Goal: Task Accomplishment & Management: Complete application form

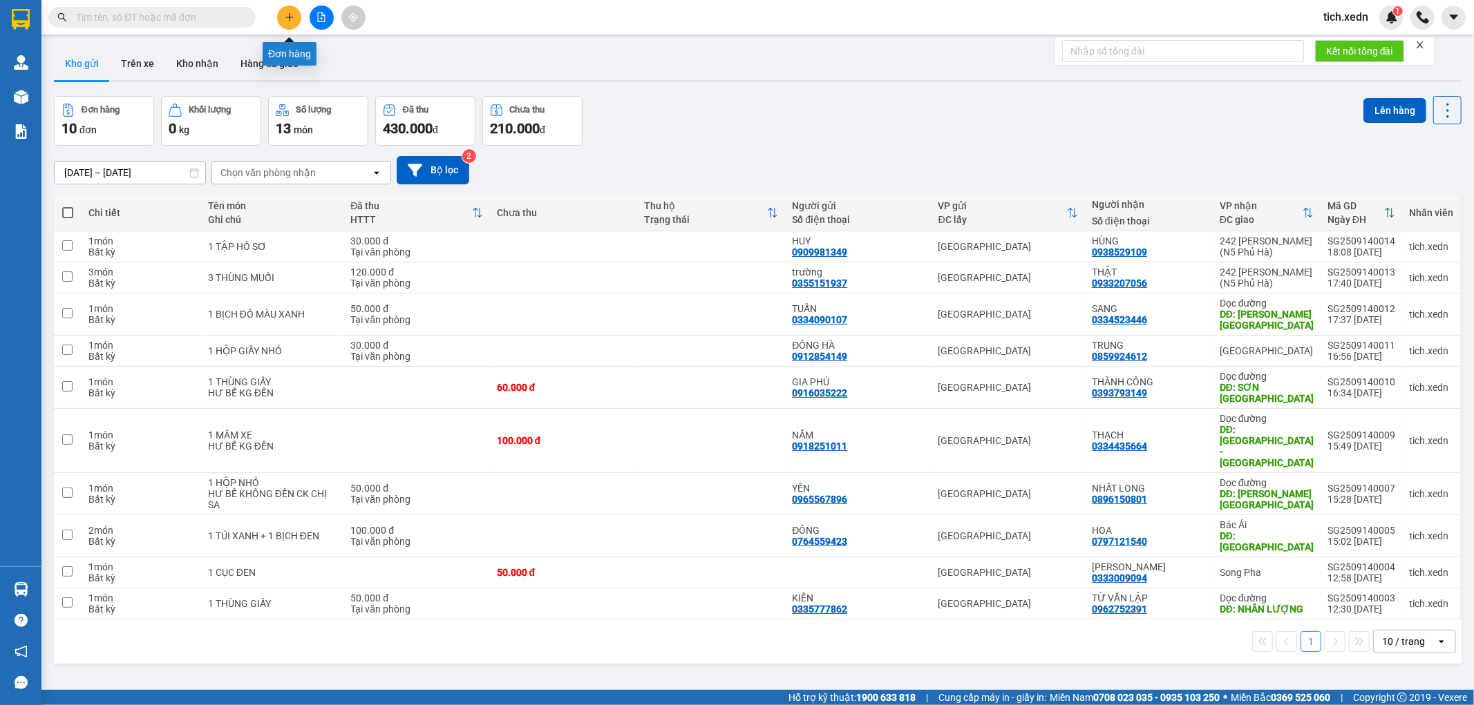
click at [295, 15] on button at bounding box center [289, 18] width 24 height 24
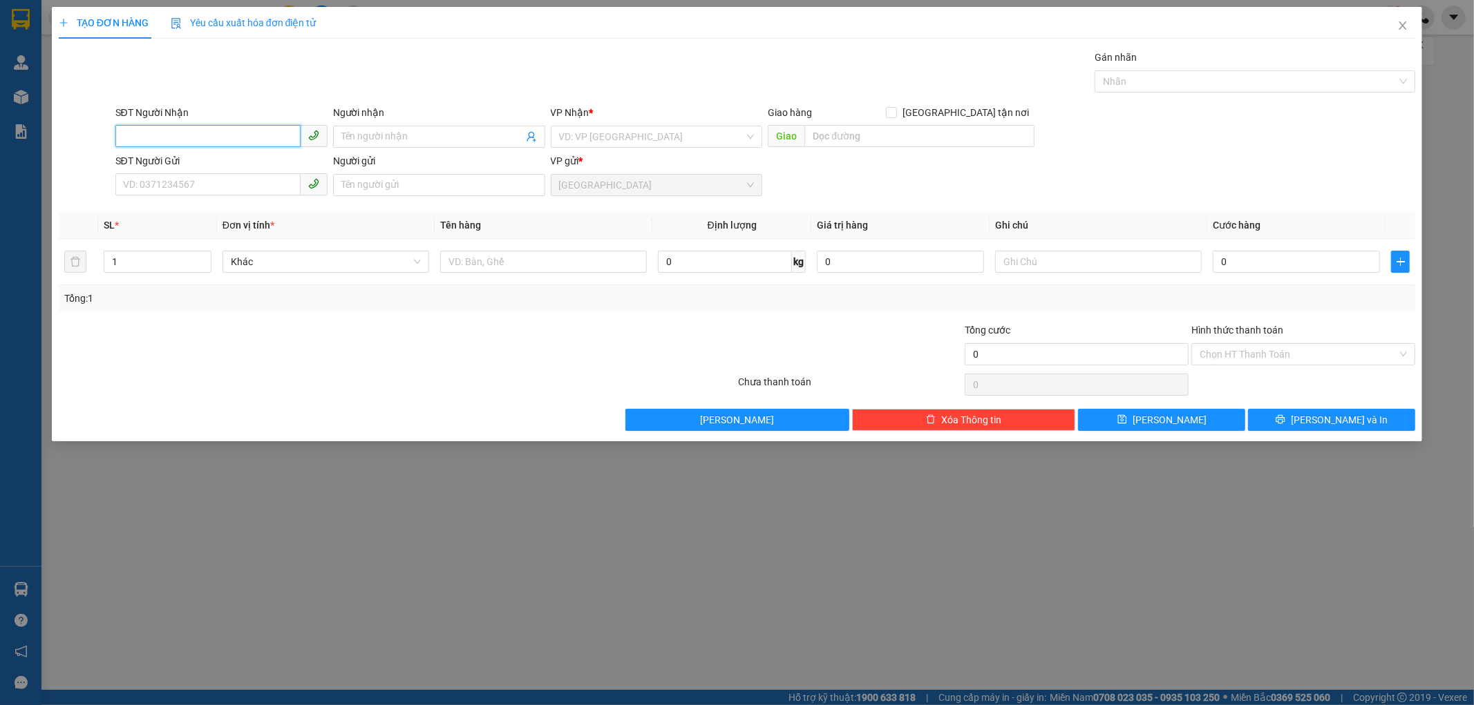
click at [178, 129] on input "SĐT Người Nhận" at bounding box center [207, 136] width 185 height 22
click at [229, 160] on div "0367485026 - NHƯ" at bounding box center [222, 164] width 196 height 15
type input "0367485026"
type input "NHƯ"
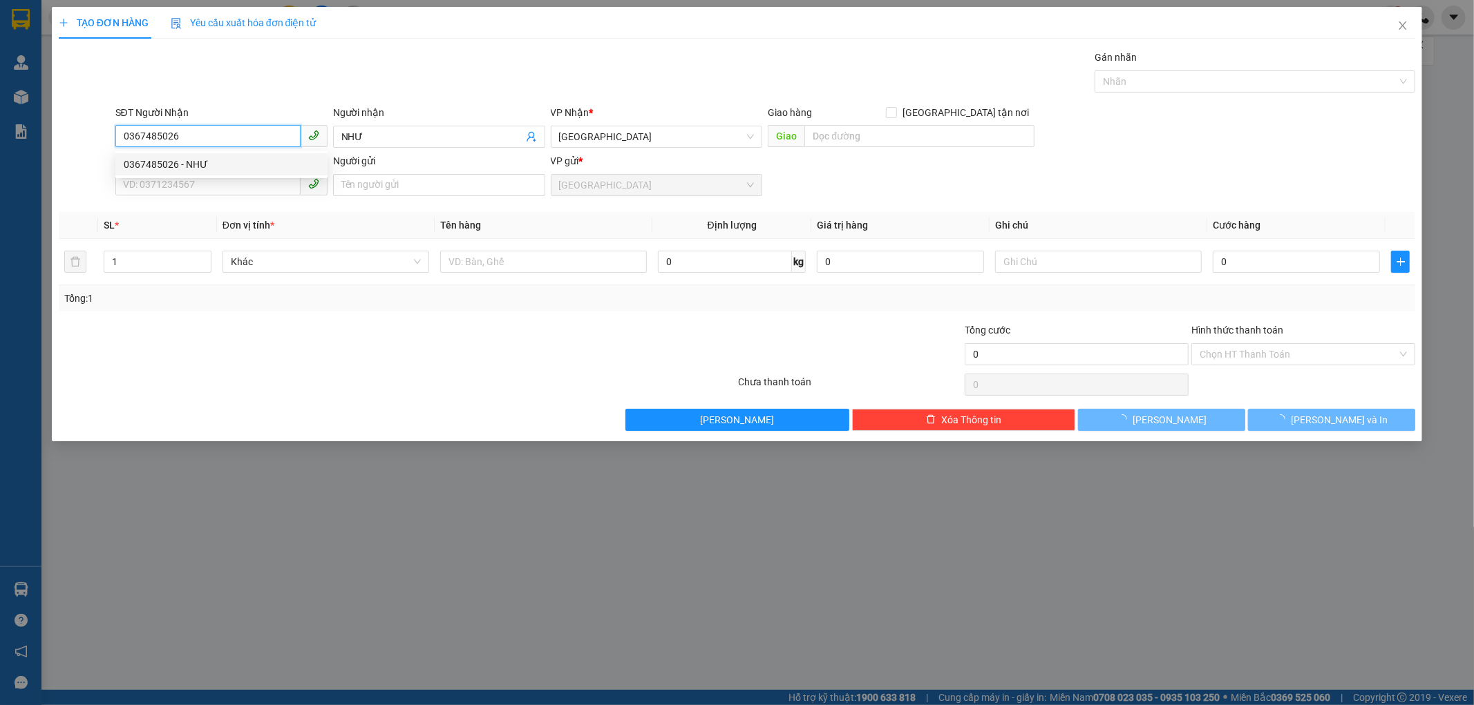
type input "80.000"
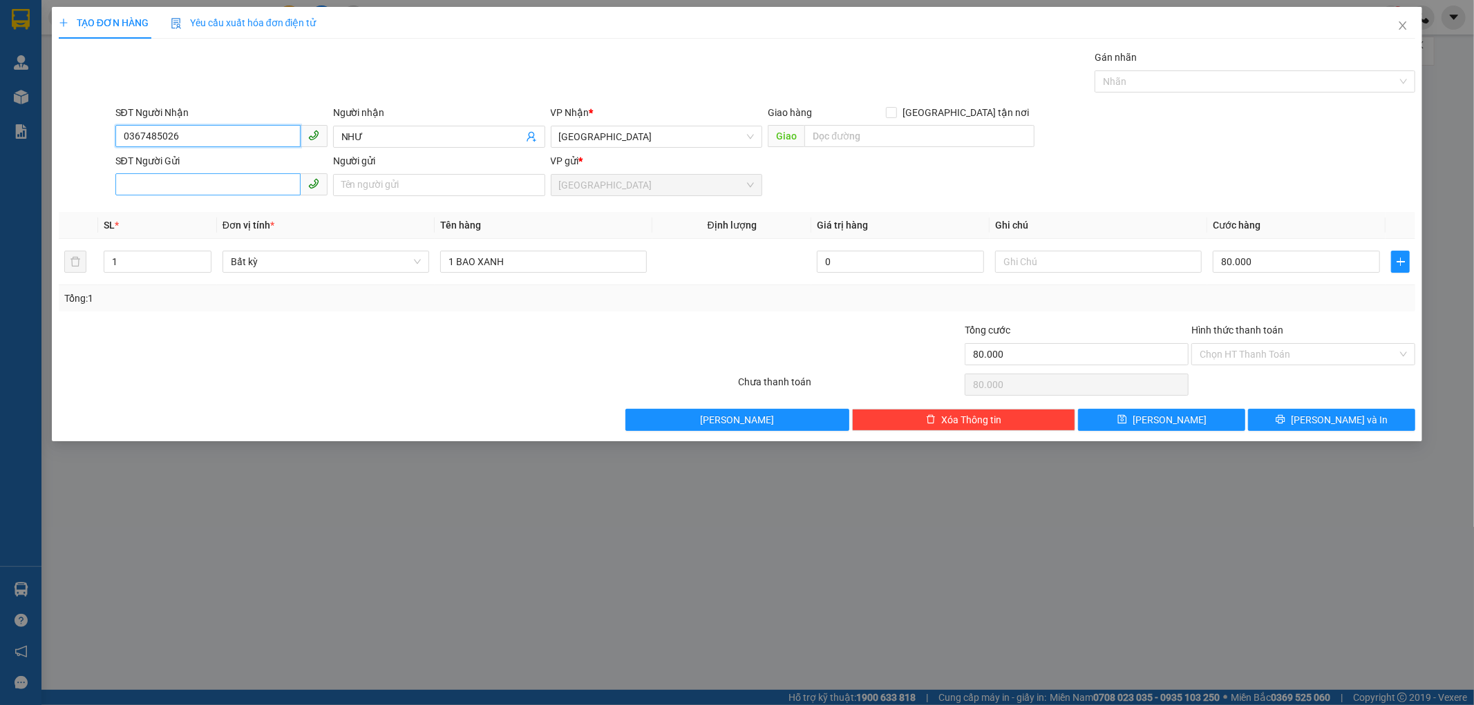
type input "0367485026"
click at [171, 189] on input "SĐT Người Gửi" at bounding box center [207, 184] width 185 height 22
click at [221, 209] on div "0359121349 - TRANG" at bounding box center [222, 212] width 196 height 15
type input "0359121349"
type input "TRANG"
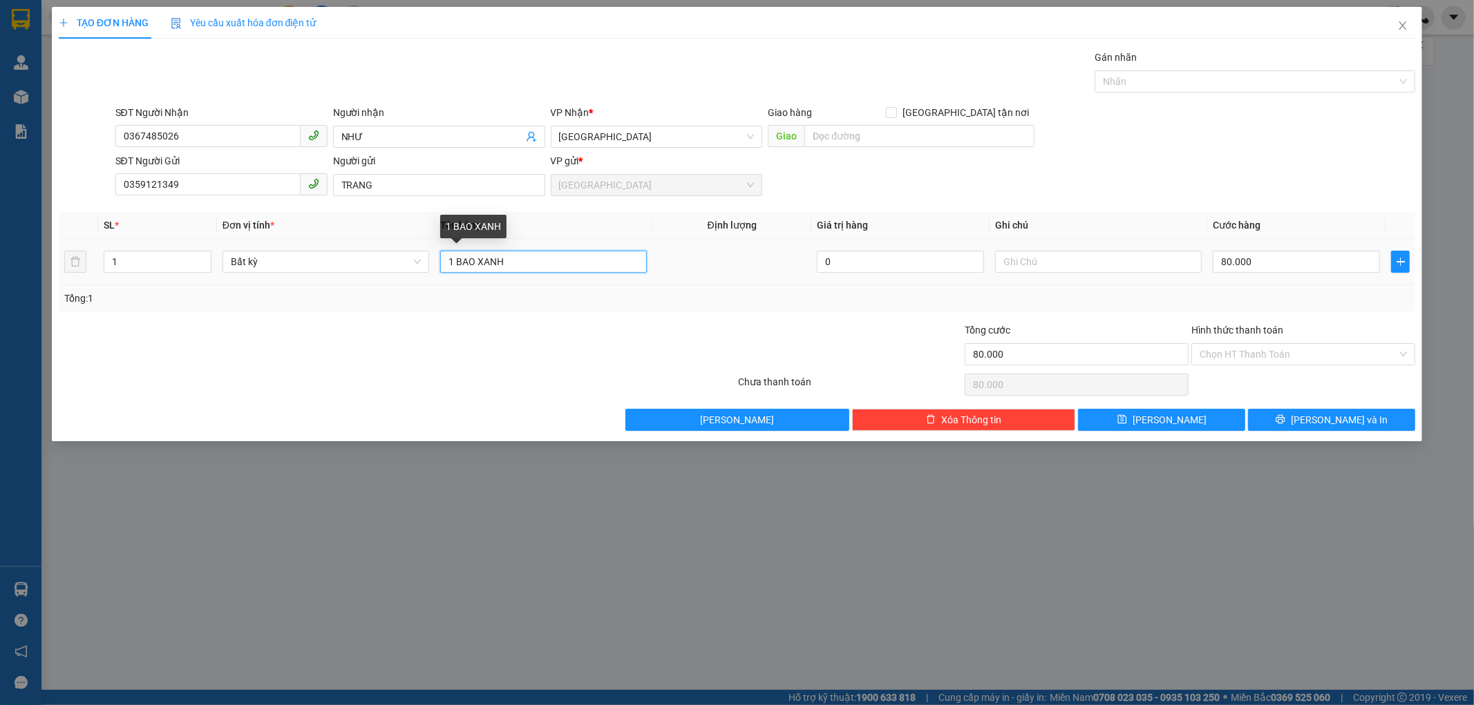
click at [520, 261] on input "1 BAO XANH" at bounding box center [543, 262] width 207 height 22
type input "1 BAO TRẮNG"
click at [1262, 258] on input "80.000" at bounding box center [1296, 262] width 167 height 22
type input "0"
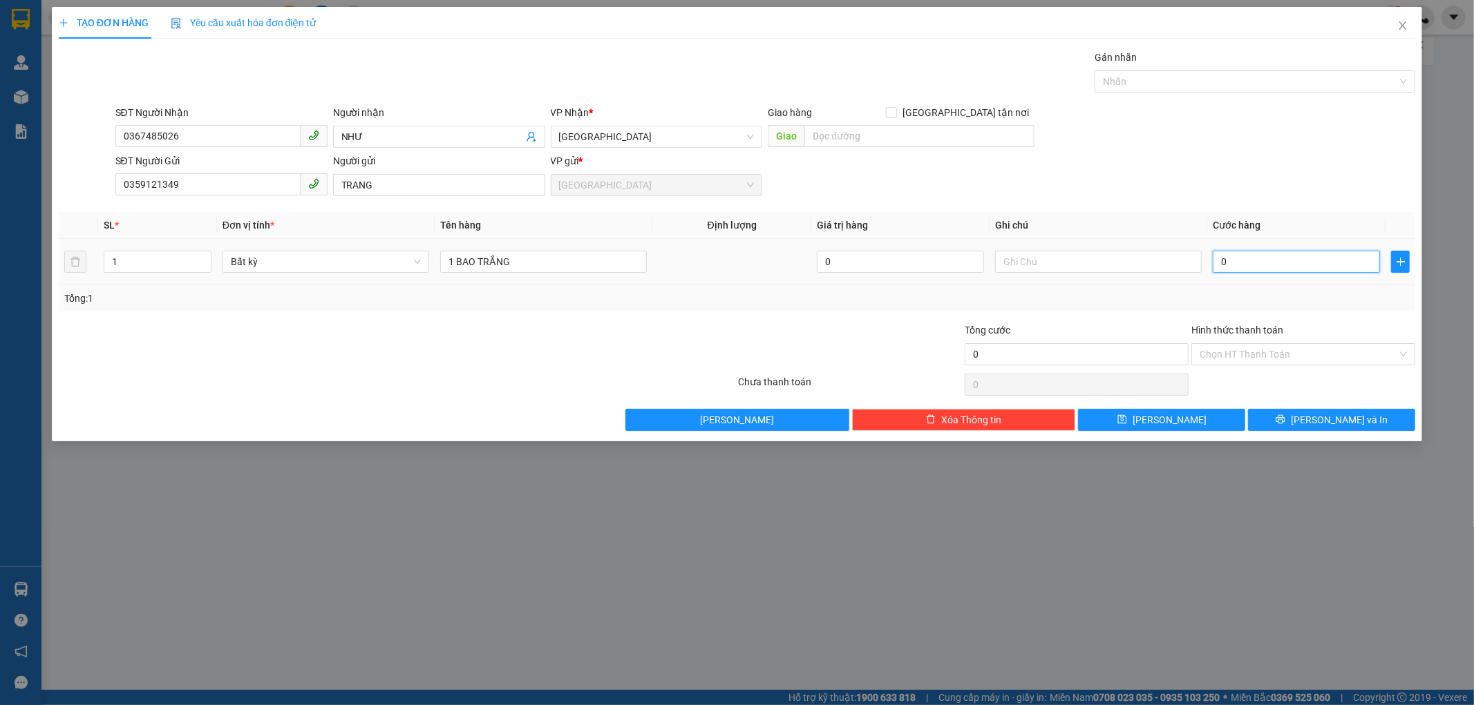
type input "05"
type input "5"
type input "050"
type input "50"
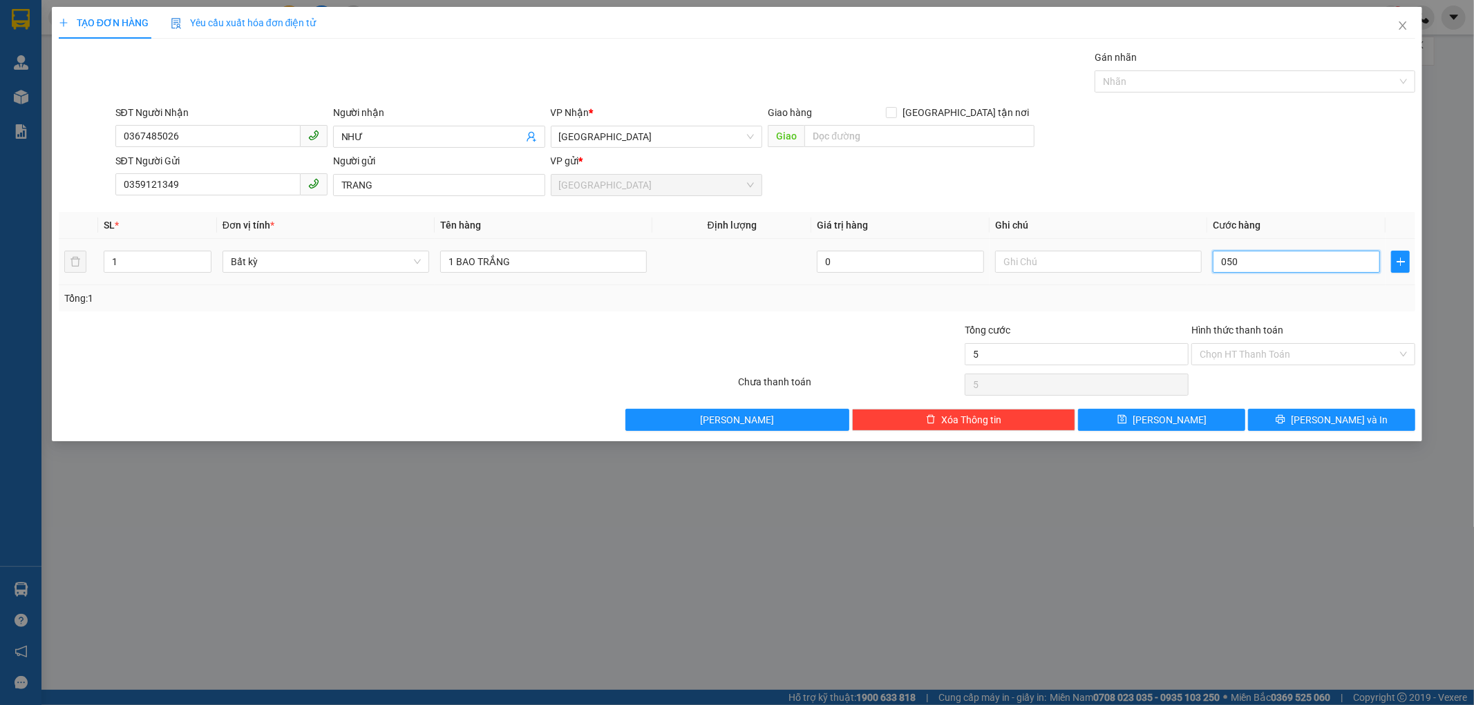
type input "50"
type input "050"
type input "50.000"
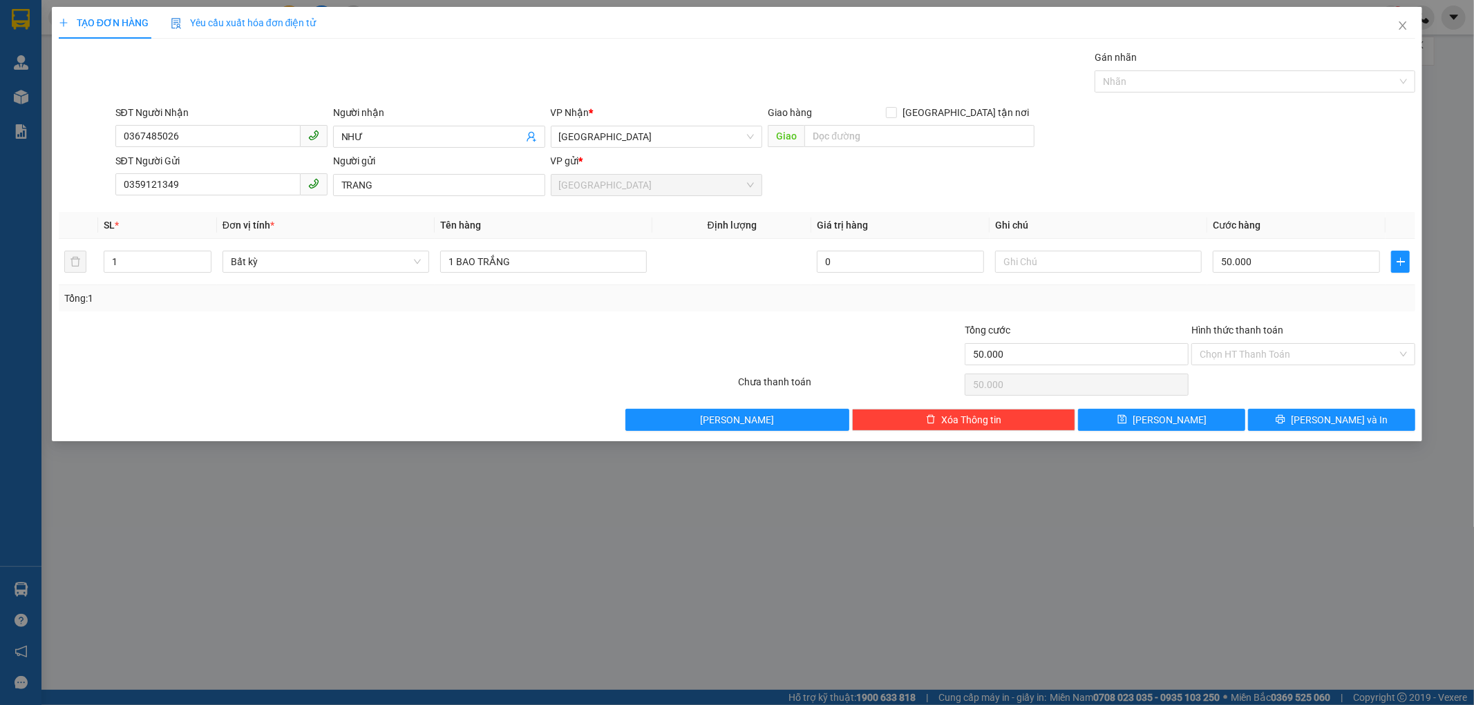
click at [1275, 295] on div "Tổng: 1" at bounding box center [737, 298] width 1346 height 15
click at [1221, 350] on input "Hình thức thanh toán" at bounding box center [1298, 354] width 198 height 21
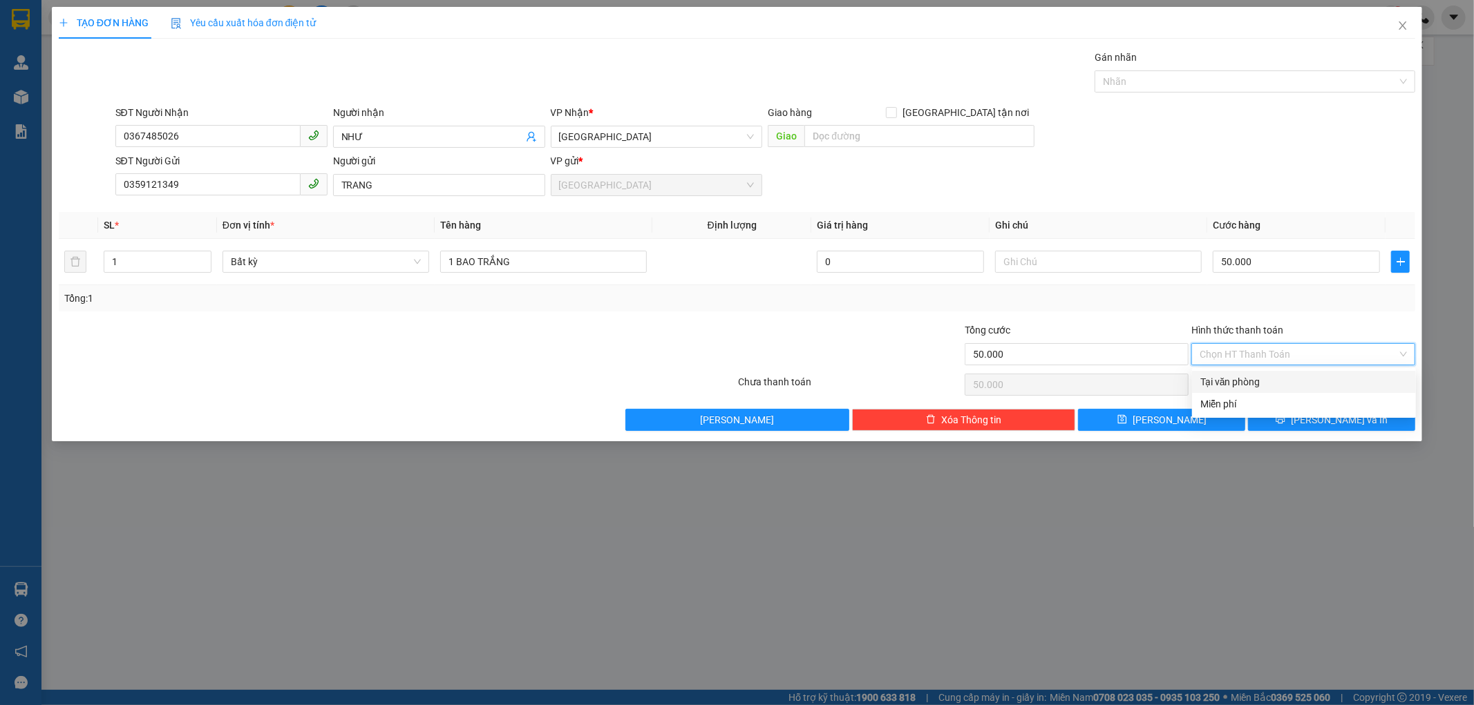
click at [1235, 385] on div "Tại văn phòng" at bounding box center [1303, 381] width 207 height 15
type input "0"
click at [1288, 420] on button "[PERSON_NAME] và In" at bounding box center [1331, 420] width 167 height 22
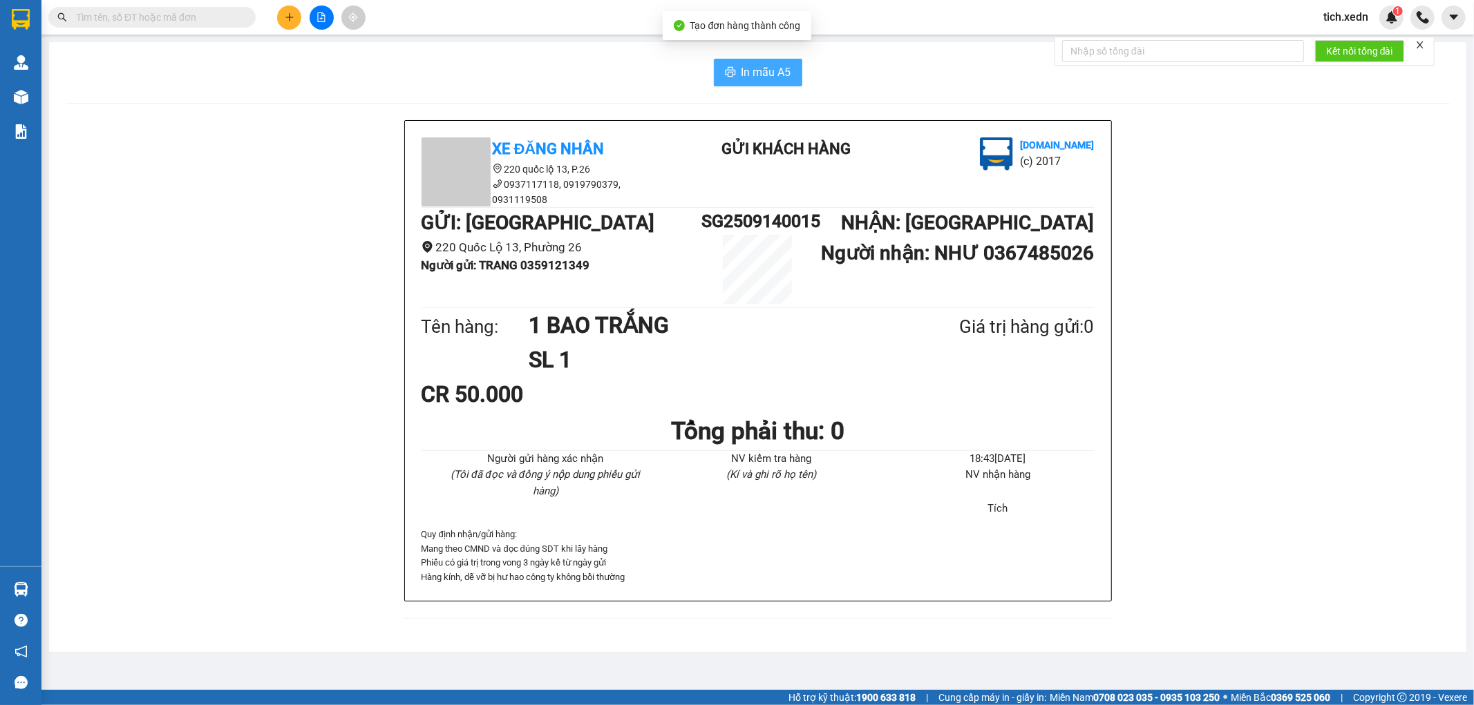
click at [774, 70] on span "In mẫu A5" at bounding box center [766, 72] width 50 height 17
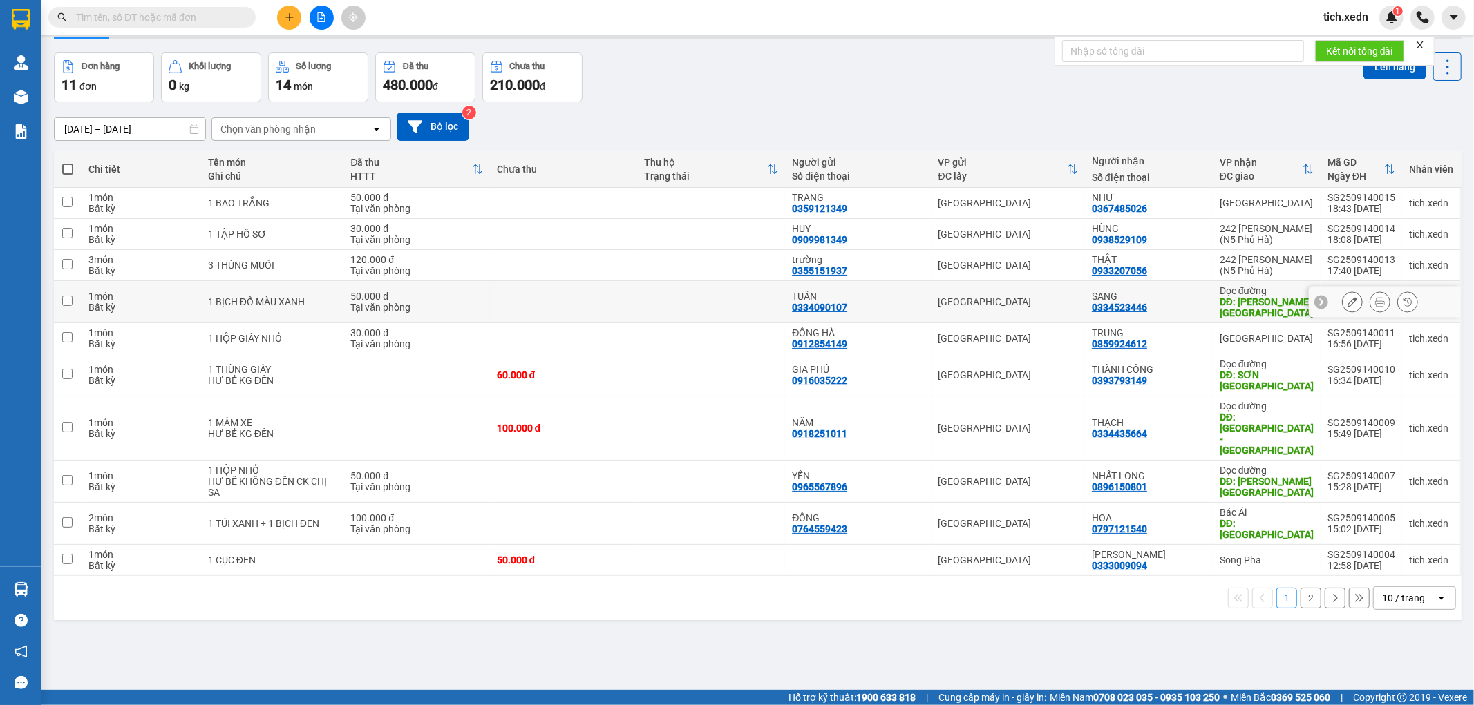
scroll to position [64, 0]
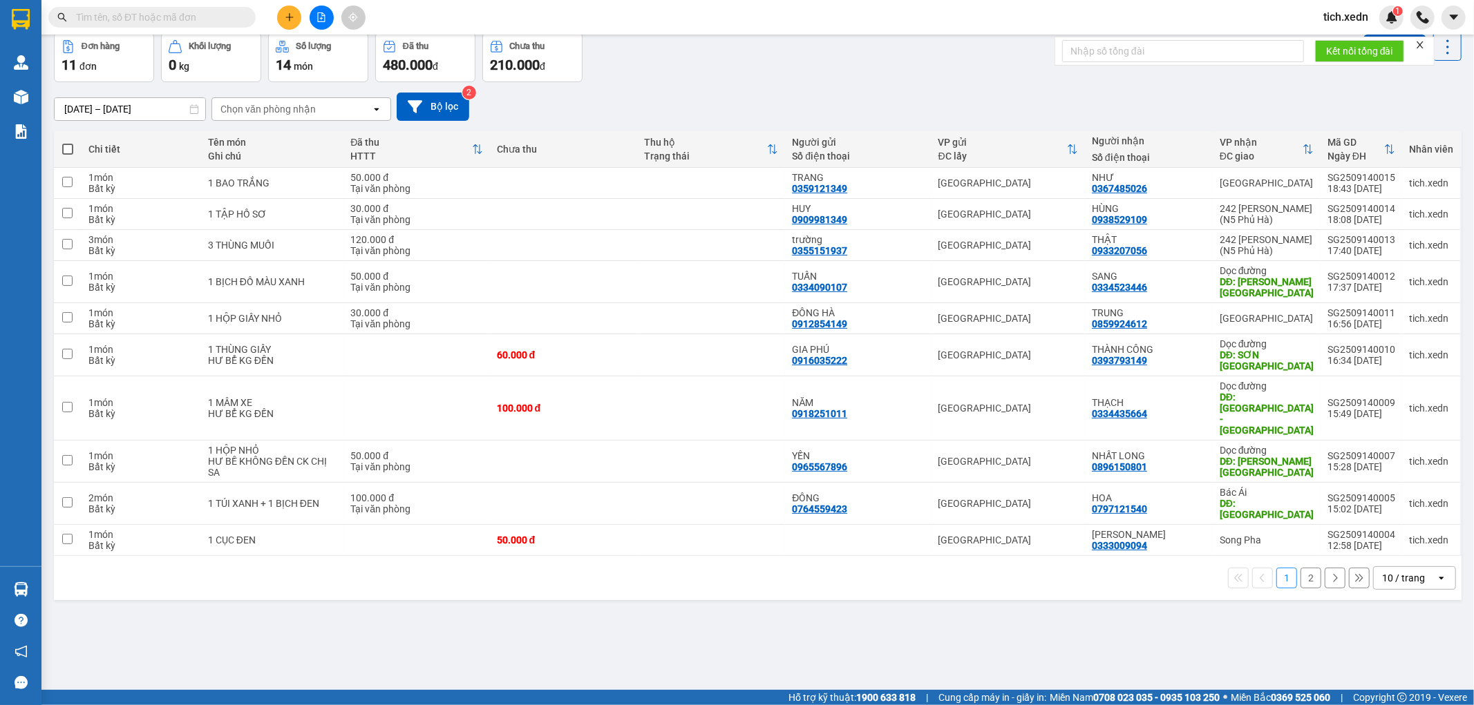
click at [1300, 568] on button "2" at bounding box center [1310, 578] width 21 height 21
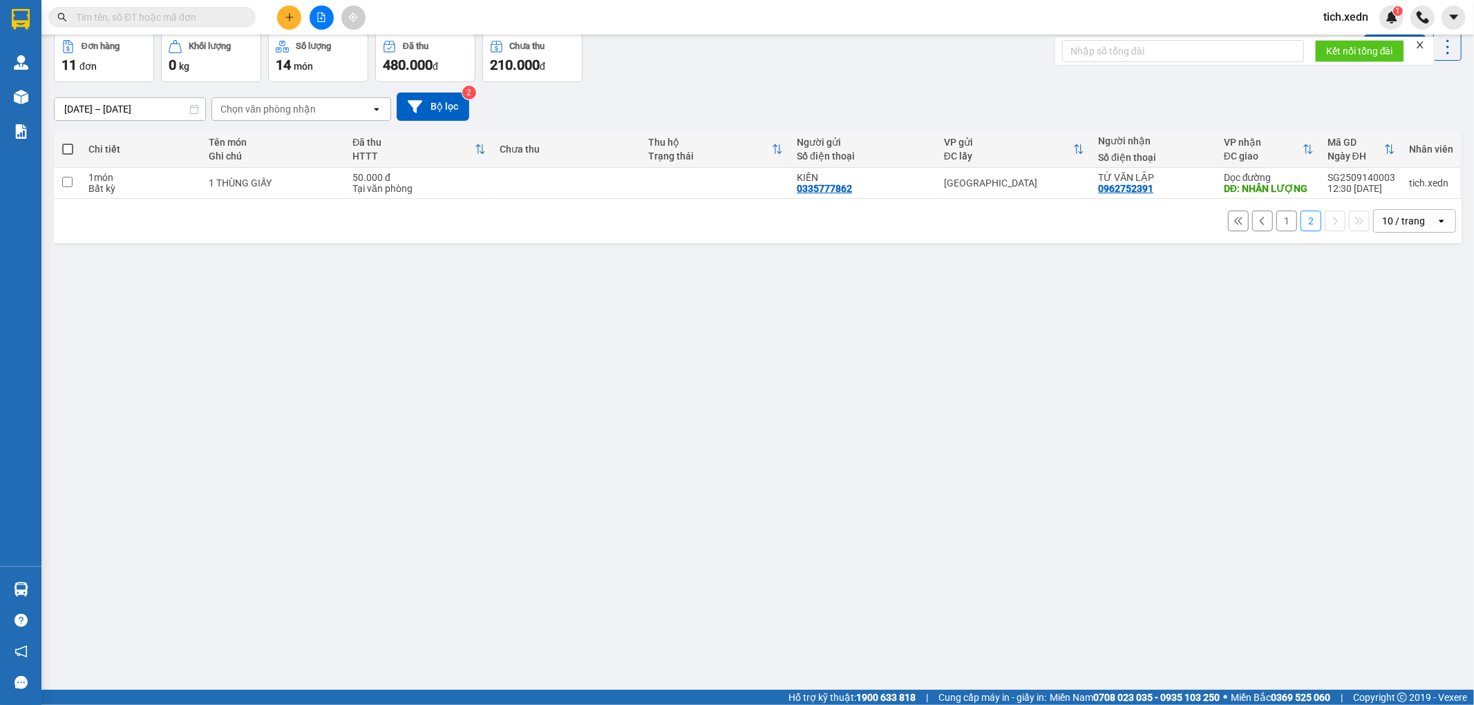
click at [1278, 219] on button "1" at bounding box center [1286, 221] width 21 height 21
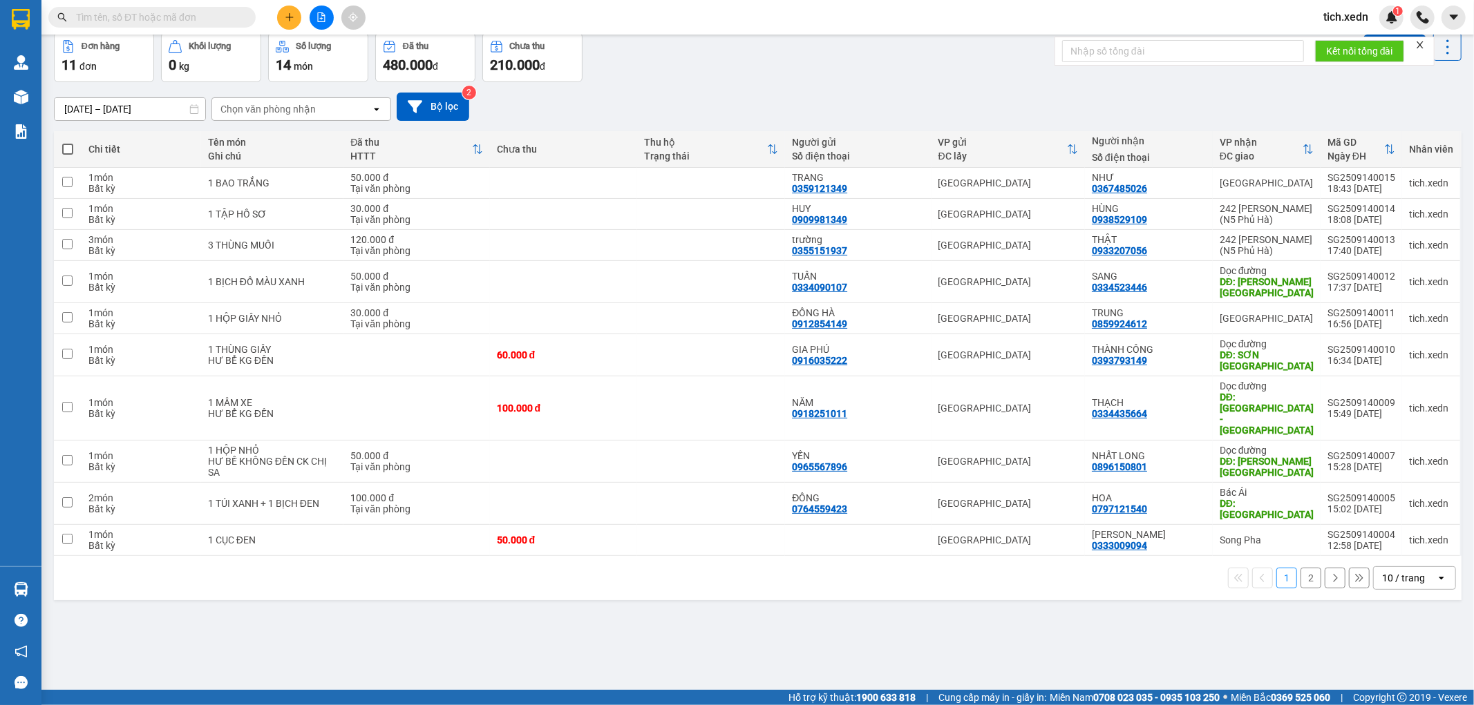
click at [69, 149] on span at bounding box center [67, 149] width 11 height 11
click at [68, 142] on input "checkbox" at bounding box center [68, 142] width 0 height 0
checkbox input "true"
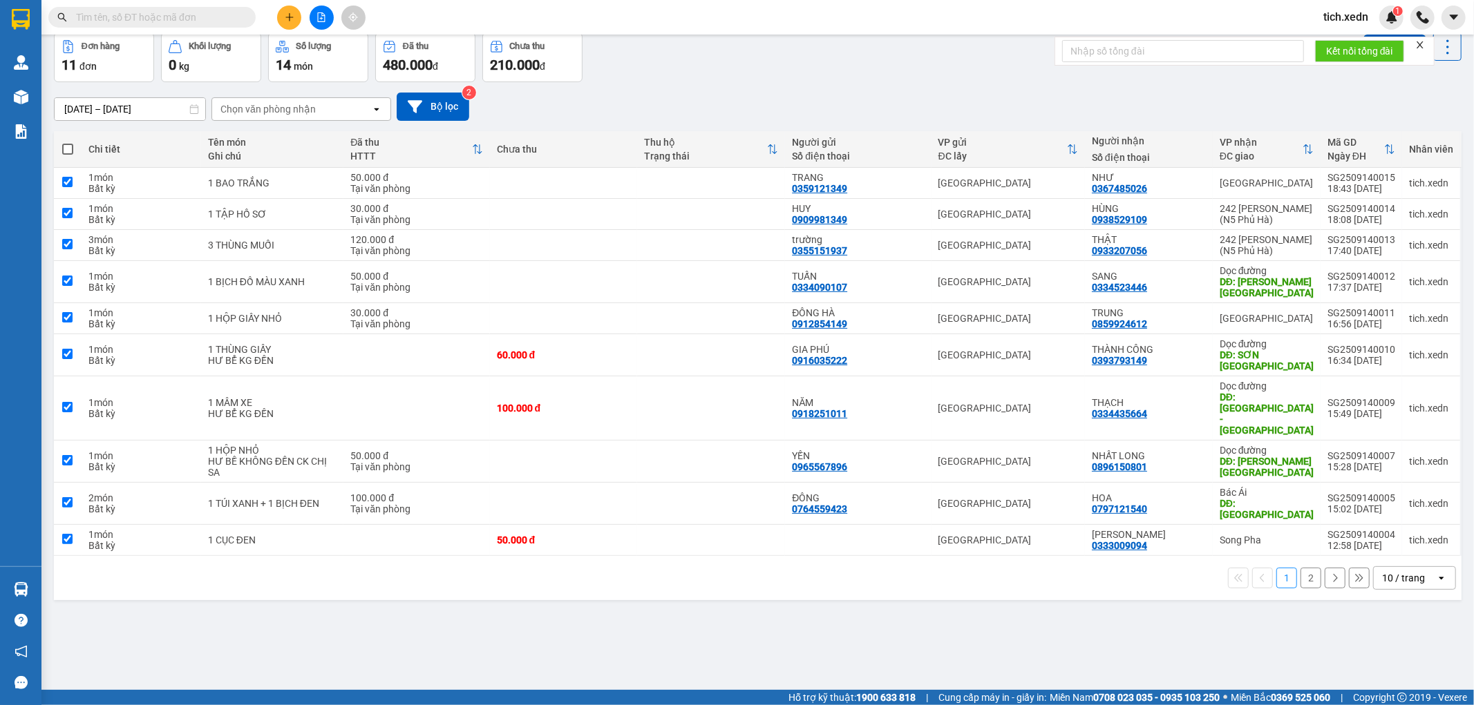
checkbox input "true"
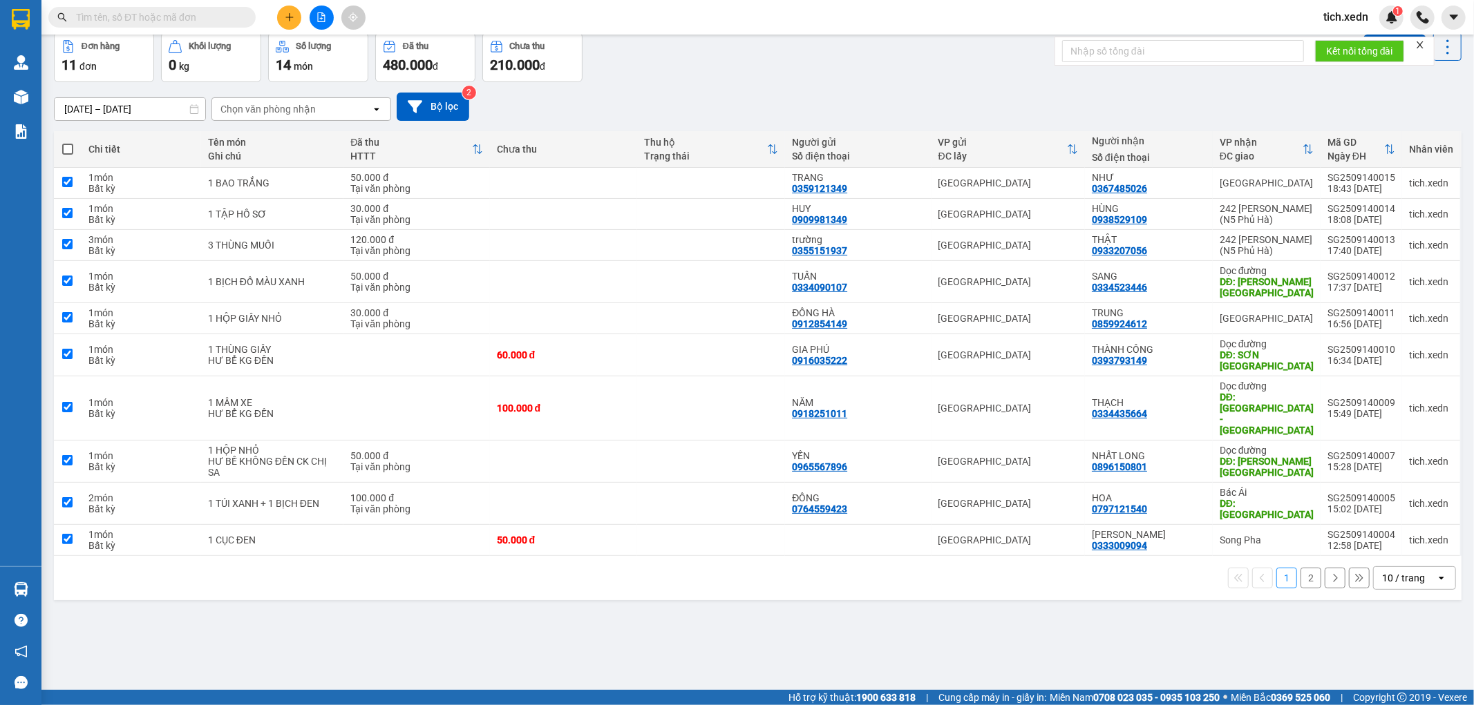
checkbox input "true"
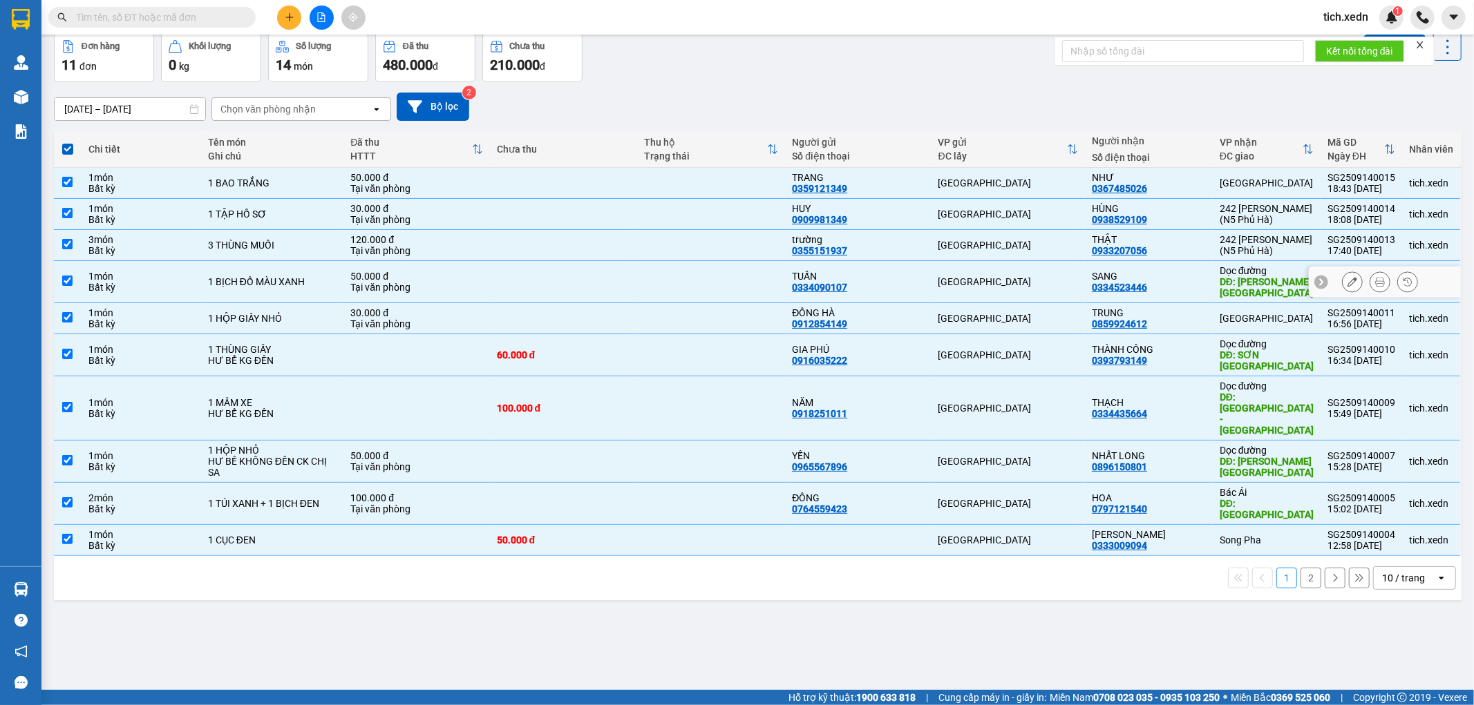
click at [1173, 275] on div "SANG" at bounding box center [1149, 276] width 114 height 11
checkbox input "false"
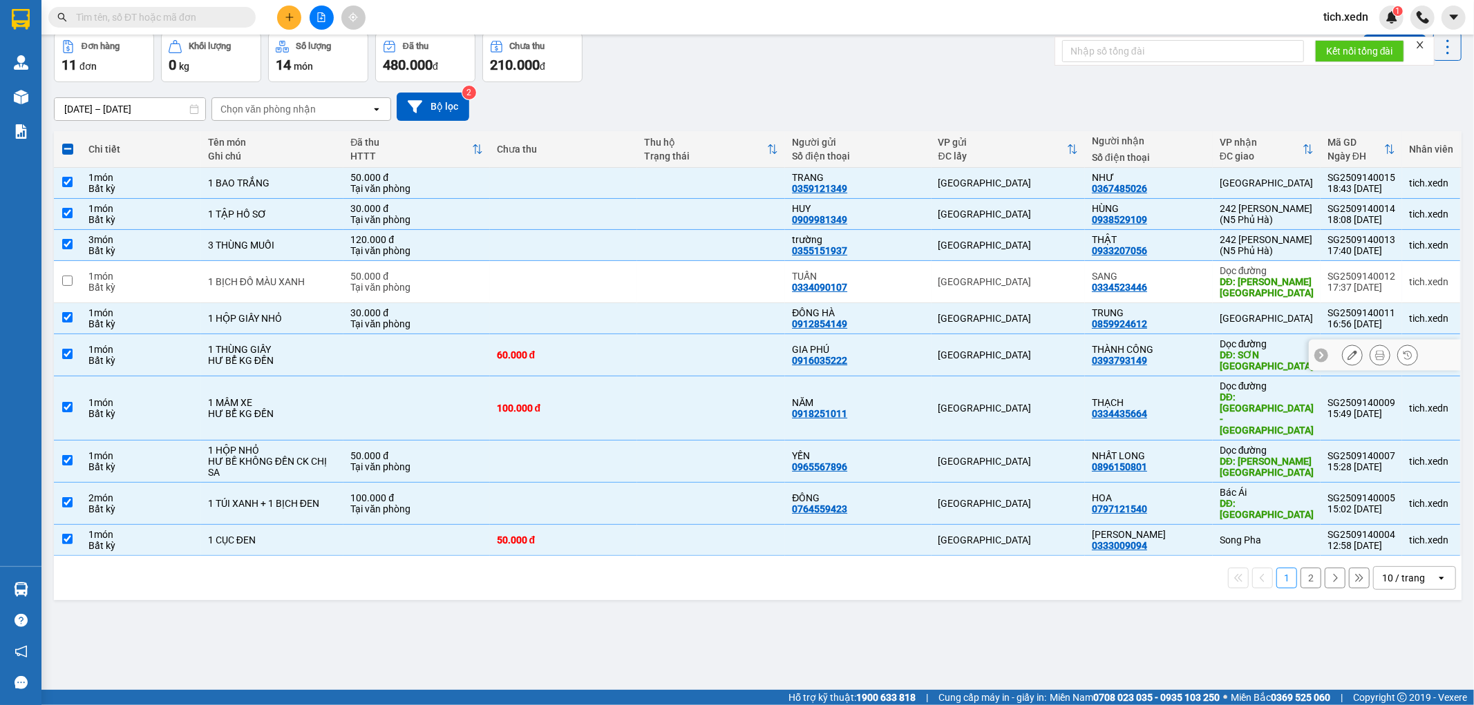
click at [1196, 362] on div "THÀNH CÔNG 0393793149" at bounding box center [1149, 355] width 114 height 22
checkbox input "false"
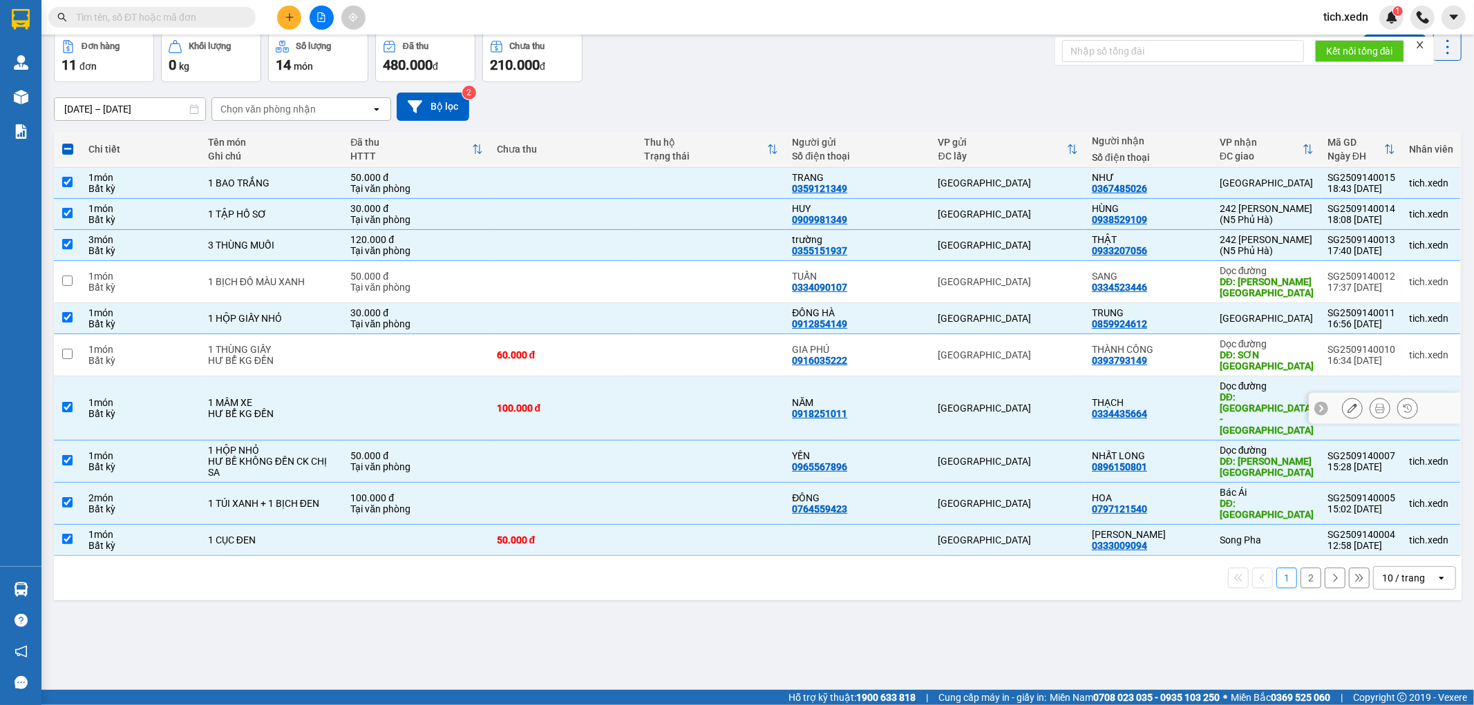
click at [1203, 397] on td "THẠCH 0334435664" at bounding box center [1149, 409] width 128 height 64
checkbox input "false"
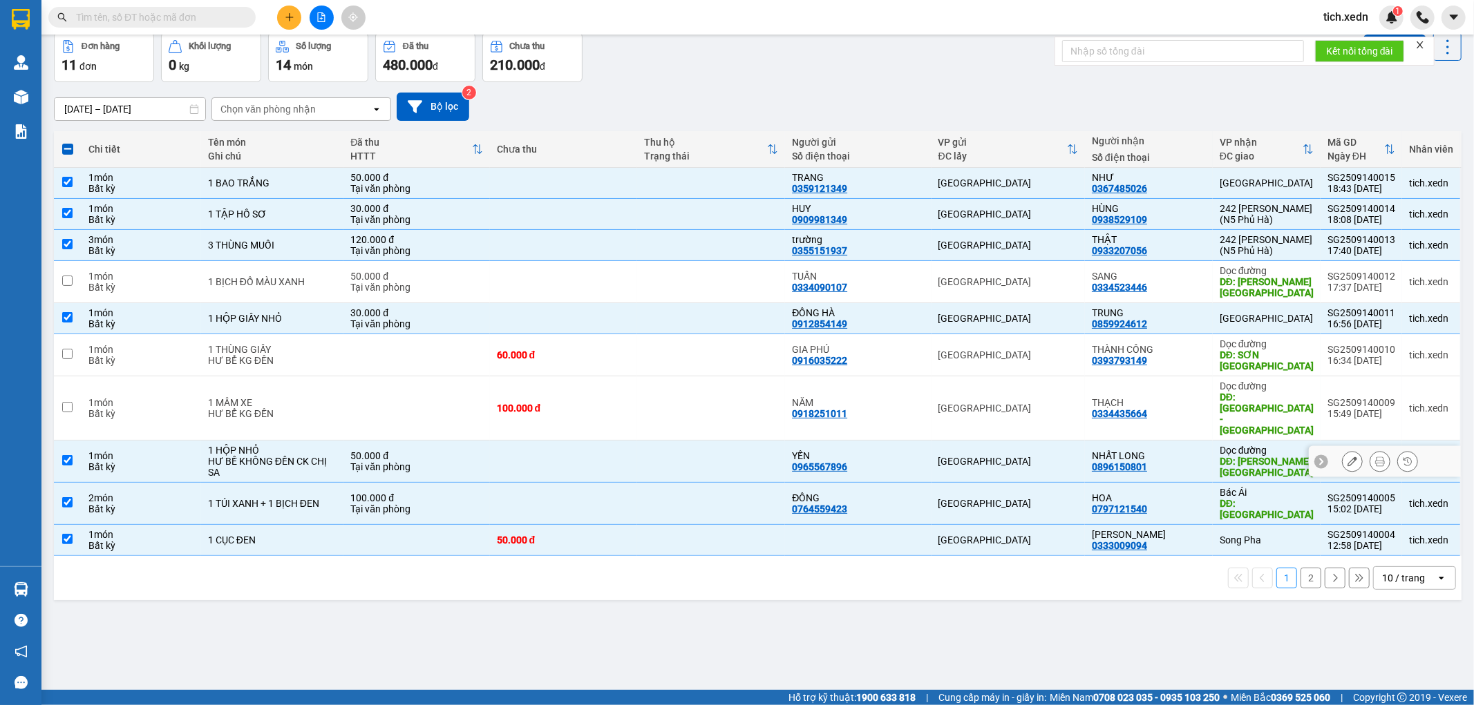
click at [1203, 444] on td "NHẤT LONG 0896150801" at bounding box center [1149, 462] width 128 height 42
checkbox input "false"
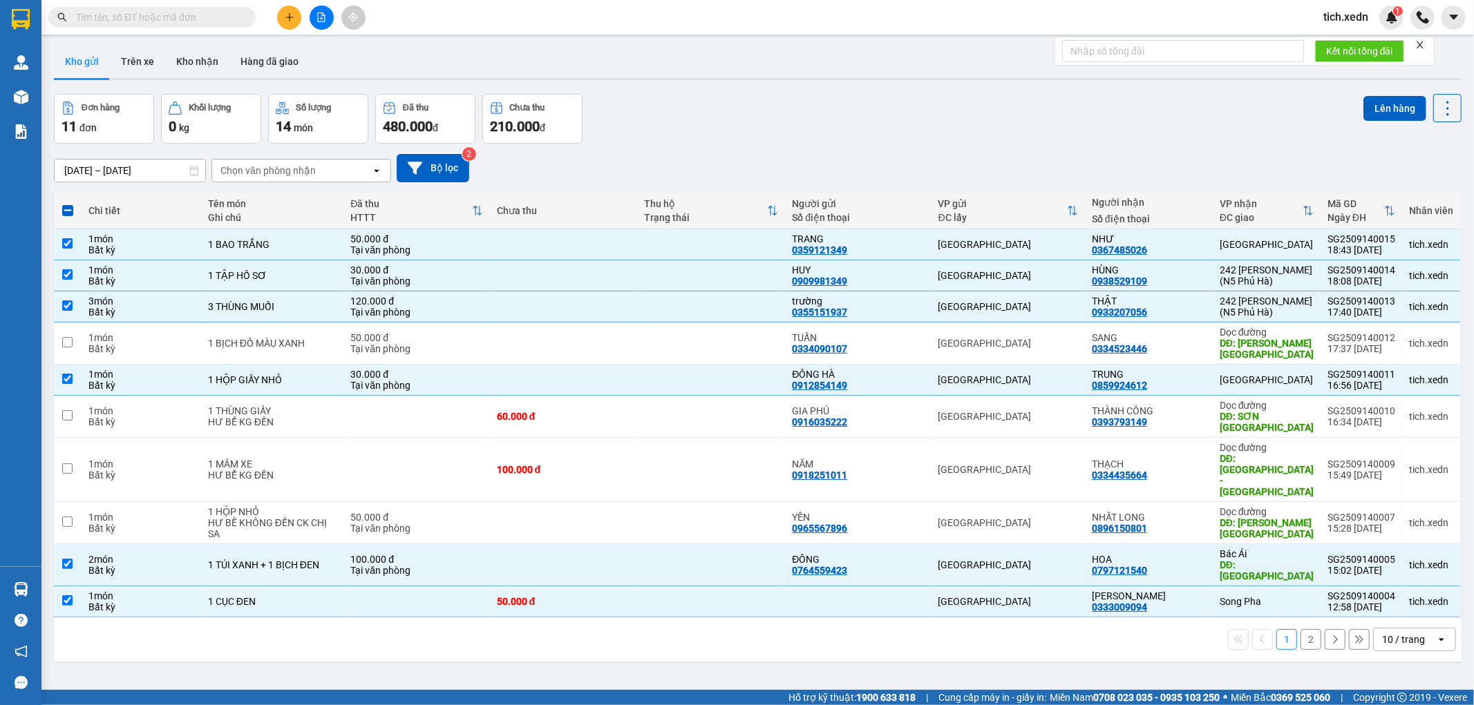
scroll to position [0, 0]
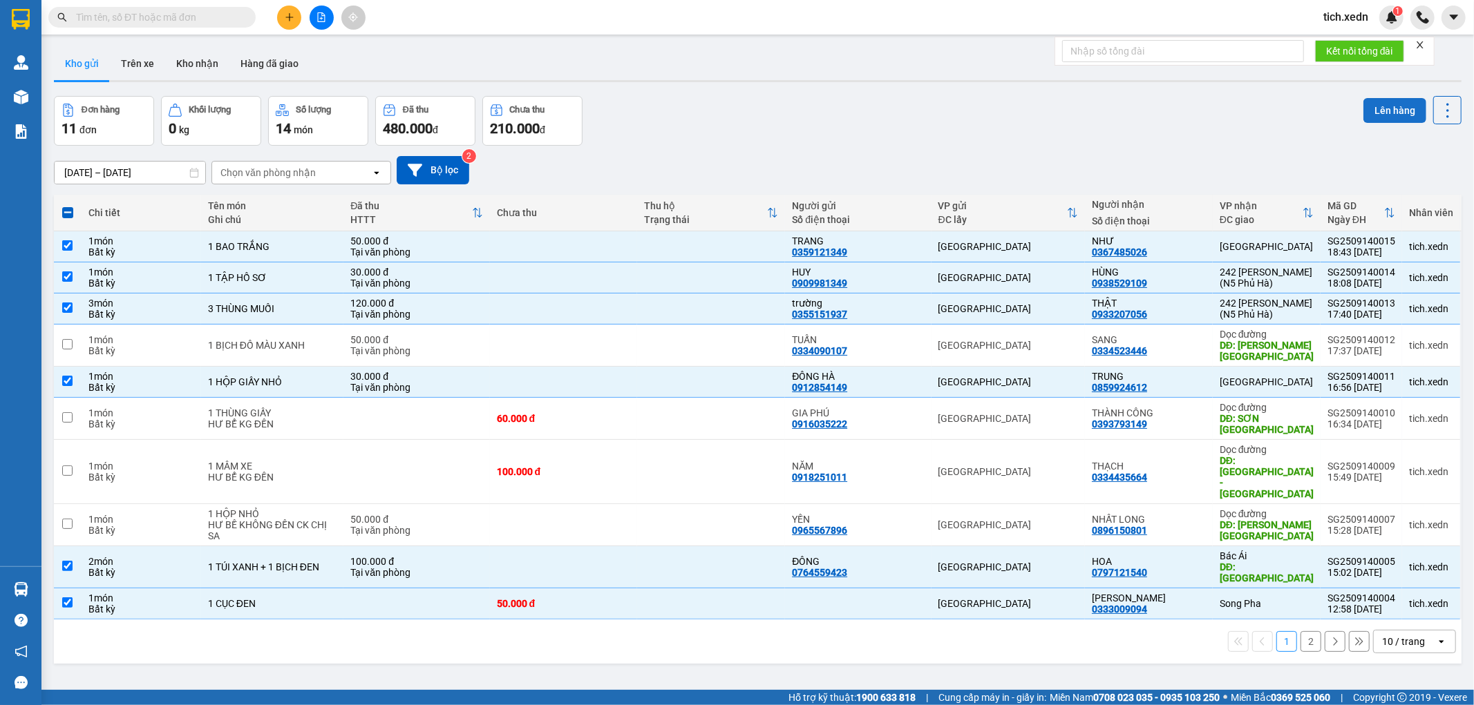
click at [1371, 102] on button "Lên hàng" at bounding box center [1394, 110] width 63 height 25
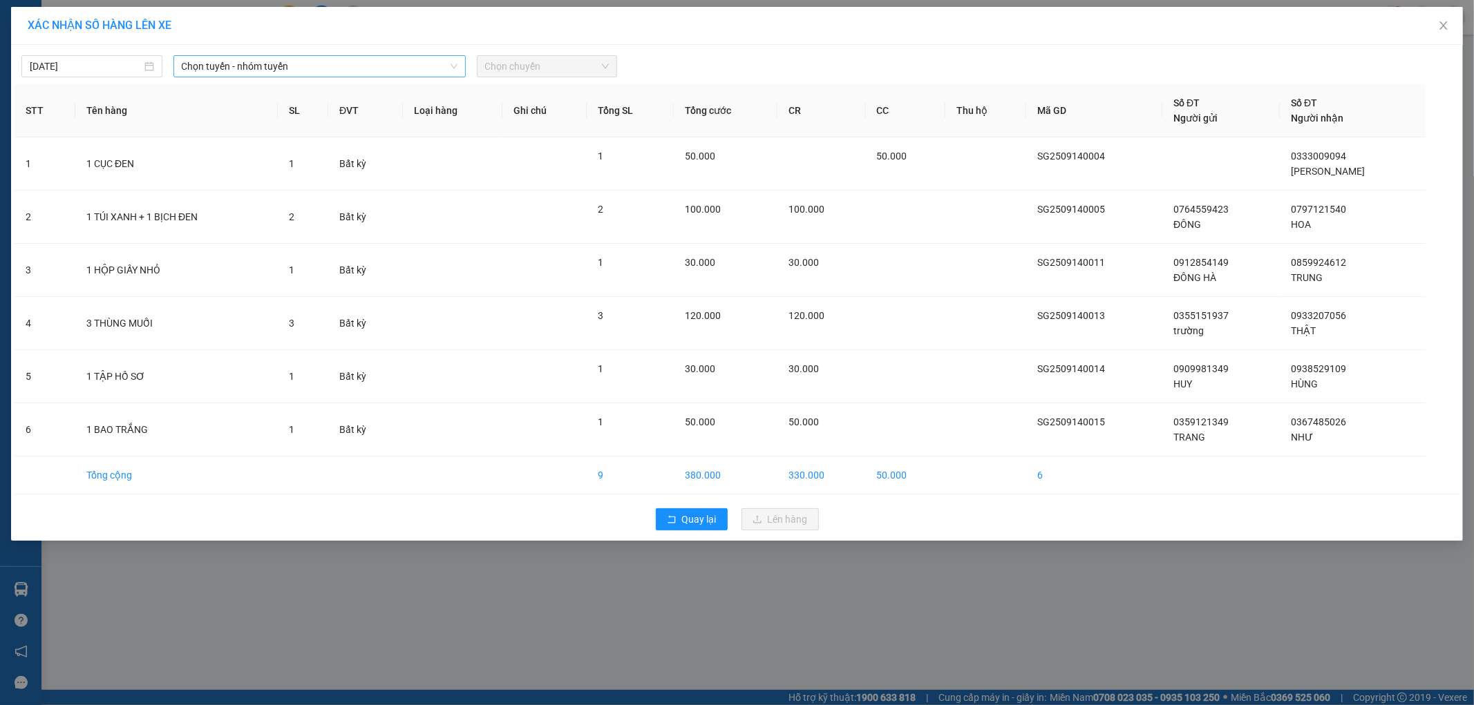
click at [412, 64] on span "Chọn tuyến - nhóm tuyến" at bounding box center [320, 66] width 276 height 21
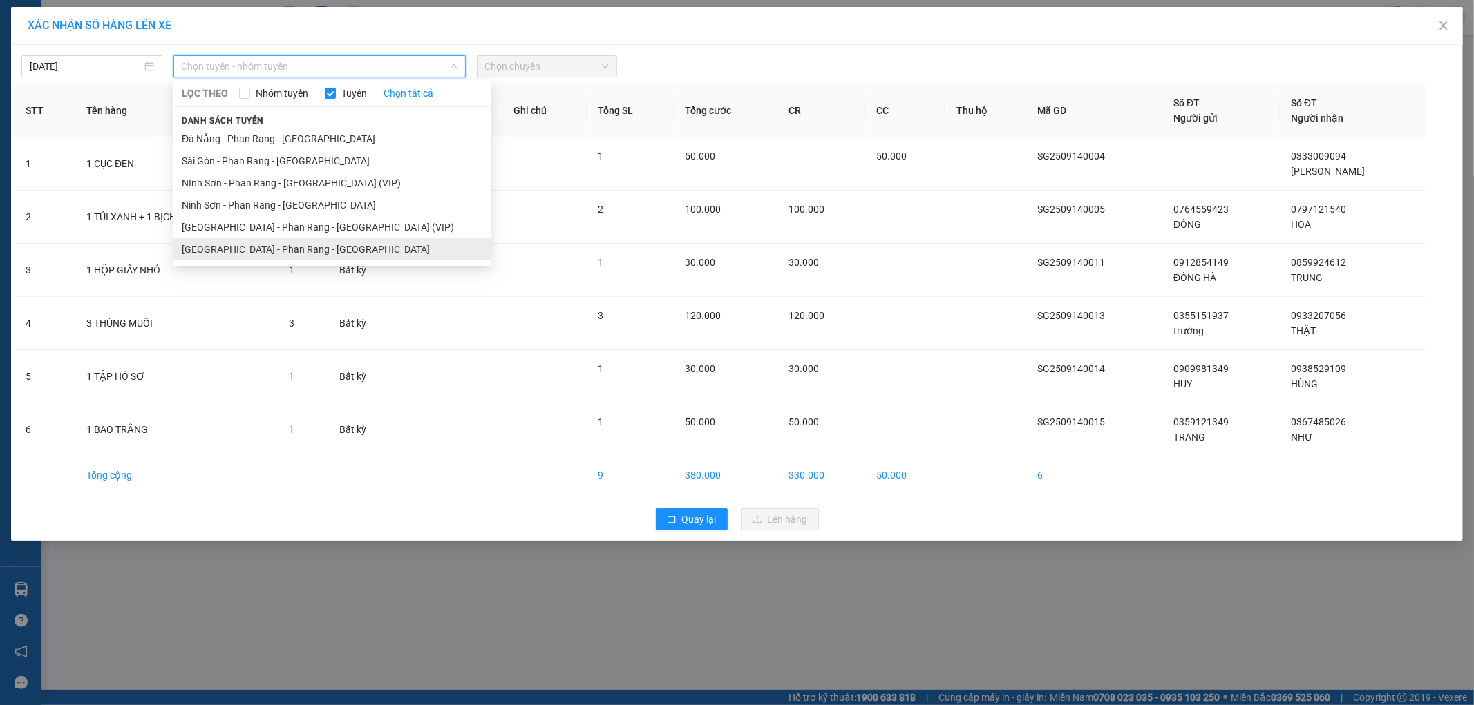
click at [370, 247] on li "[GEOGRAPHIC_DATA] - Phan Rang - [GEOGRAPHIC_DATA]" at bounding box center [332, 249] width 318 height 22
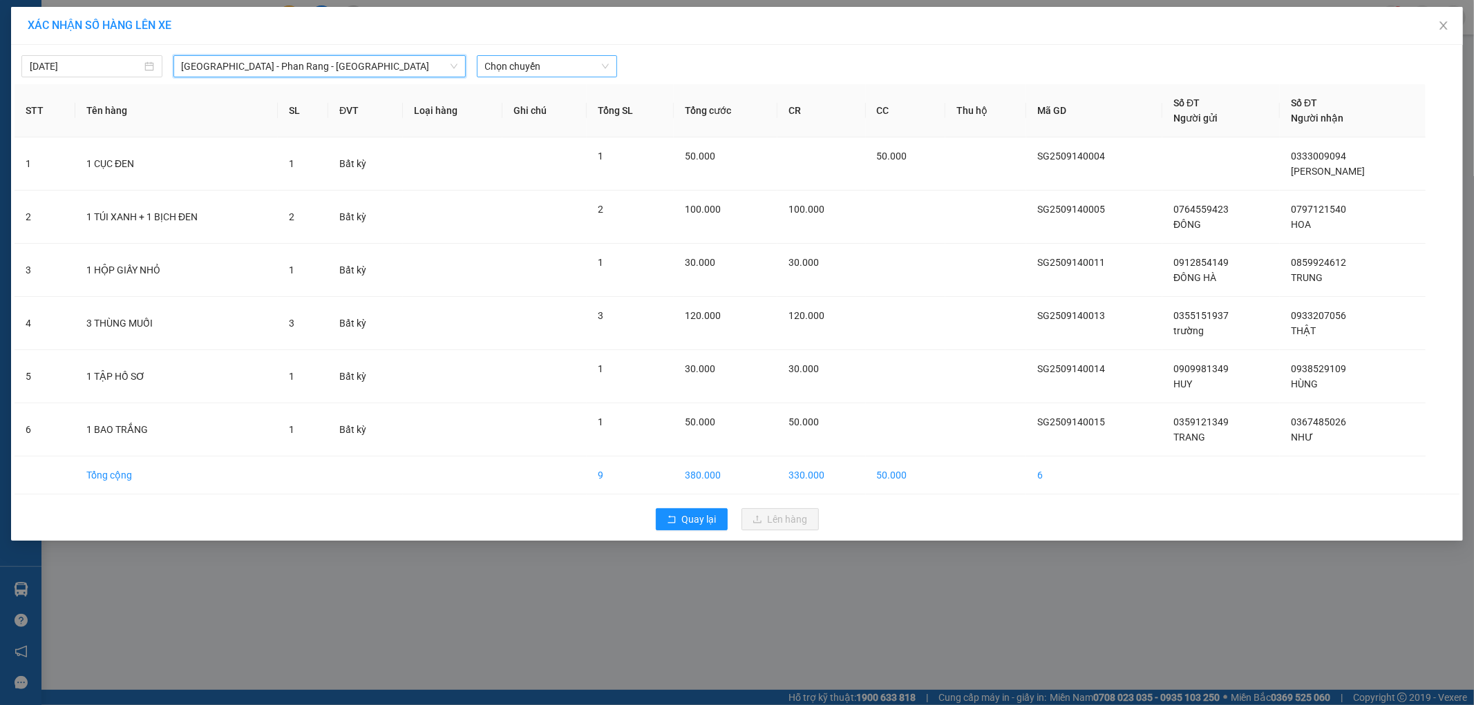
click at [551, 66] on span "Chọn chuyến" at bounding box center [547, 66] width 124 height 21
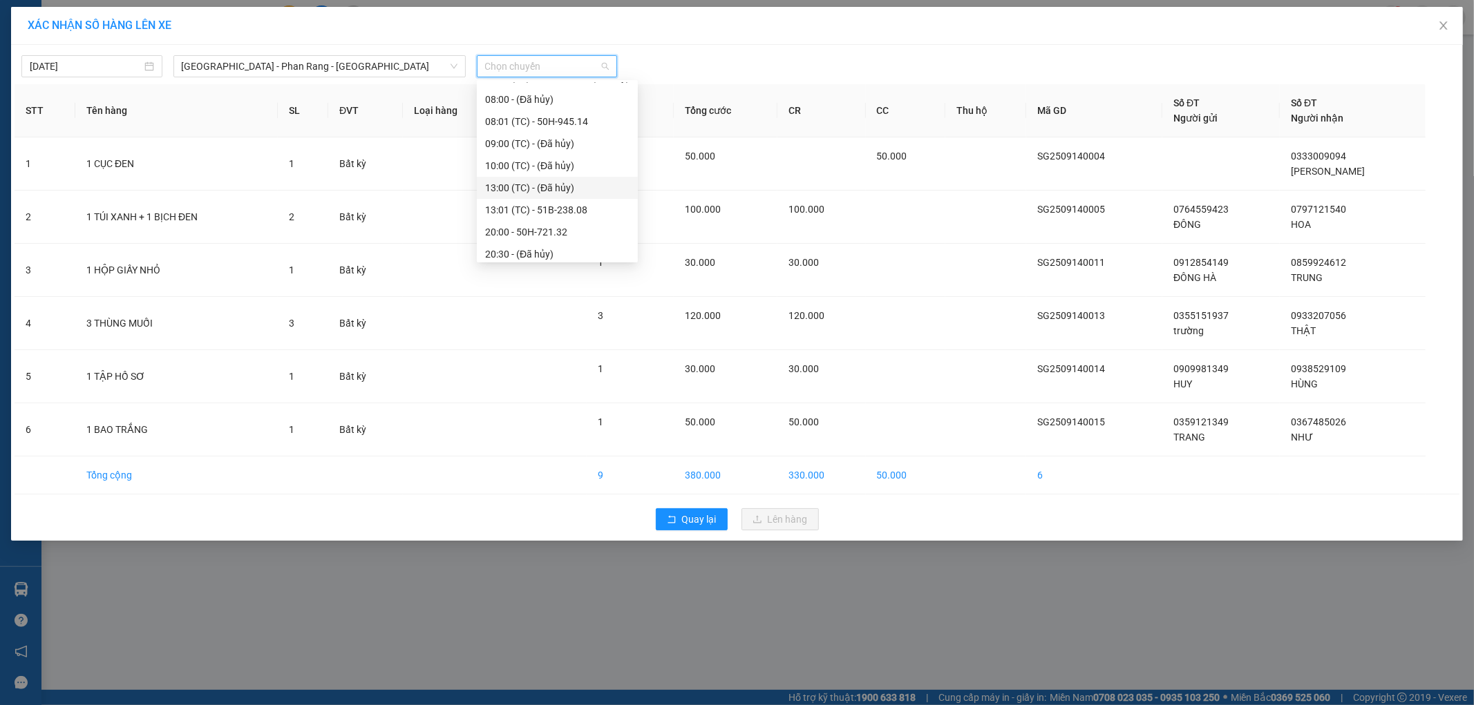
scroll to position [88, 0]
click at [523, 250] on div "21:45 - 50H-264.19" at bounding box center [557, 248] width 144 height 15
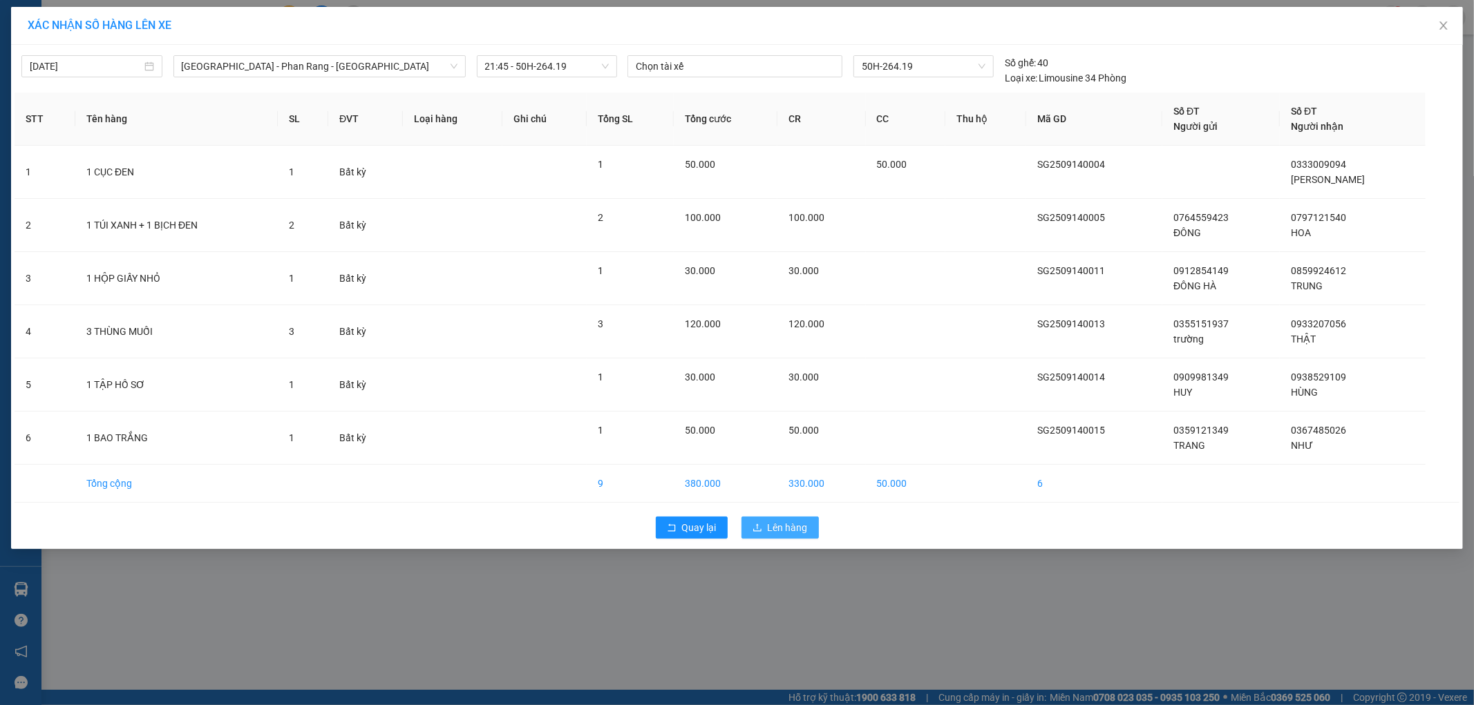
click at [761, 528] on icon "upload" at bounding box center [757, 528] width 10 height 10
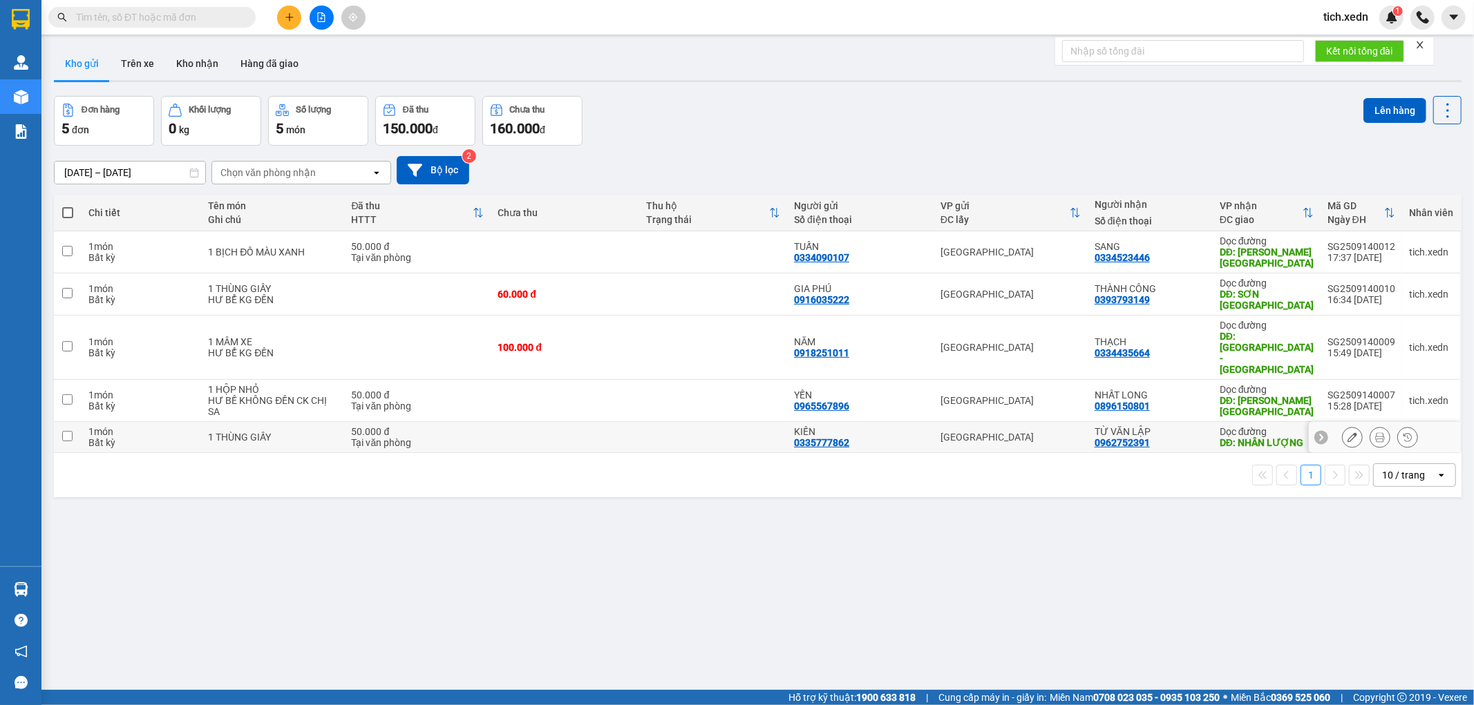
click at [164, 437] on div "Bất kỳ" at bounding box center [141, 442] width 106 height 11
checkbox input "true"
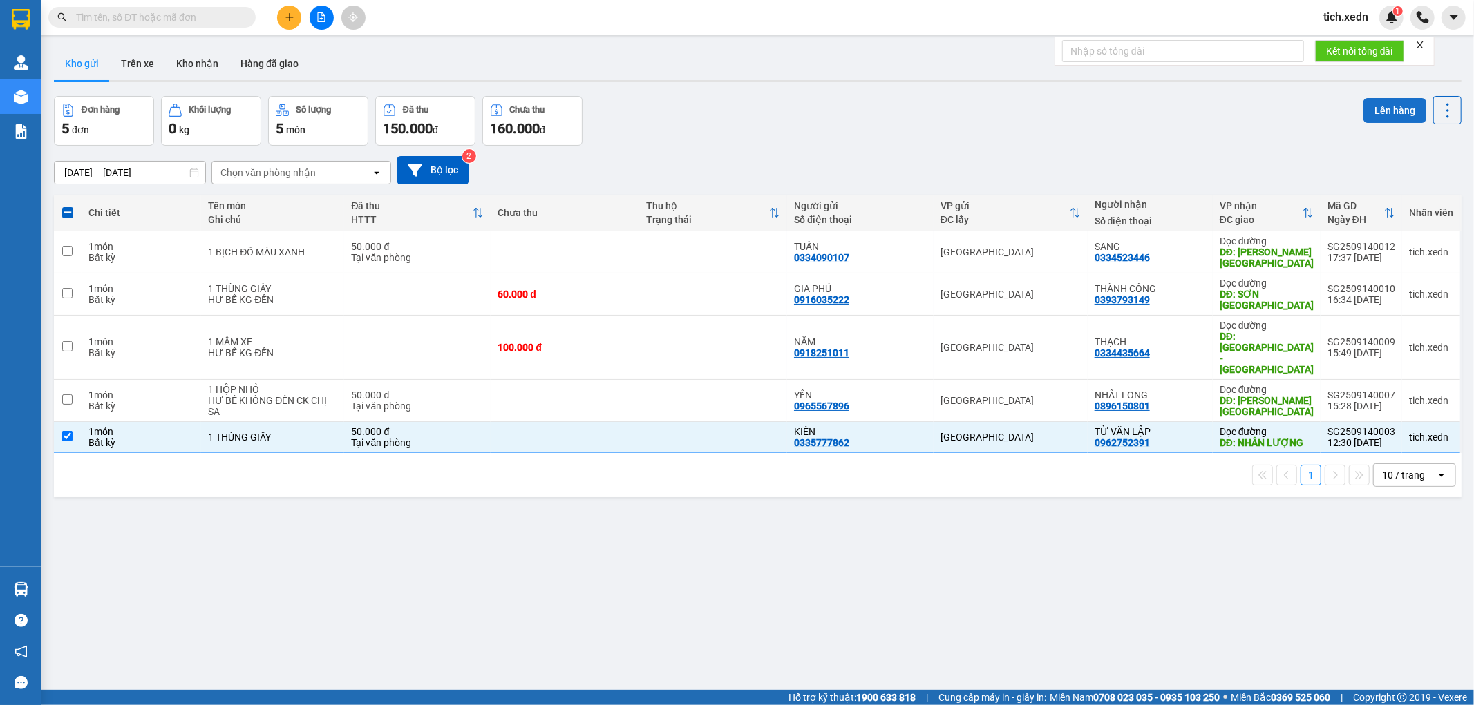
click at [1365, 117] on button "Lên hàng" at bounding box center [1394, 110] width 63 height 25
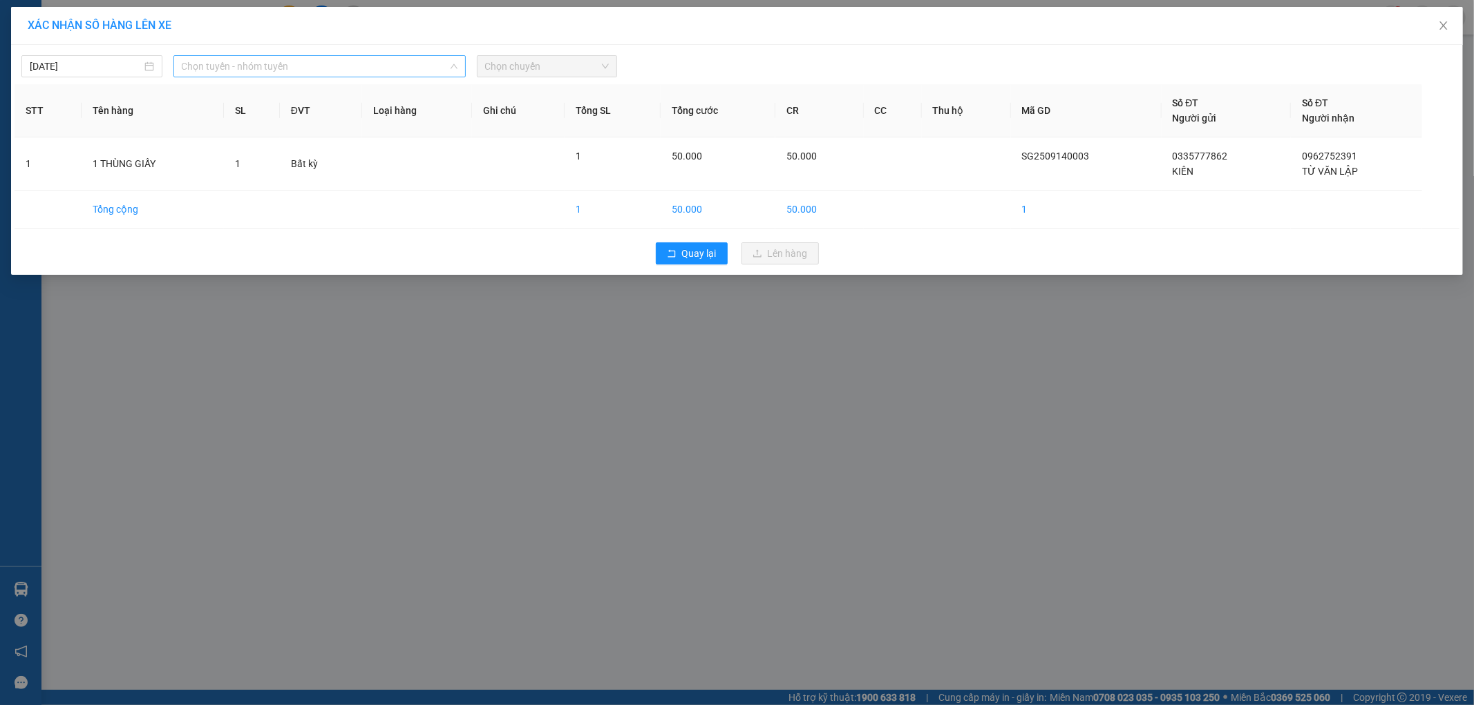
click at [408, 59] on span "Chọn tuyến - nhóm tuyến" at bounding box center [320, 66] width 276 height 21
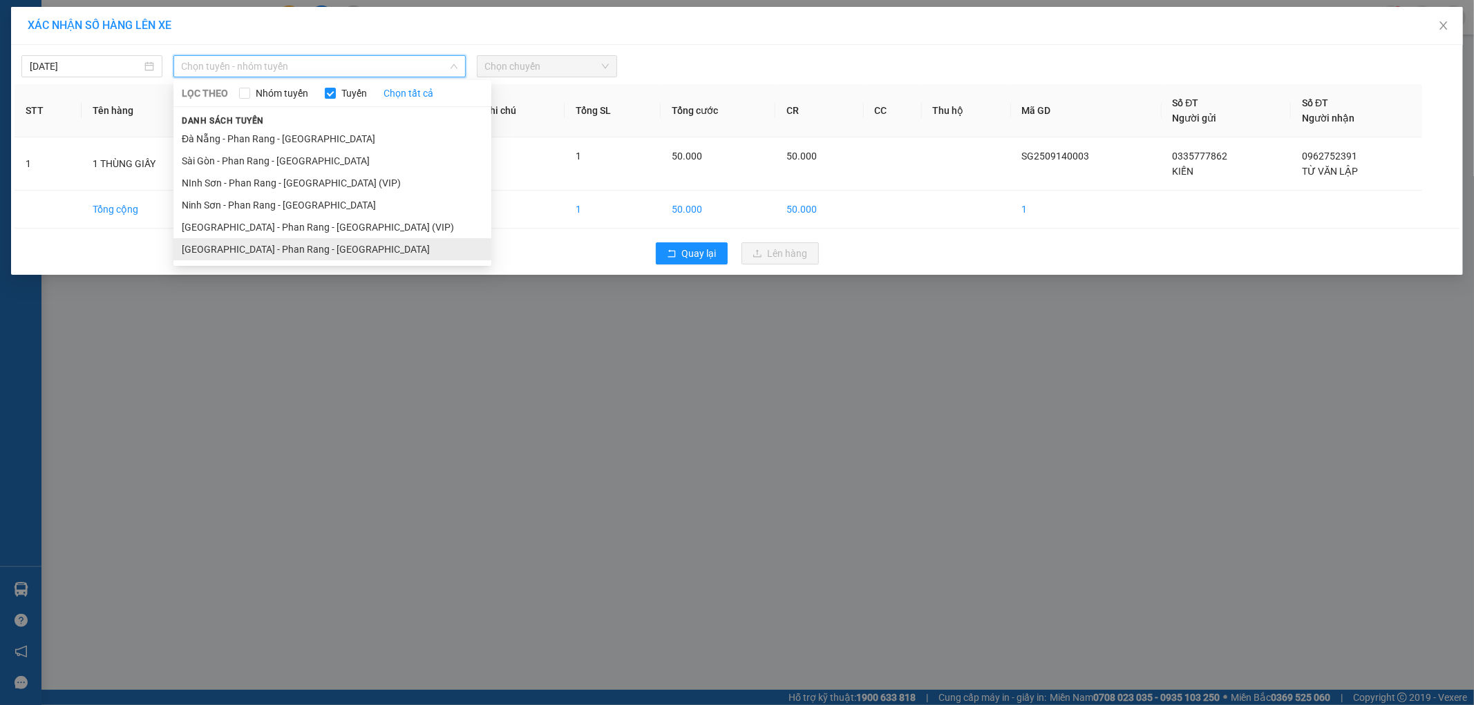
click at [375, 250] on li "[GEOGRAPHIC_DATA] - Phan Rang - [GEOGRAPHIC_DATA]" at bounding box center [332, 249] width 318 height 22
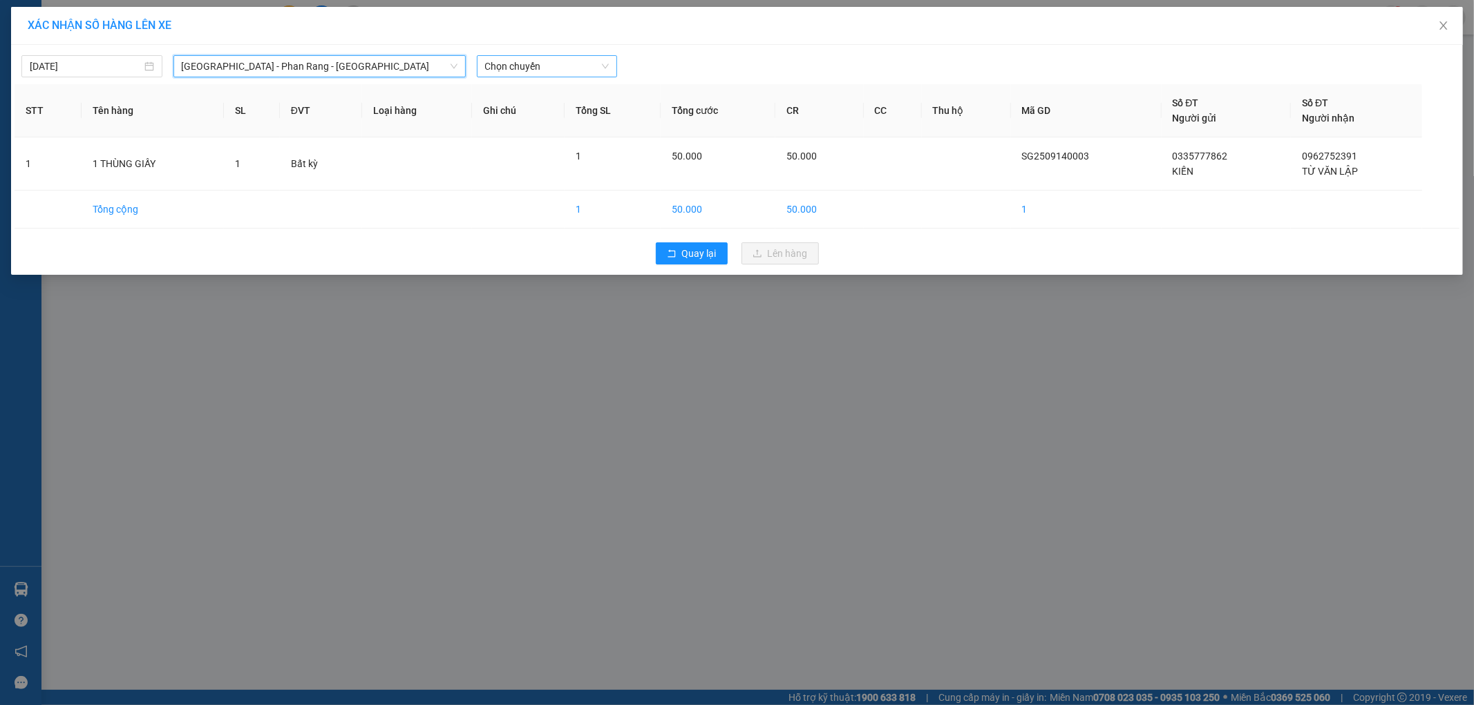
click at [605, 65] on span "Chọn chuyến" at bounding box center [547, 66] width 124 height 21
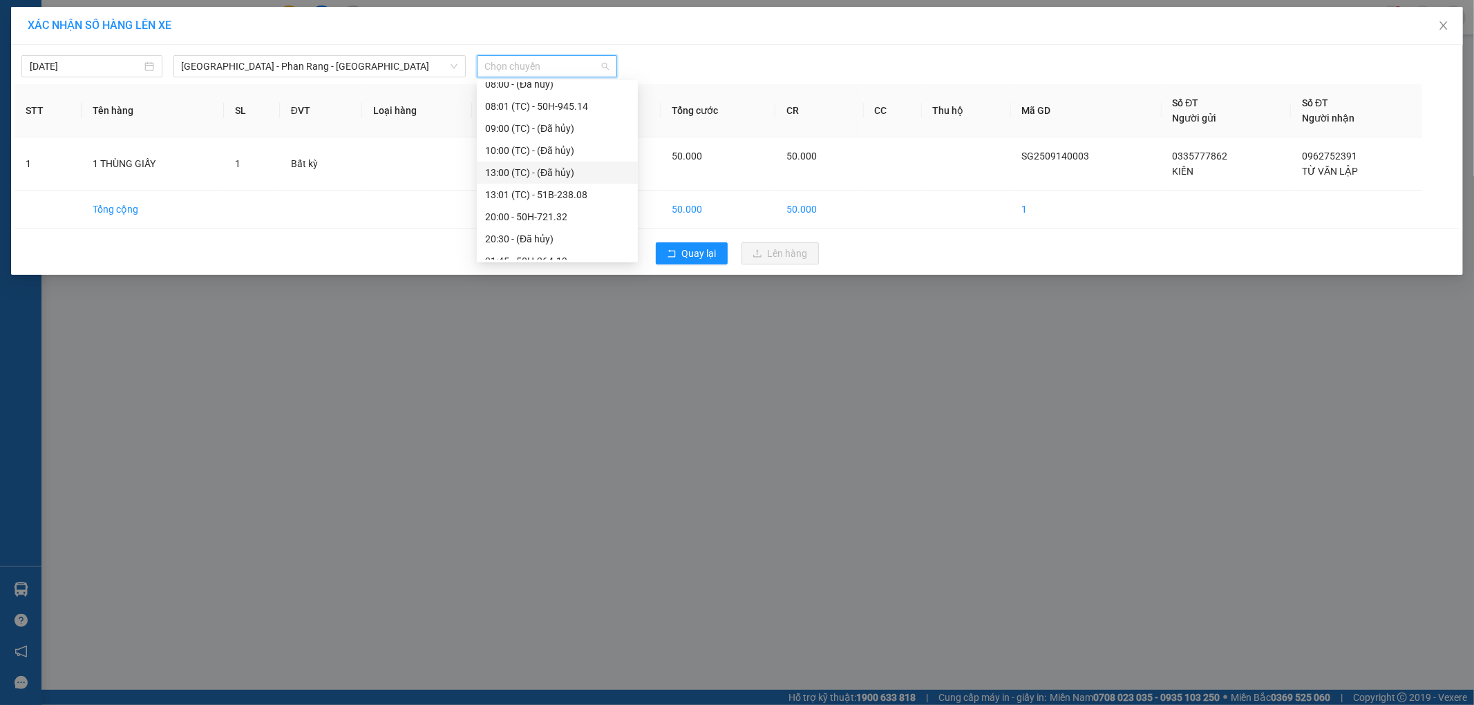
scroll to position [88, 0]
click at [573, 249] on div "21:45 - 50H-264.19" at bounding box center [557, 248] width 144 height 15
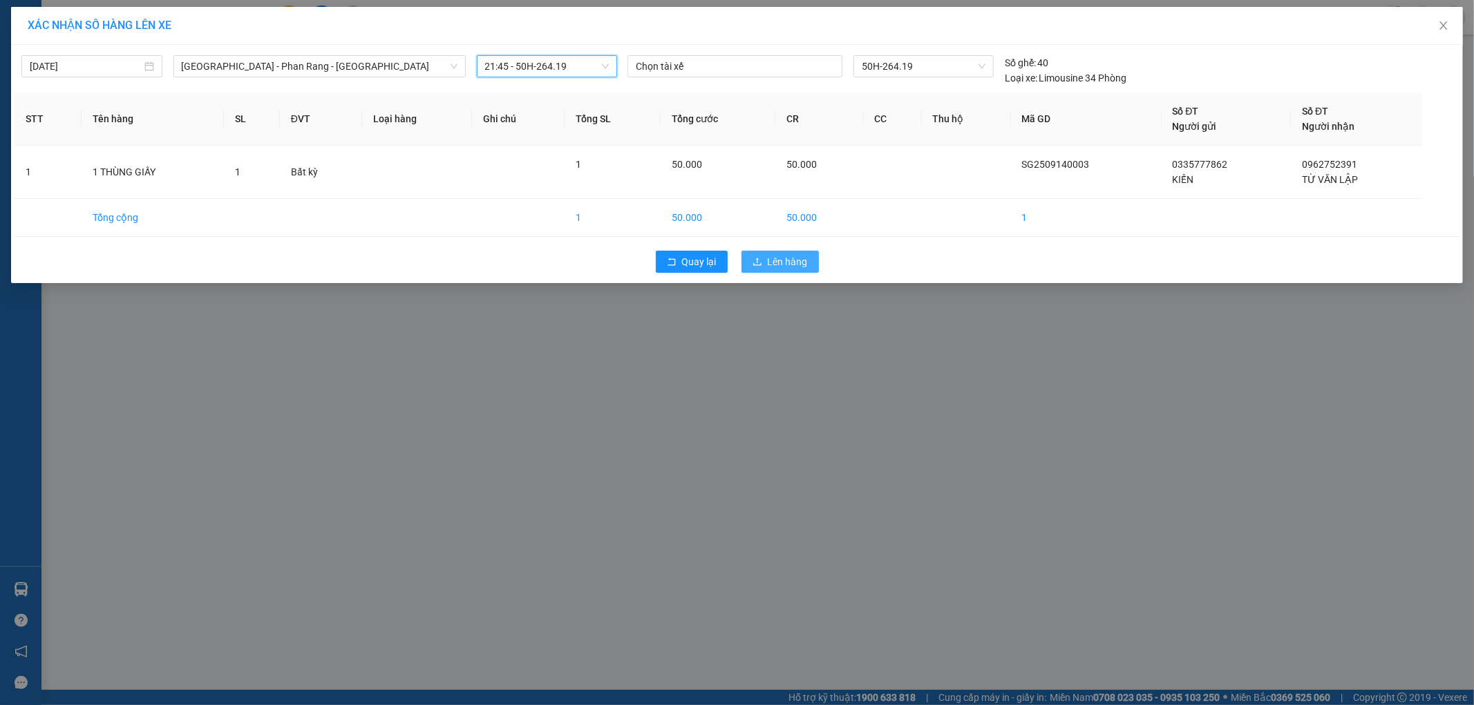
click at [757, 256] on button "Lên hàng" at bounding box center [779, 262] width 77 height 22
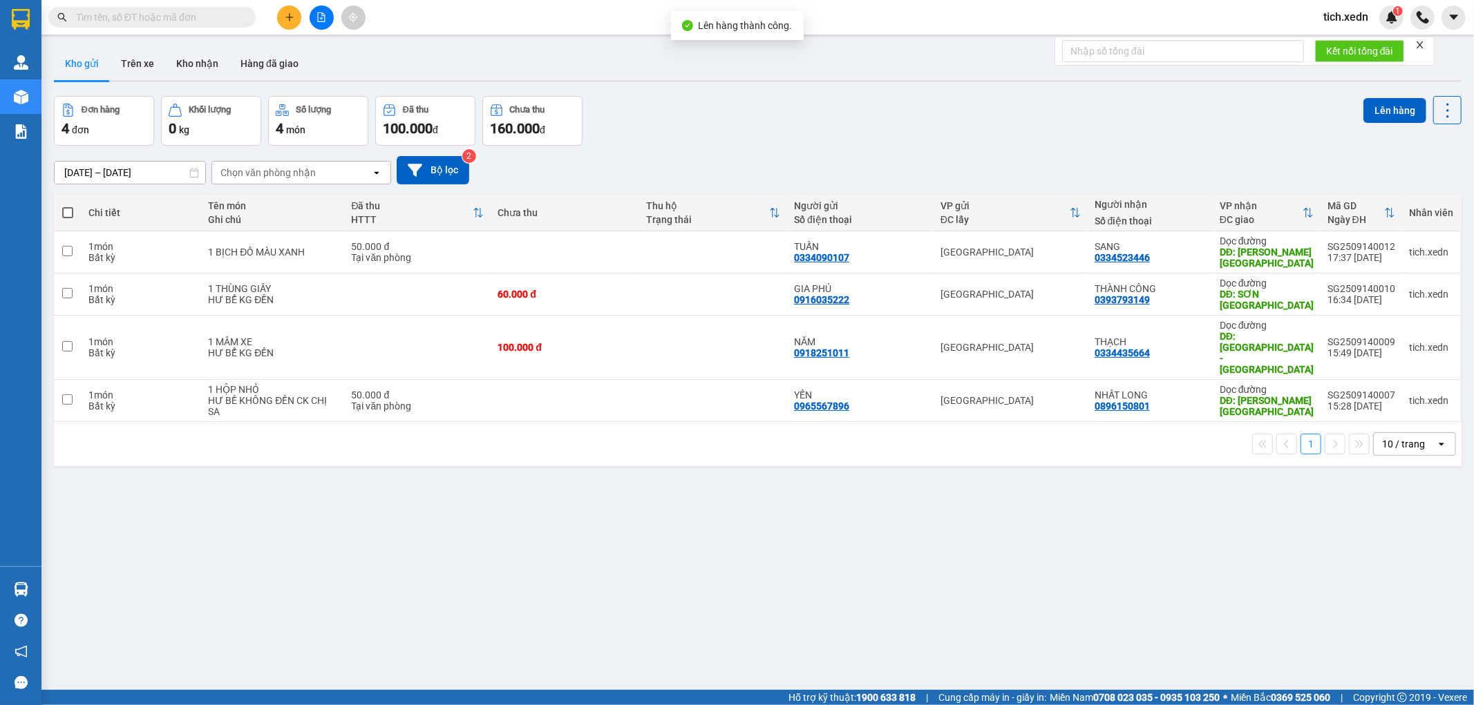
click at [71, 212] on span at bounding box center [67, 212] width 11 height 11
click at [68, 206] on input "checkbox" at bounding box center [68, 206] width 0 height 0
checkbox input "true"
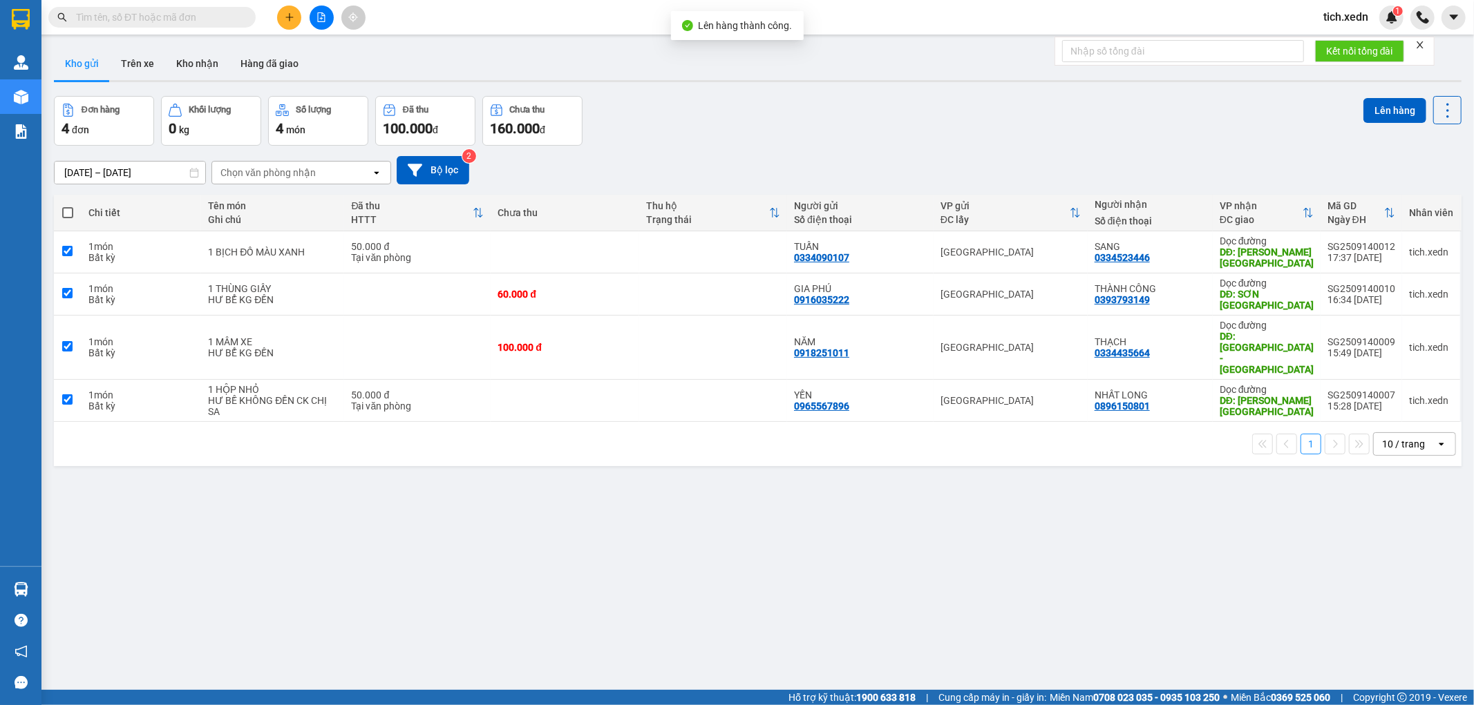
checkbox input "true"
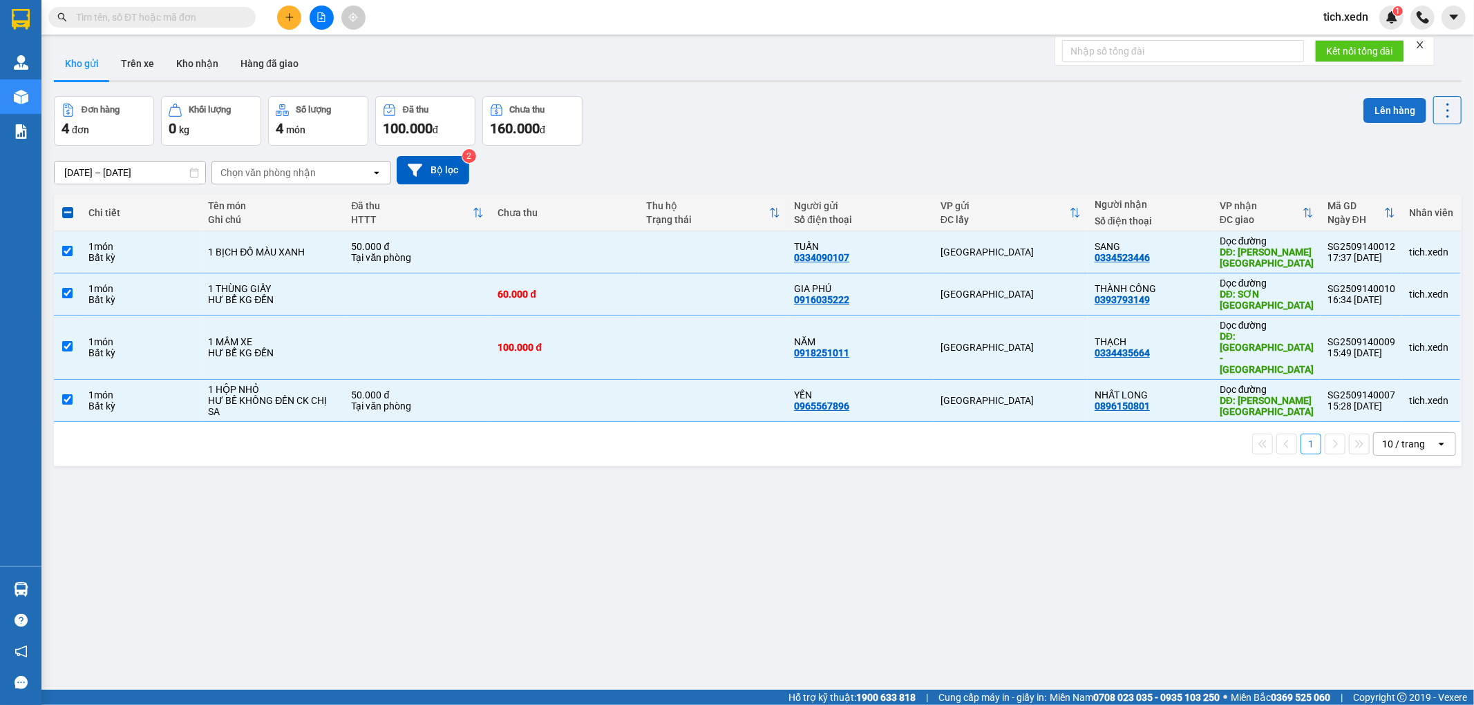
click at [1372, 106] on button "Lên hàng" at bounding box center [1394, 110] width 63 height 25
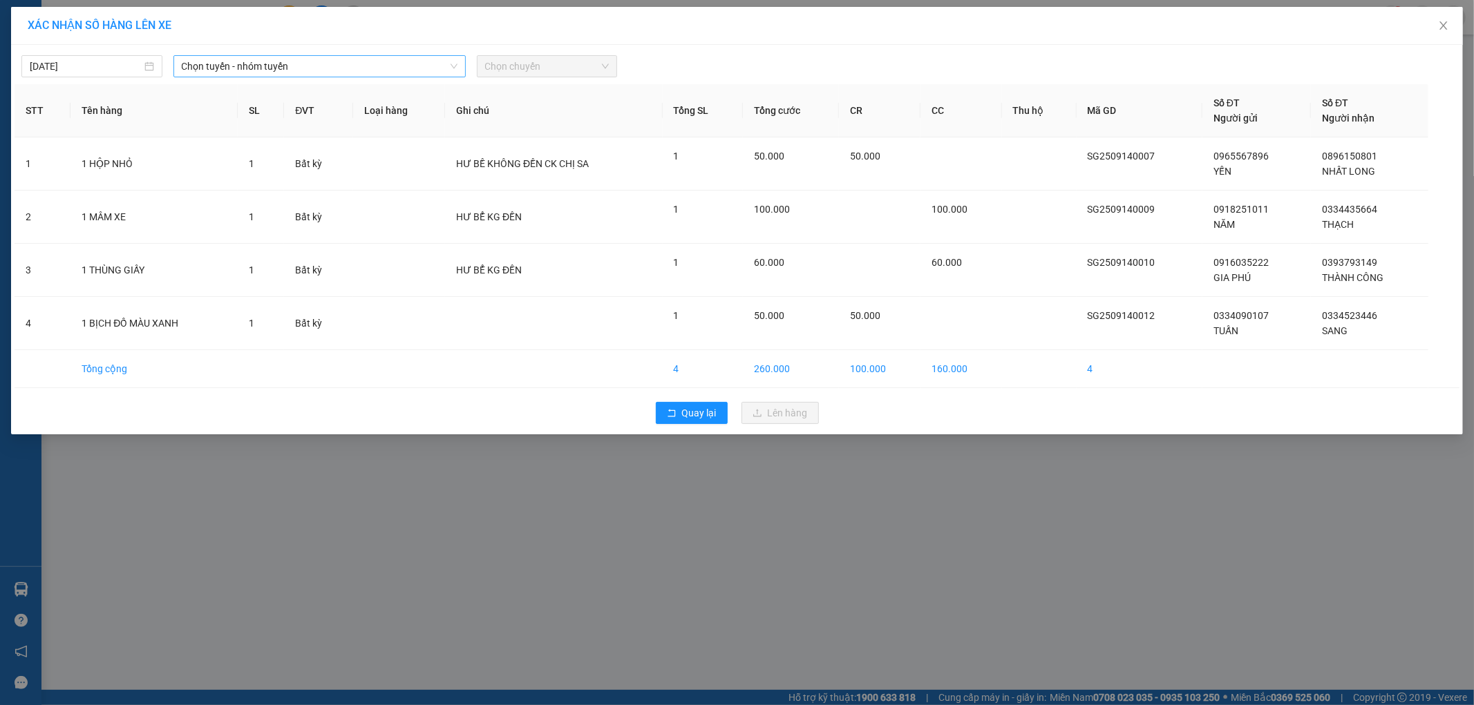
click at [392, 64] on span "Chọn tuyến - nhóm tuyến" at bounding box center [320, 66] width 276 height 21
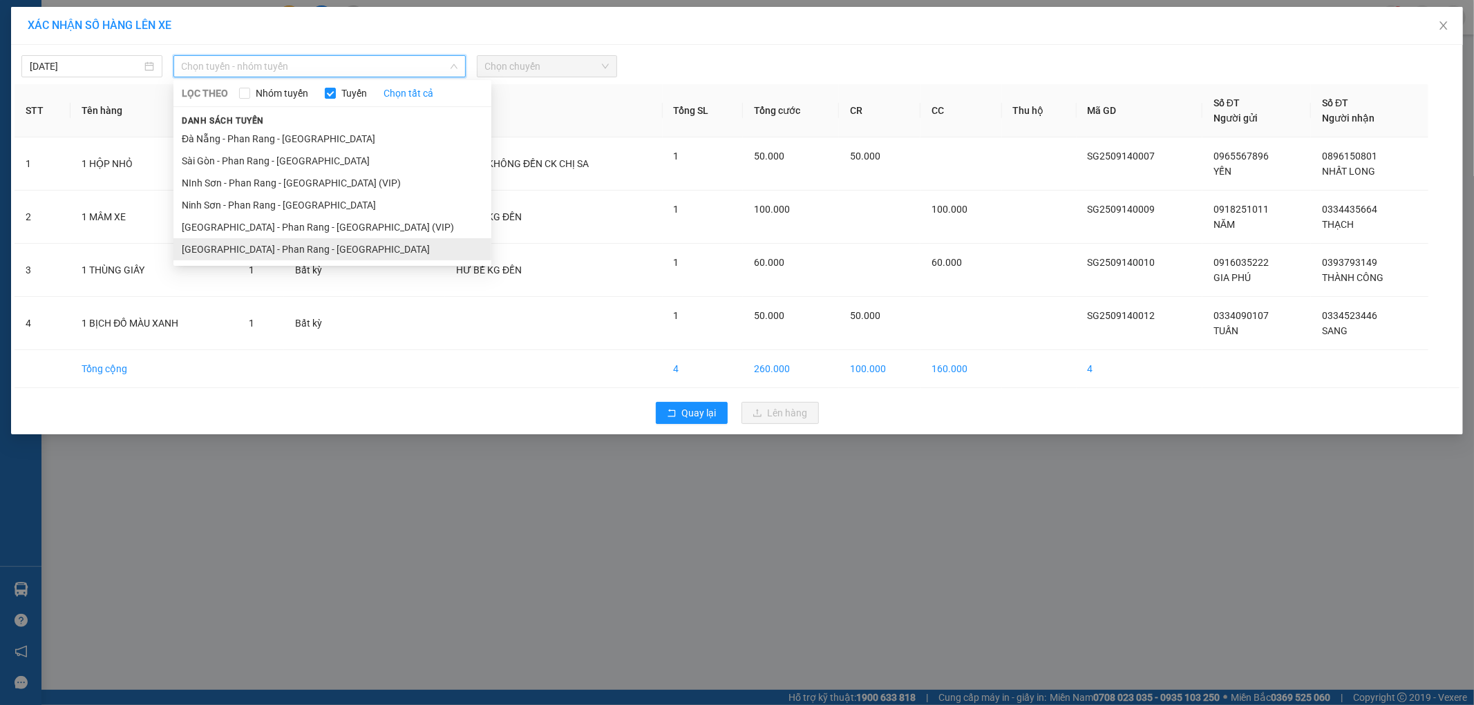
click at [366, 251] on li "[GEOGRAPHIC_DATA] - Phan Rang - [GEOGRAPHIC_DATA]" at bounding box center [332, 249] width 318 height 22
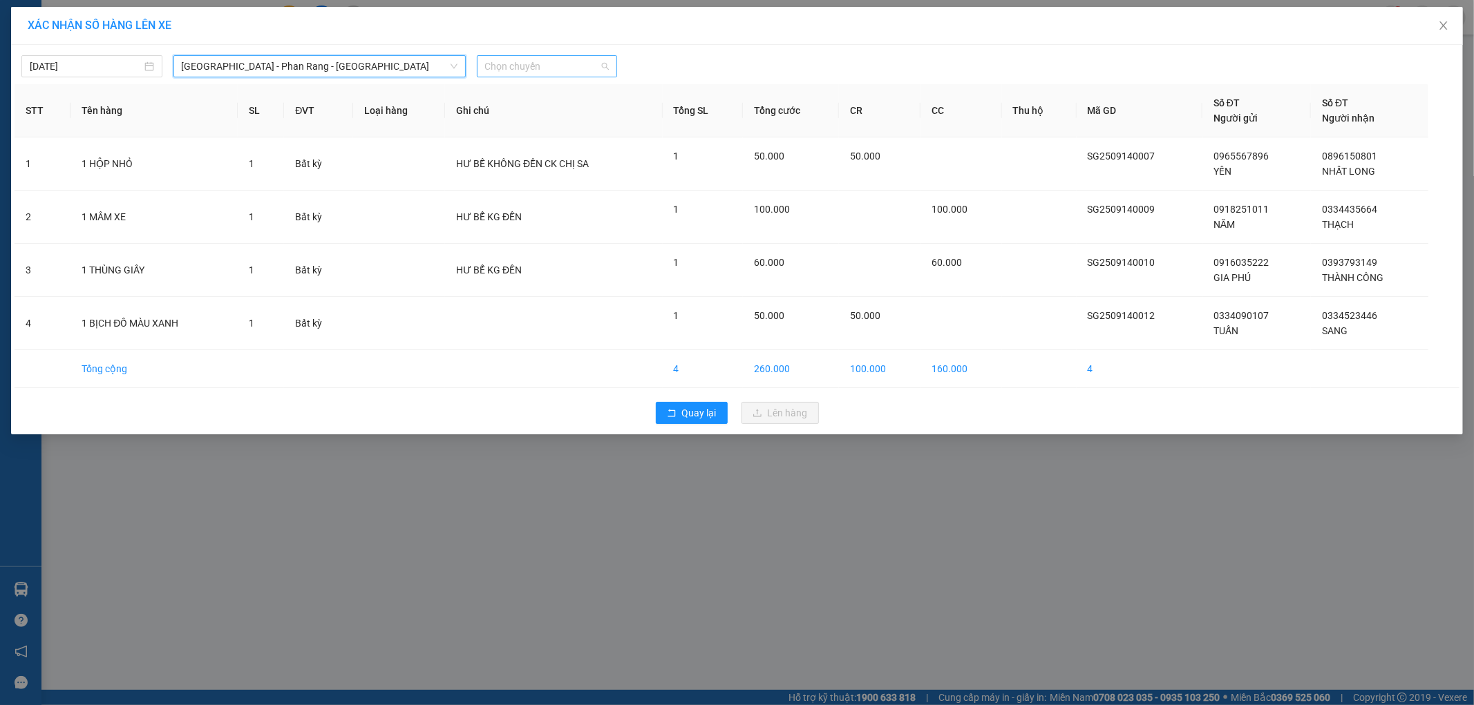
click at [523, 72] on span "Chọn chuyến" at bounding box center [547, 66] width 124 height 21
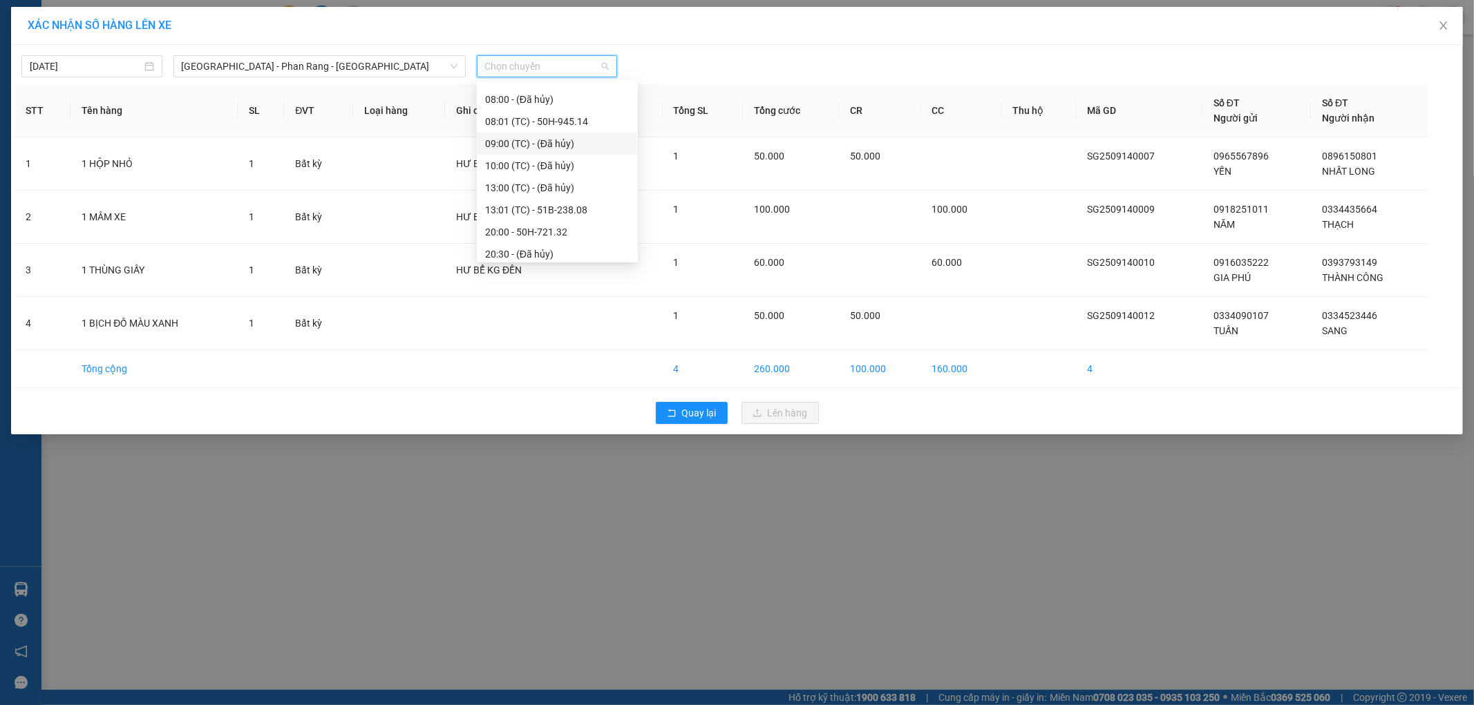
scroll to position [88, 0]
click at [540, 206] on div "20:00 - 50H-721.32" at bounding box center [557, 204] width 144 height 15
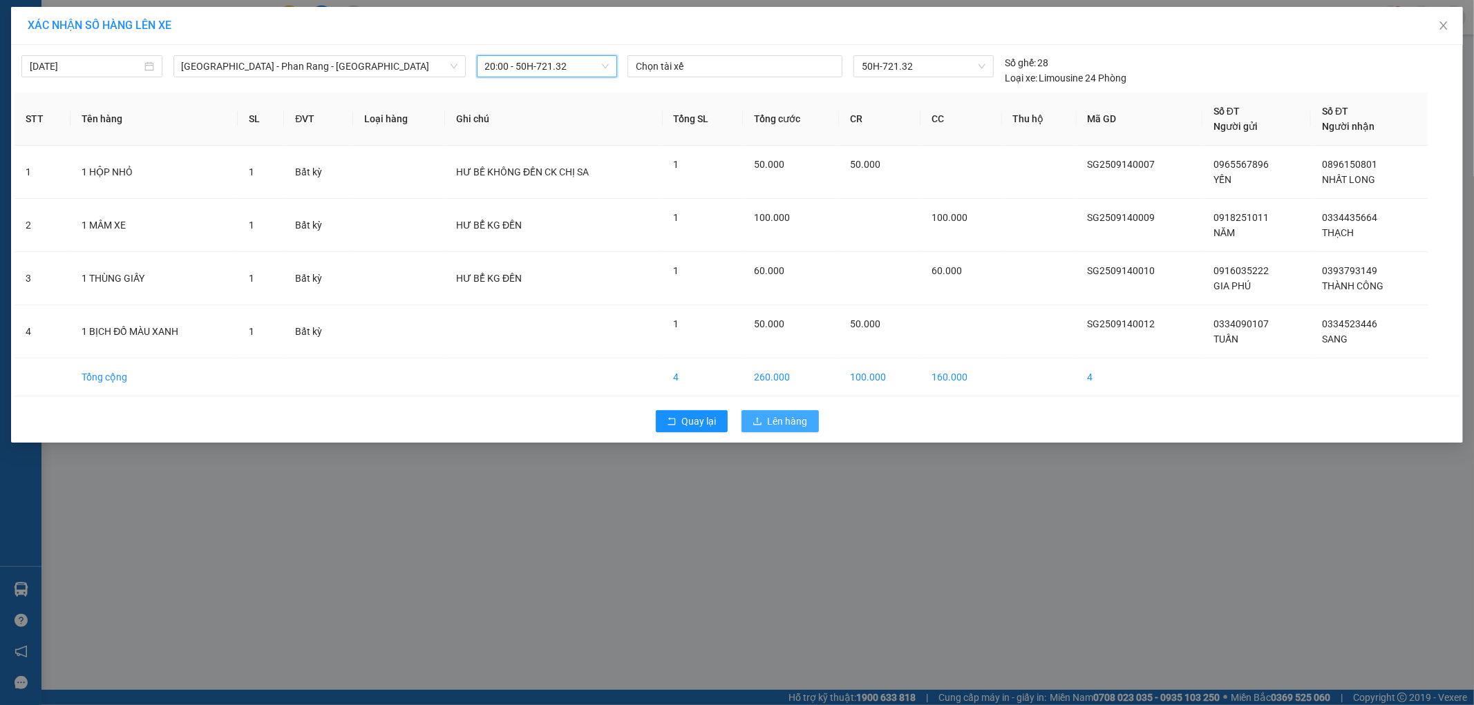
click at [772, 417] on span "Lên hàng" at bounding box center [788, 421] width 40 height 15
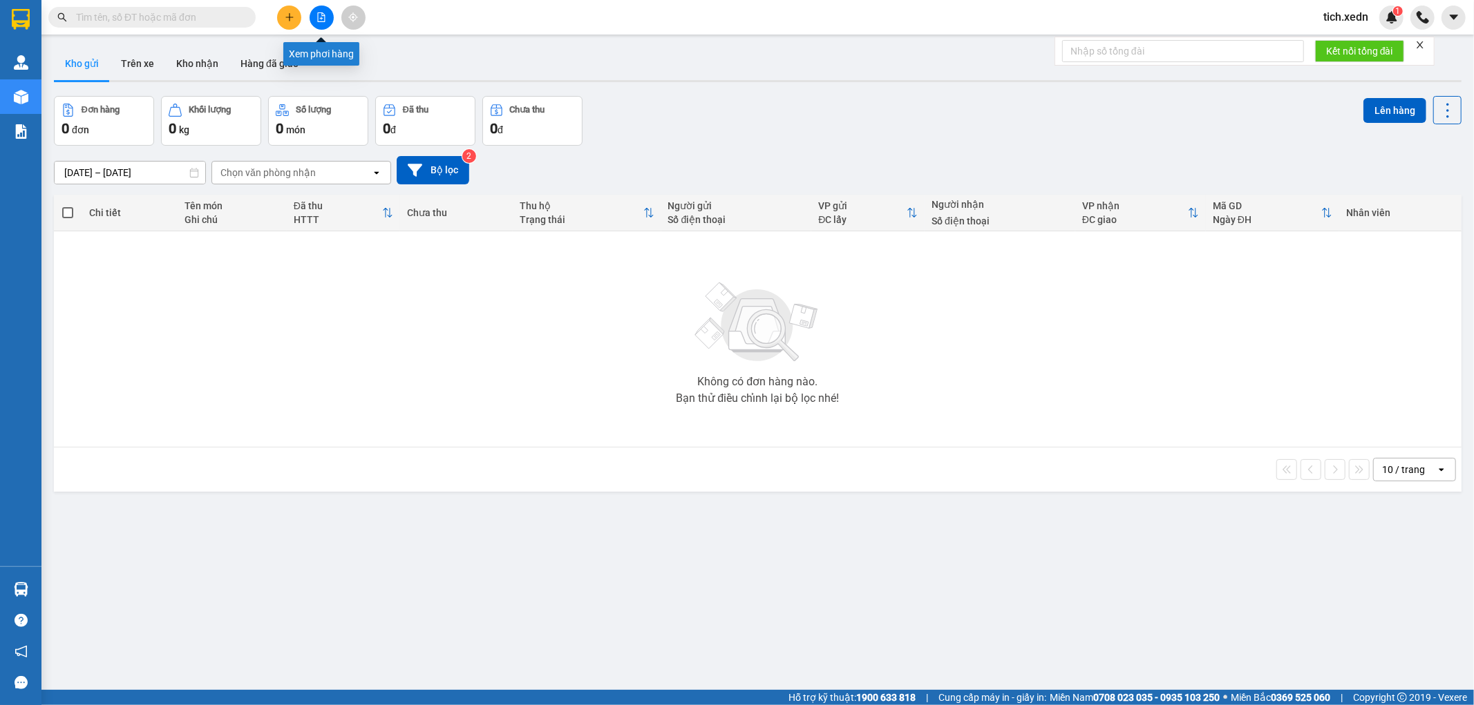
click at [322, 19] on icon "file-add" at bounding box center [321, 17] width 10 height 10
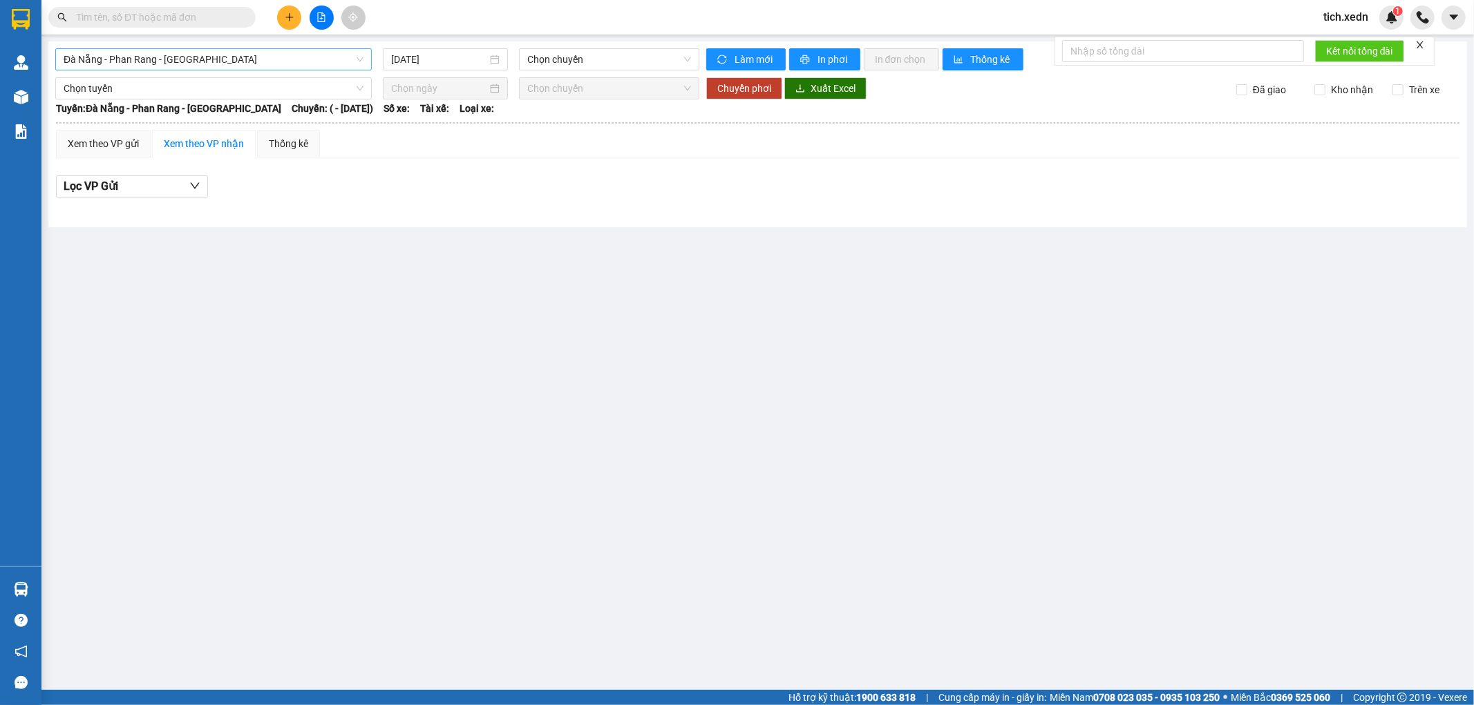
click at [246, 53] on span "Đà Nẵng - Phan Rang - [GEOGRAPHIC_DATA]" at bounding box center [214, 59] width 300 height 21
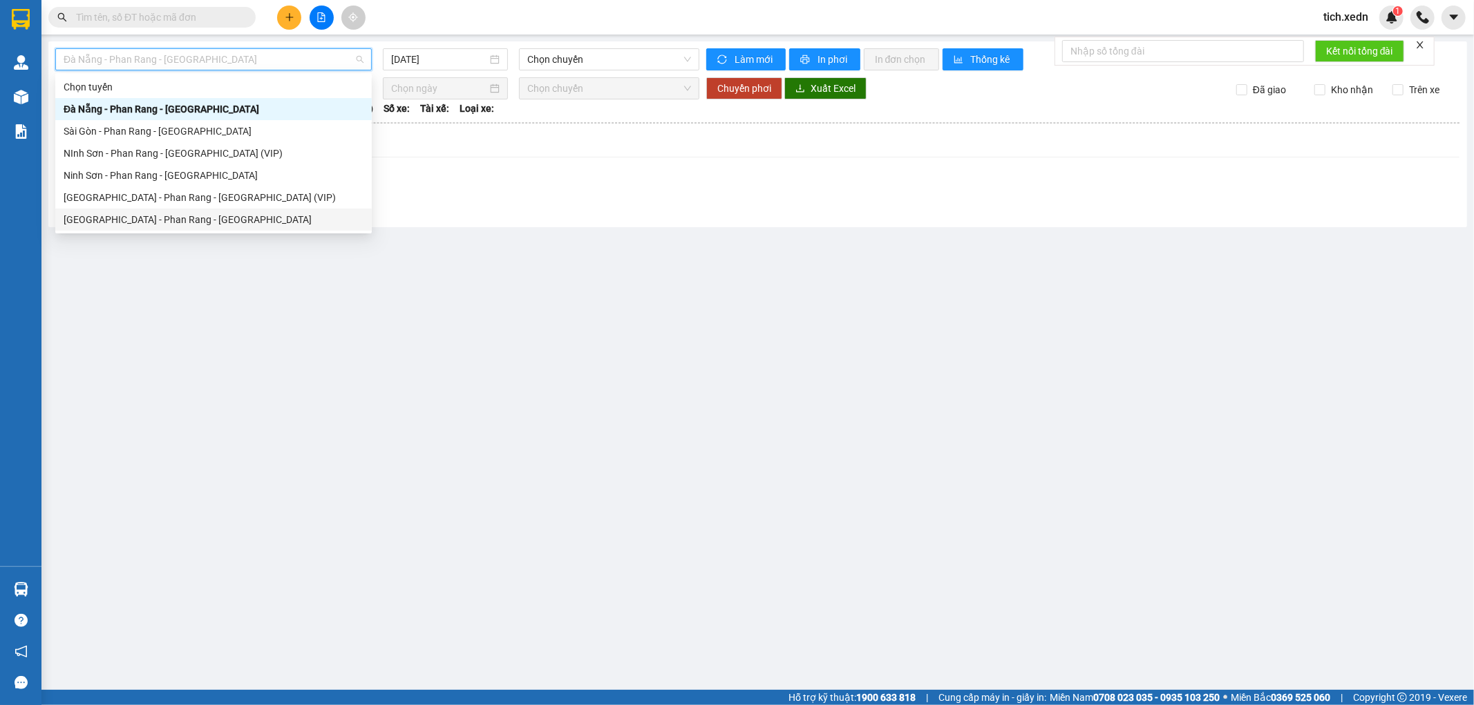
drag, startPoint x: 167, startPoint y: 218, endPoint x: 177, endPoint y: 204, distance: 17.8
click at [167, 217] on div "[GEOGRAPHIC_DATA] - Phan Rang - [GEOGRAPHIC_DATA]" at bounding box center [214, 219] width 300 height 15
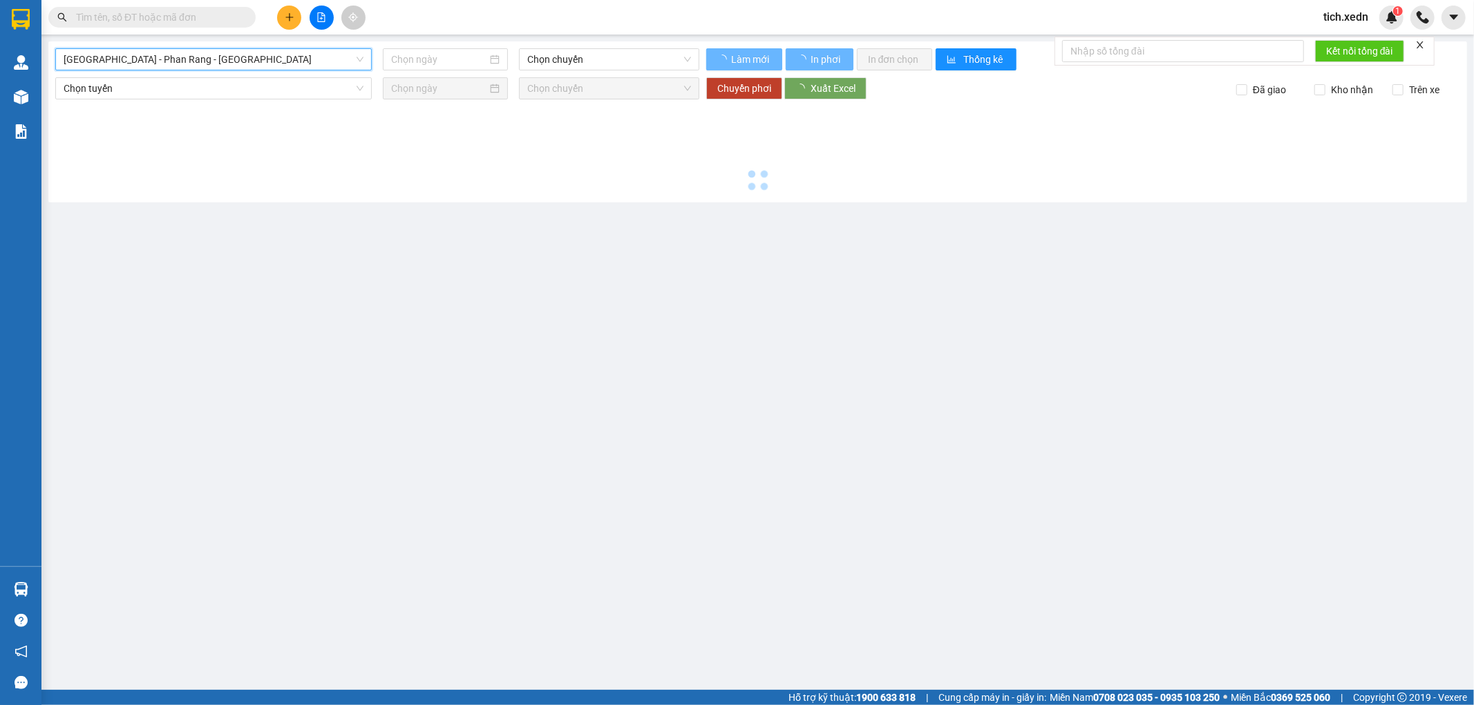
type input "[DATE]"
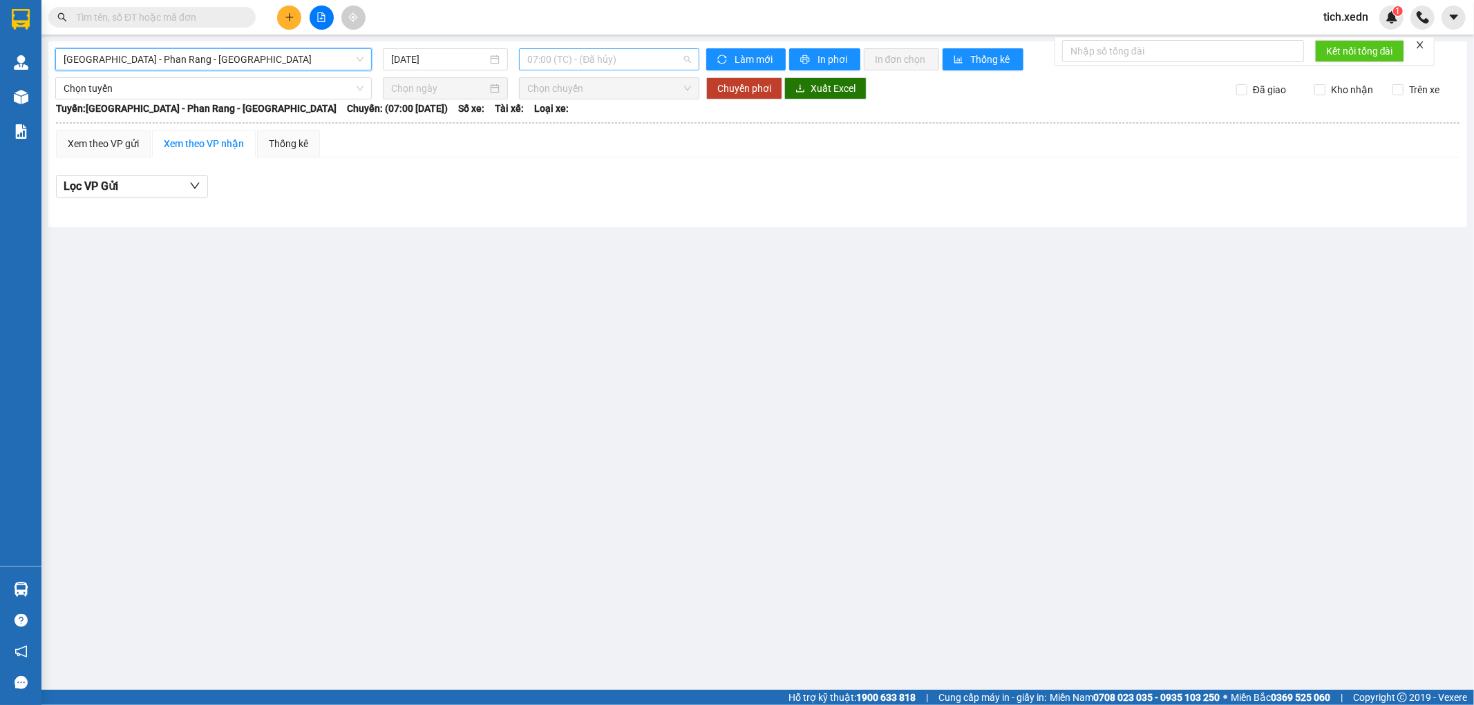
click at [556, 66] on span "07:00 (TC) - (Đã hủy)" at bounding box center [608, 59] width 163 height 21
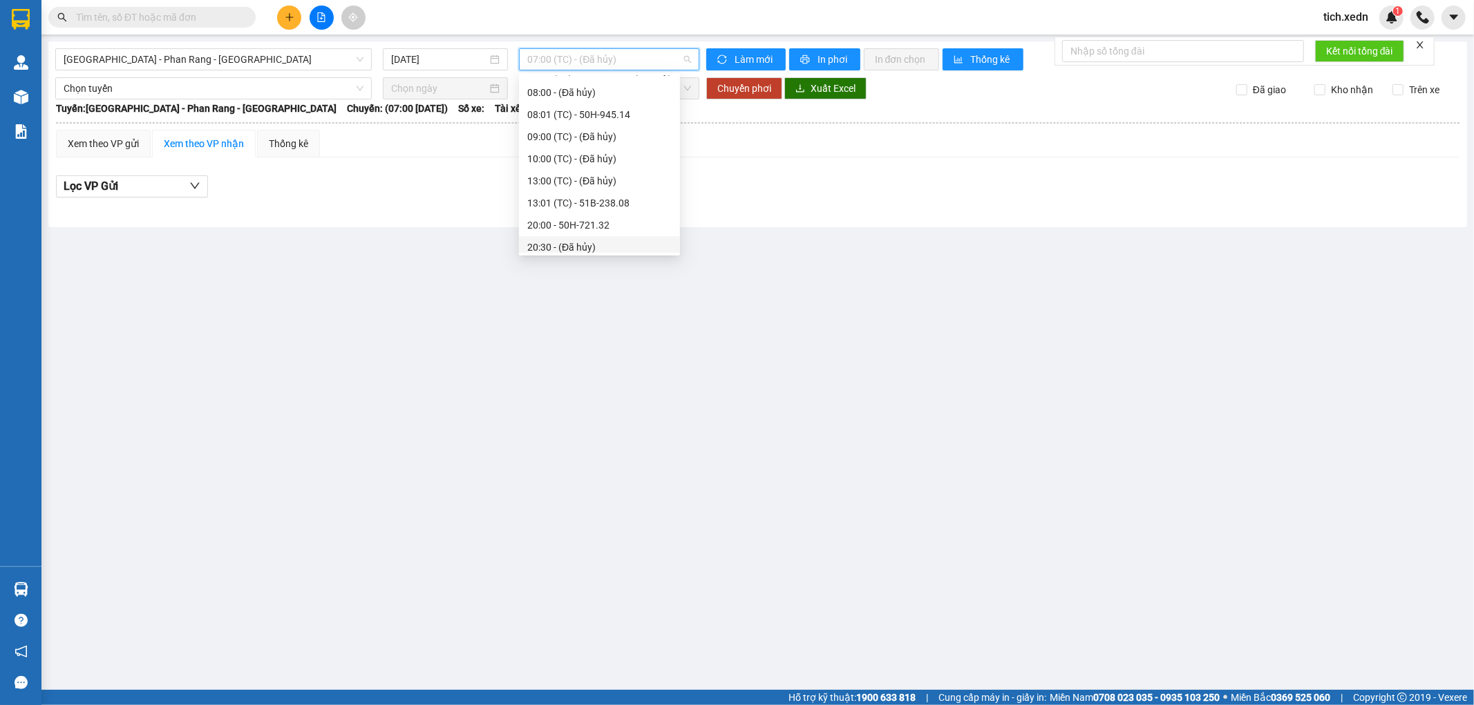
scroll to position [88, 0]
click at [616, 231] on div "21:45 - 50H-264.19" at bounding box center [599, 242] width 161 height 22
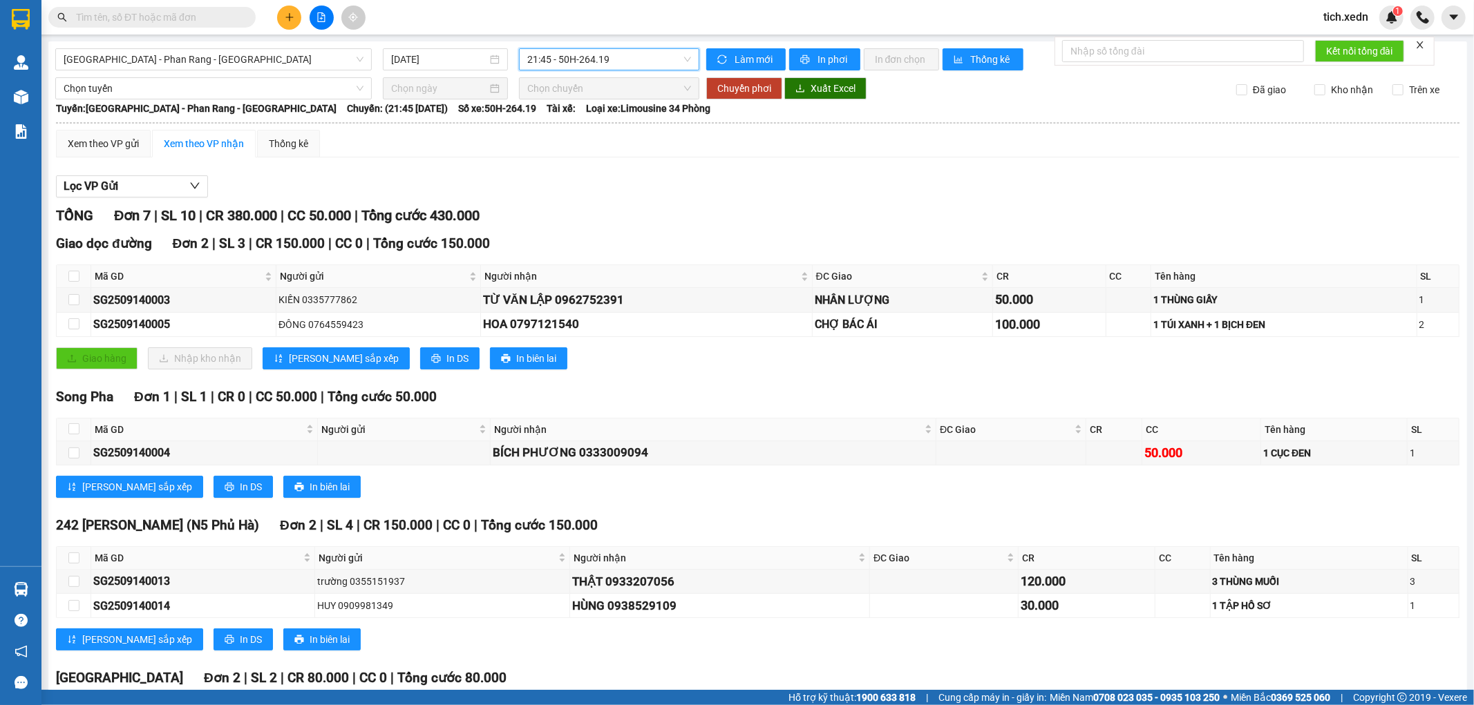
click at [613, 64] on span "21:45 - 50H-264.19" at bounding box center [608, 59] width 163 height 21
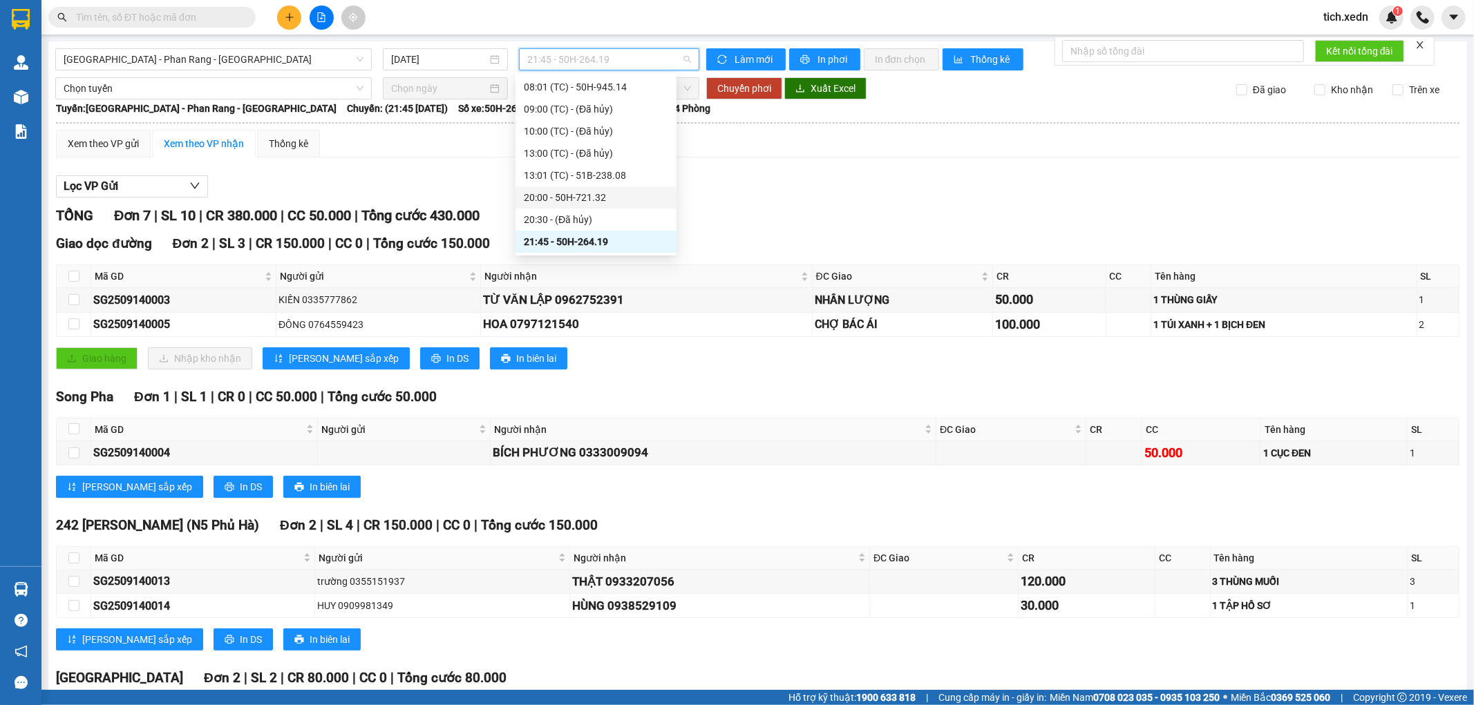
click at [567, 190] on div "20:00 - 50H-721.32" at bounding box center [596, 197] width 144 height 15
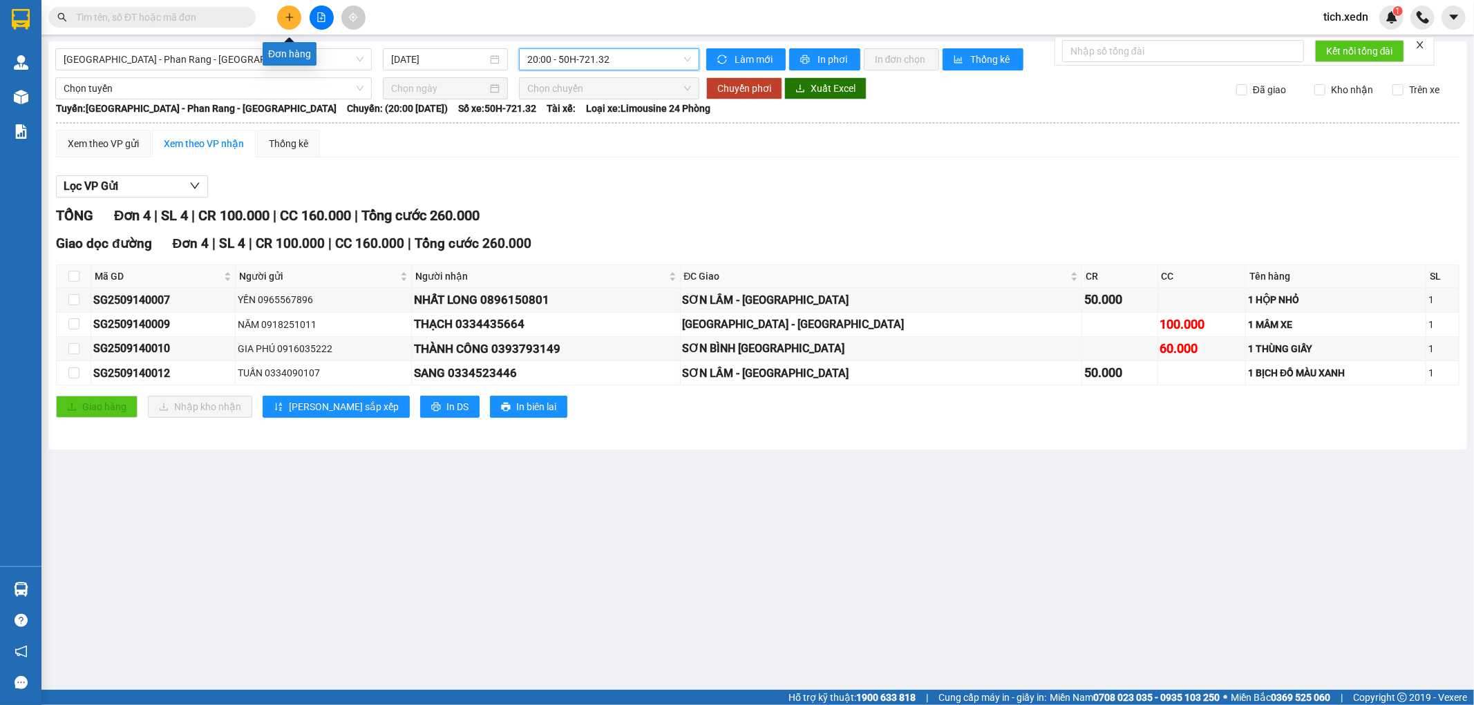
click at [294, 10] on button at bounding box center [289, 18] width 24 height 24
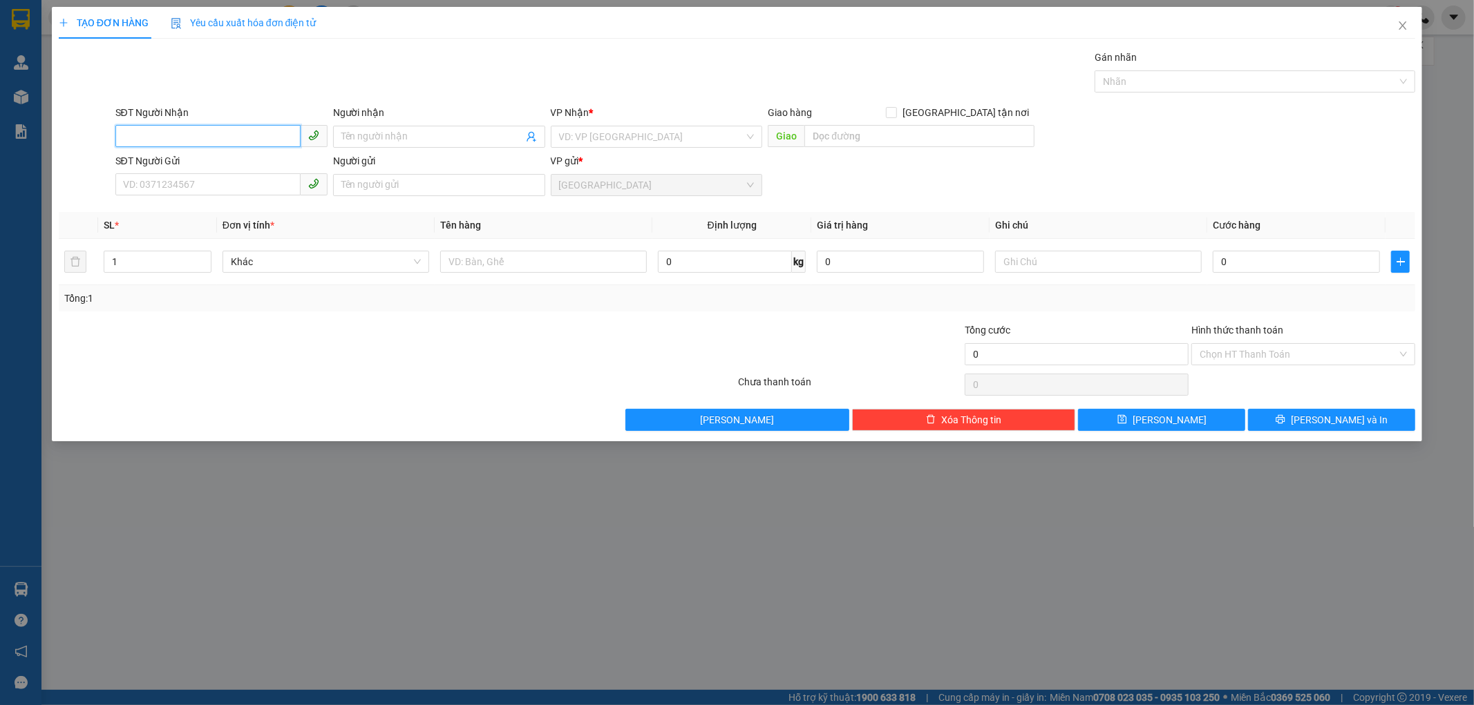
click at [193, 129] on input "SĐT Người Nhận" at bounding box center [207, 136] width 185 height 22
click at [221, 209] on div "0968124234 - A THÀNH" at bounding box center [222, 208] width 196 height 15
type input "0968124234"
type input "A THÀNH"
type input "SƠN LÂM - [GEOGRAPHIC_DATA]"
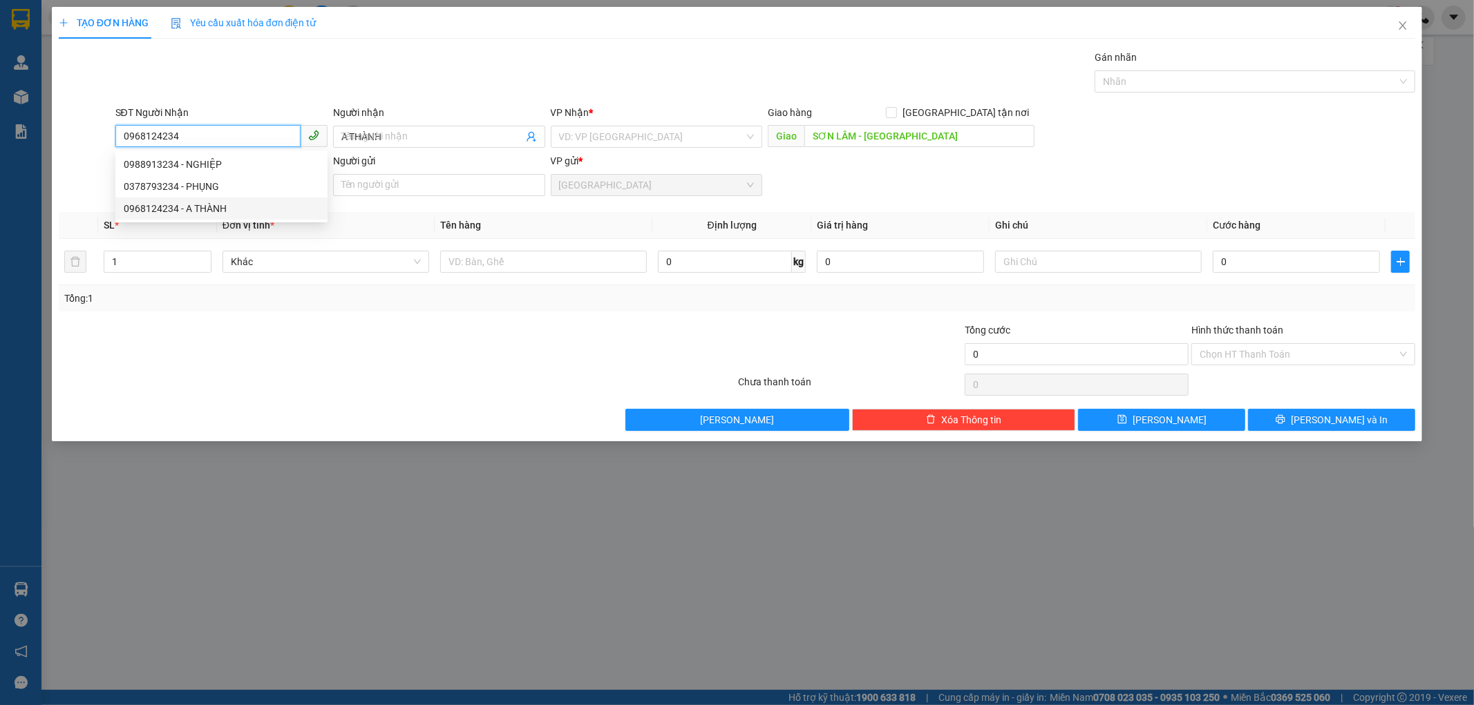
type input "70.000"
type input "0968124234"
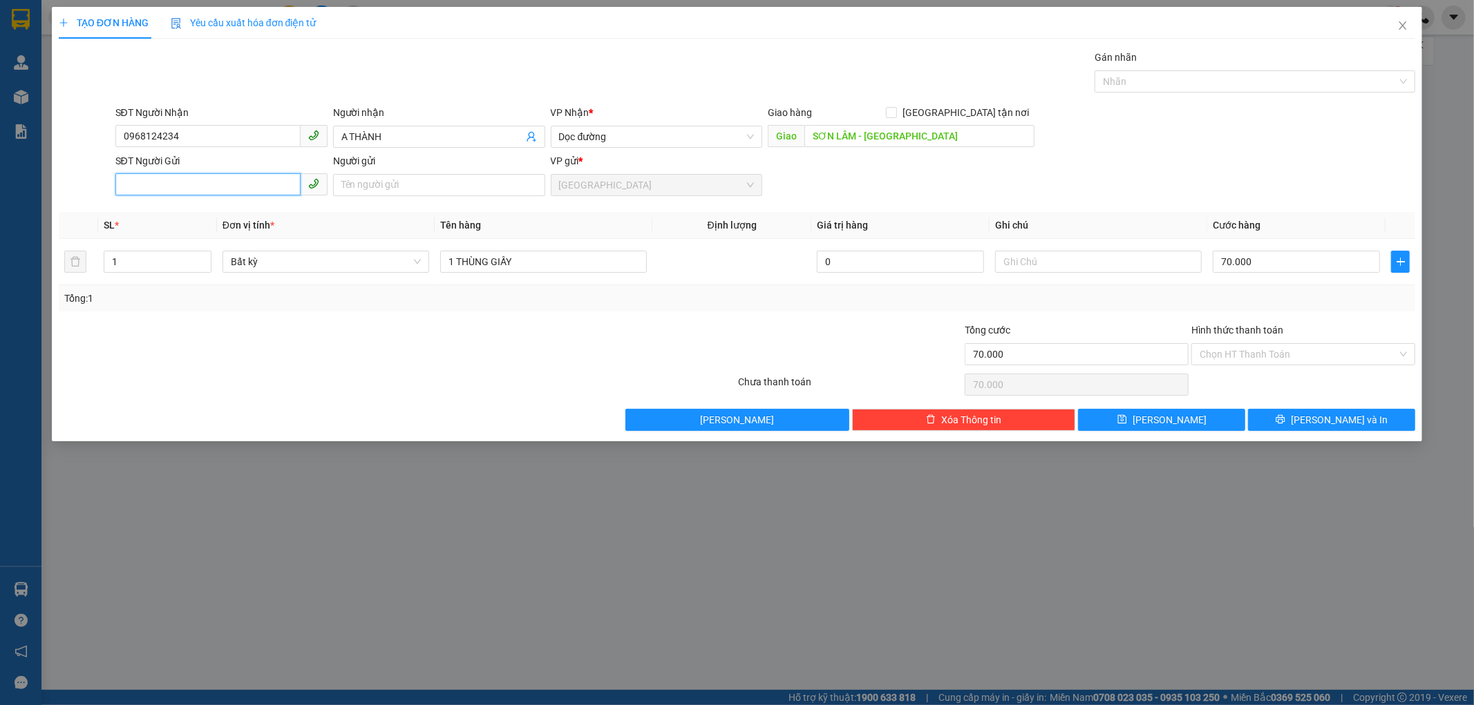
click at [191, 182] on input "SĐT Người Gửi" at bounding box center [207, 184] width 185 height 22
click at [222, 278] on div "0933358760 - LAN" at bounding box center [222, 279] width 196 height 15
type input "0933358760"
type input "LAN"
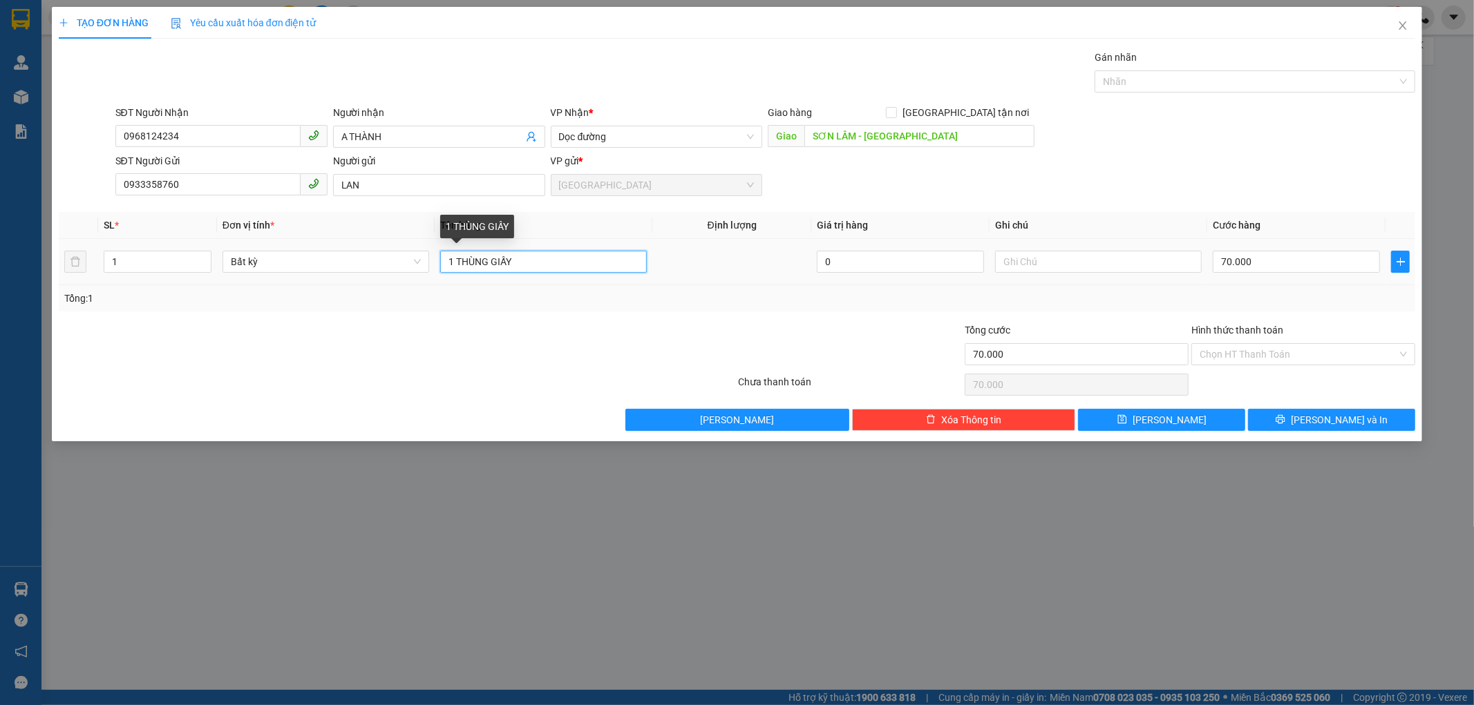
click at [521, 260] on input "1 THÙNG GIẤY" at bounding box center [543, 262] width 207 height 22
click at [516, 263] on input "1 THÙNG GIẤY" at bounding box center [543, 262] width 207 height 22
type input "1 THÙNG XỐP NẮP TRẮNG"
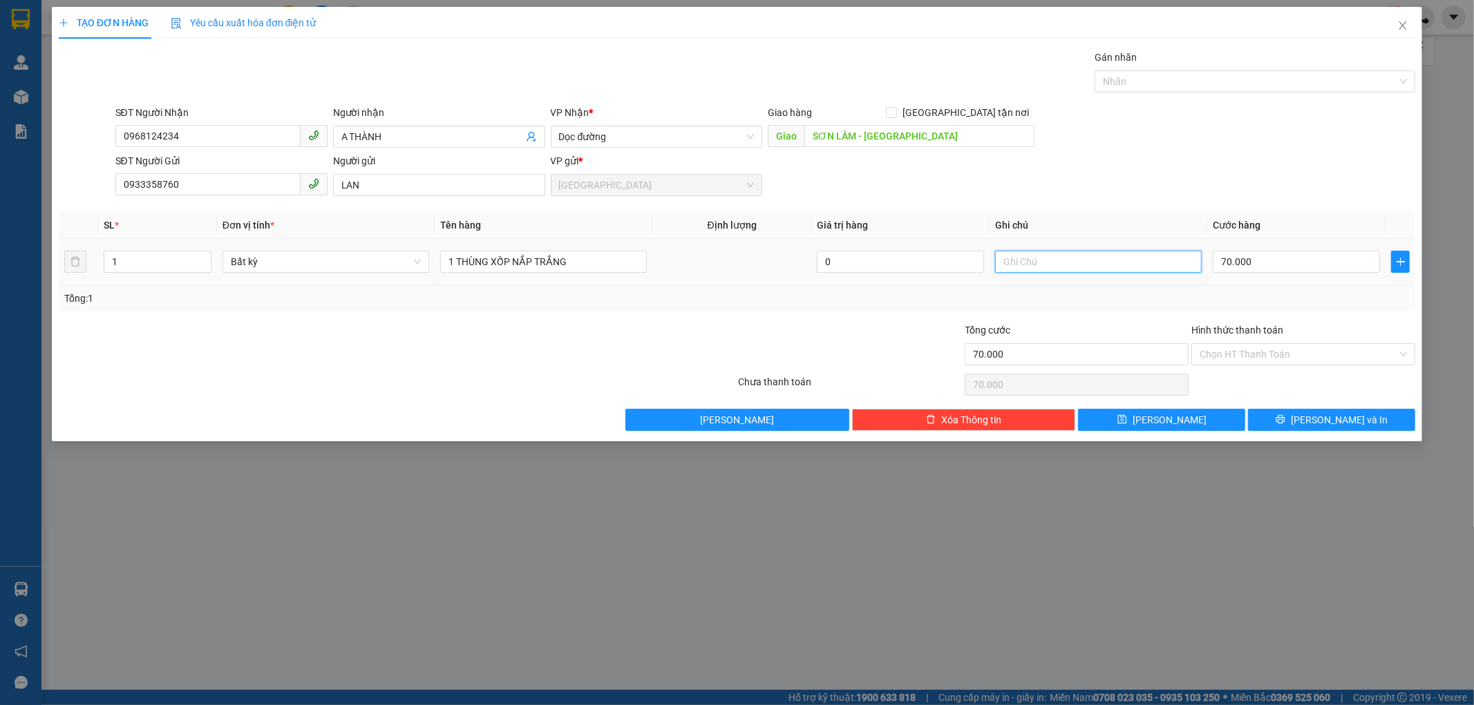
click at [1016, 257] on input "text" at bounding box center [1098, 262] width 207 height 22
type input "MÔ TƠ"
click at [1293, 416] on button "[PERSON_NAME] và In" at bounding box center [1331, 420] width 167 height 22
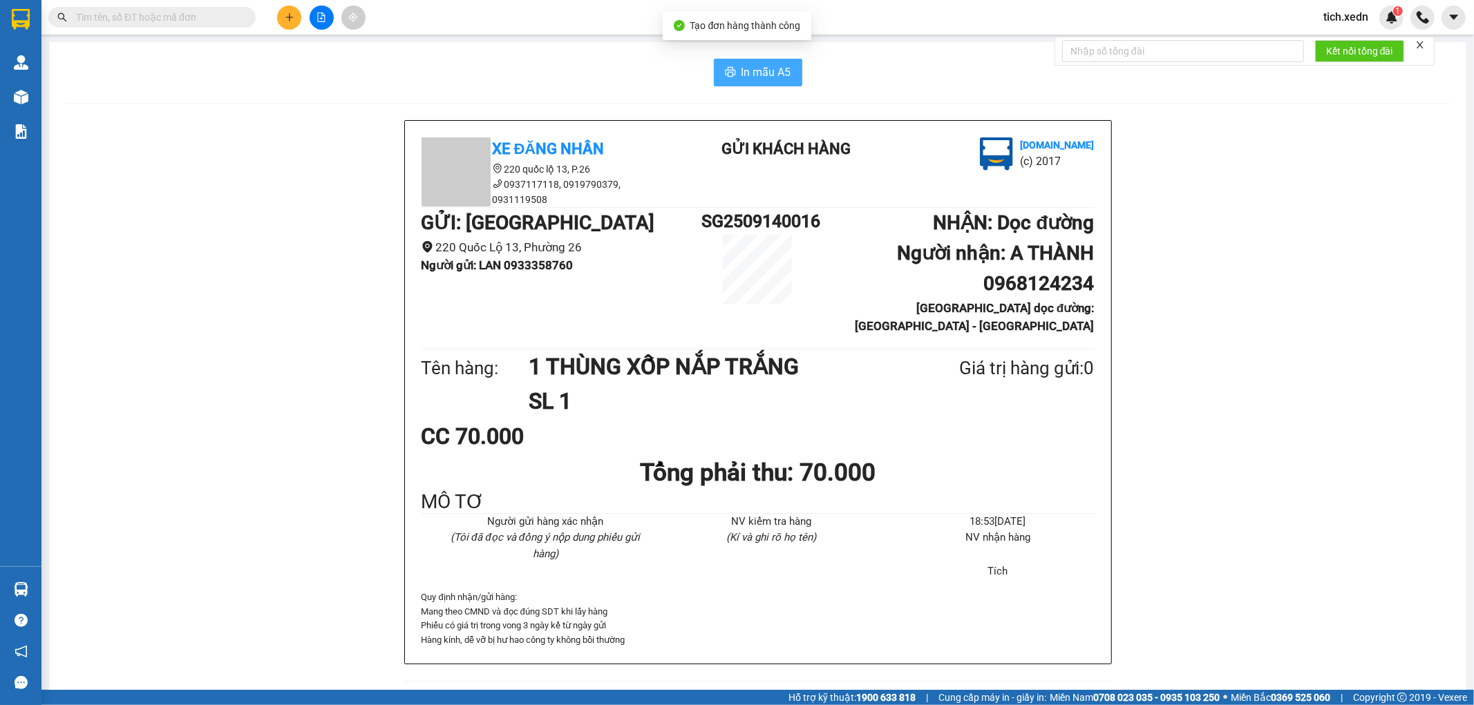
click at [732, 61] on button "In mẫu A5" at bounding box center [758, 73] width 88 height 28
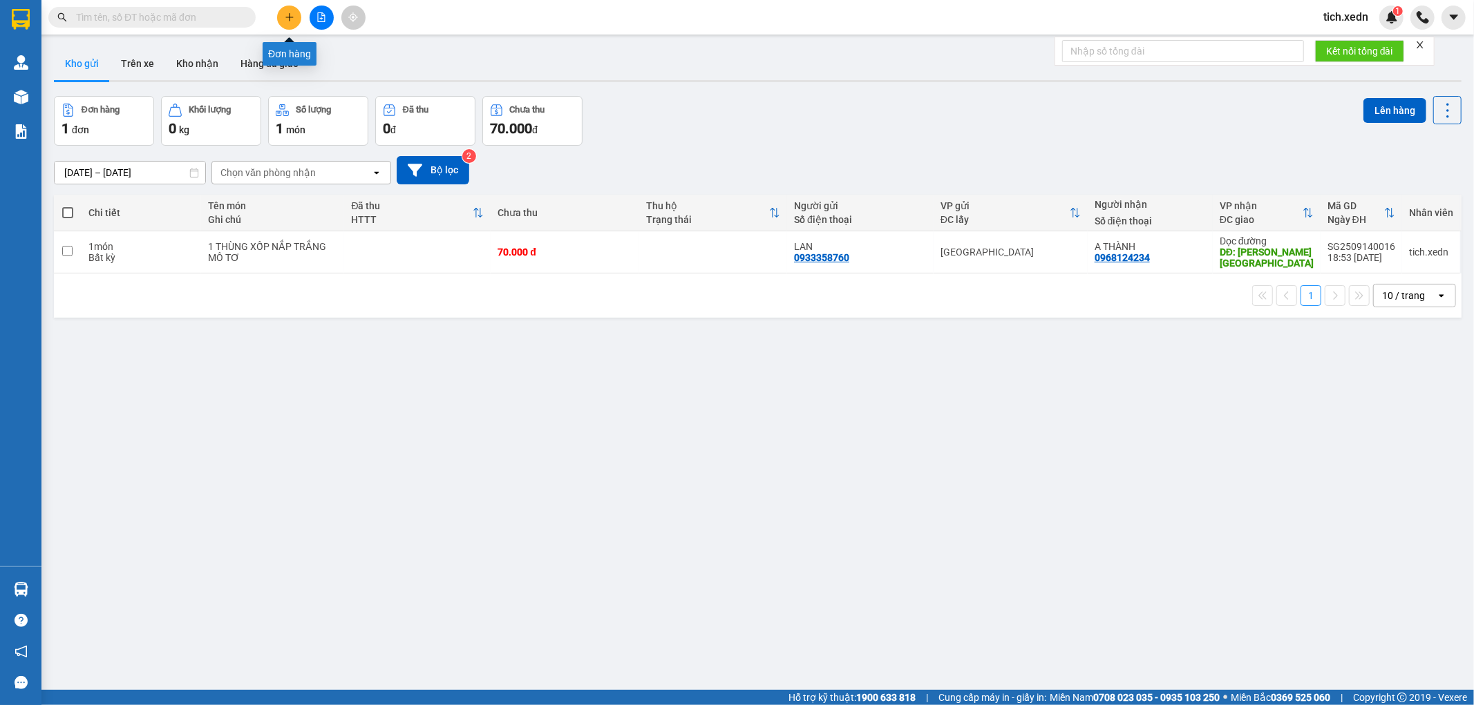
click at [287, 18] on icon "plus" at bounding box center [290, 17] width 10 height 10
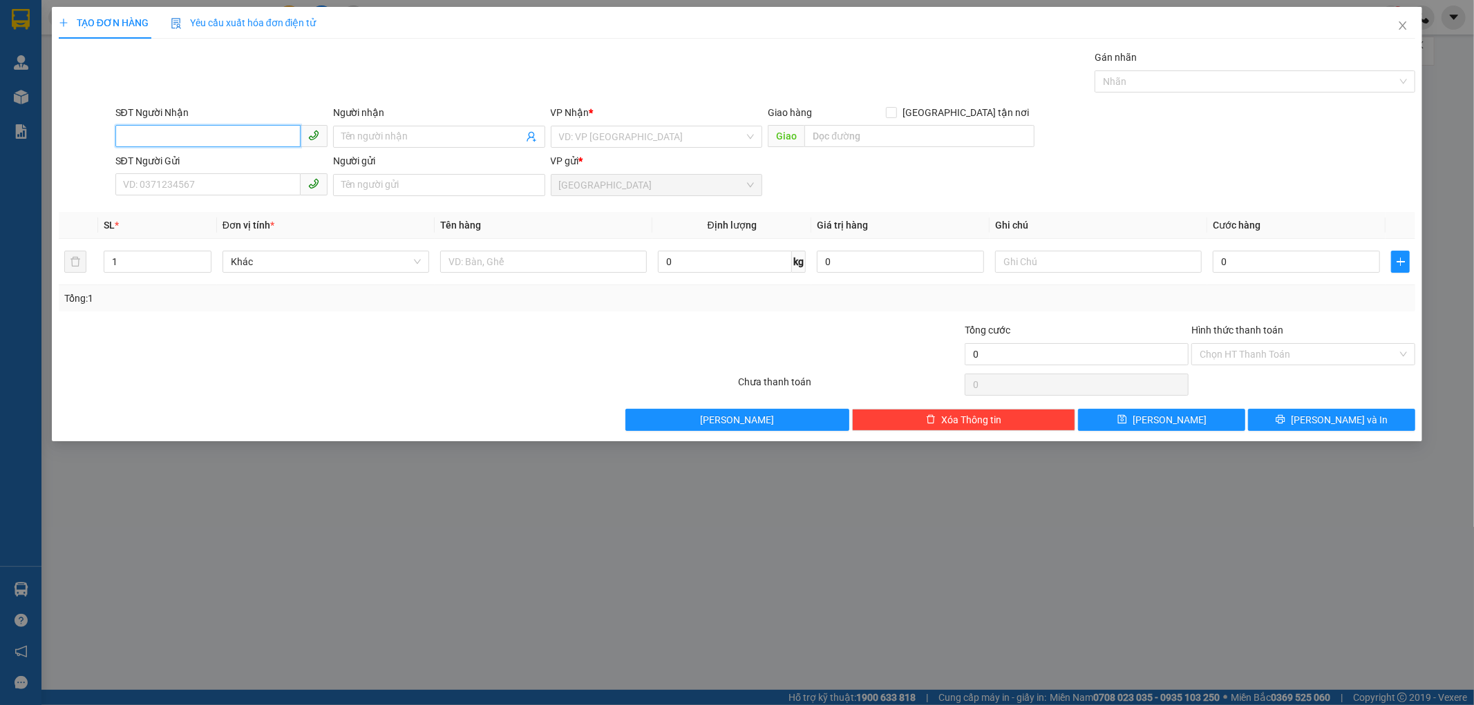
click at [182, 134] on input "SĐT Người Nhận" at bounding box center [207, 136] width 185 height 22
type input "0962633081"
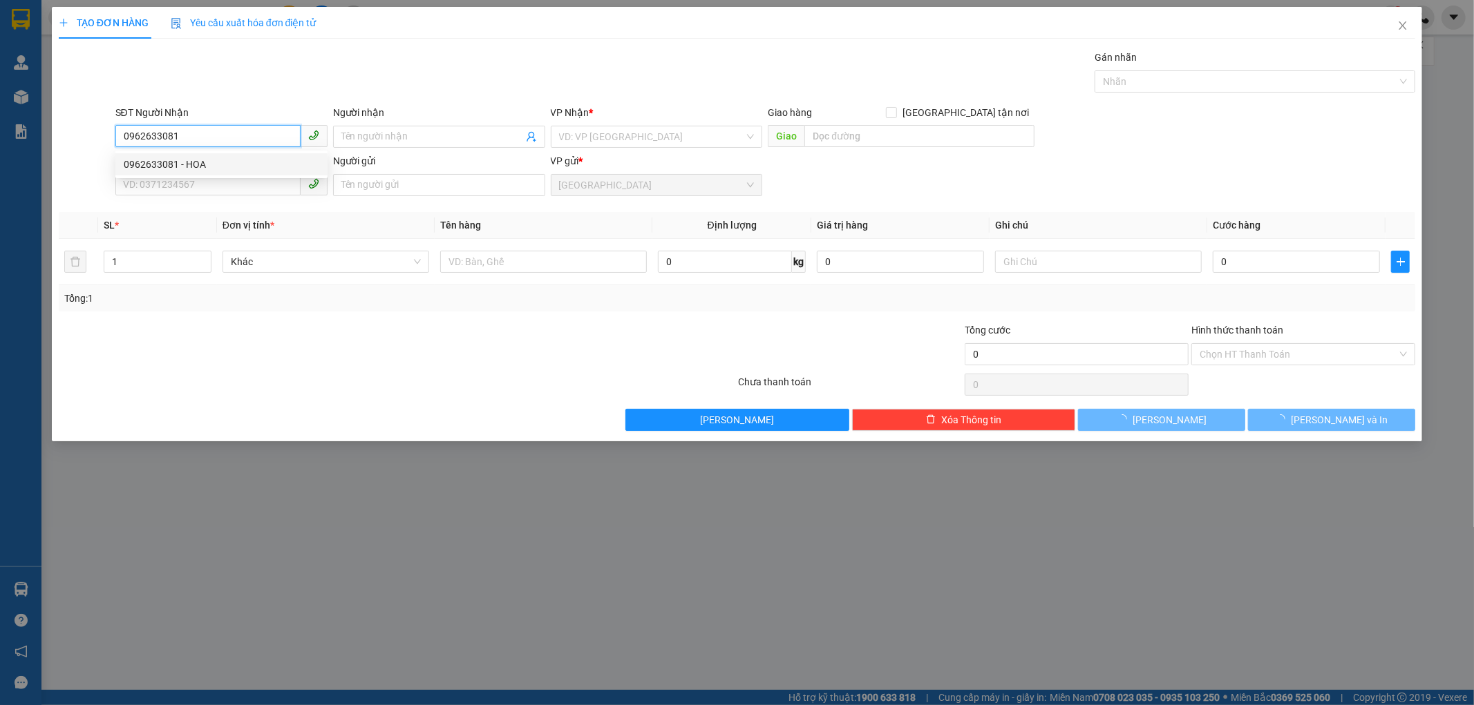
click at [250, 169] on div "0962633081 - HOA" at bounding box center [222, 164] width 196 height 15
type input "HOA"
type input "[PERSON_NAME]"
type input "120.000"
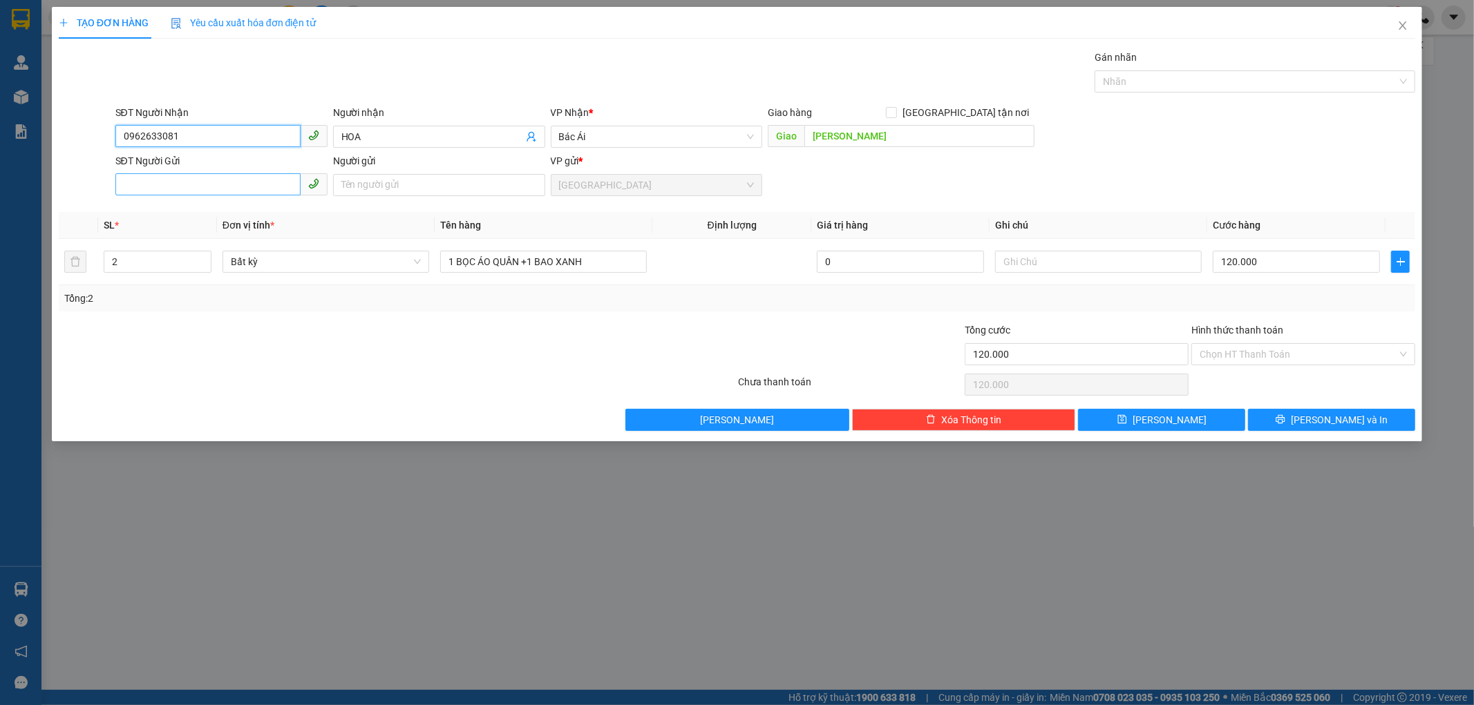
type input "0962633081"
click at [225, 187] on input "SĐT Người Gửi" at bounding box center [207, 184] width 185 height 22
click at [195, 216] on div "0789069072 - TRÍ" at bounding box center [222, 212] width 196 height 15
type input "0789069072"
type input "TRÍ"
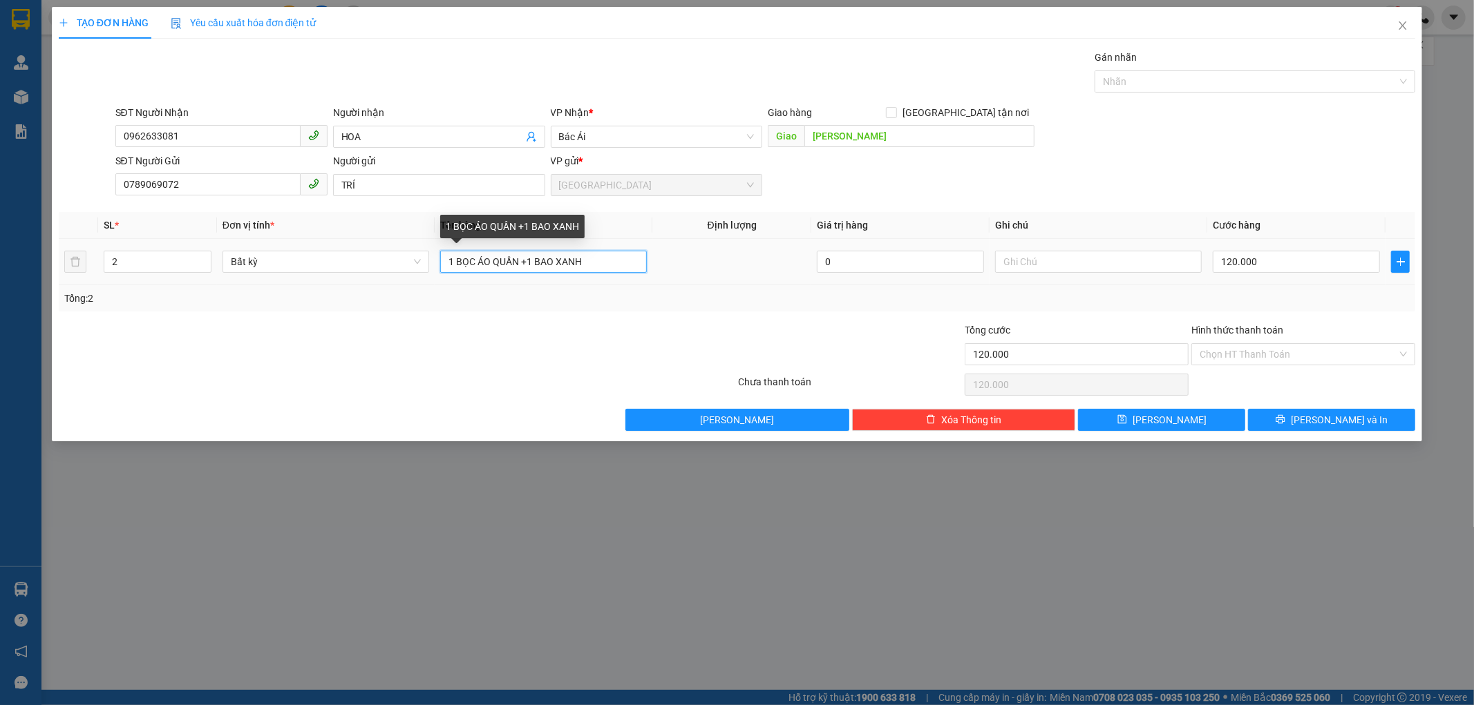
click at [527, 263] on input "1 BỌC ÁO QUẦN +1 BAO XANH" at bounding box center [543, 262] width 207 height 22
type input "1 BAO XANH"
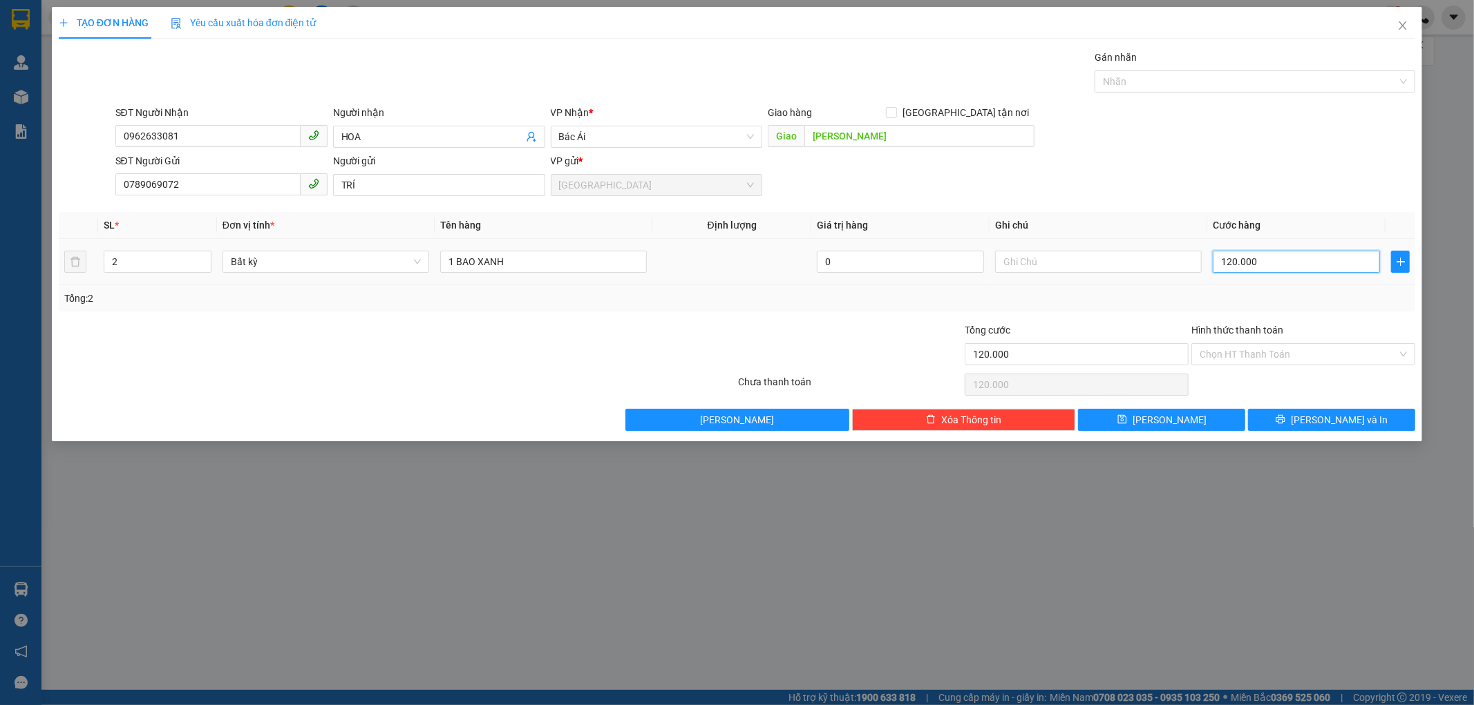
click at [1259, 263] on input "120.000" at bounding box center [1296, 262] width 167 height 22
type input "0"
type input "01"
type input "1"
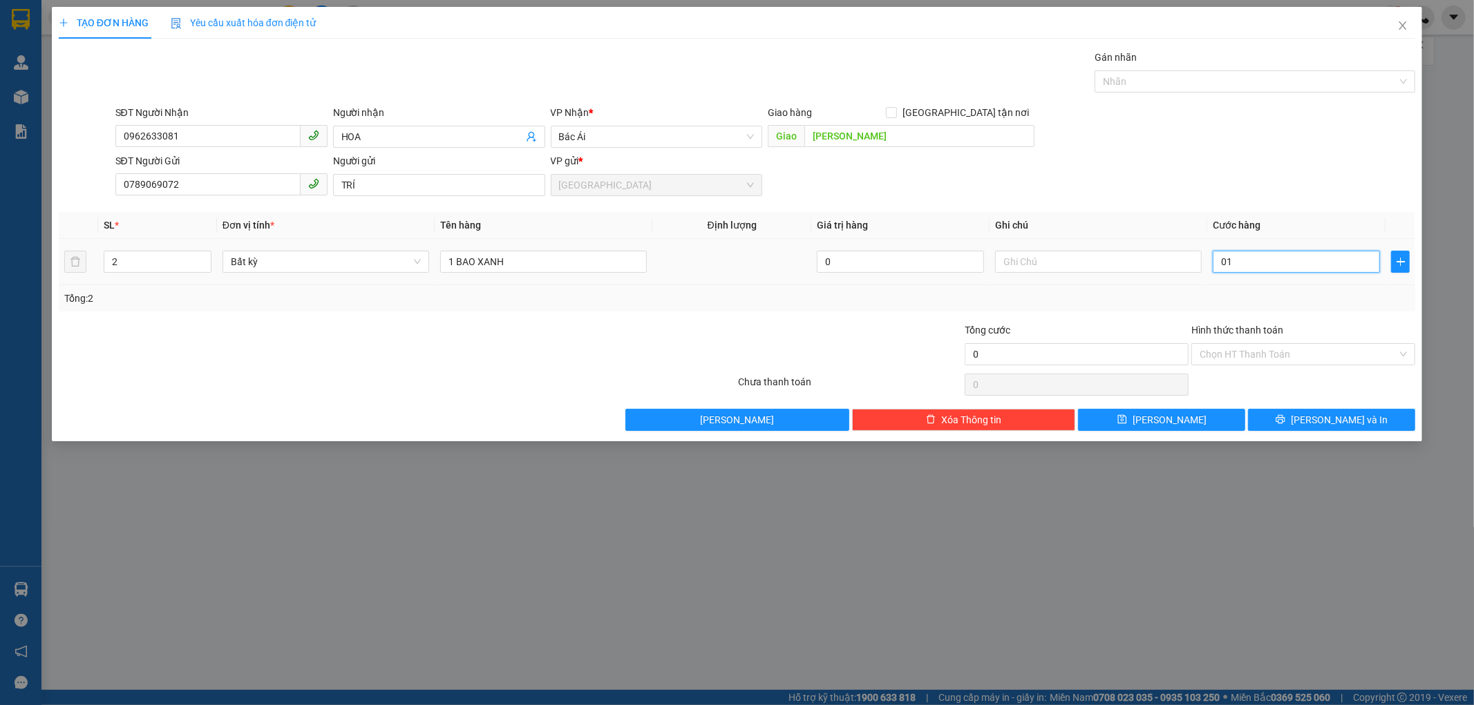
type input "1"
type input "010"
type input "10"
type input "0.100"
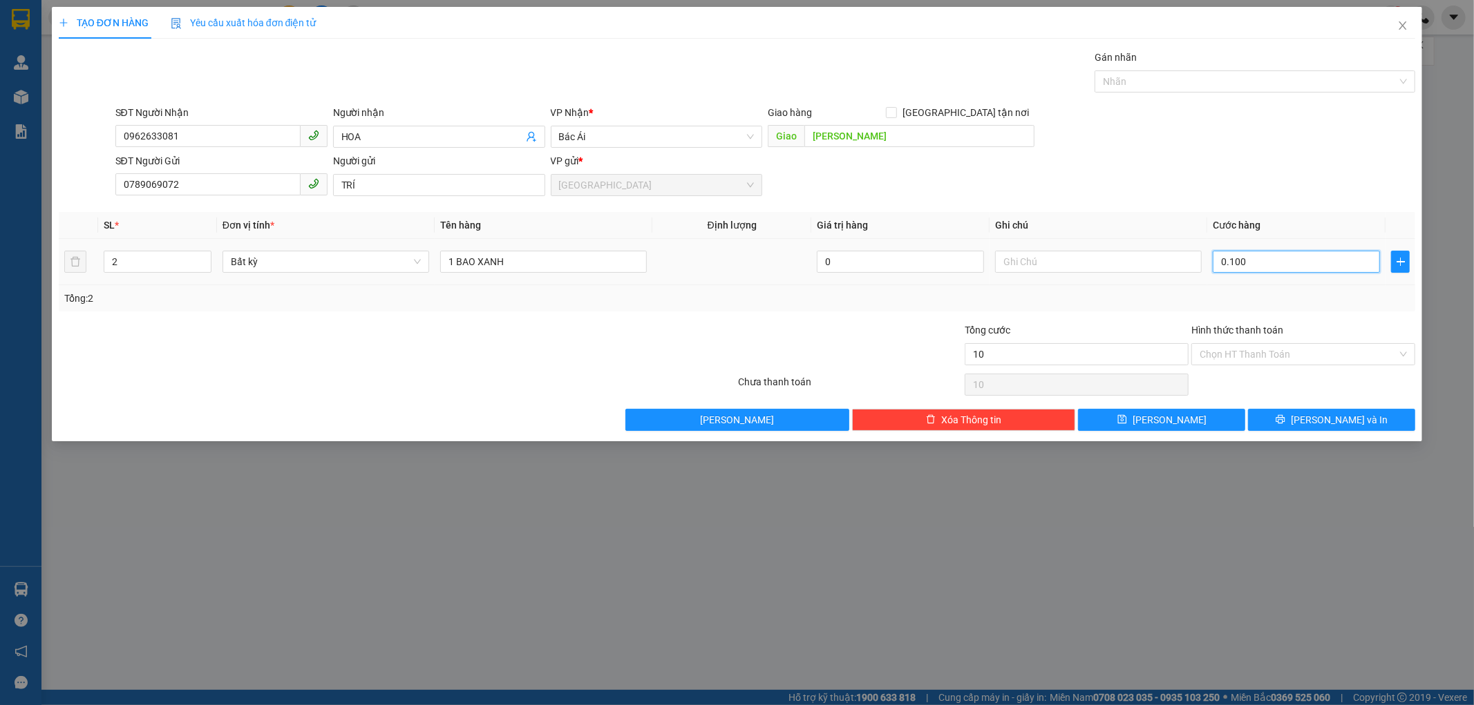
type input "100"
type input "0.100"
type input "100.000"
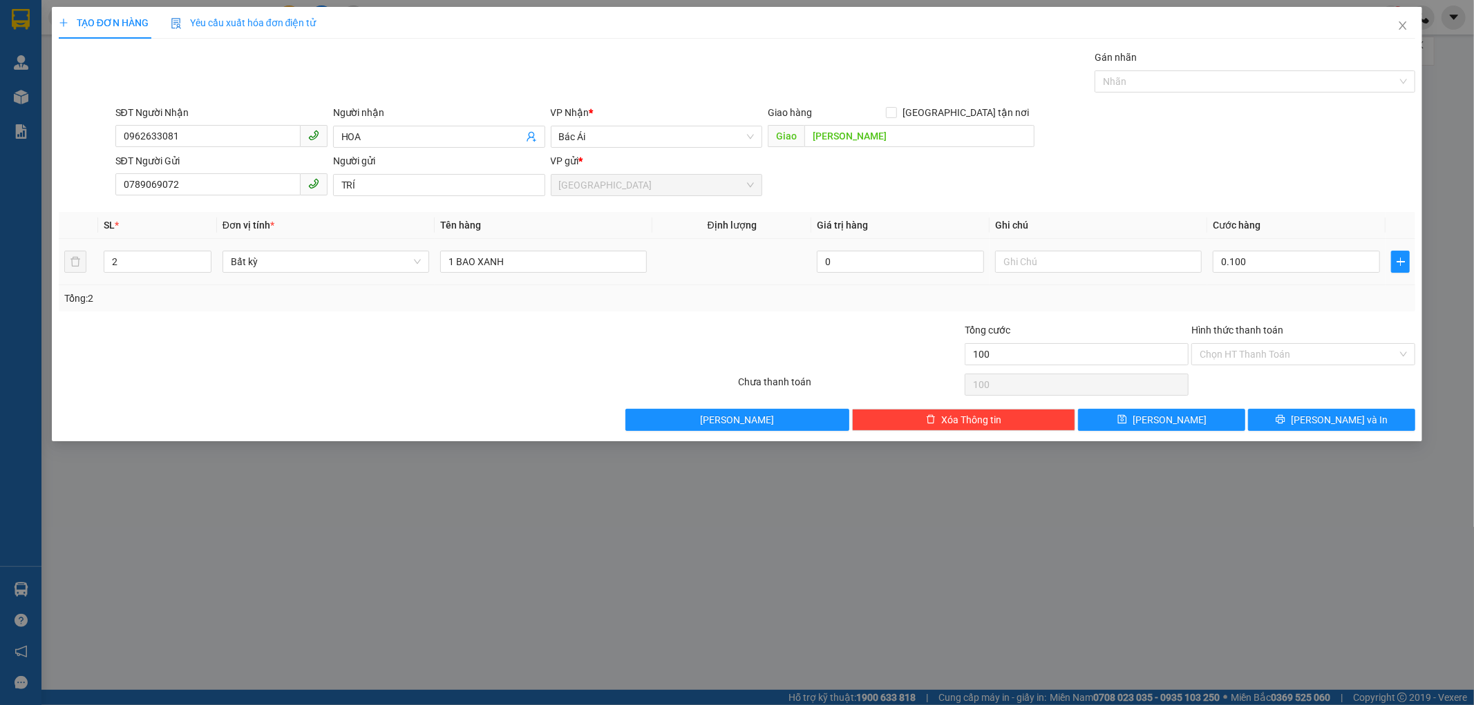
type input "100.000"
click at [1283, 291] on div "Tổng: 2" at bounding box center [737, 298] width 1346 height 15
type input "1"
click at [204, 267] on icon "down" at bounding box center [203, 266] width 5 height 5
click at [1289, 419] on button "[PERSON_NAME] và In" at bounding box center [1331, 420] width 167 height 22
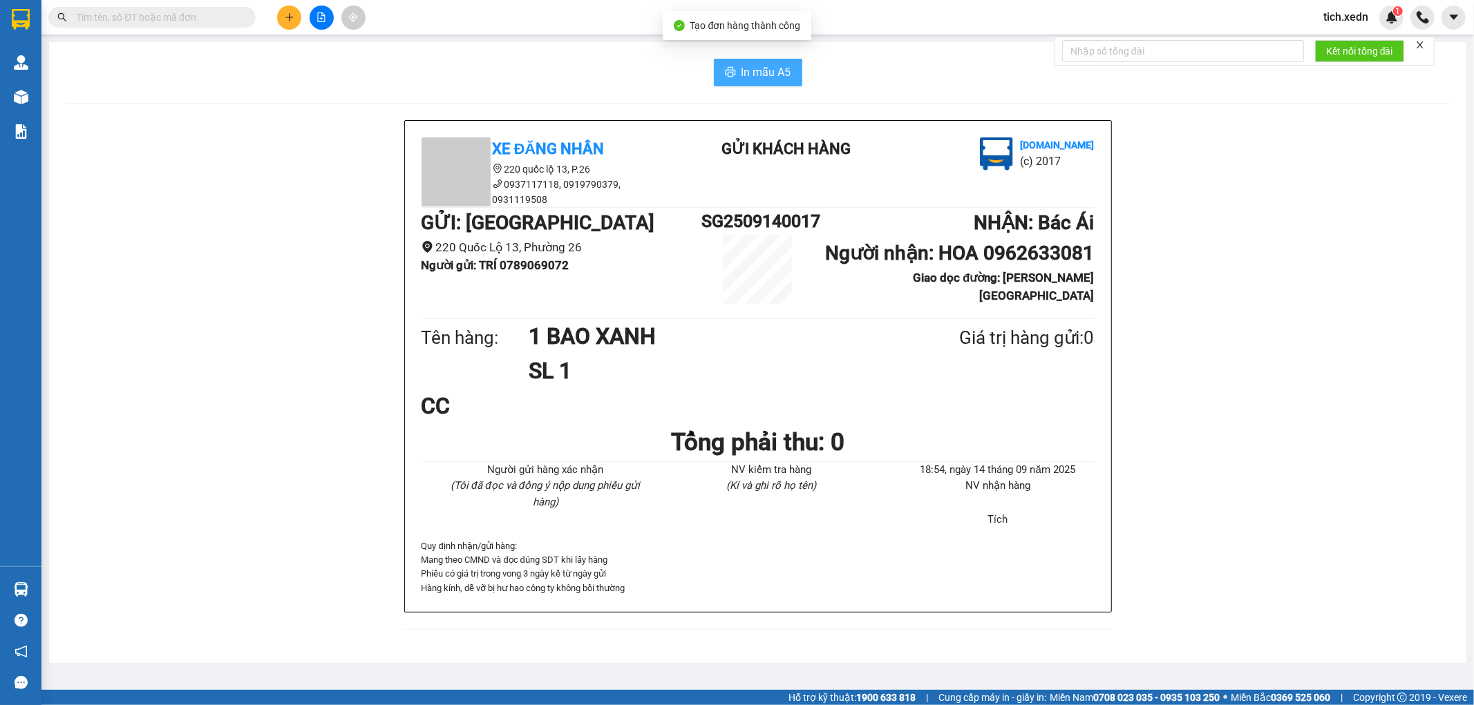
click at [748, 65] on span "In mẫu A5" at bounding box center [766, 72] width 50 height 17
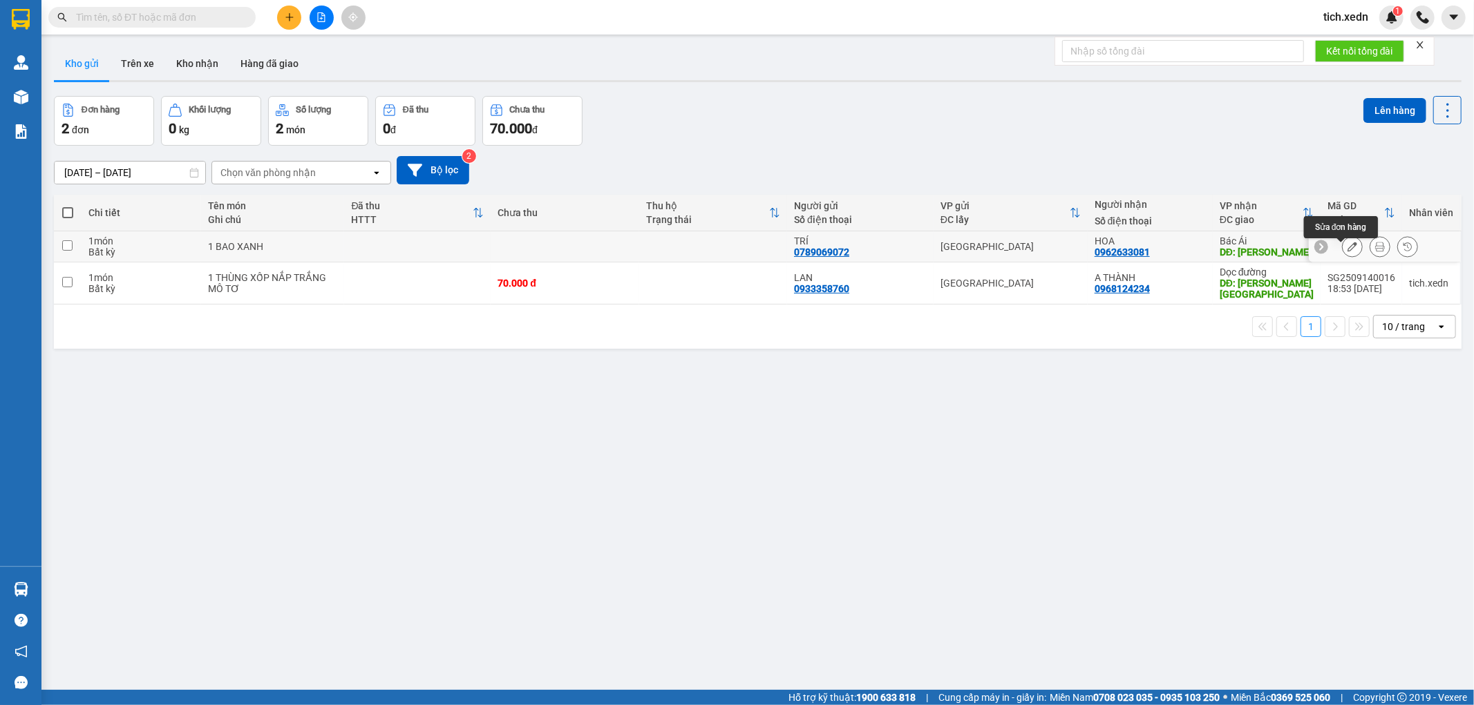
click at [1347, 251] on icon at bounding box center [1352, 247] width 10 height 10
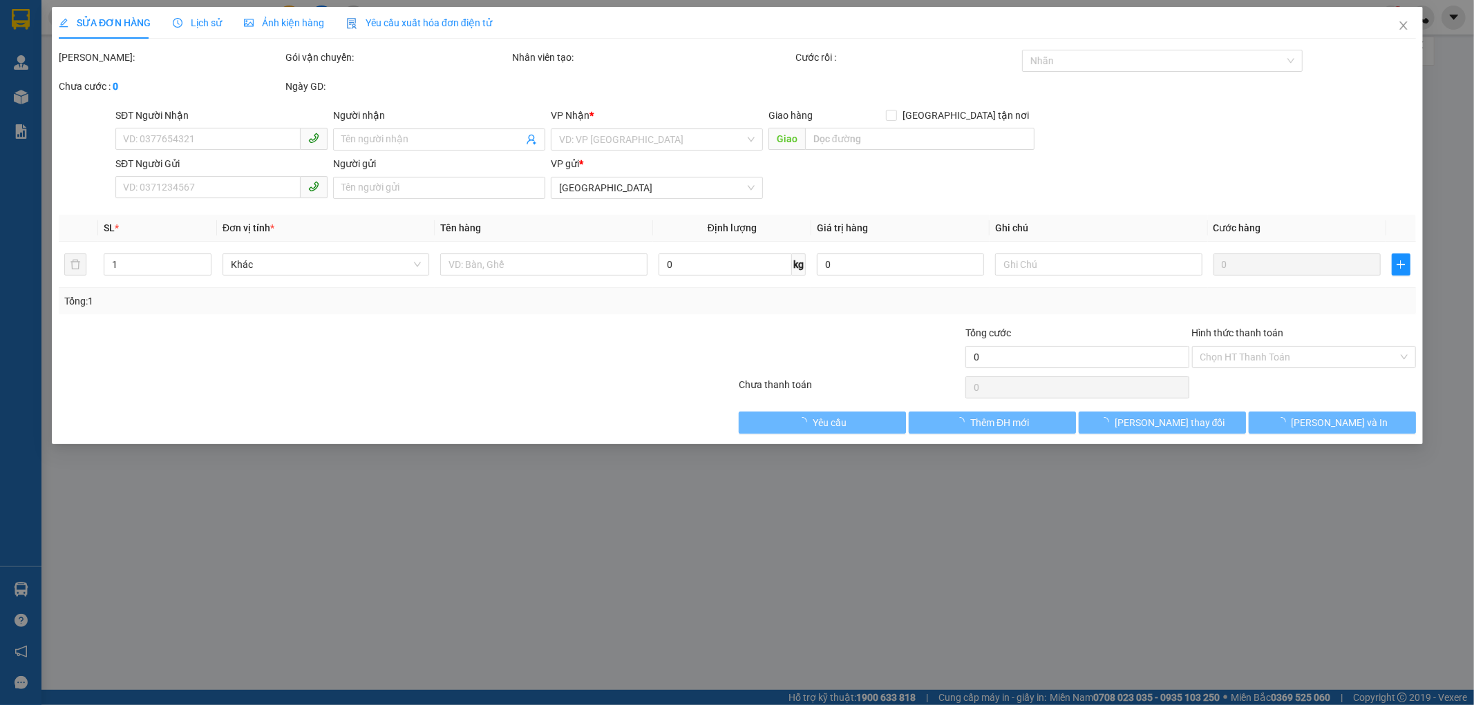
type input "0962633081"
type input "HOA"
type input "[PERSON_NAME]"
type input "0789069072"
type input "TRÍ"
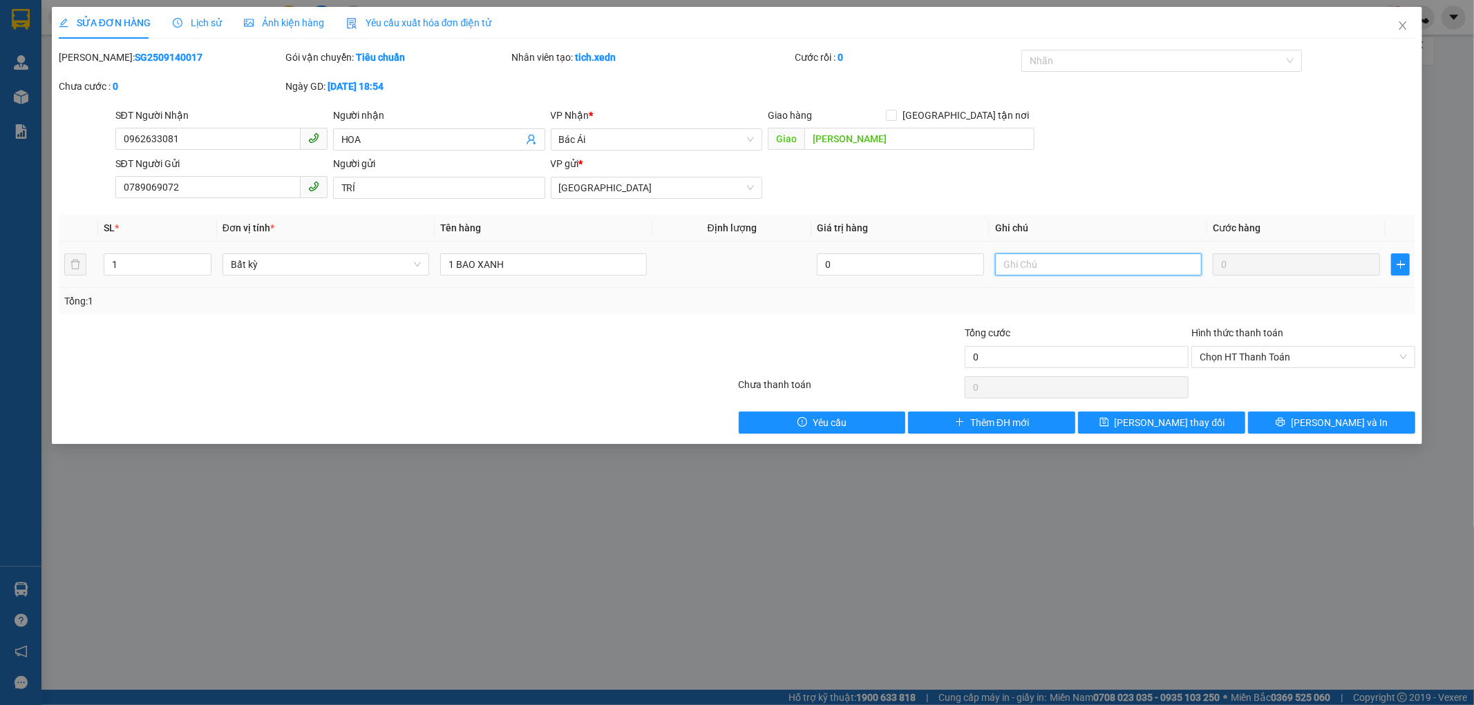
click at [1016, 267] on input "text" at bounding box center [1098, 265] width 207 height 22
type input "CHƯA CƯỚC 100000"
click at [1268, 422] on button "[PERSON_NAME] và In" at bounding box center [1331, 423] width 167 height 22
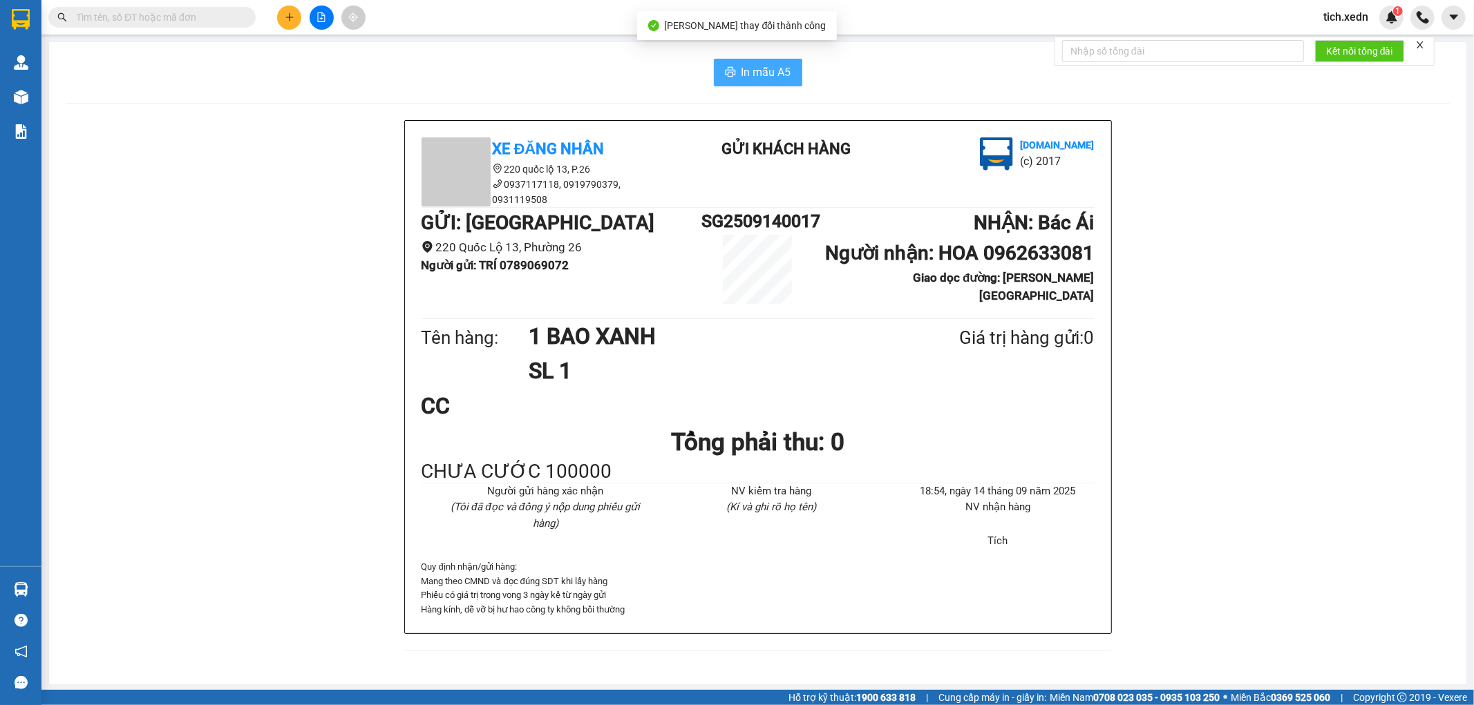
click at [757, 64] on span "In mẫu A5" at bounding box center [766, 72] width 50 height 17
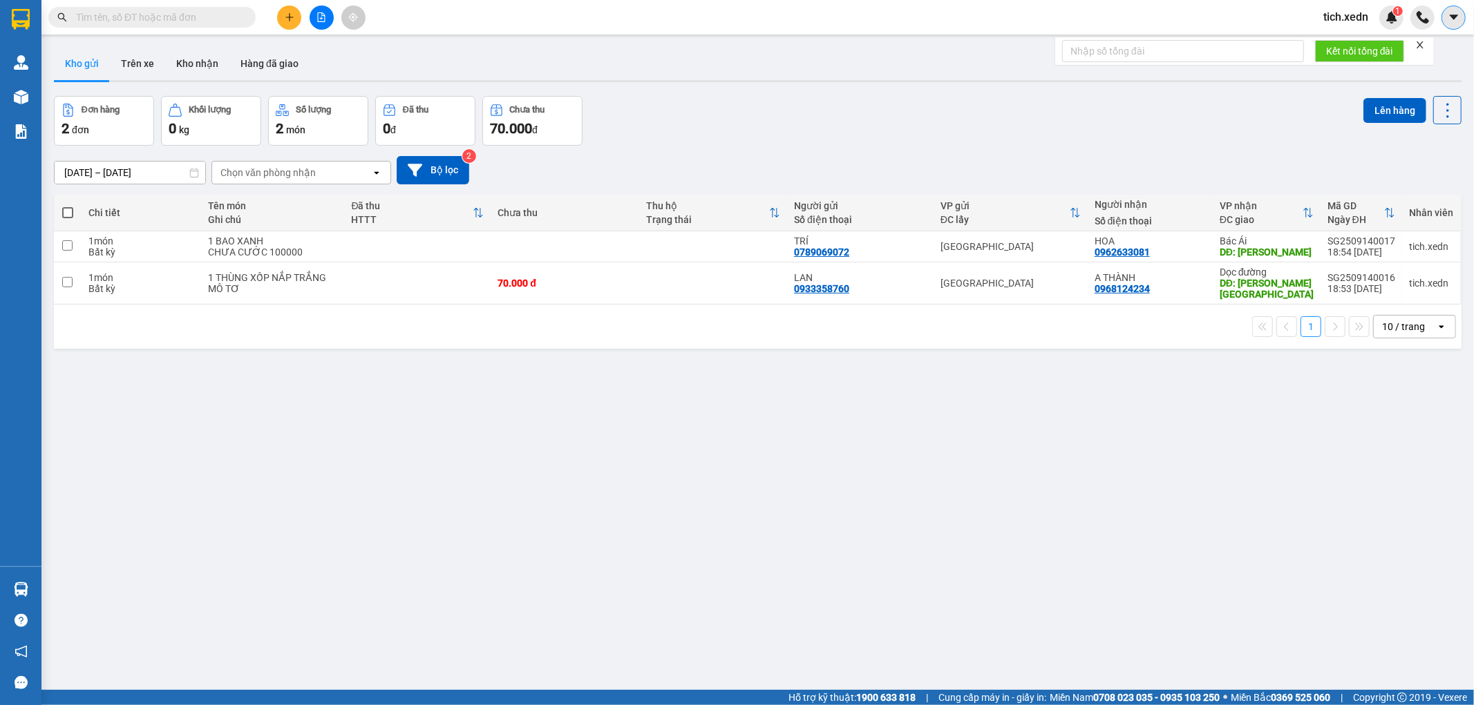
click at [1447, 17] on icon "caret-down" at bounding box center [1453, 17] width 12 height 12
click at [1186, 108] on div "Đơn hàng 2 đơn Khối lượng 0 kg Số lượng 2 món Đã thu 0 đ Chưa thu 70.000 đ Lên …" at bounding box center [757, 121] width 1407 height 50
click at [285, 14] on icon "plus" at bounding box center [290, 17] width 10 height 10
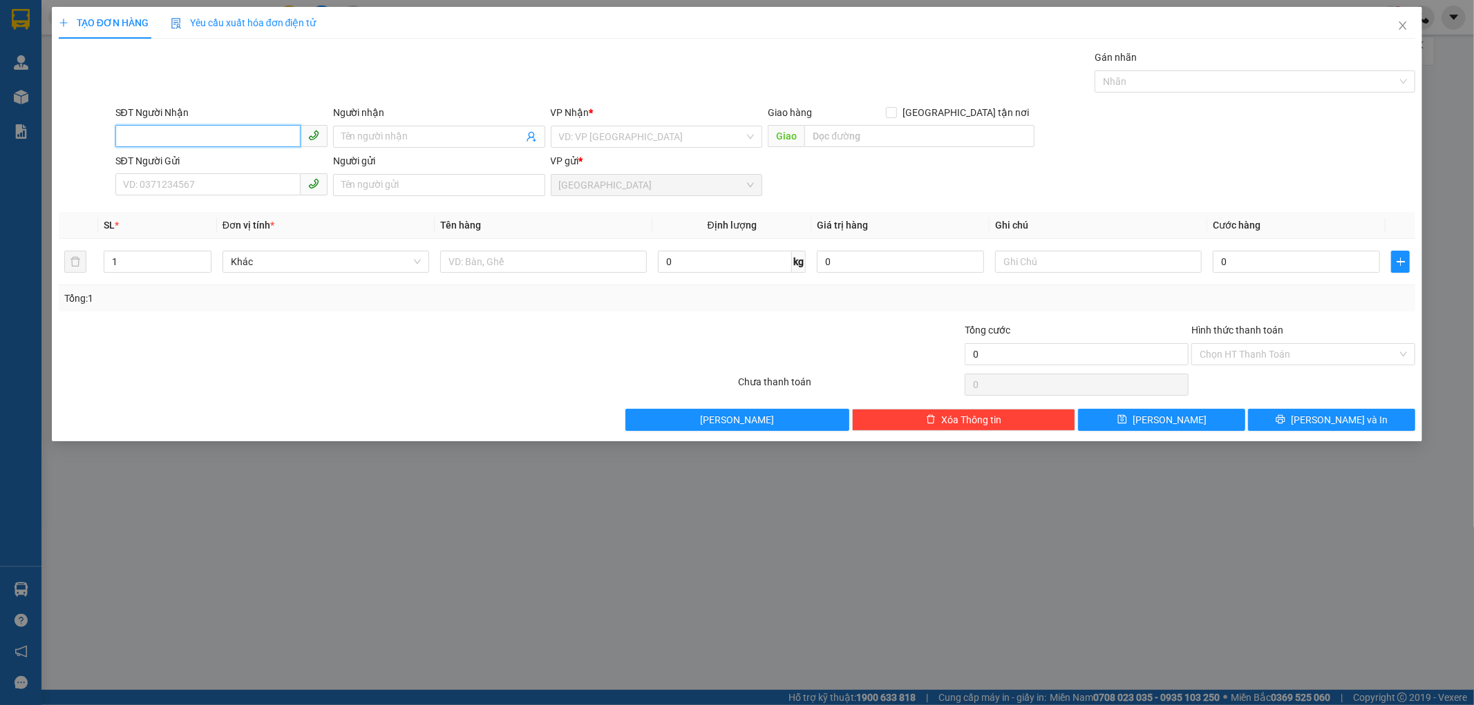
click at [246, 133] on input "SĐT Người Nhận" at bounding box center [207, 136] width 185 height 22
drag, startPoint x: 229, startPoint y: 167, endPoint x: 240, endPoint y: 169, distance: 10.7
click at [230, 167] on div "0379575397 - THỦY" at bounding box center [222, 164] width 196 height 15
type input "0379575397"
type input "THỦY"
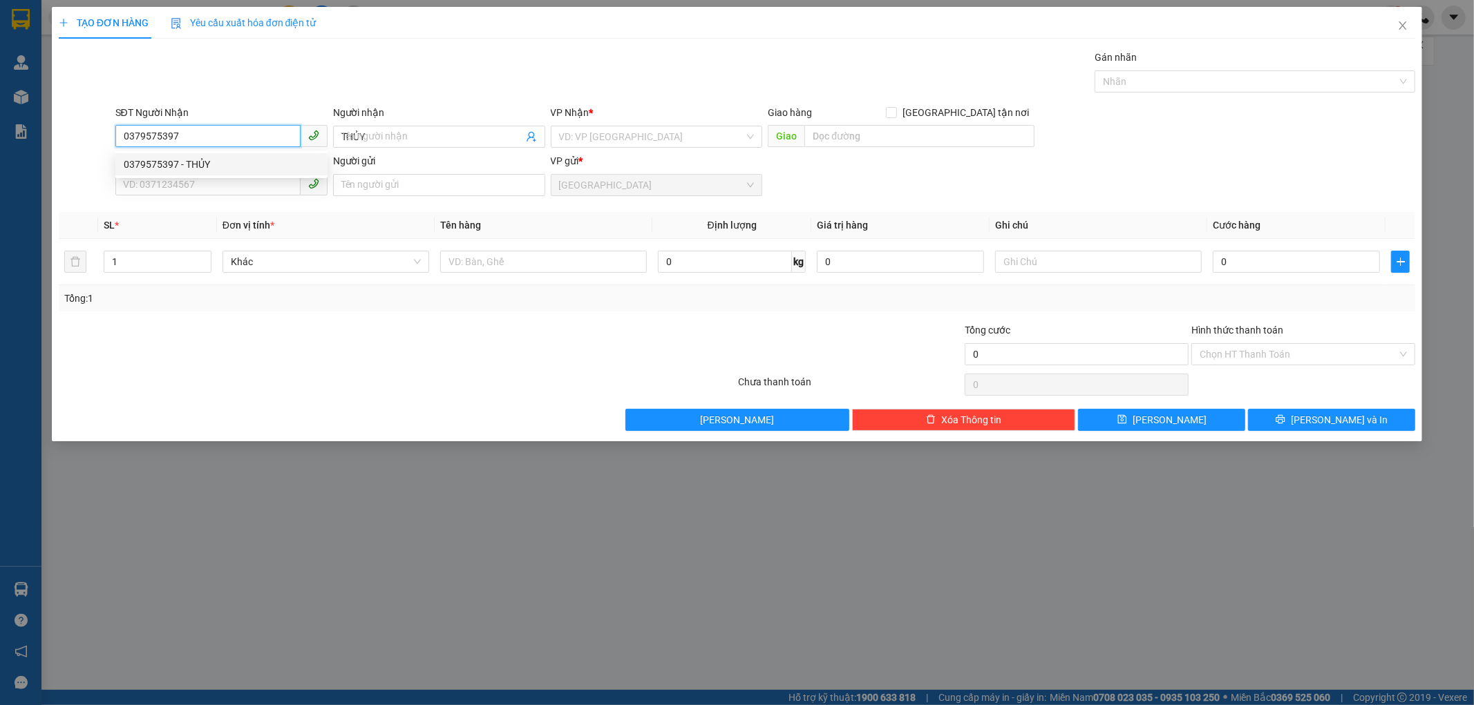
type input "50.000"
type input "0379575397"
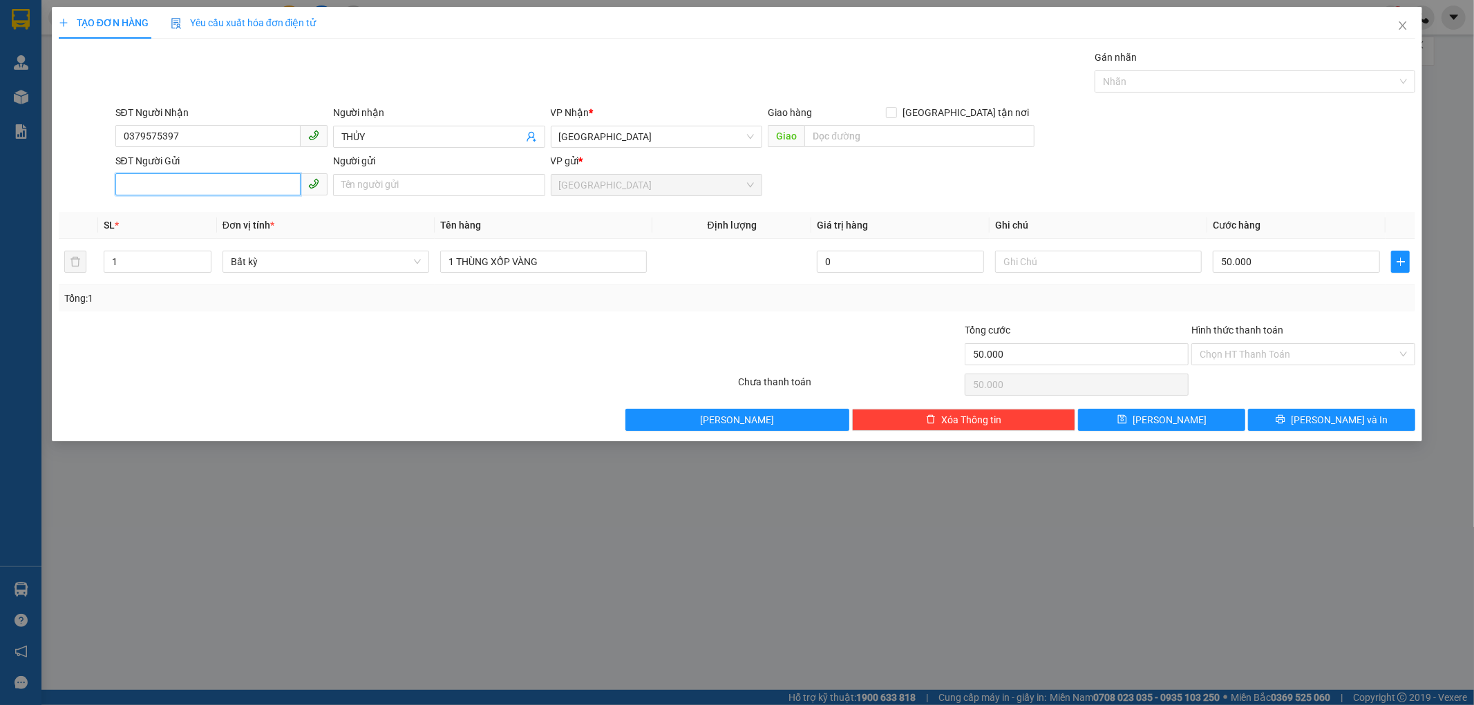
click at [219, 182] on input "SĐT Người Gửi" at bounding box center [207, 184] width 185 height 22
click at [211, 209] on div "0349396345 - TRUNG" at bounding box center [222, 212] width 196 height 15
type input "0349396345"
type input "TRUNG"
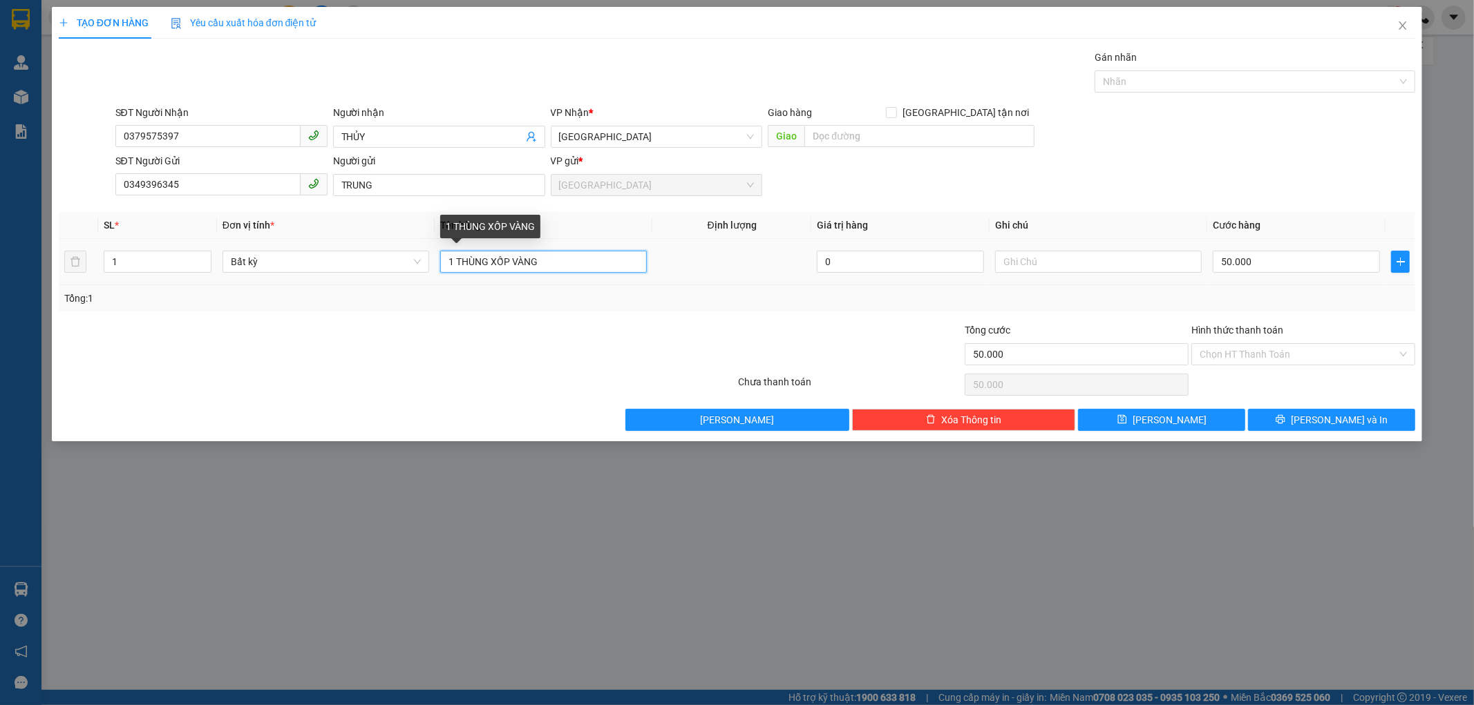
click at [551, 257] on input "1 THÙNG XỐP VÀNG" at bounding box center [543, 262] width 207 height 22
type input "1 GIỎ XÁCH ĐỎ"
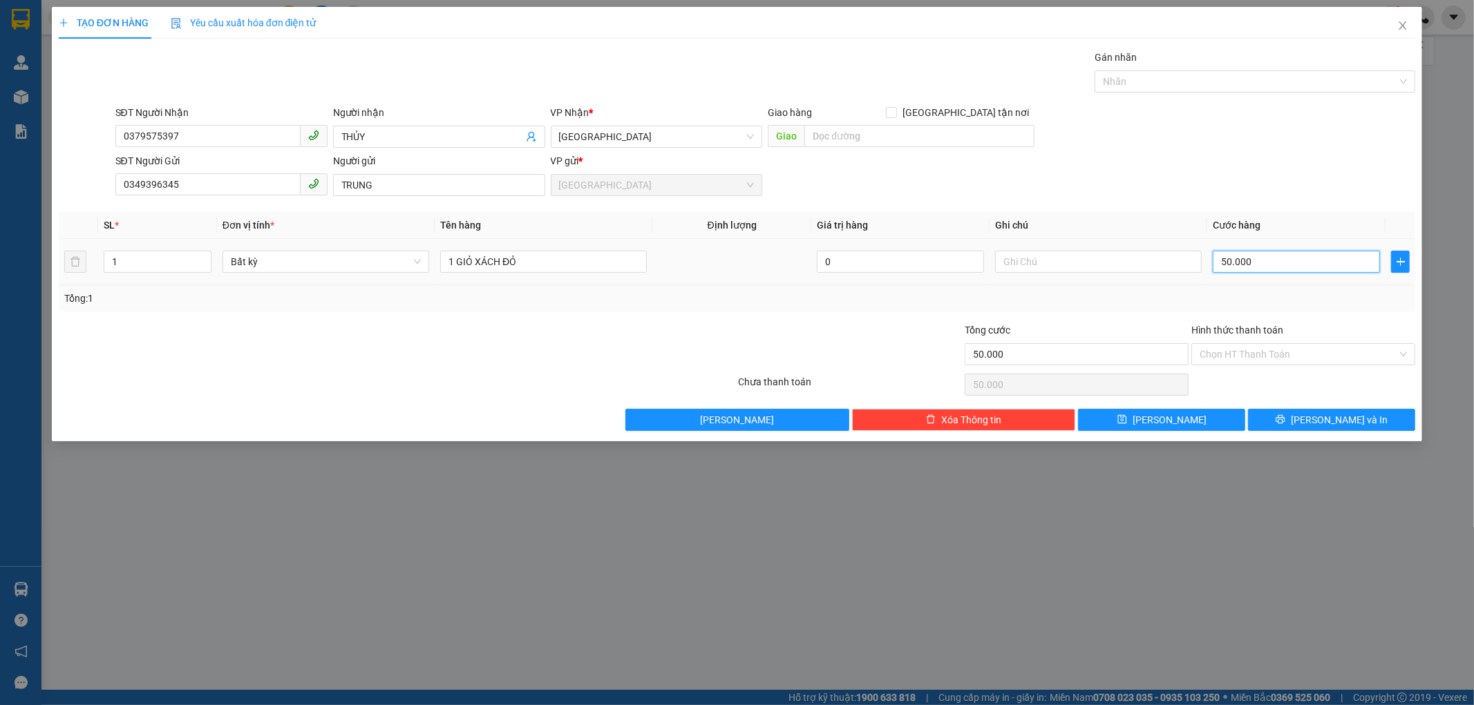
click at [1268, 265] on input "50.000" at bounding box center [1296, 262] width 167 height 22
type input "0"
type input "03"
type input "3"
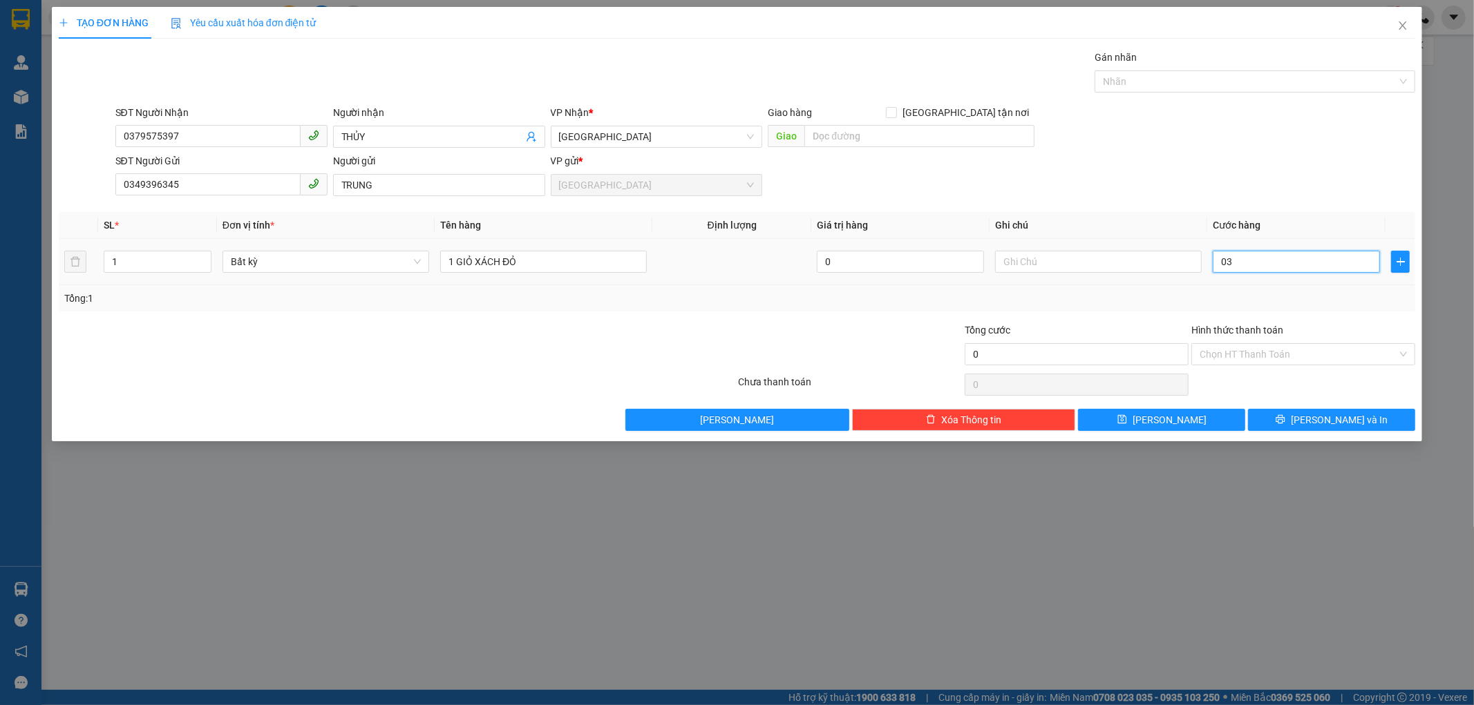
type input "3"
type input "030"
type input "30"
type input "030"
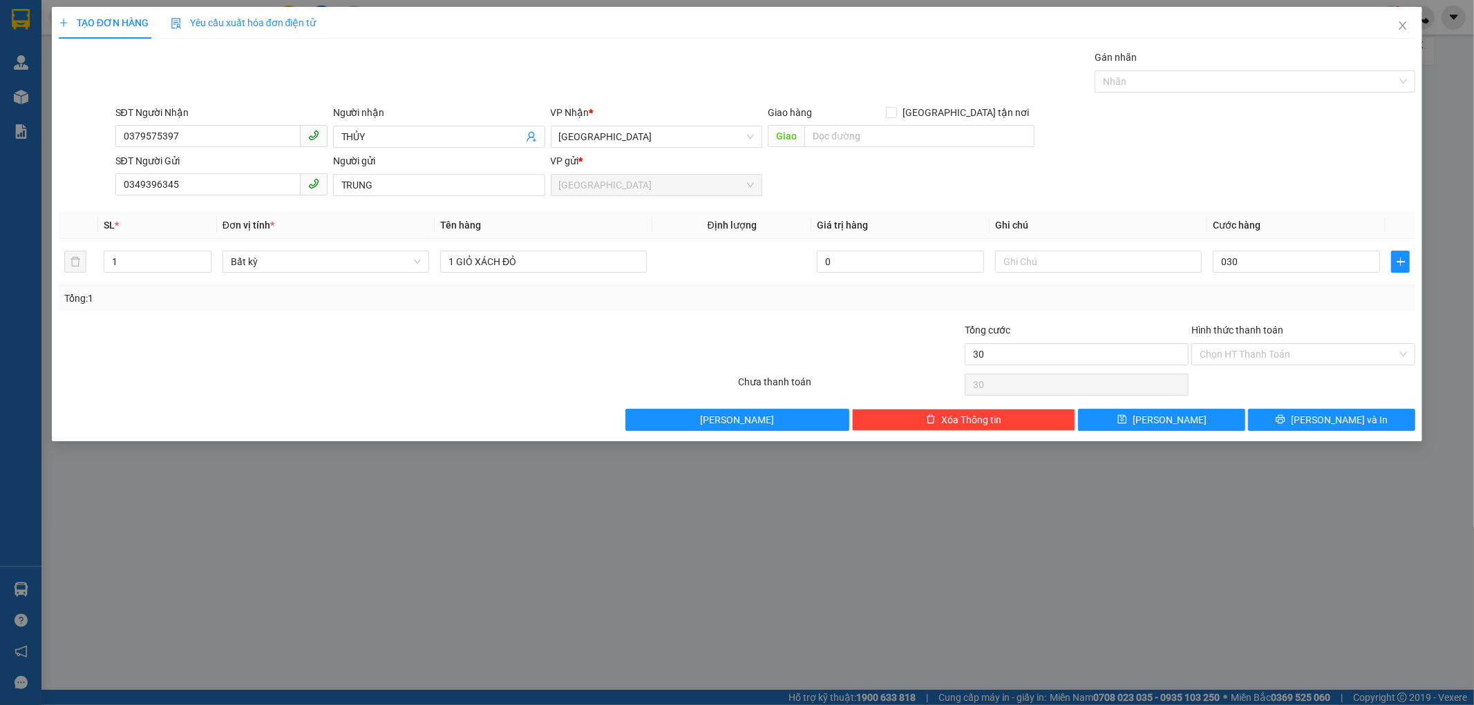
type input "30.000"
click at [1313, 297] on div "Tổng: 1" at bounding box center [737, 298] width 1346 height 15
click at [1027, 264] on input "text" at bounding box center [1098, 262] width 207 height 22
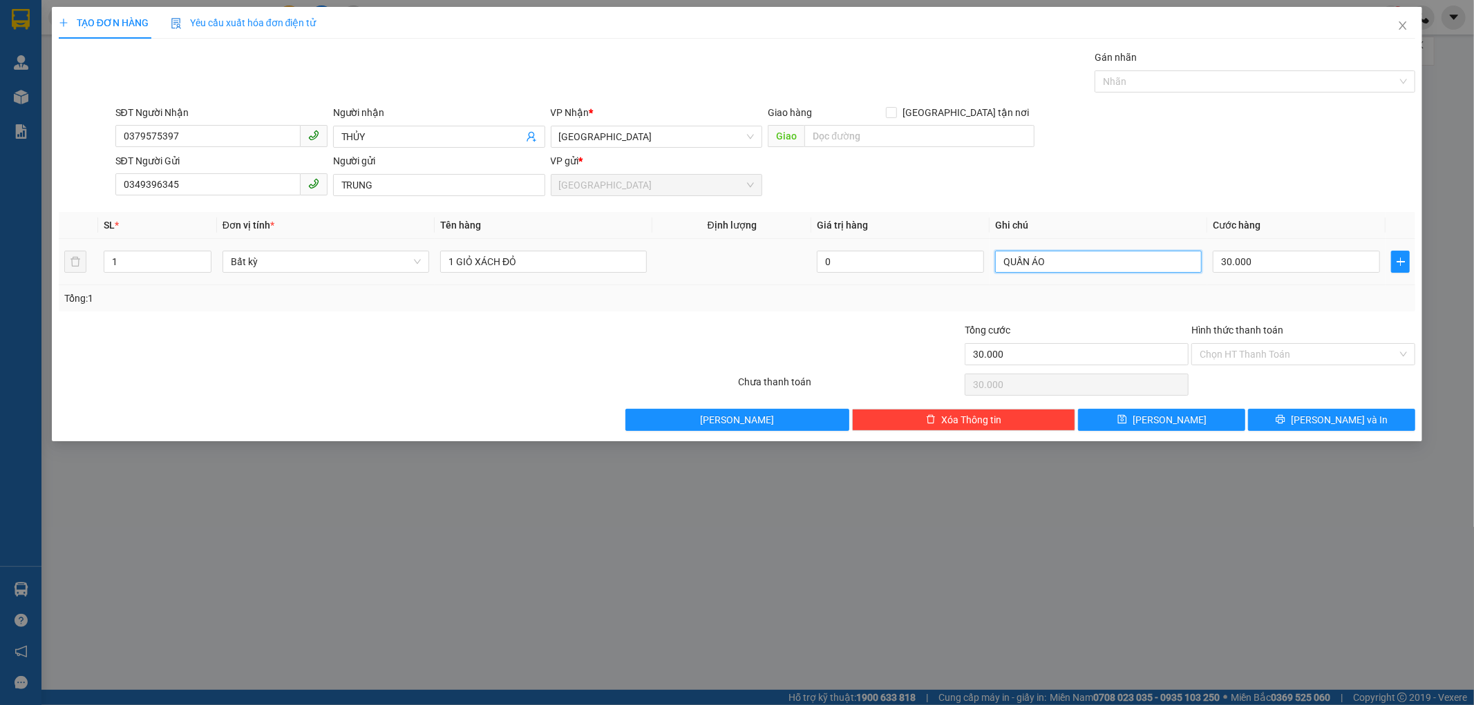
type input "QUẦN ÁO"
click at [1286, 351] on input "Hình thức thanh toán" at bounding box center [1298, 354] width 198 height 21
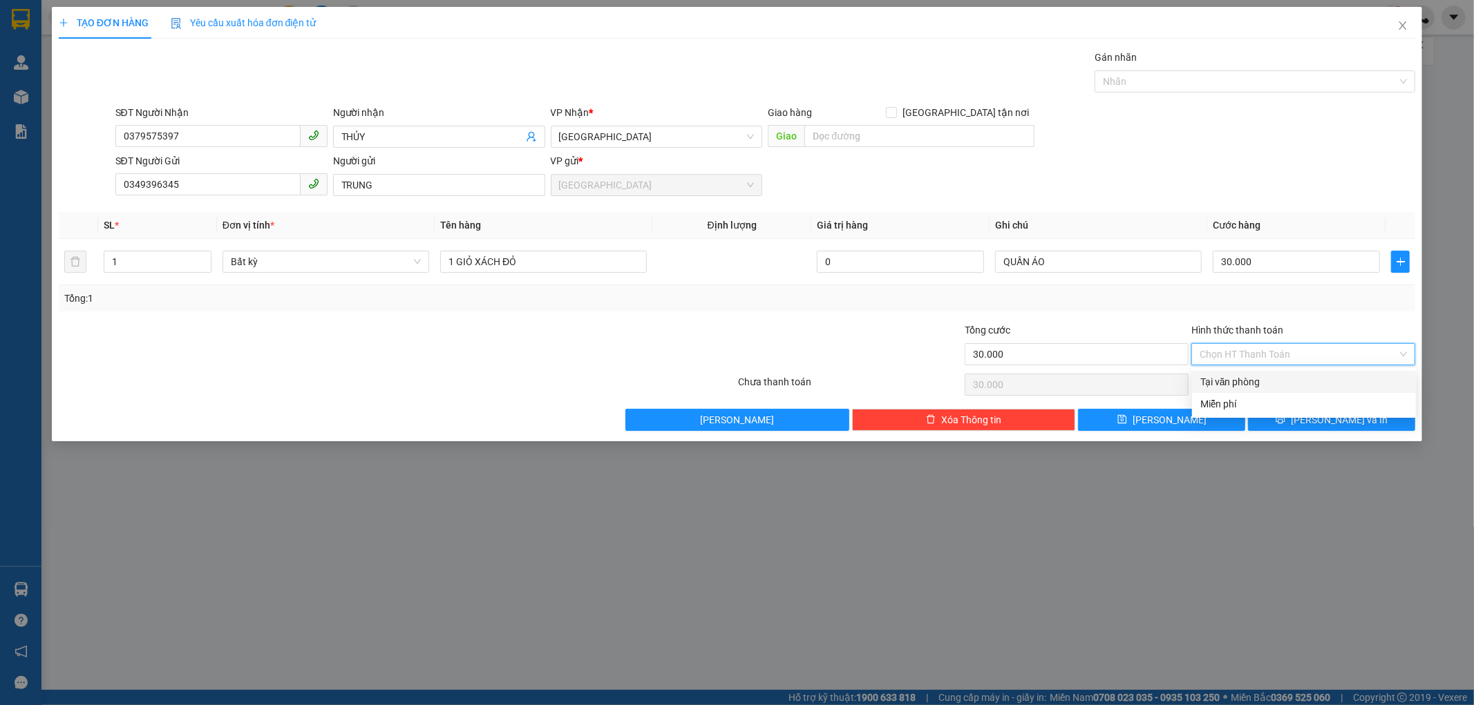
click at [1274, 383] on div "Tại văn phòng" at bounding box center [1303, 381] width 207 height 15
click at [1285, 416] on icon "printer" at bounding box center [1280, 420] width 10 height 10
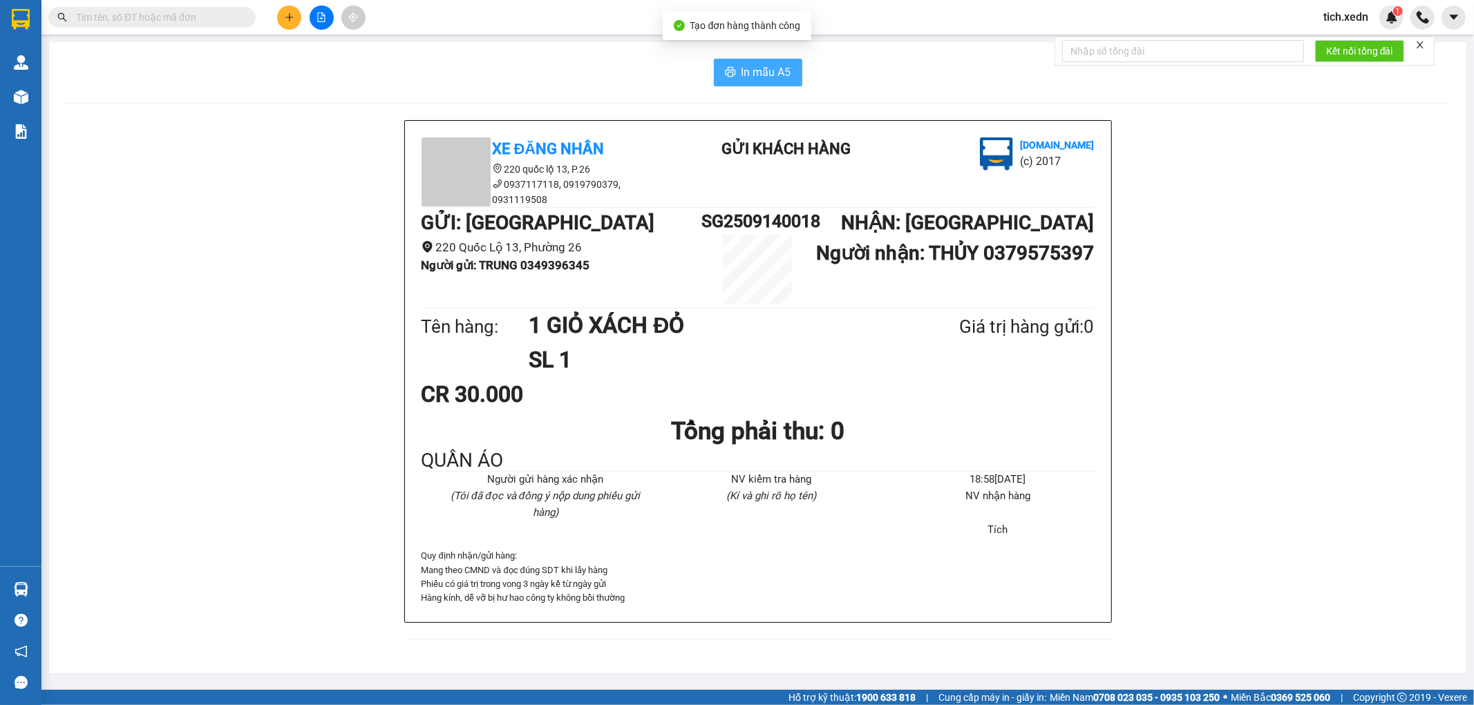
click at [736, 70] on button "In mẫu A5" at bounding box center [758, 73] width 88 height 28
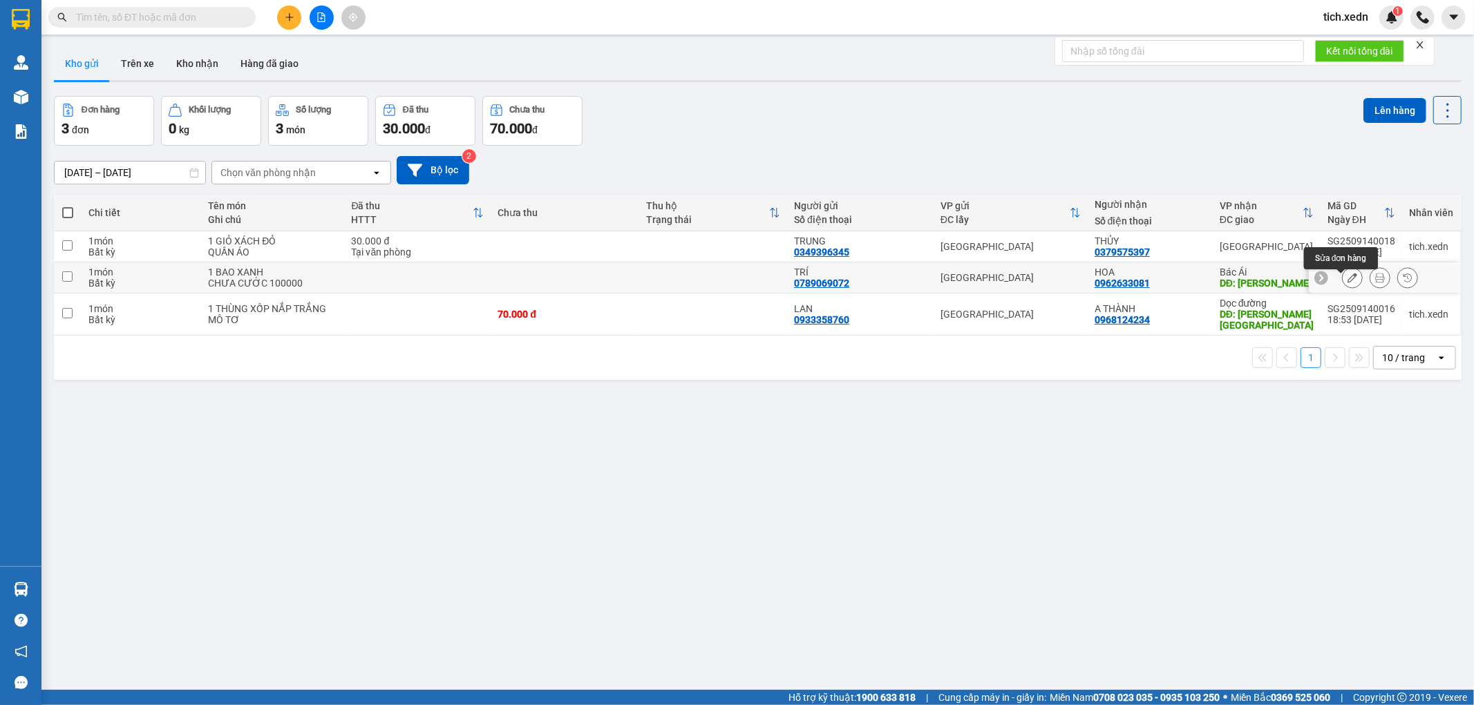
click at [1347, 283] on icon at bounding box center [1352, 278] width 10 height 10
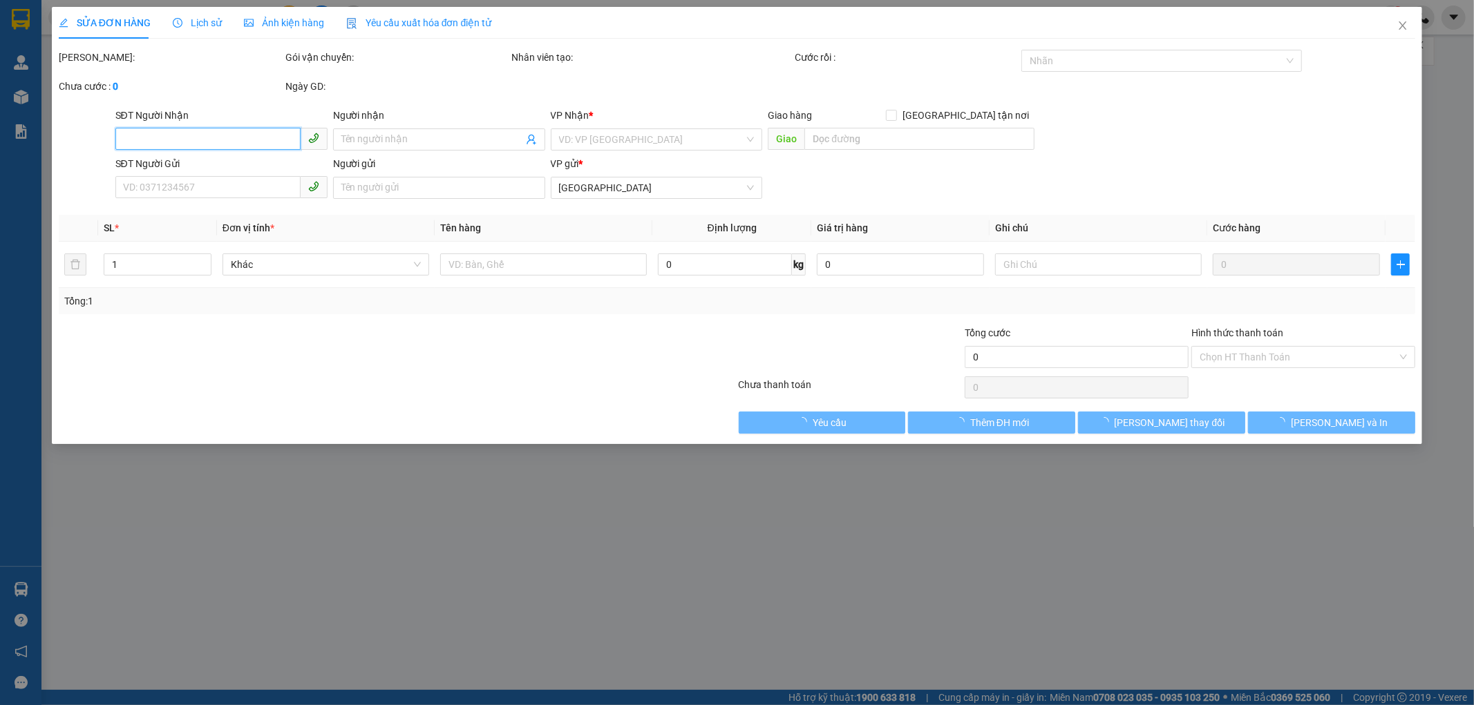
type input "0962633081"
type input "HOA"
type input "[PERSON_NAME]"
type input "0789069072"
type input "TRÍ"
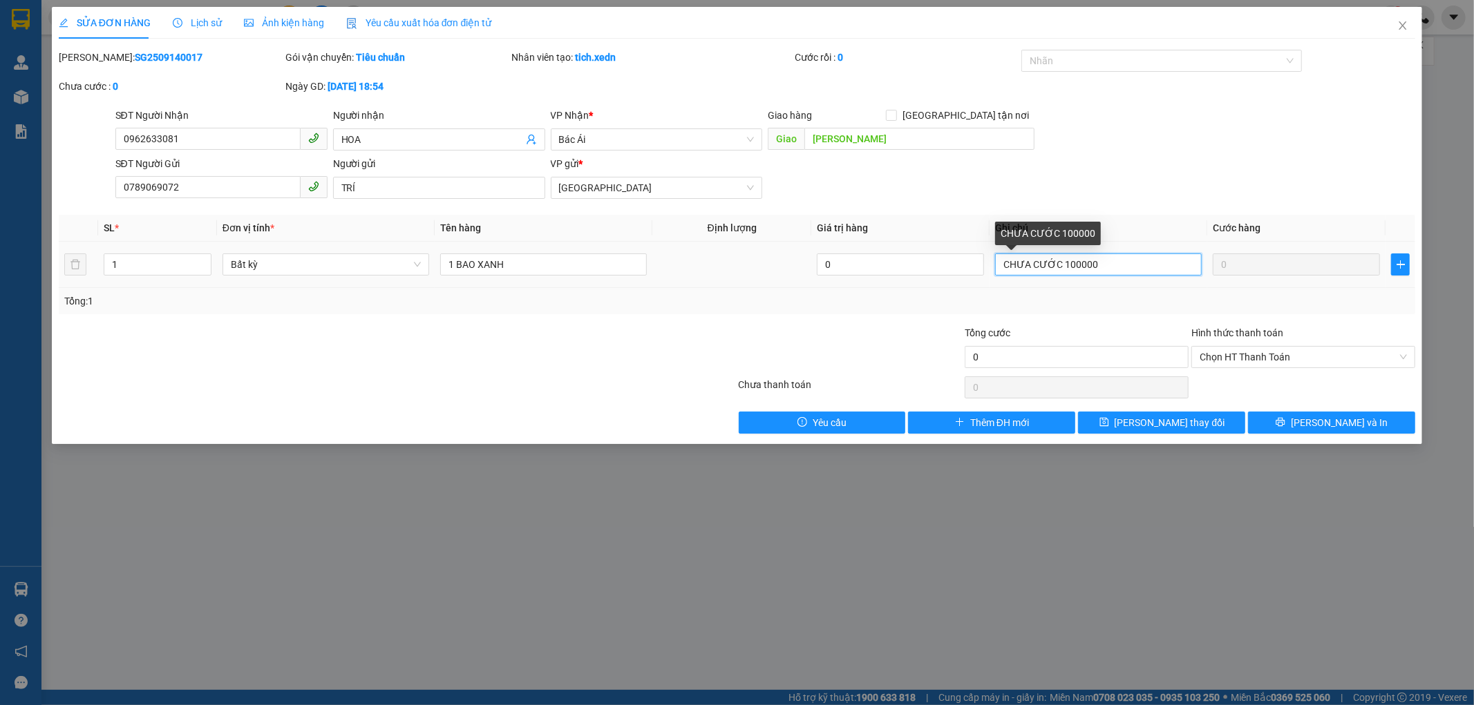
click at [1103, 263] on input "CHƯA CƯỚC 100000" at bounding box center [1098, 265] width 207 height 22
type input "C"
click at [1265, 351] on span "Chọn HT Thanh Toán" at bounding box center [1302, 357] width 207 height 21
type input "CK MỢ SA 70000"
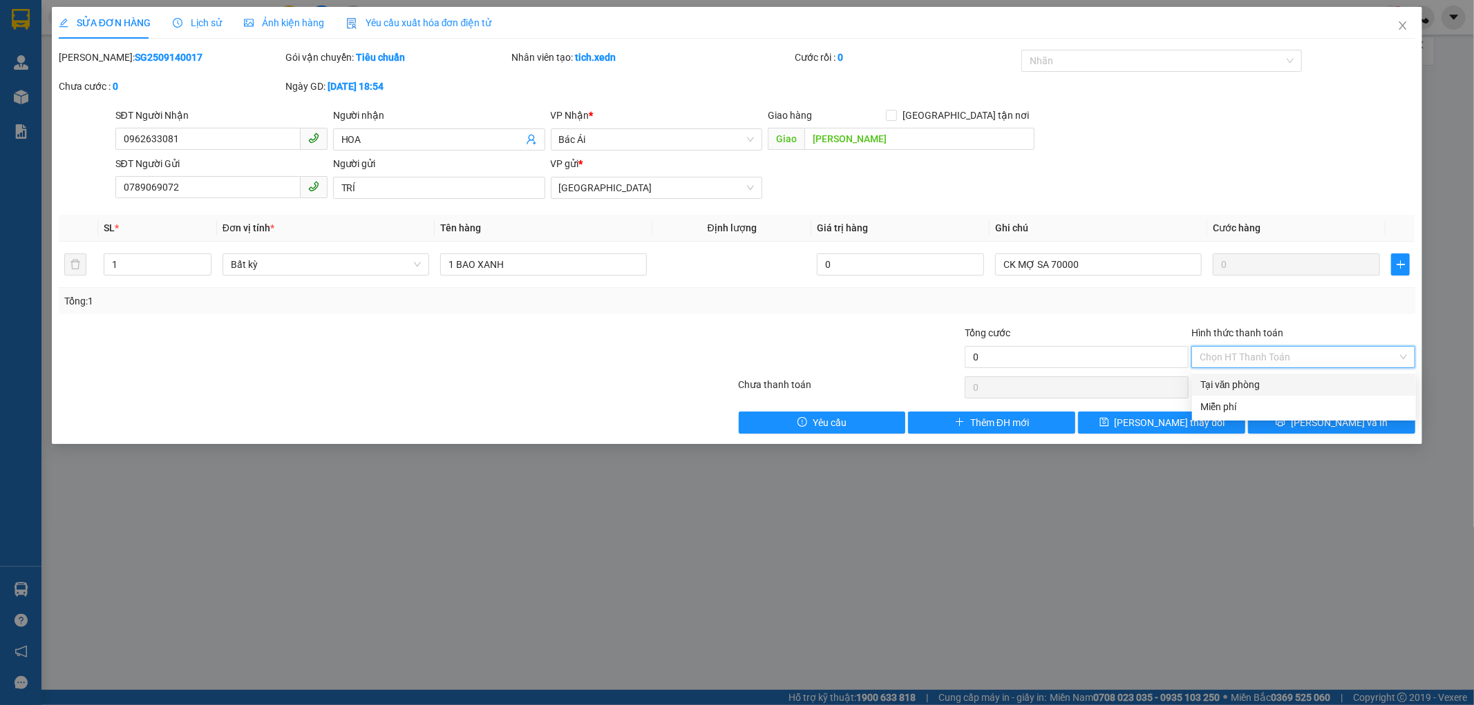
click at [1252, 389] on div "Tại văn phòng" at bounding box center [1303, 384] width 207 height 15
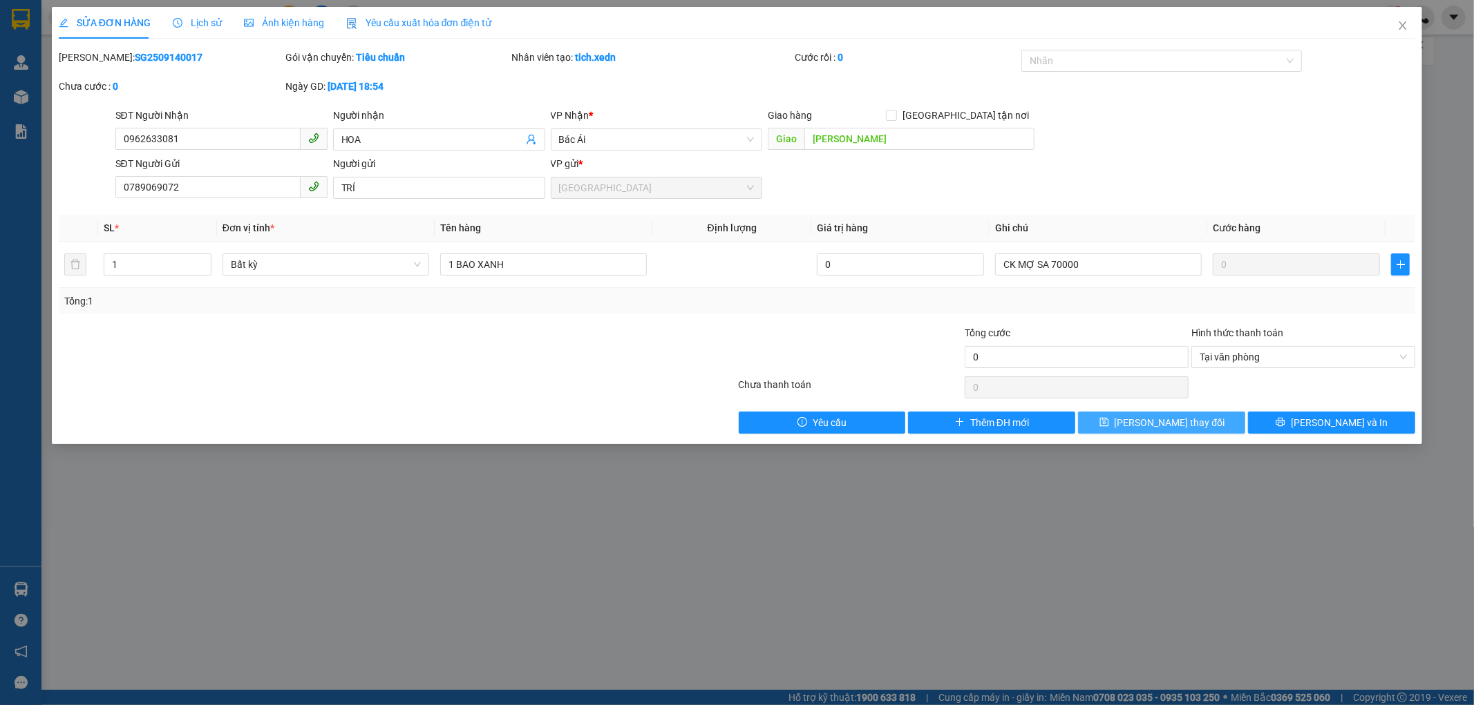
click at [1166, 418] on span "[PERSON_NAME] thay đổi" at bounding box center [1169, 422] width 111 height 15
click at [1166, 422] on span "[PERSON_NAME] thay đổi" at bounding box center [1169, 422] width 111 height 15
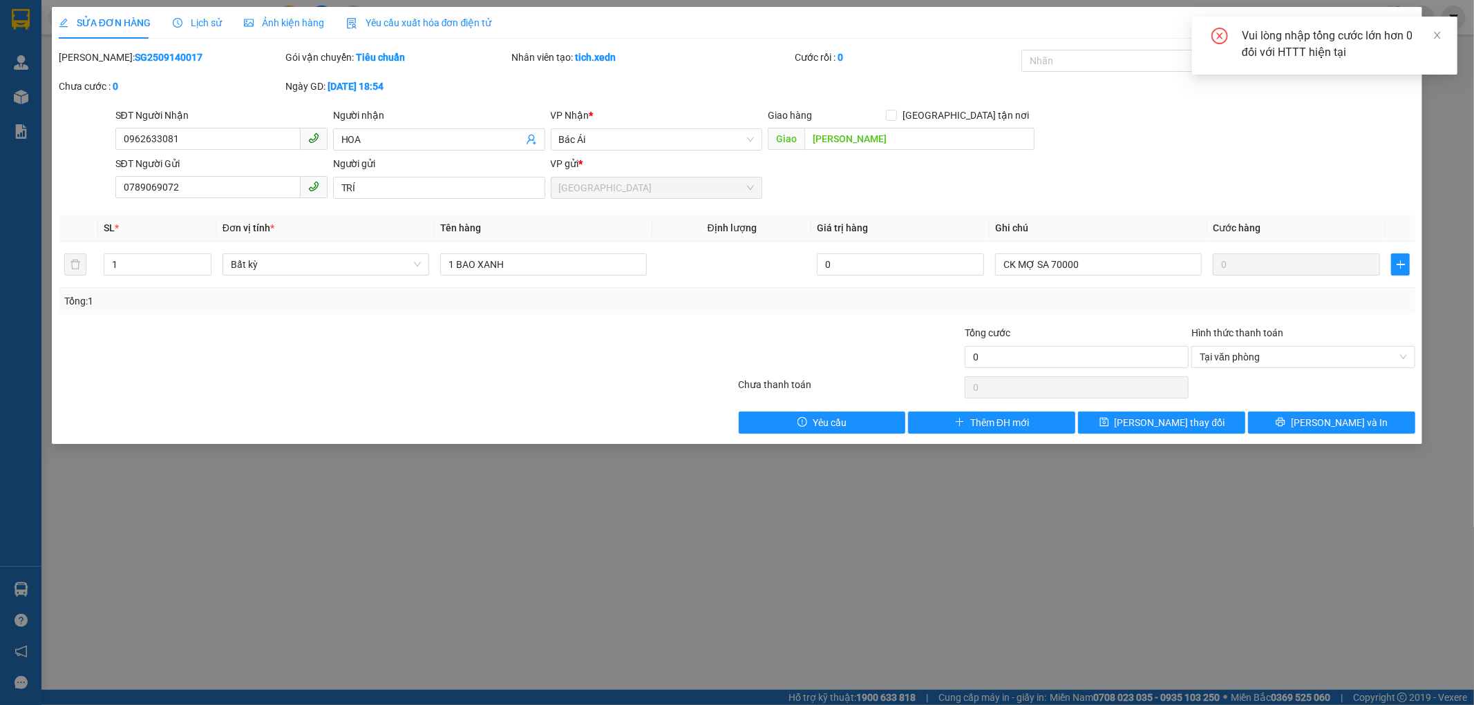
click at [1330, 35] on div "Vui lòng nhập tổng cước lớn hơn 0 đối với HTTT hiện tại" at bounding box center [1341, 44] width 199 height 33
click at [1006, 355] on input "0" at bounding box center [1076, 357] width 224 height 22
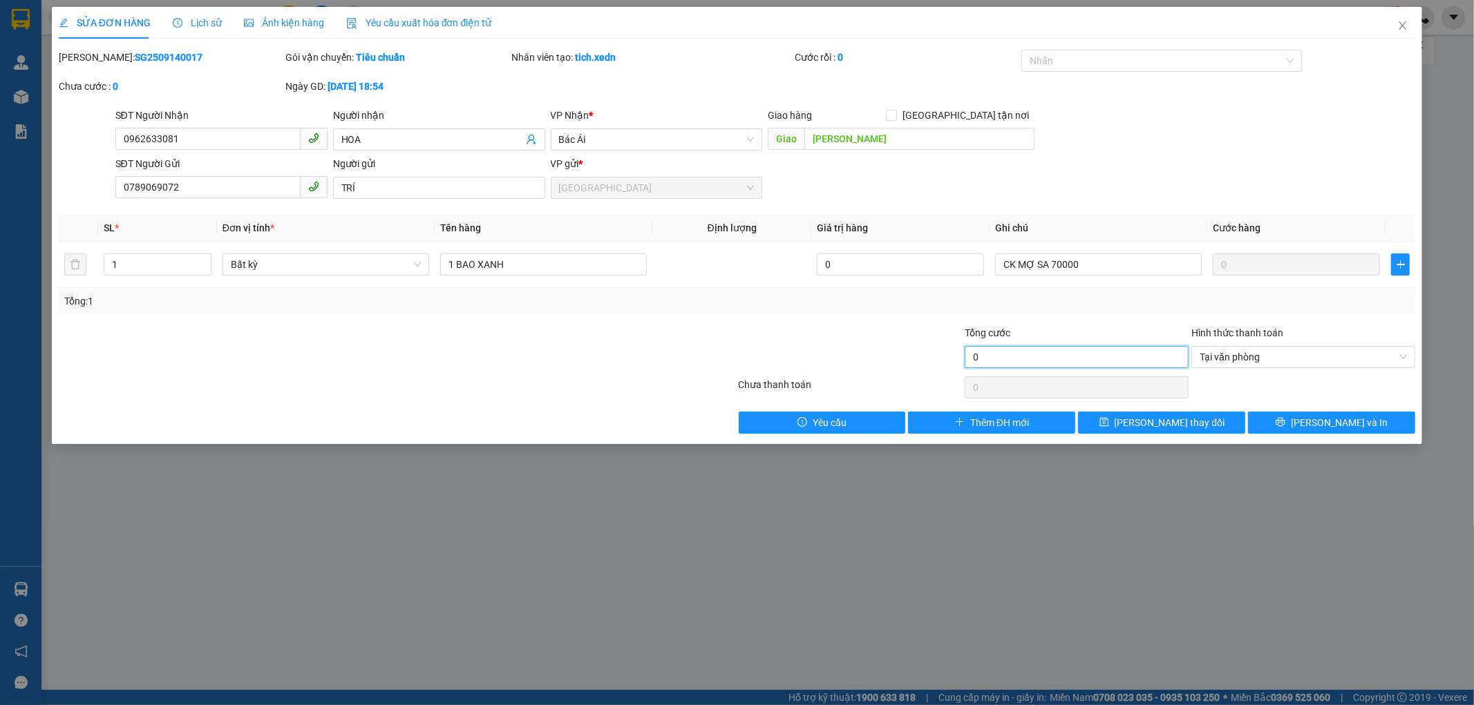
click at [969, 357] on input "0" at bounding box center [1076, 357] width 224 height 22
click at [978, 356] on input "0" at bounding box center [1076, 357] width 224 height 22
click at [1344, 421] on span "[PERSON_NAME] và In" at bounding box center [1339, 422] width 97 height 15
click at [1109, 417] on icon "save" at bounding box center [1104, 422] width 10 height 10
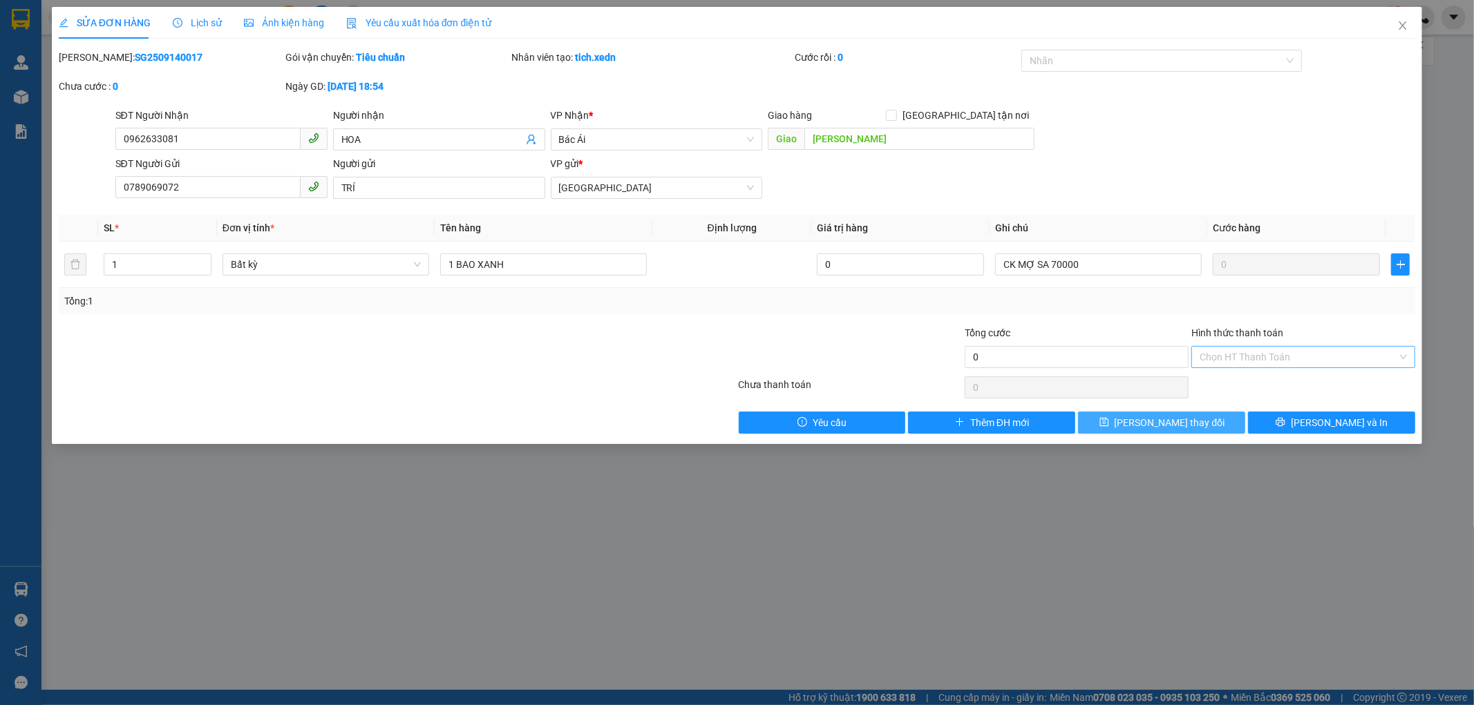
click at [1193, 424] on span "[PERSON_NAME] thay đổi" at bounding box center [1169, 422] width 111 height 15
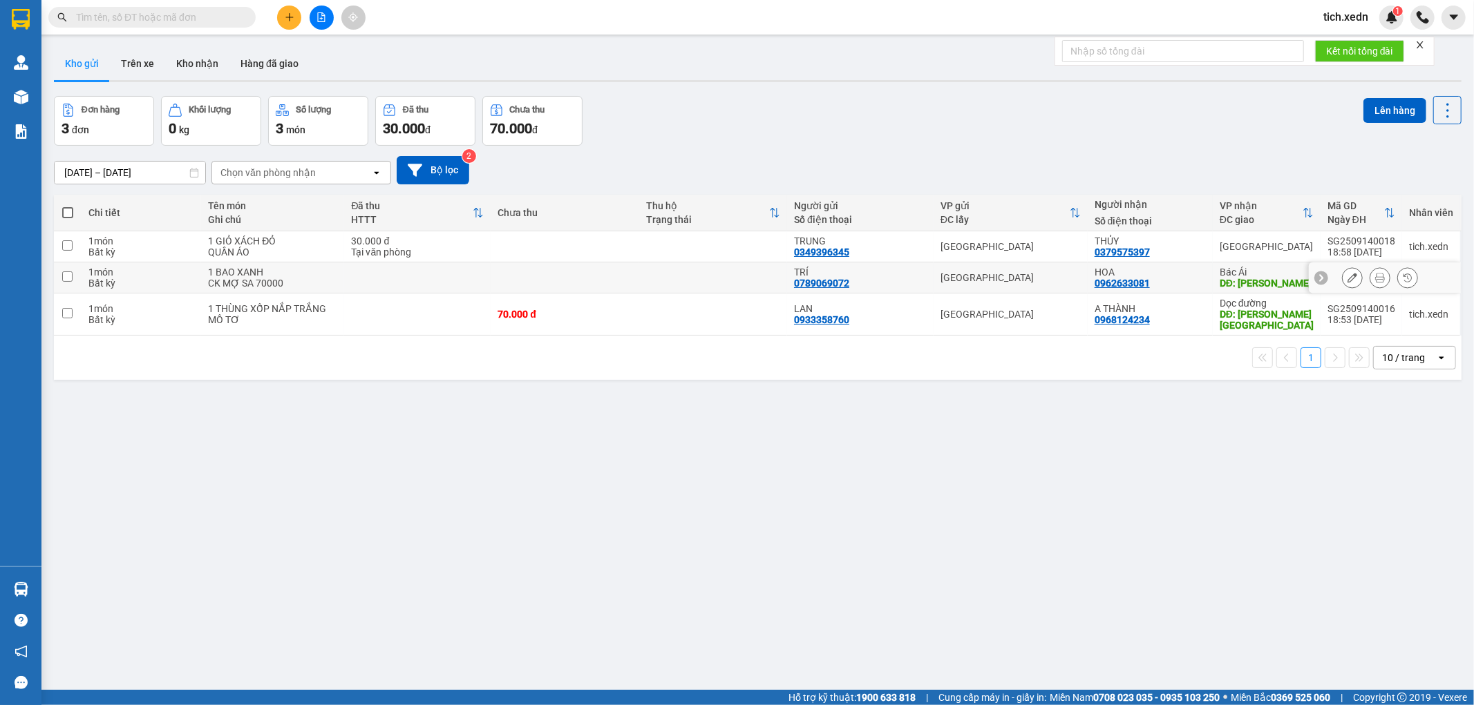
click at [1347, 283] on icon at bounding box center [1352, 278] width 10 height 10
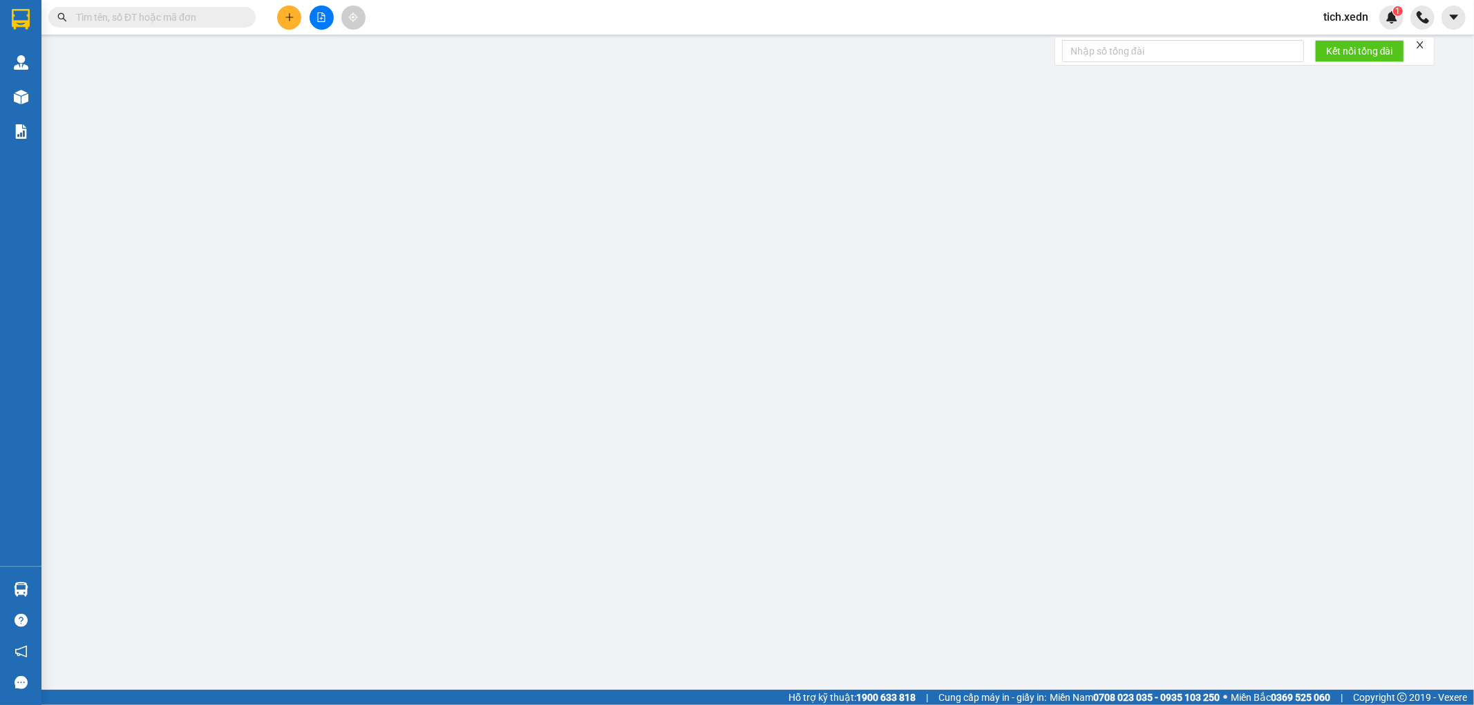
type input "0962633081"
type input "HOA"
type input "[PERSON_NAME]"
type input "0789069072"
type input "TRÍ"
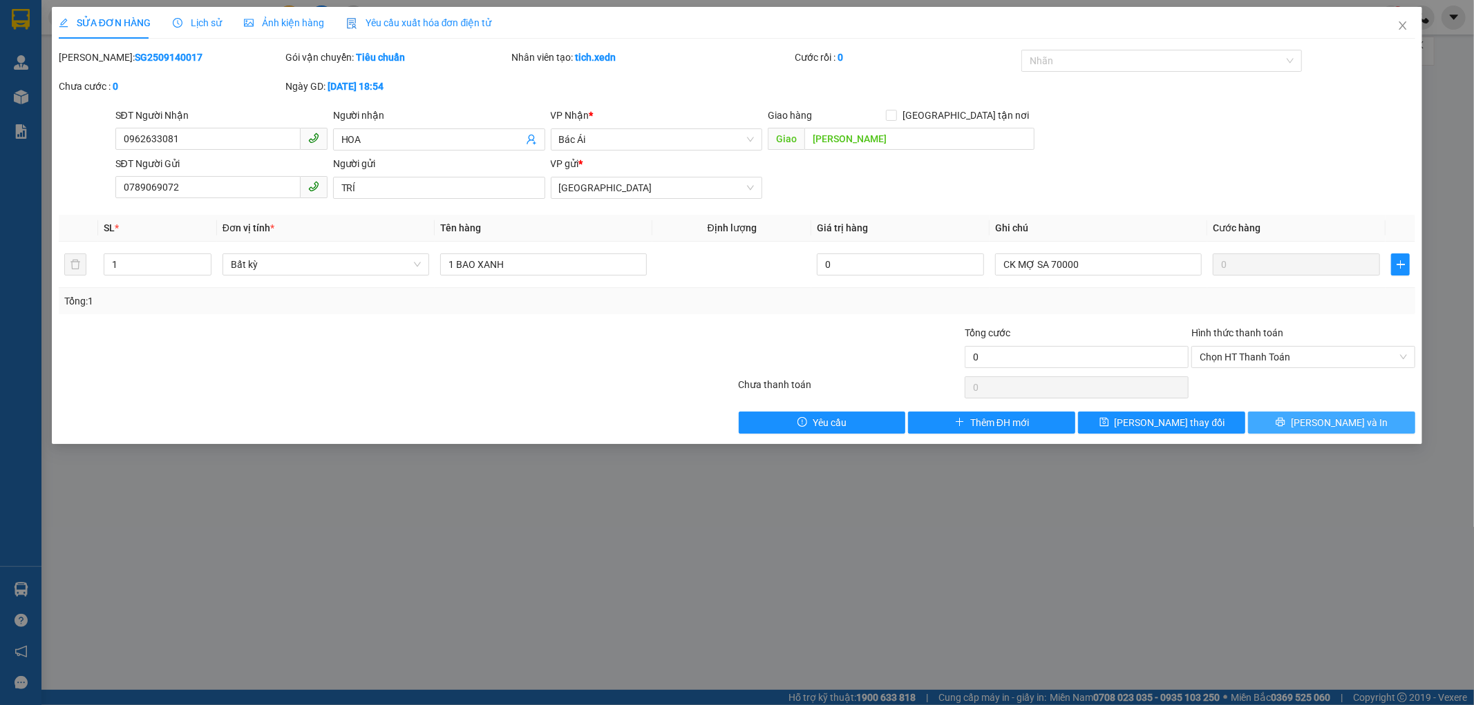
click at [1292, 415] on button "[PERSON_NAME] và In" at bounding box center [1331, 423] width 167 height 22
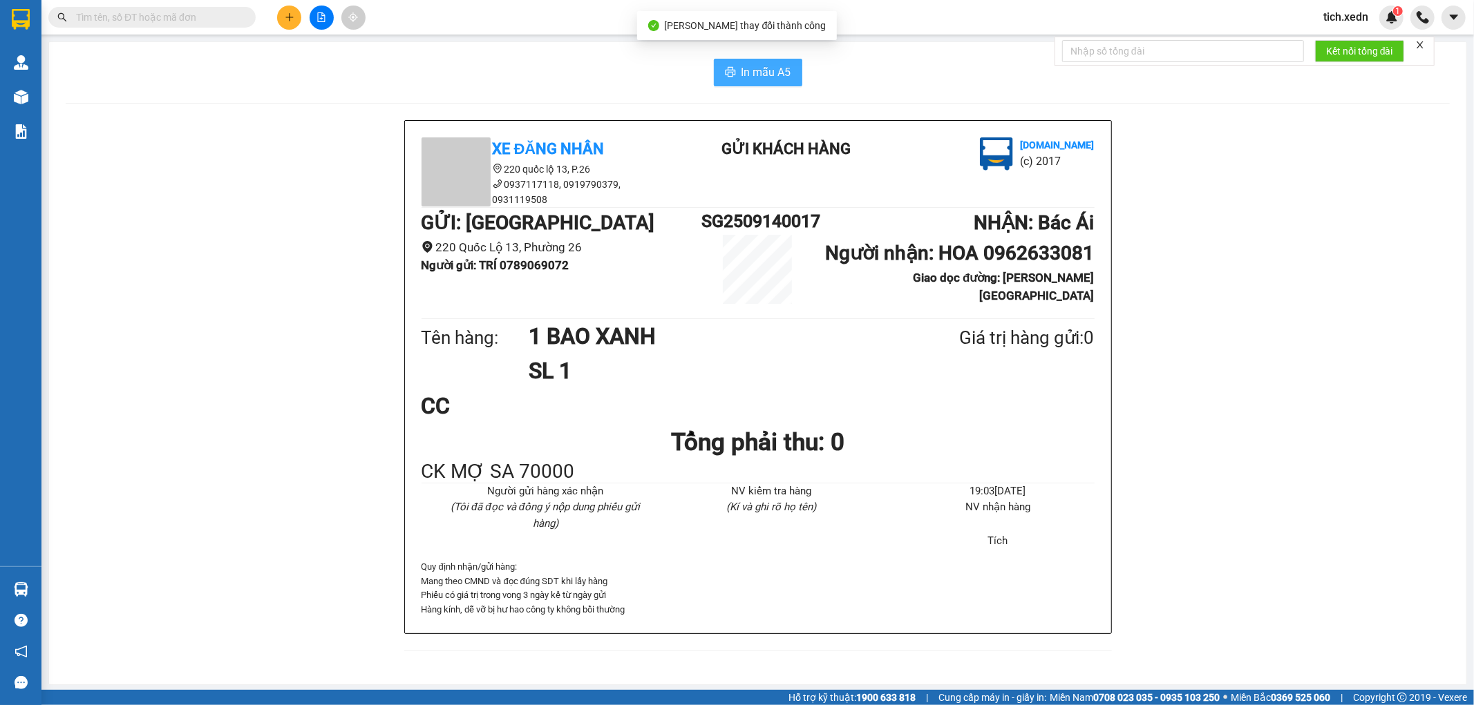
click at [745, 70] on span "In mẫu A5" at bounding box center [766, 72] width 50 height 17
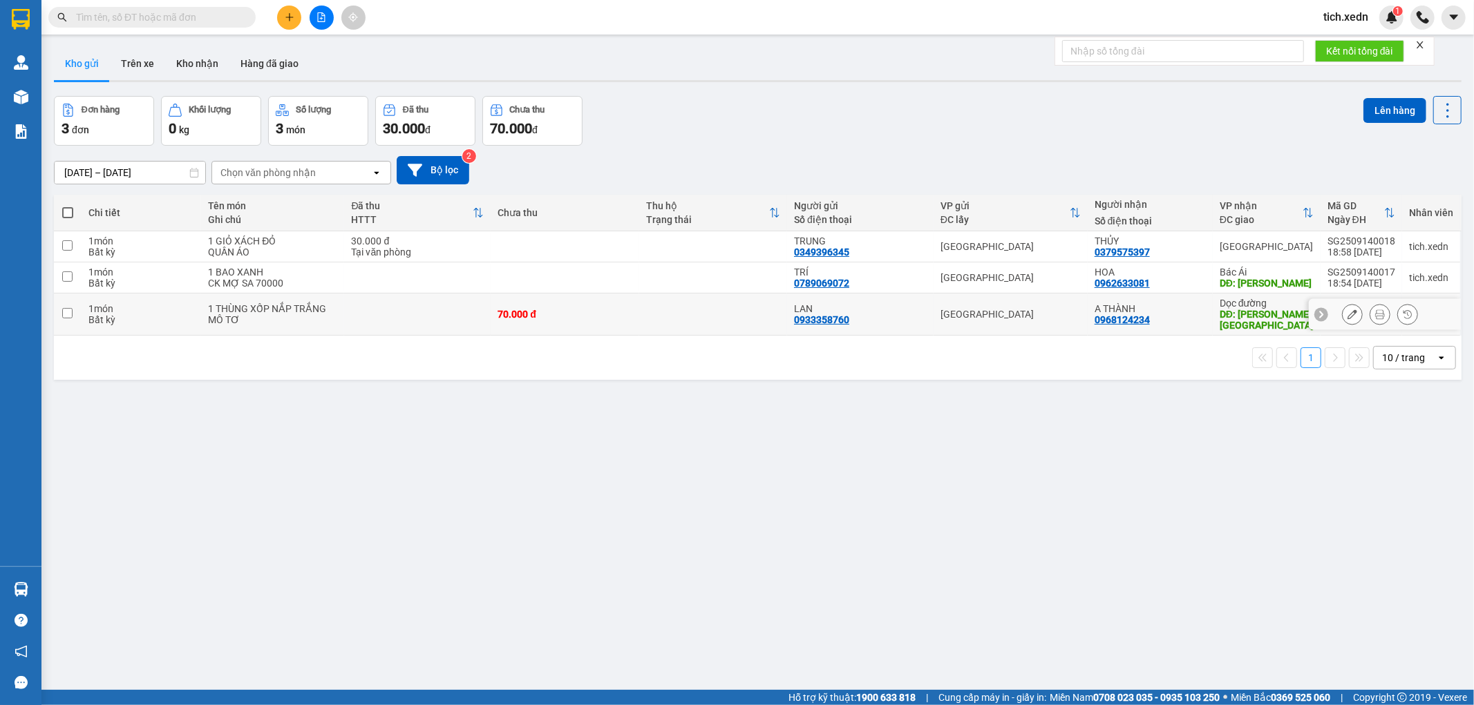
click at [1040, 320] on div "[GEOGRAPHIC_DATA]" at bounding box center [1010, 314] width 140 height 11
checkbox input "true"
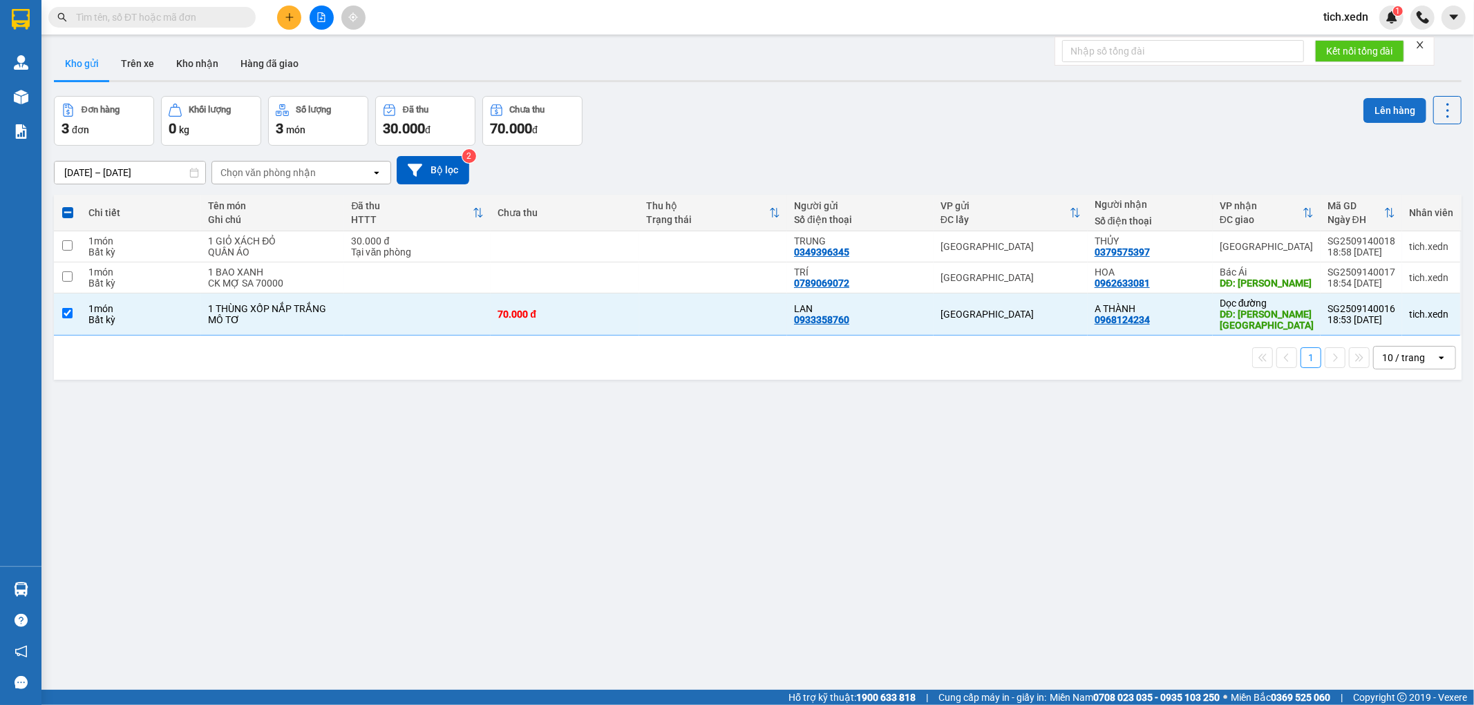
click at [1377, 99] on button "Lên hàng" at bounding box center [1394, 110] width 63 height 25
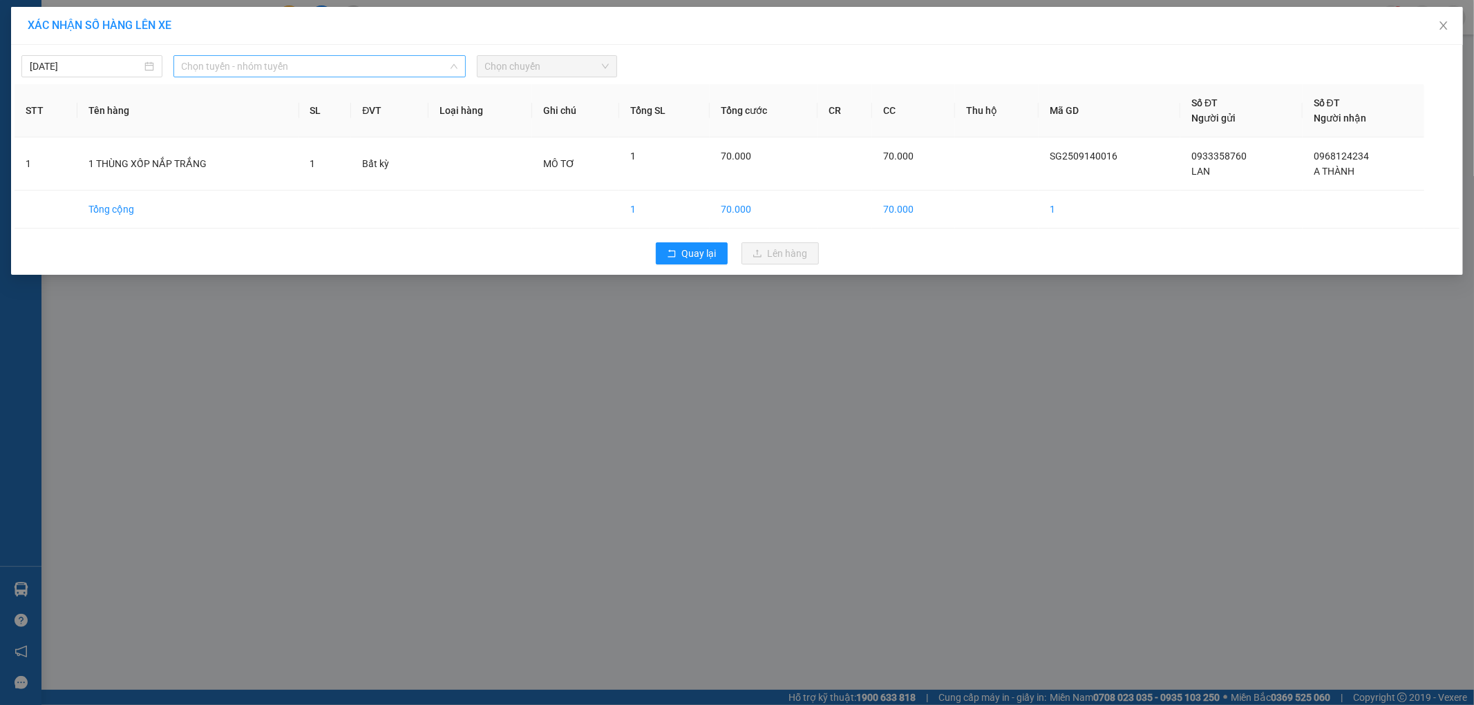
click at [406, 71] on span "Chọn tuyến - nhóm tuyến" at bounding box center [320, 66] width 276 height 21
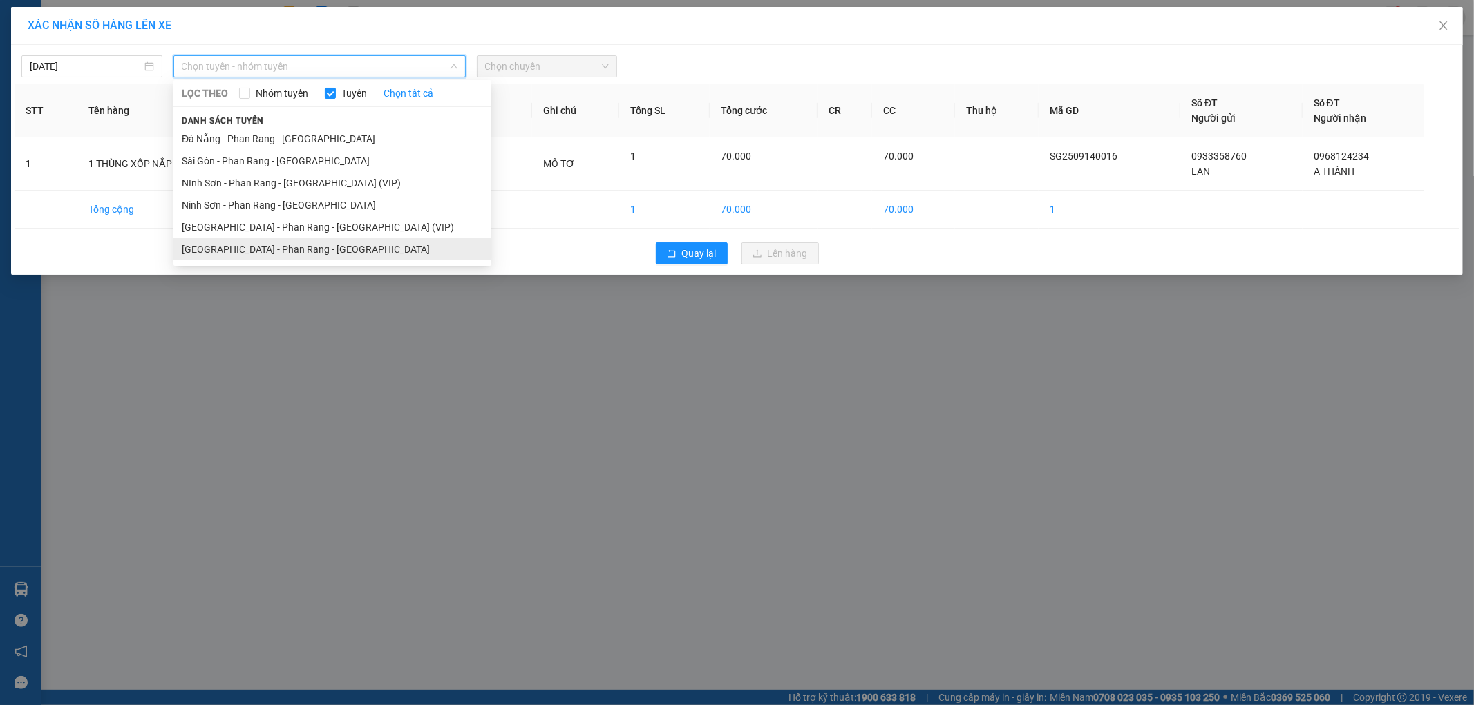
click at [390, 245] on li "[GEOGRAPHIC_DATA] - Phan Rang - [GEOGRAPHIC_DATA]" at bounding box center [332, 249] width 318 height 22
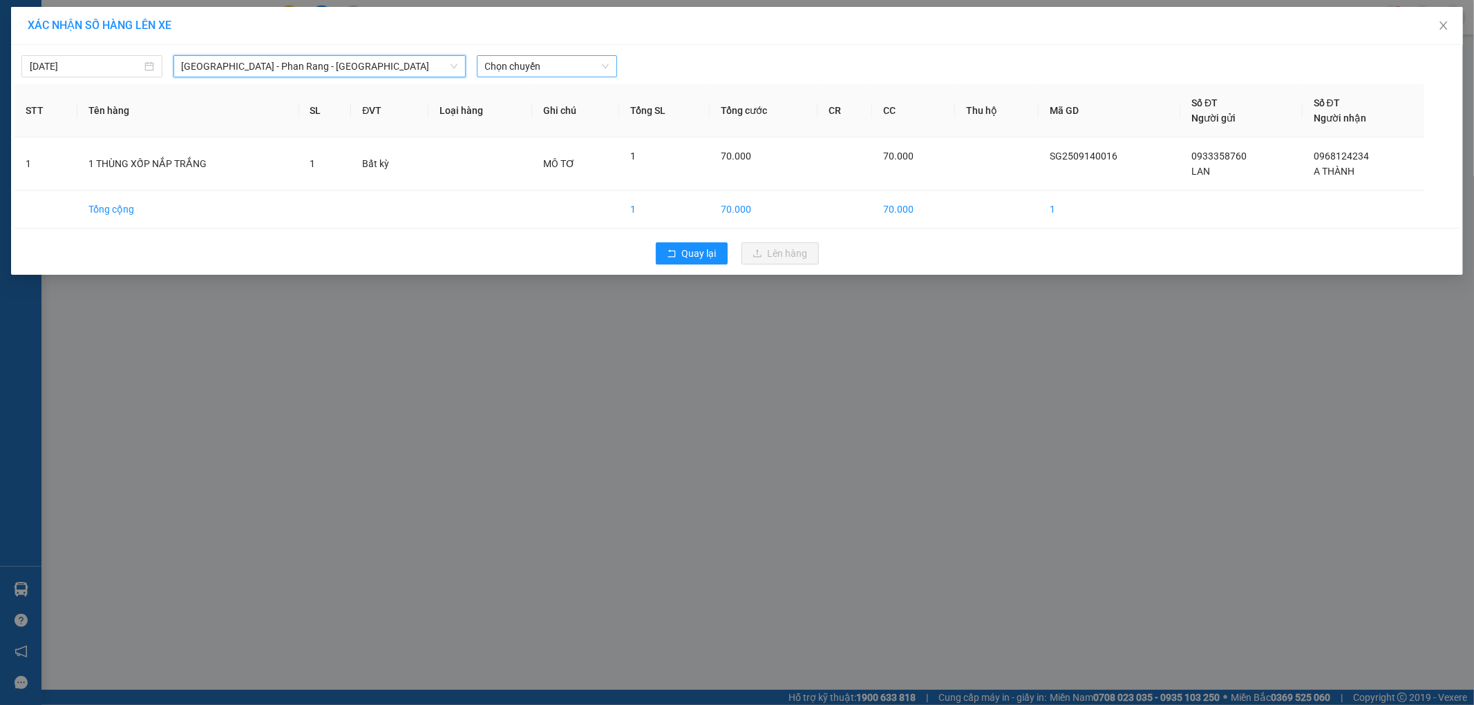
click at [519, 59] on span "Chọn chuyến" at bounding box center [547, 66] width 124 height 21
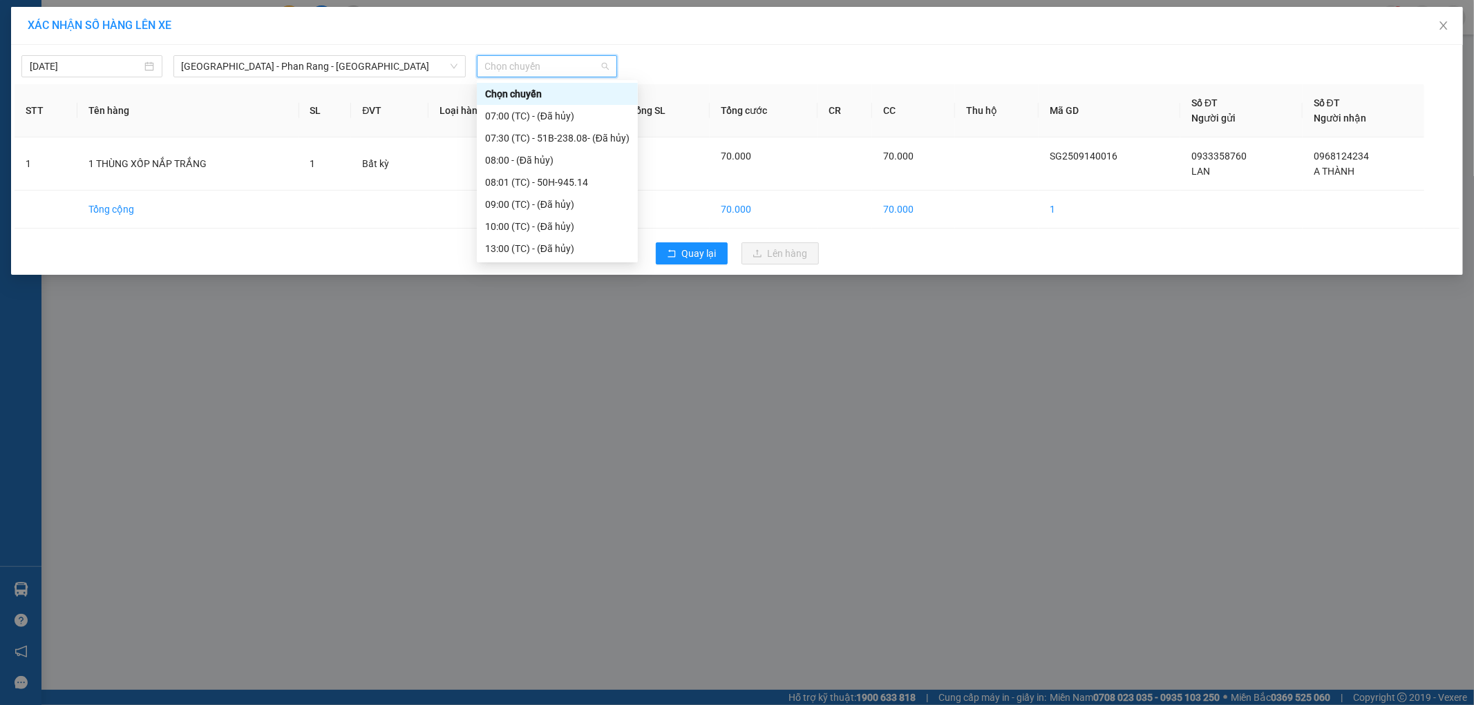
click at [571, 285] on div "20:00 - 50H-721.32" at bounding box center [557, 292] width 144 height 15
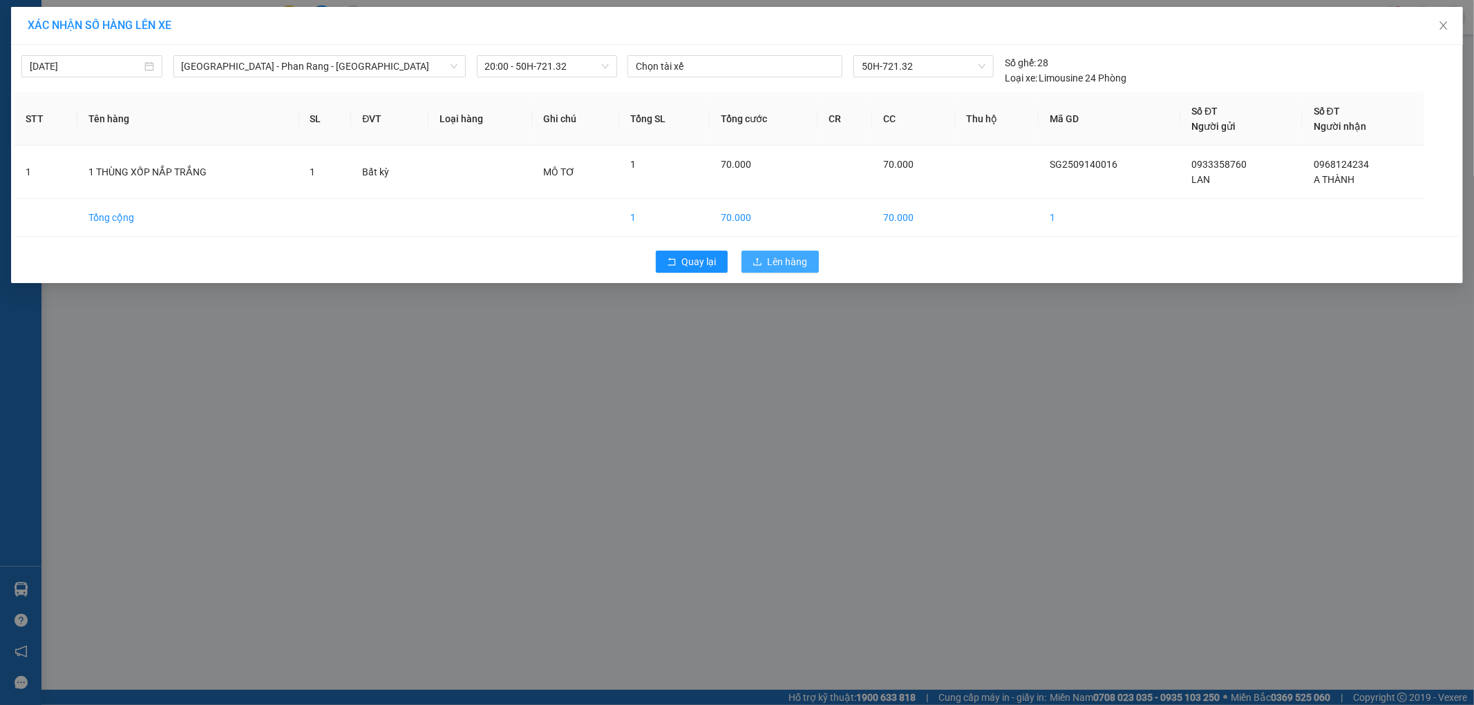
click at [776, 257] on span "Lên hàng" at bounding box center [788, 261] width 40 height 15
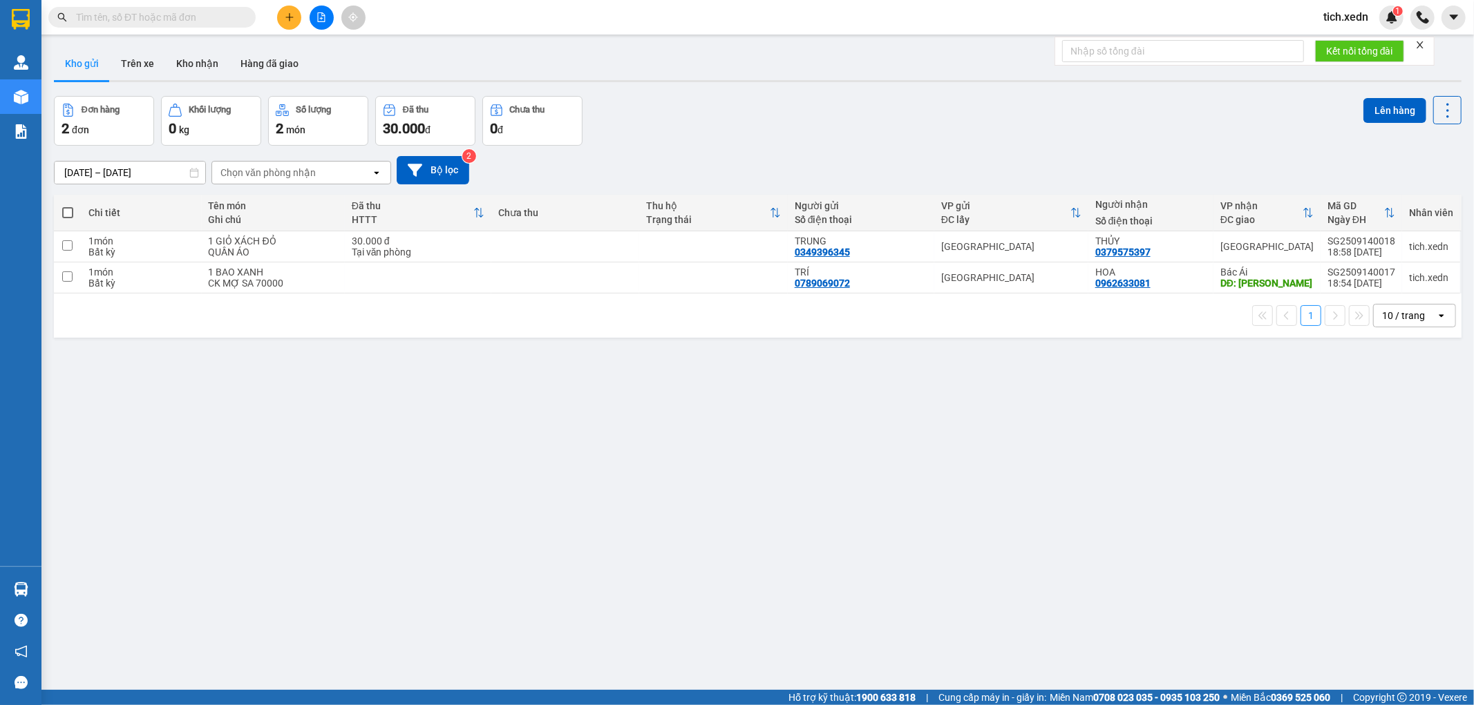
click at [70, 211] on span at bounding box center [67, 212] width 11 height 11
click at [68, 206] on input "checkbox" at bounding box center [68, 206] width 0 height 0
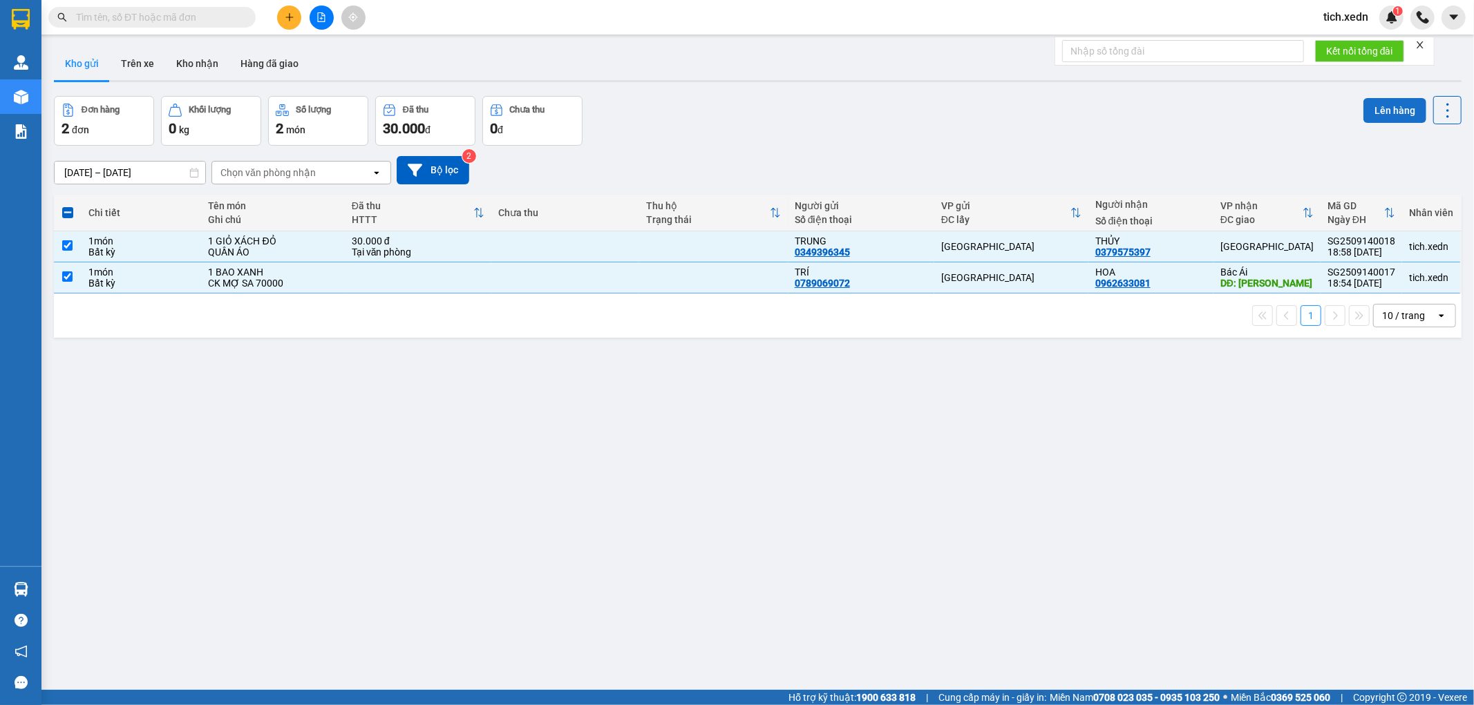
click at [1373, 106] on button "Lên hàng" at bounding box center [1394, 110] width 63 height 25
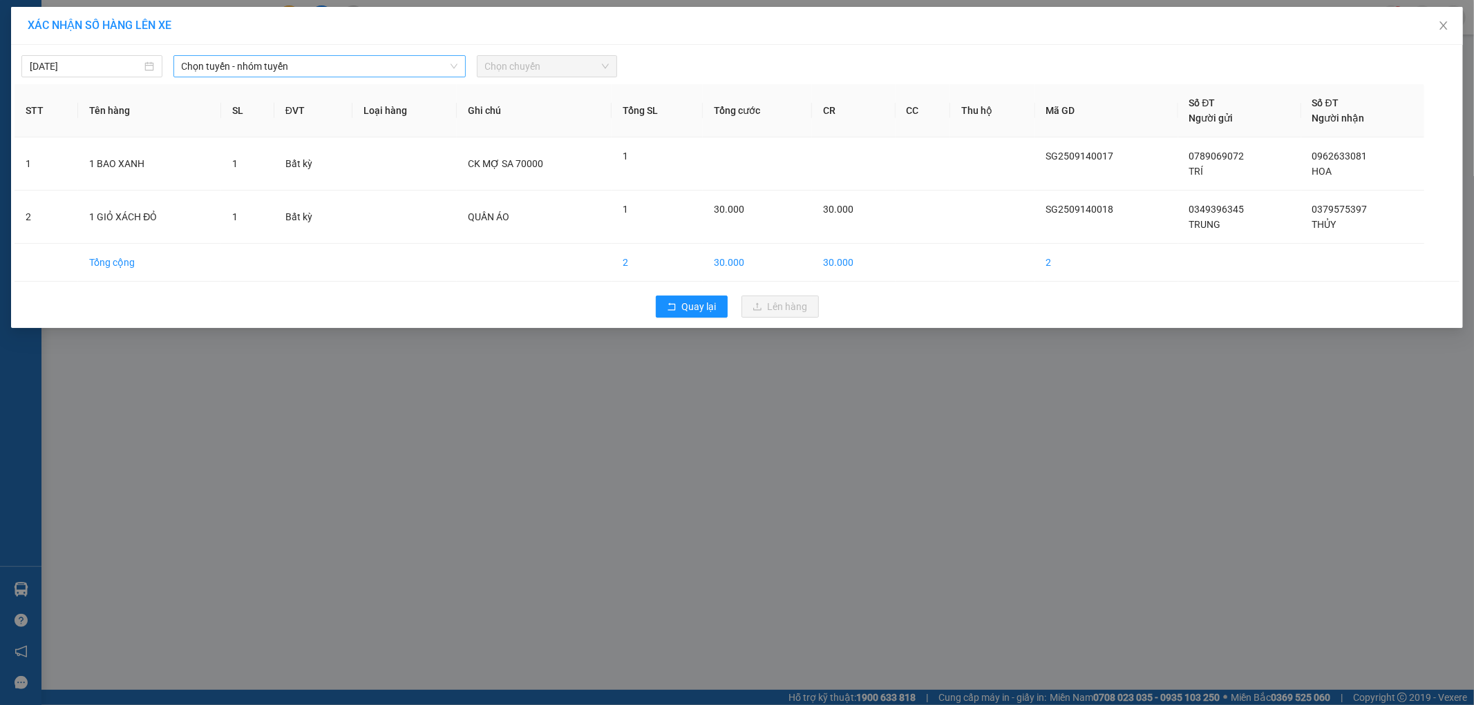
click at [330, 73] on span "Chọn tuyến - nhóm tuyến" at bounding box center [320, 66] width 276 height 21
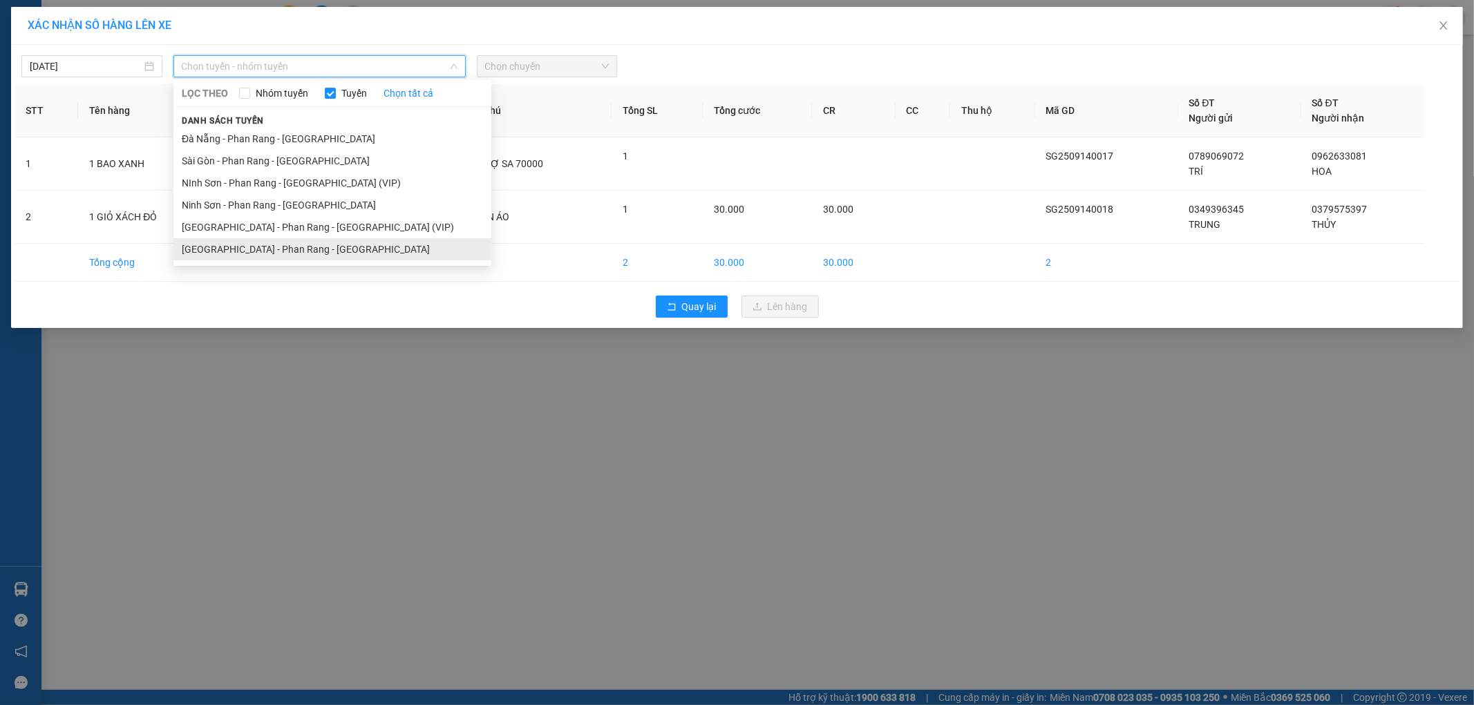
click at [327, 254] on li "[GEOGRAPHIC_DATA] - Phan Rang - [GEOGRAPHIC_DATA]" at bounding box center [332, 249] width 318 height 22
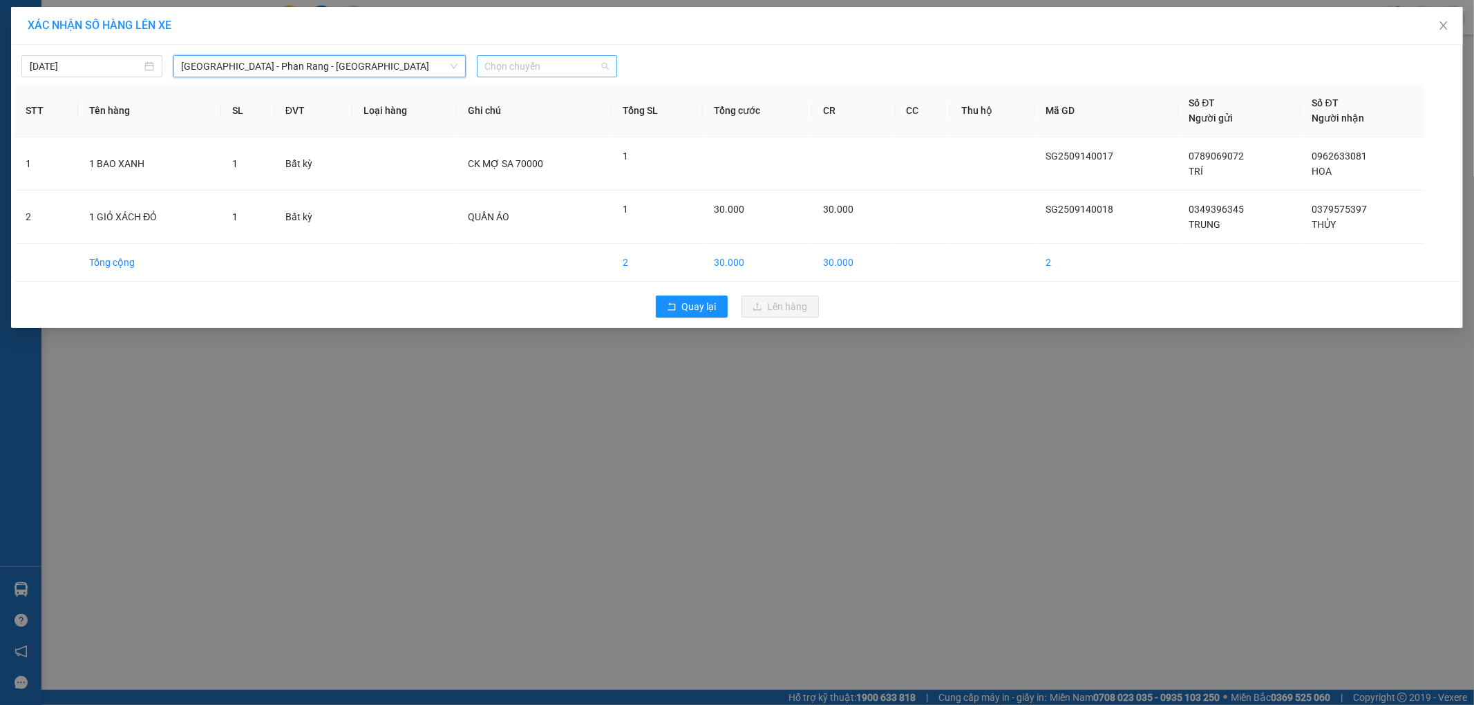
click at [520, 57] on span "Chọn chuyến" at bounding box center [547, 66] width 124 height 21
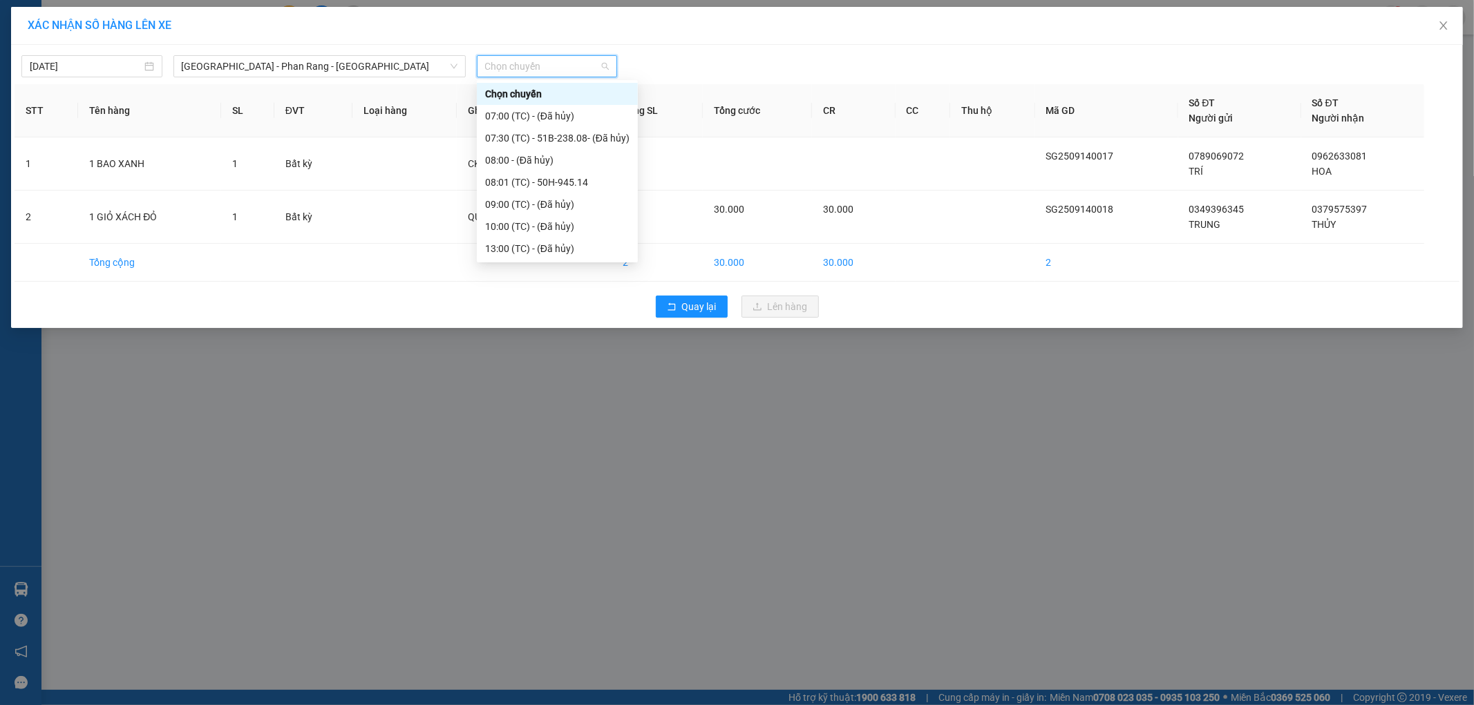
click at [579, 330] on div "21:45 - 50H-264.19" at bounding box center [557, 337] width 144 height 15
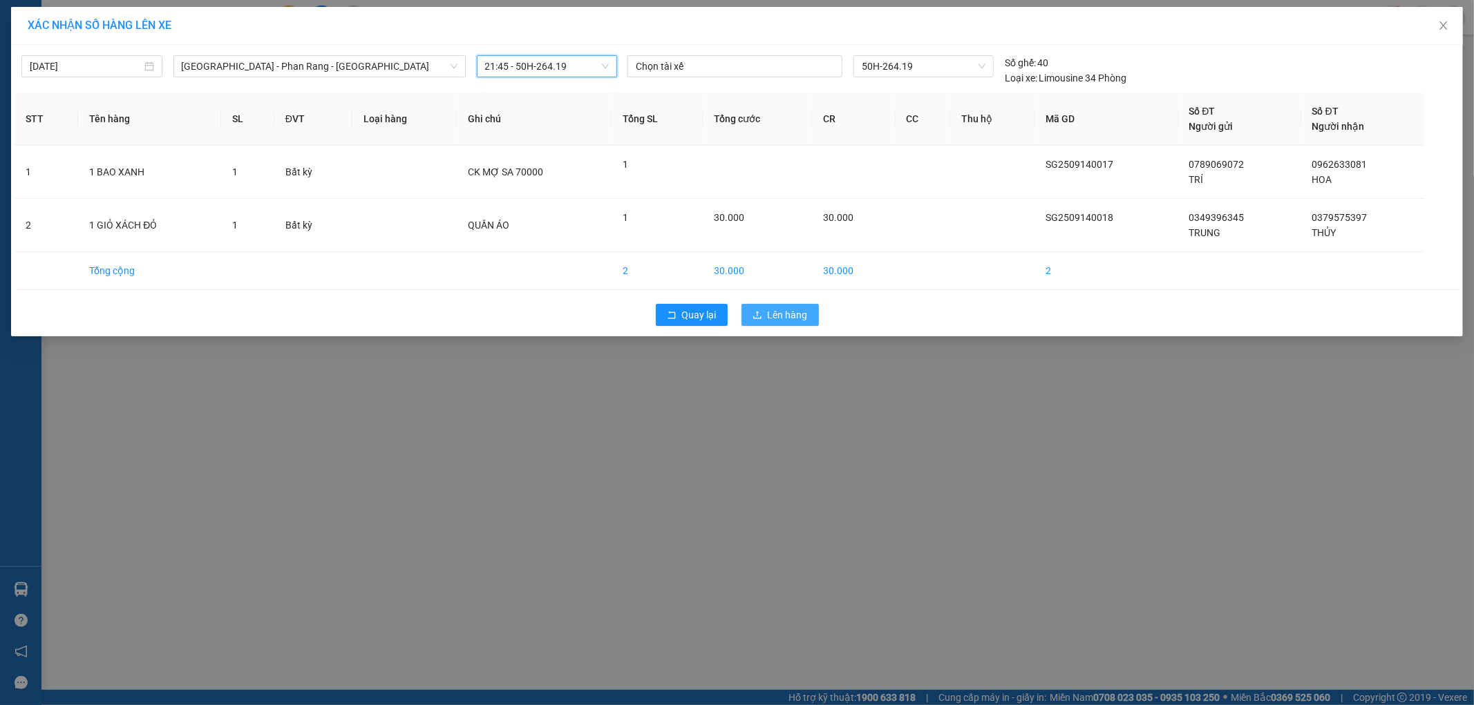
click at [763, 307] on button "Lên hàng" at bounding box center [779, 315] width 77 height 22
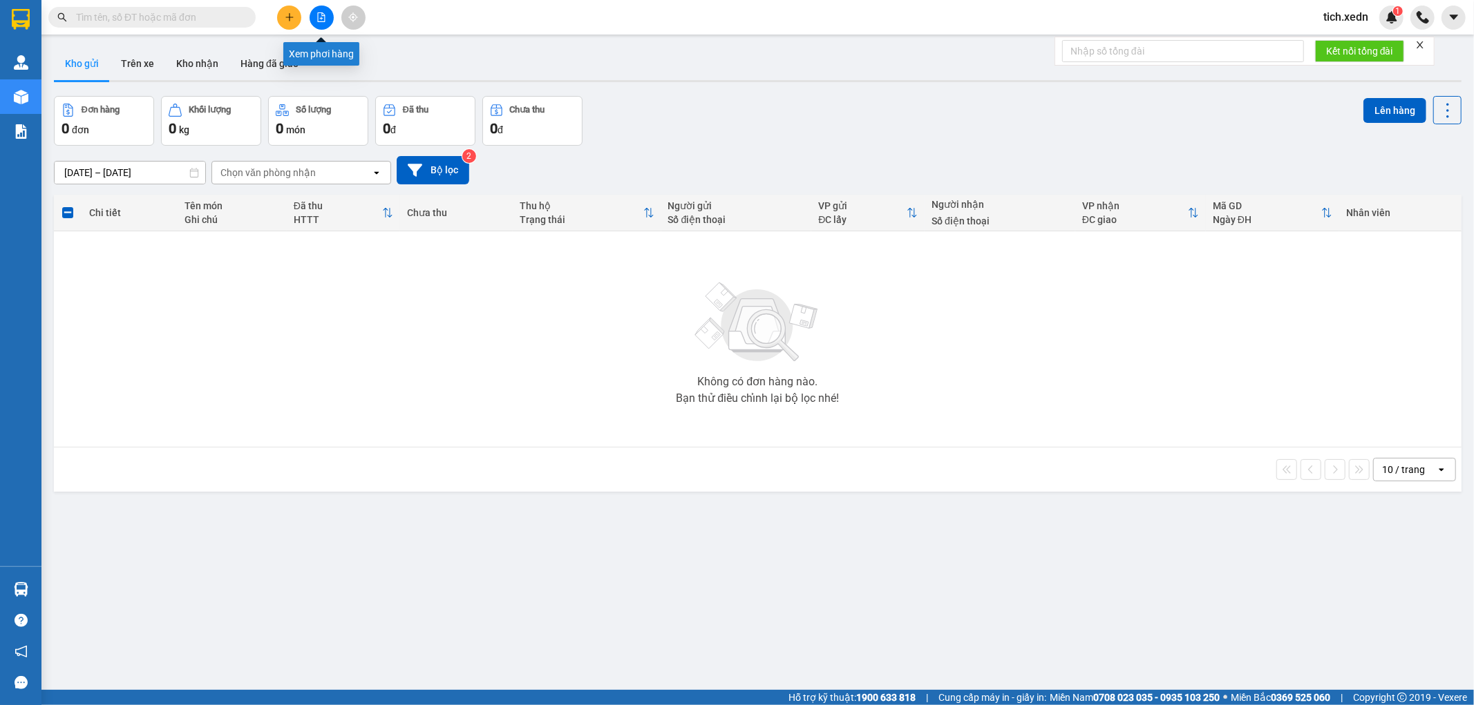
click at [320, 21] on icon "file-add" at bounding box center [321, 17] width 10 height 10
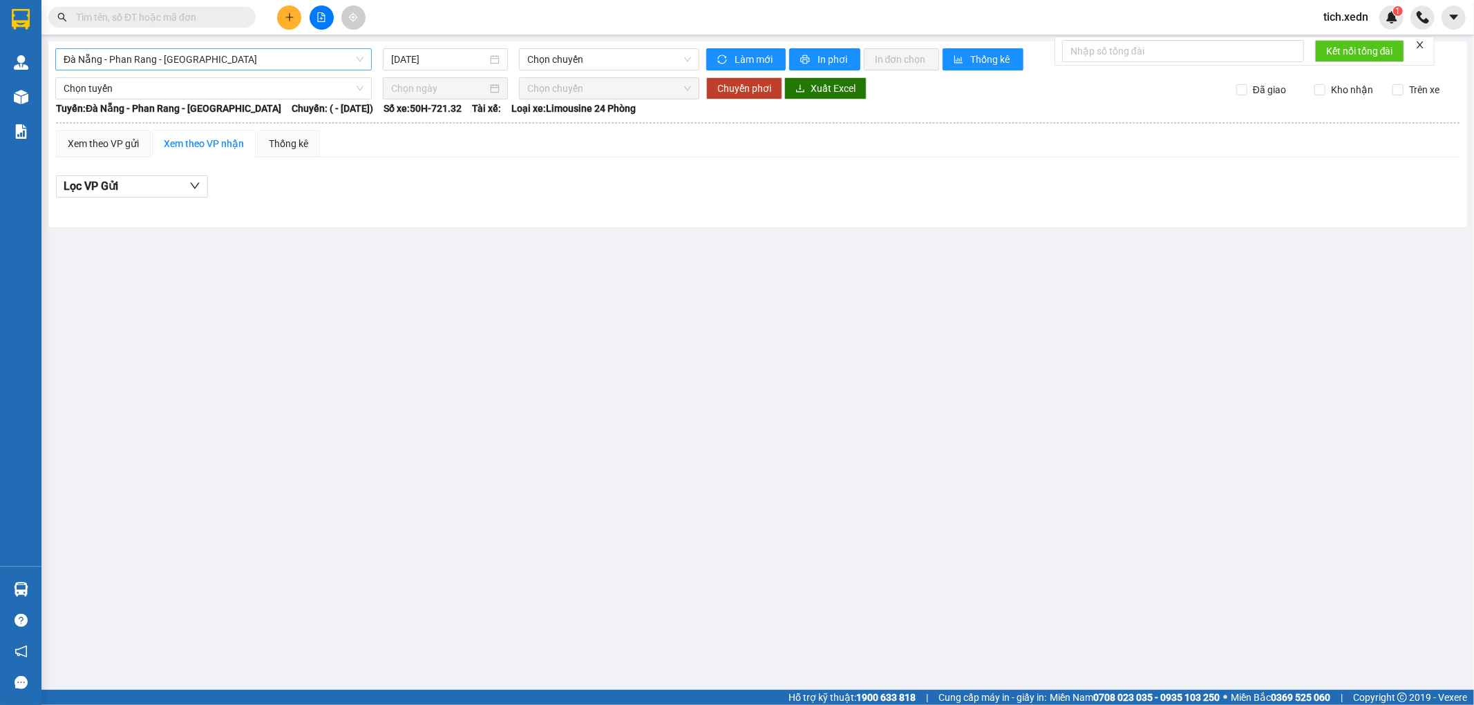
click at [279, 57] on span "Đà Nẵng - Phan Rang - [GEOGRAPHIC_DATA]" at bounding box center [214, 59] width 300 height 21
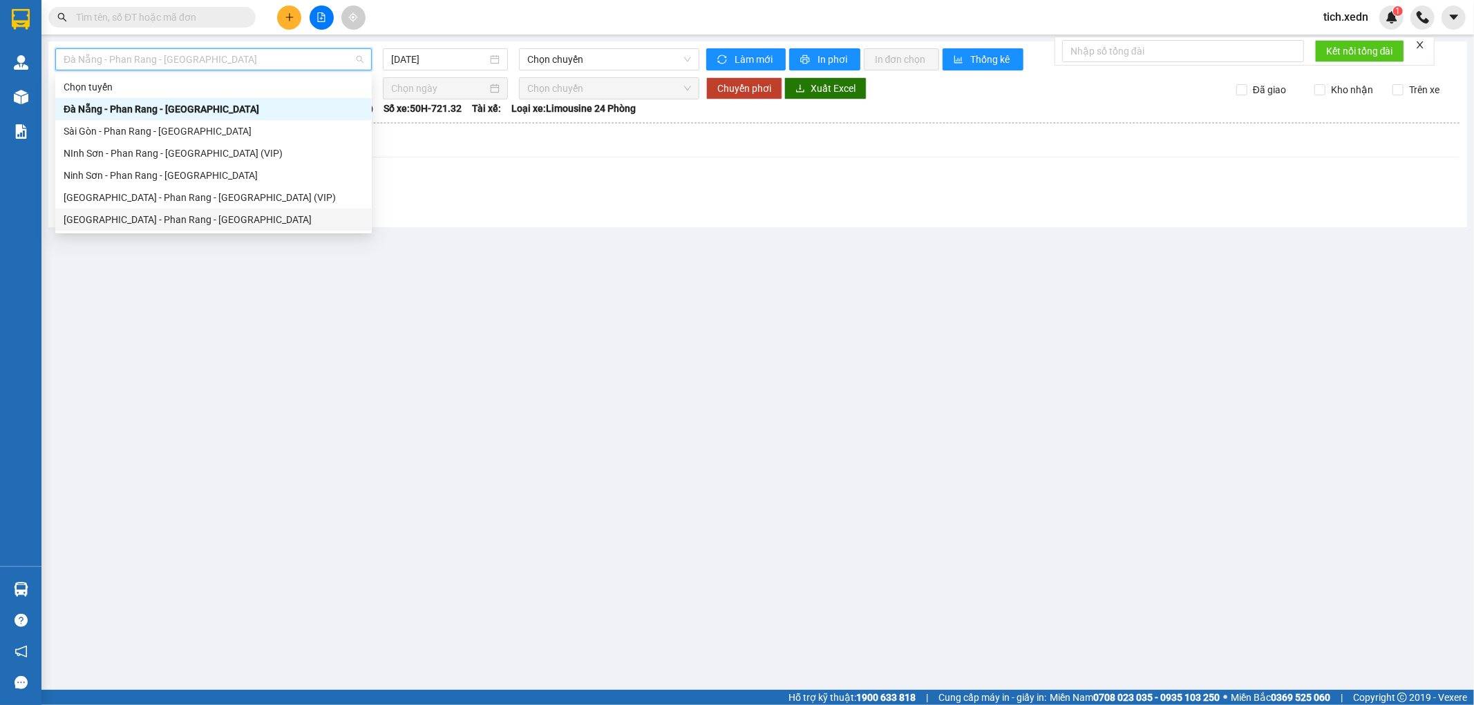
click at [260, 228] on div "[GEOGRAPHIC_DATA] - Phan Rang - [GEOGRAPHIC_DATA]" at bounding box center [213, 220] width 316 height 22
type input "[DATE]"
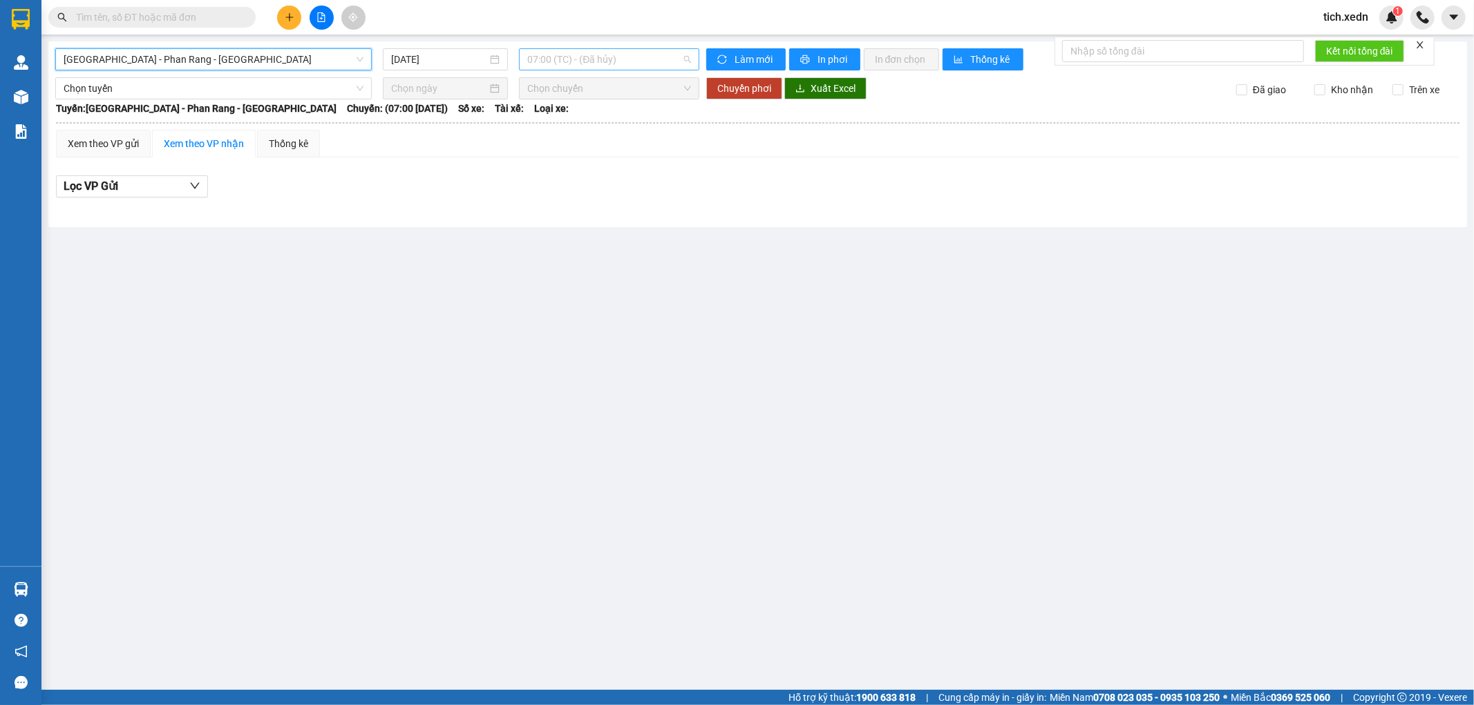
click at [571, 59] on span "07:00 (TC) - (Đã hủy)" at bounding box center [608, 59] width 163 height 21
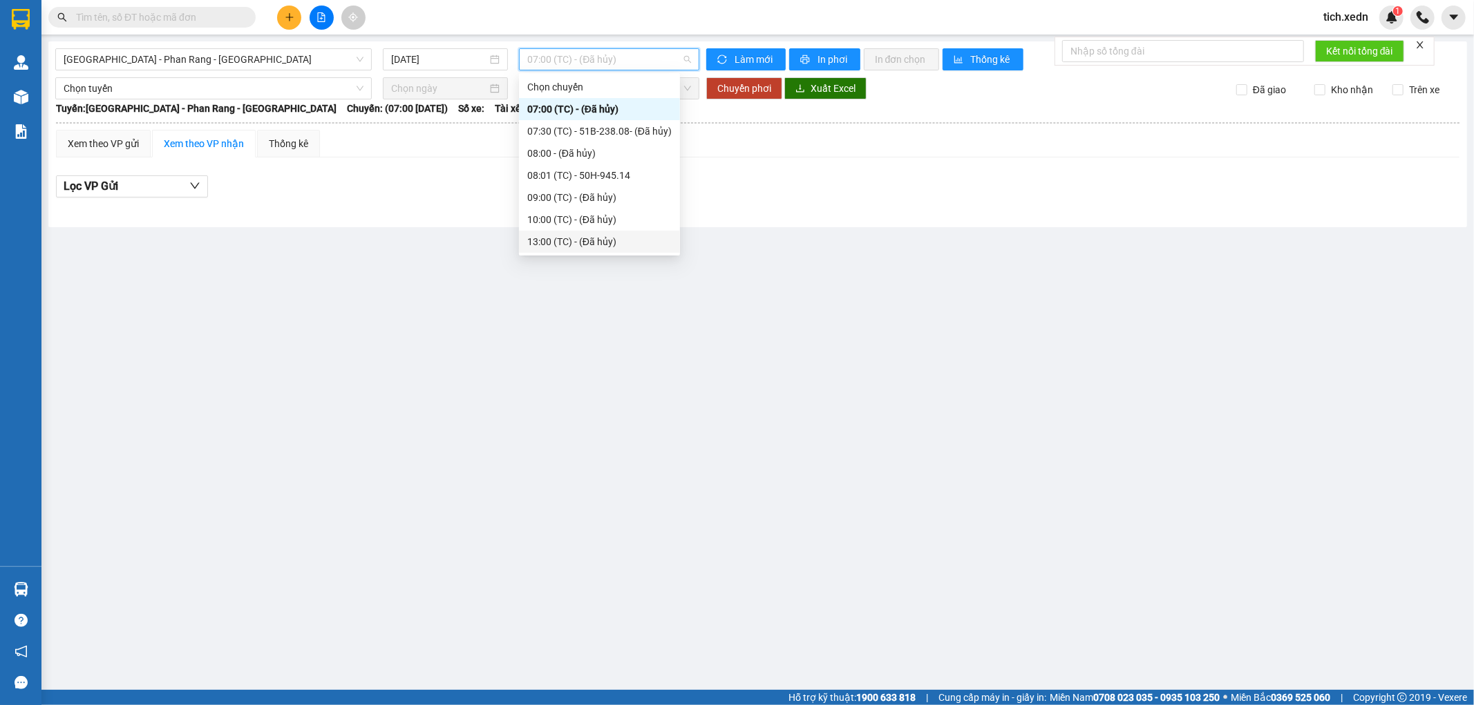
click at [679, 245] on div "Chọn chuyến 07:00 (TC) - (Đã hủy) 07:30 (TC) - 51B-238.08 - (Đã hủy) 08:00 - (Đ…" at bounding box center [599, 208] width 161 height 265
click at [624, 323] on div "21:45 - 50H-264.19" at bounding box center [599, 330] width 144 height 15
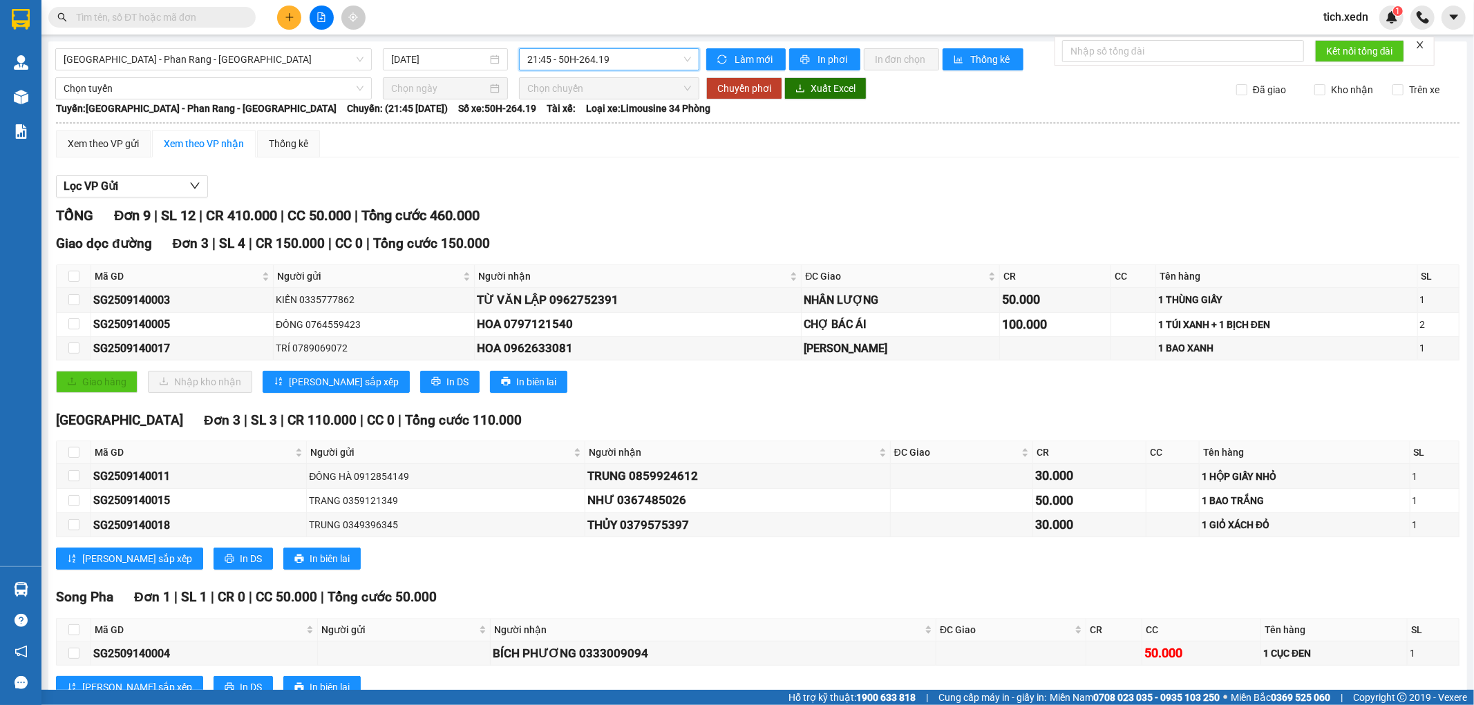
click at [627, 62] on span "21:45 - 50H-264.19" at bounding box center [608, 59] width 163 height 21
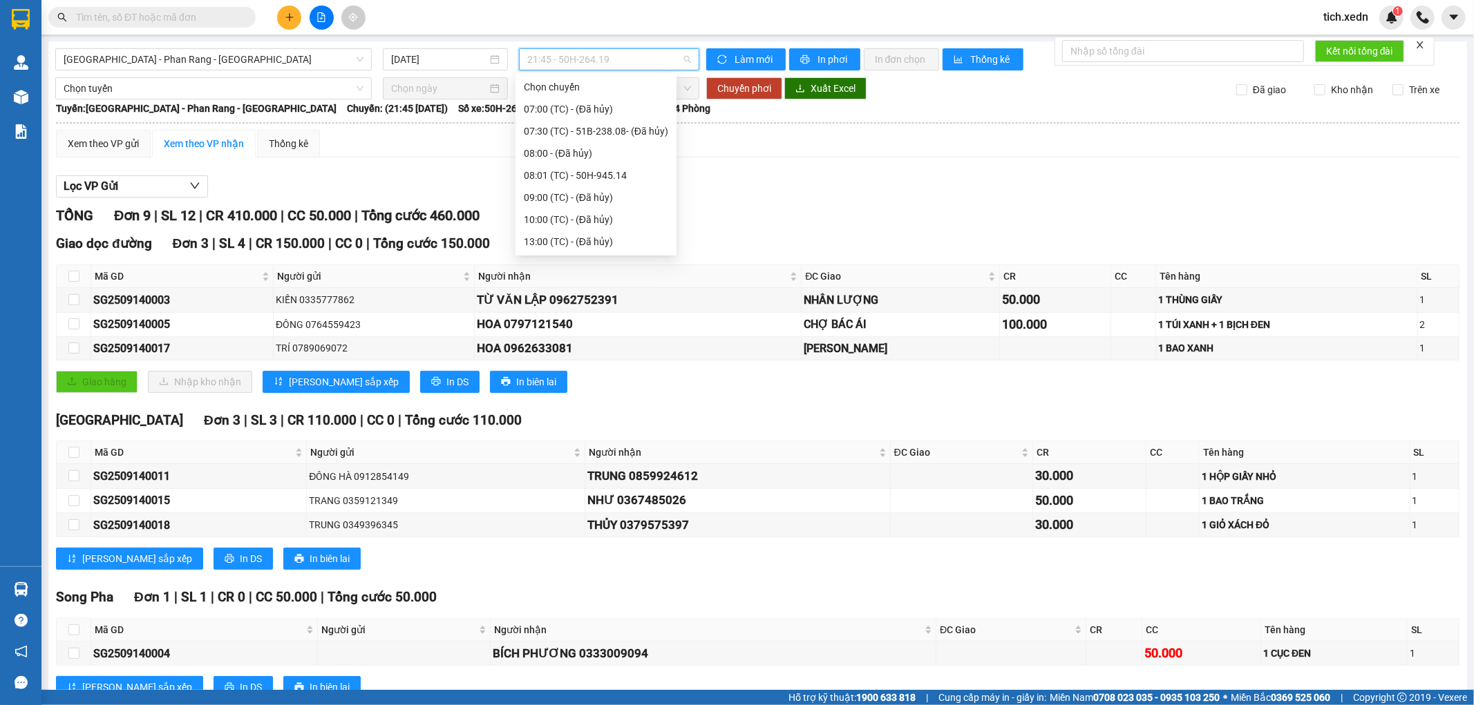
click at [634, 275] on div "20:00 - 50H-721.32" at bounding box center [595, 286] width 161 height 22
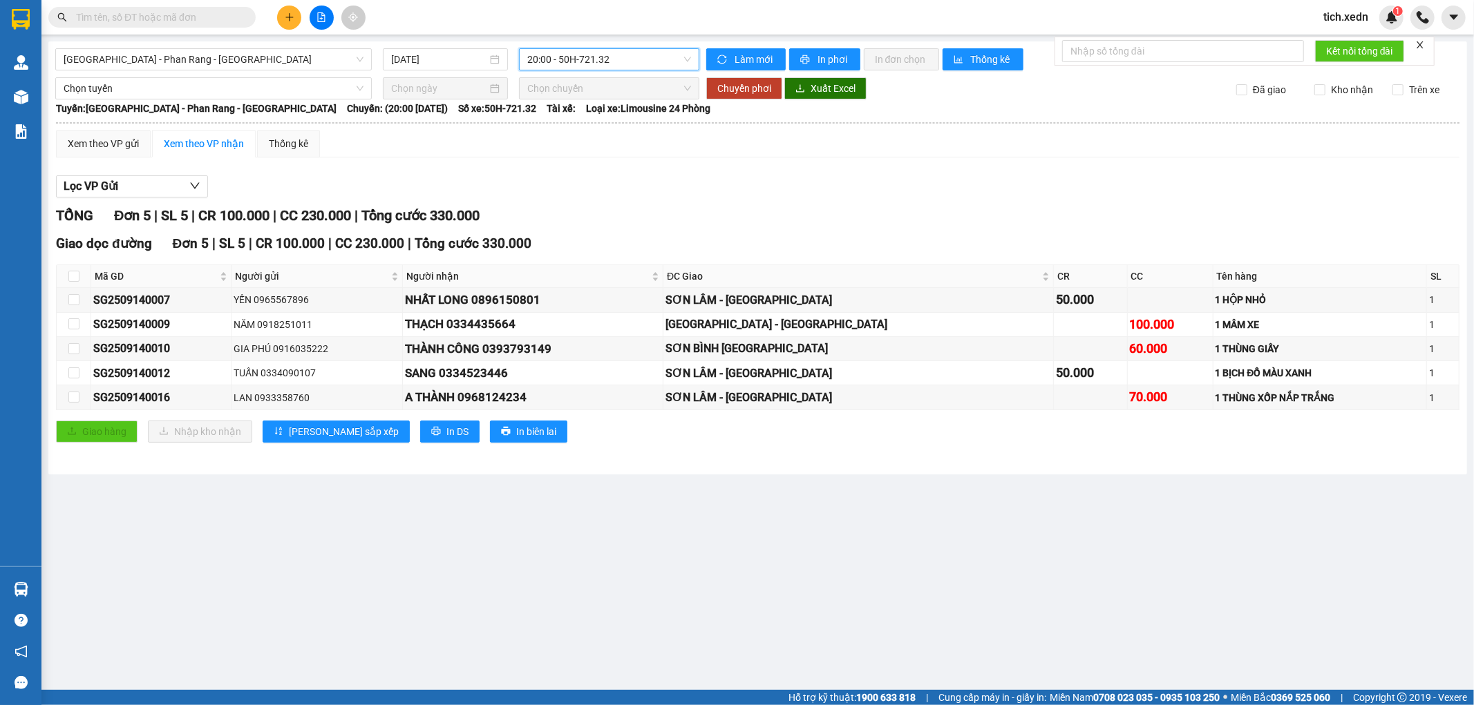
click at [616, 60] on span "20:00 - 50H-721.32" at bounding box center [608, 59] width 163 height 21
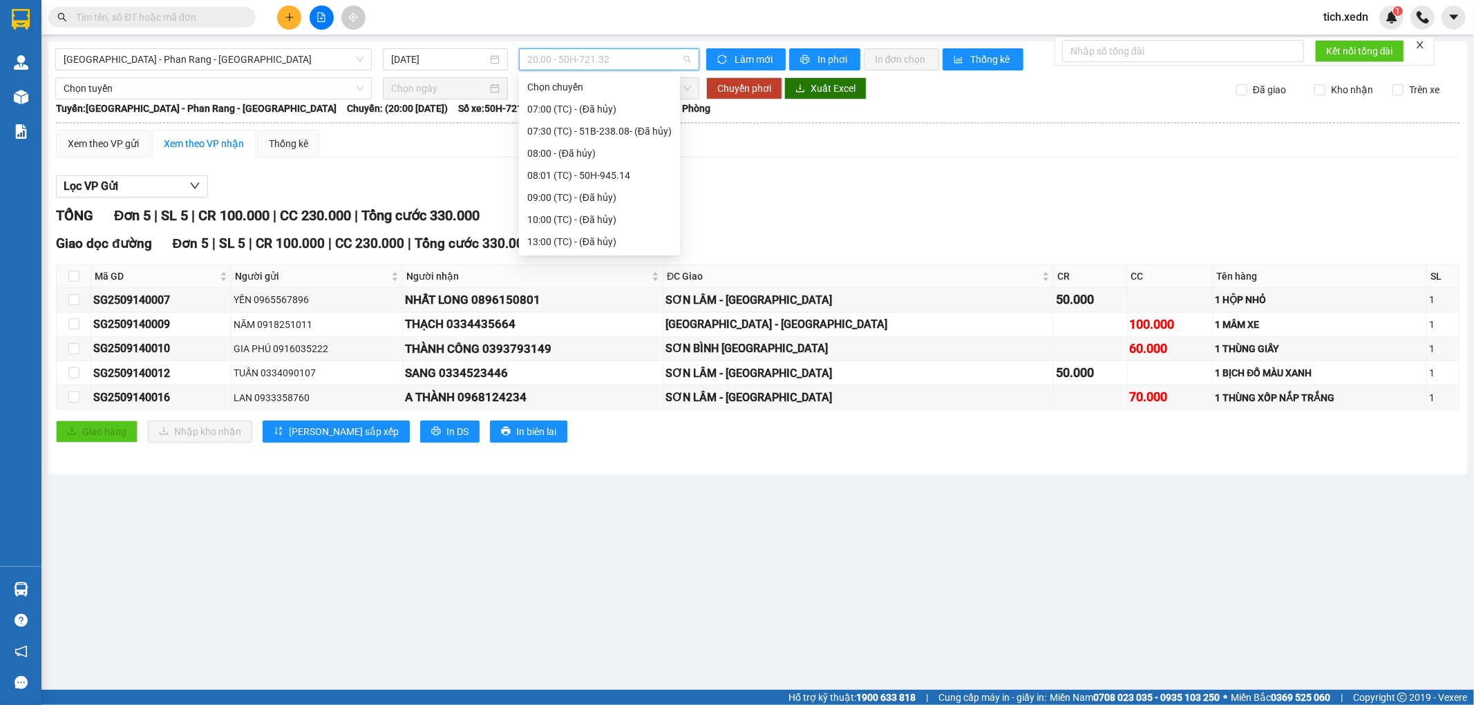
click at [616, 323] on div "21:45 - 50H-264.19" at bounding box center [599, 330] width 144 height 15
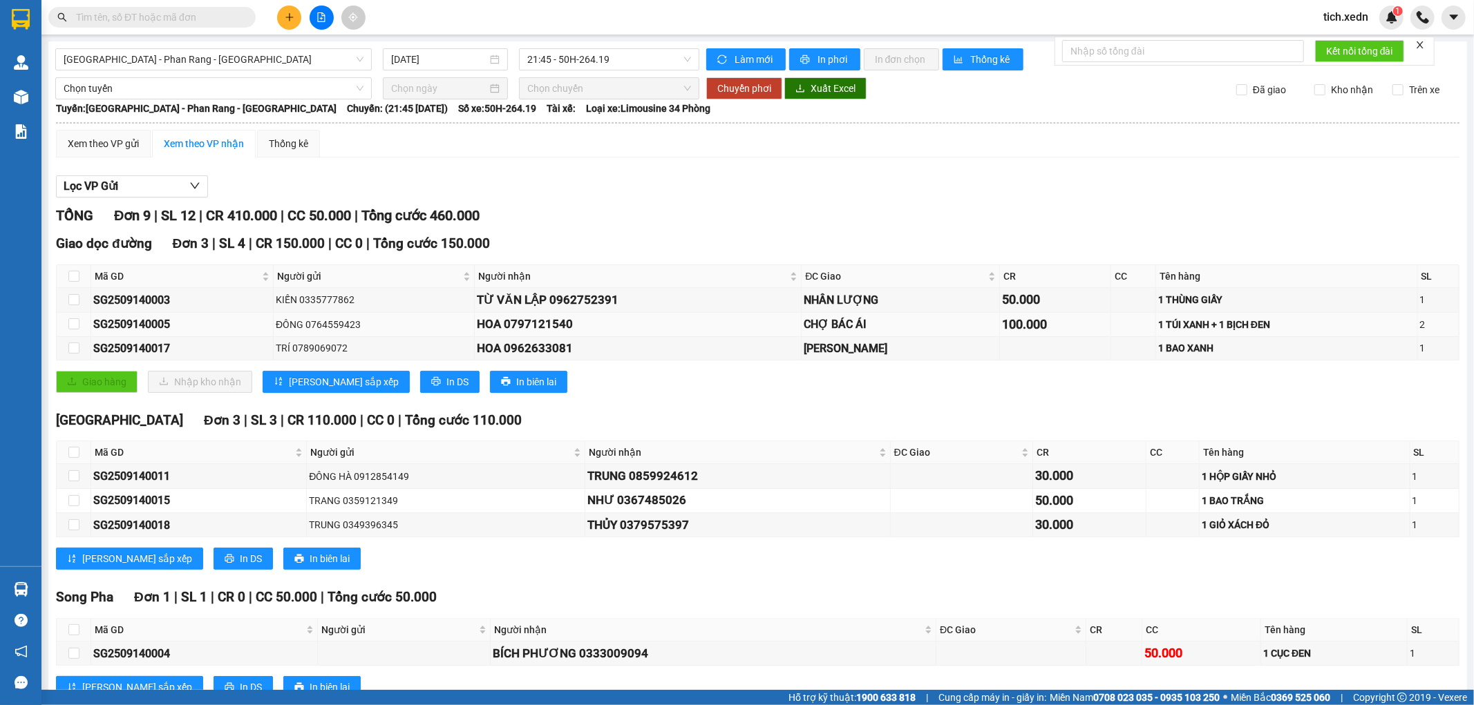
click at [1314, 321] on div "1 TÚI XANH + 1 BỊCH ĐEN" at bounding box center [1286, 324] width 257 height 15
drag, startPoint x: 1192, startPoint y: 325, endPoint x: 1064, endPoint y: 339, distance: 128.6
click at [1191, 325] on div "1 TÚI XANH + 1 BỊCH ĐEN" at bounding box center [1286, 324] width 257 height 15
click at [162, 327] on div "SG2509140005" at bounding box center [182, 324] width 178 height 17
click at [73, 322] on input "checkbox" at bounding box center [73, 323] width 11 height 11
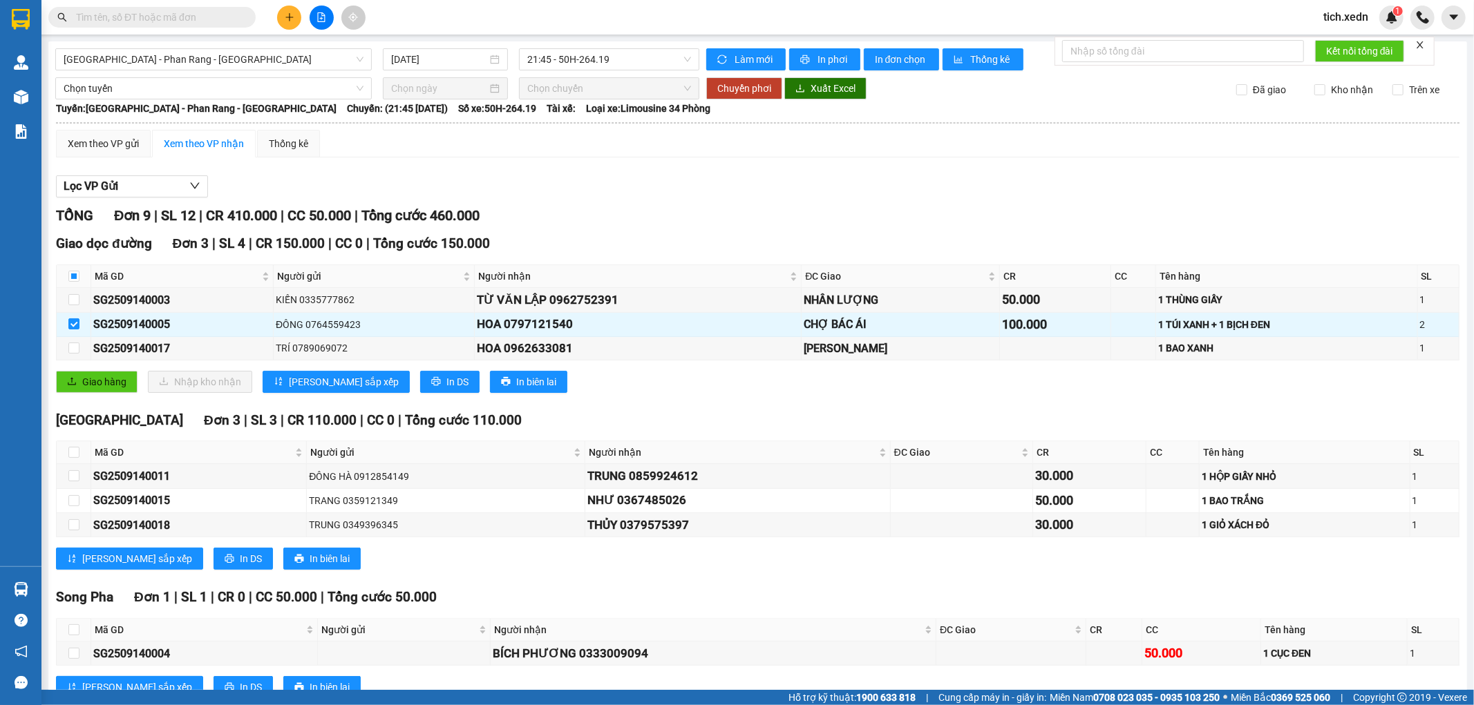
click at [1133, 215] on div "TỔNG Đơn 9 | SL 12 | CR 410.000 | CC 50.000 | Tổng cước 460.000" at bounding box center [757, 215] width 1403 height 21
click at [1092, 319] on div "100.000" at bounding box center [1055, 324] width 106 height 19
click at [76, 325] on input "checkbox" at bounding box center [73, 323] width 11 height 11
checkbox input "false"
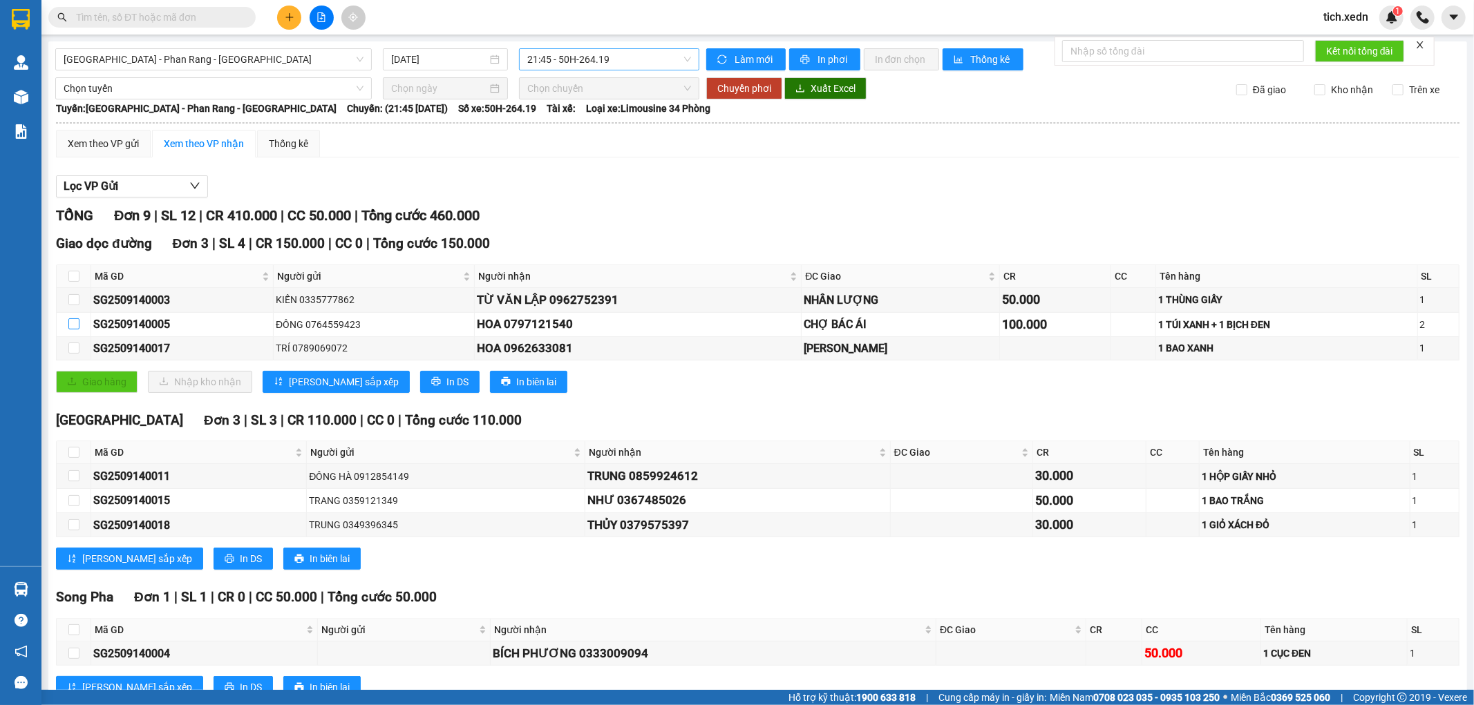
click at [593, 58] on span "21:45 - 50H-264.19" at bounding box center [608, 59] width 163 height 21
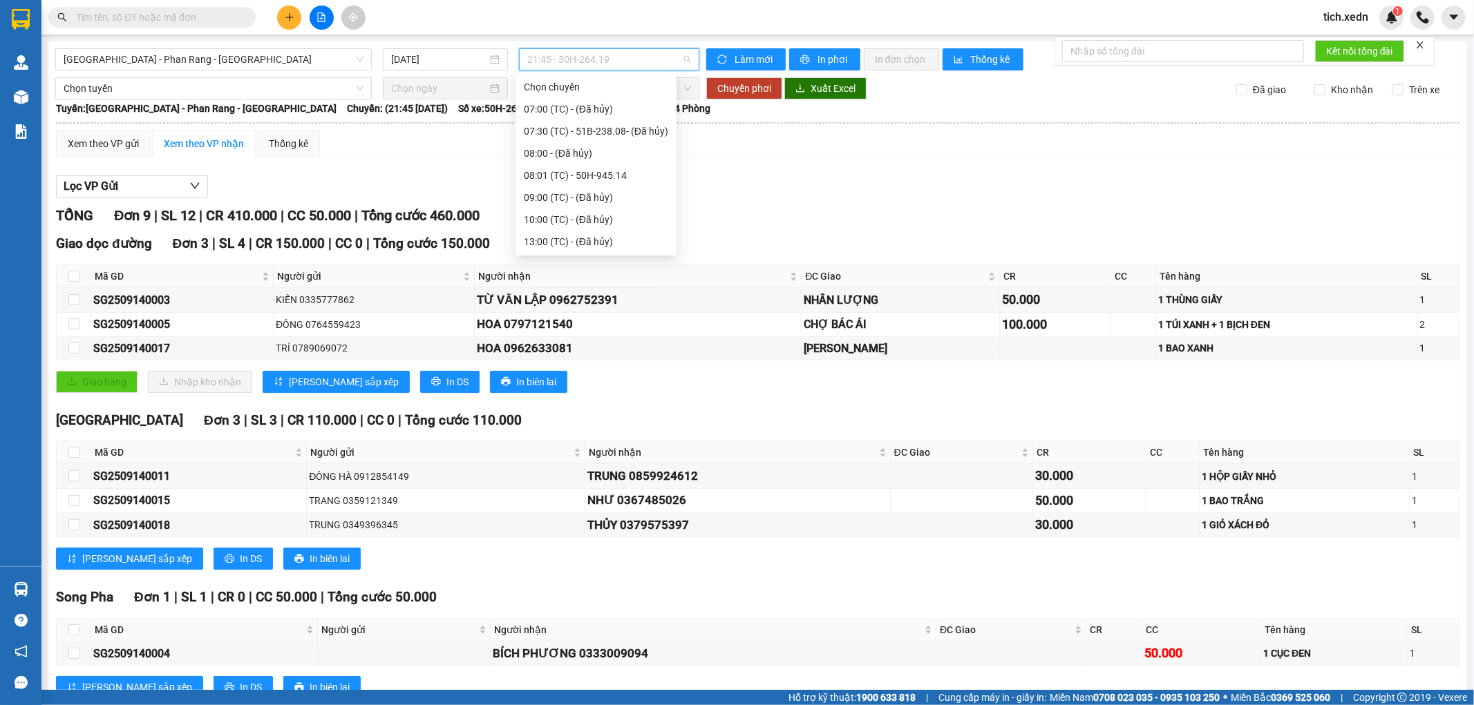
click at [603, 278] on div "20:00 - 50H-721.32" at bounding box center [596, 285] width 144 height 15
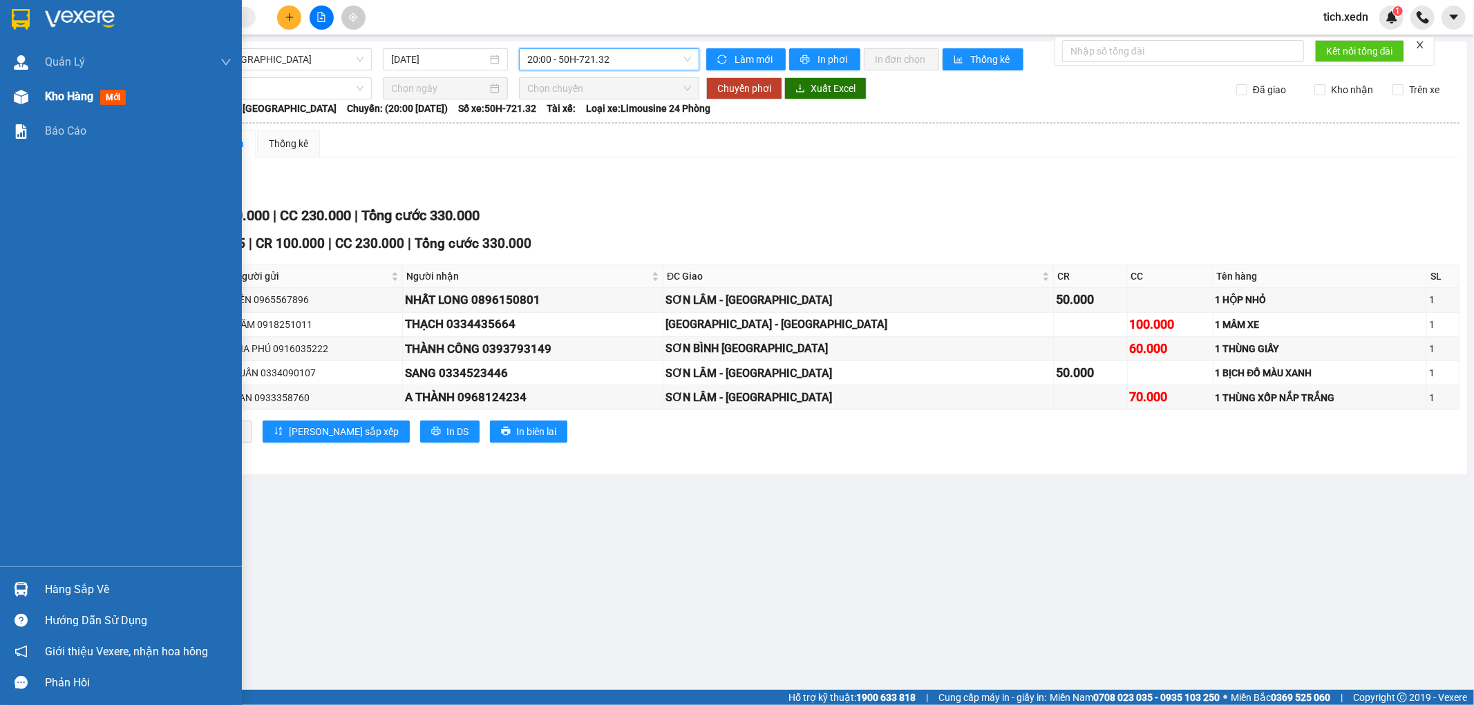
click at [68, 95] on span "Kho hàng" at bounding box center [69, 96] width 48 height 13
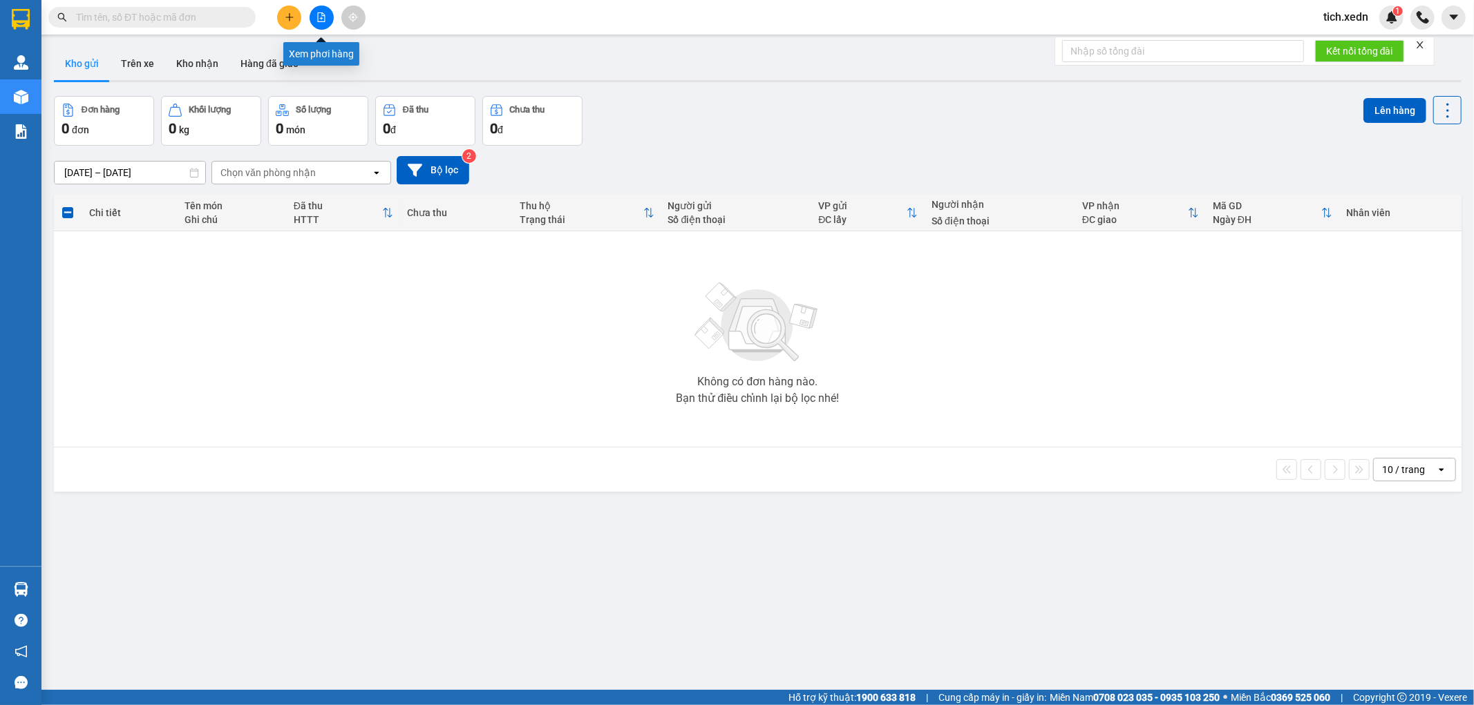
click at [319, 12] on icon "file-add" at bounding box center [321, 17] width 10 height 10
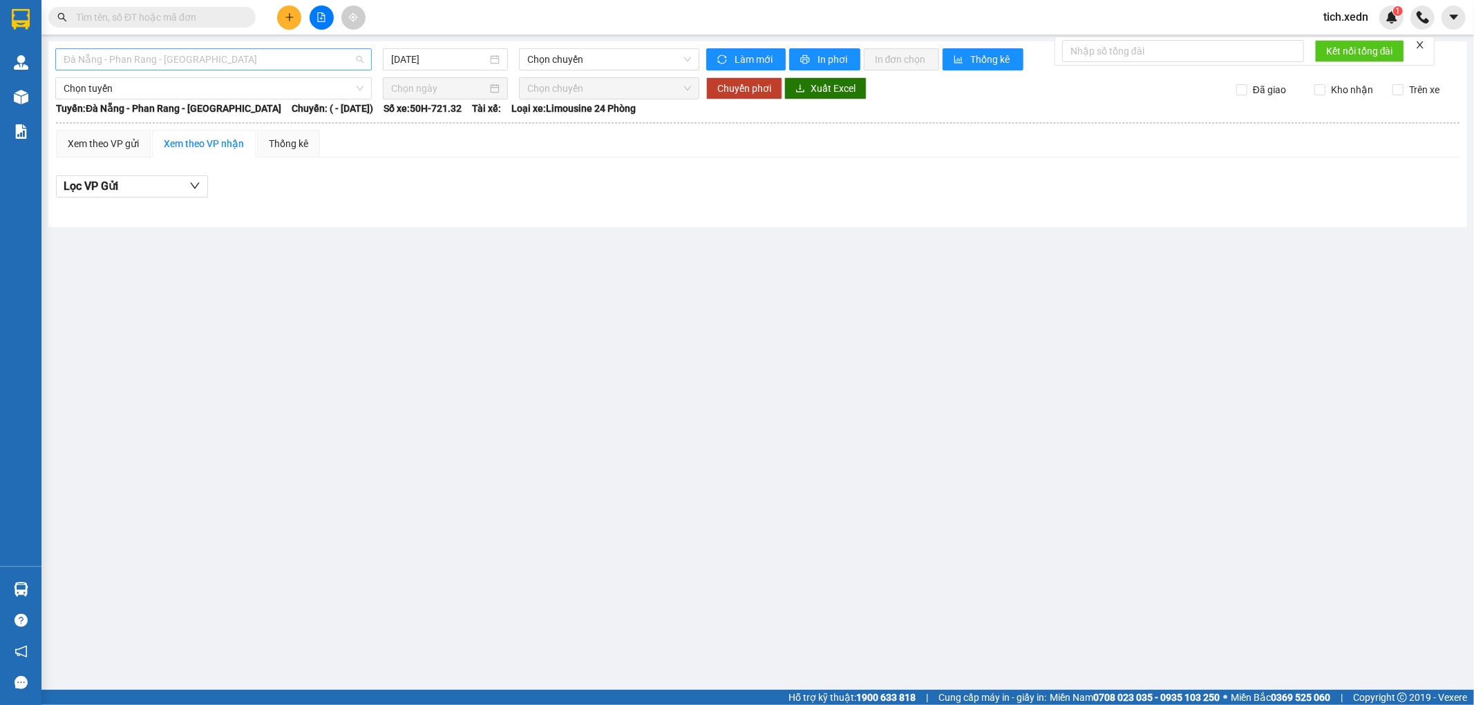
drag, startPoint x: 351, startPoint y: 59, endPoint x: 350, endPoint y: 68, distance: 9.0
click at [352, 59] on span "Đà Nẵng - Phan Rang - [GEOGRAPHIC_DATA]" at bounding box center [214, 59] width 300 height 21
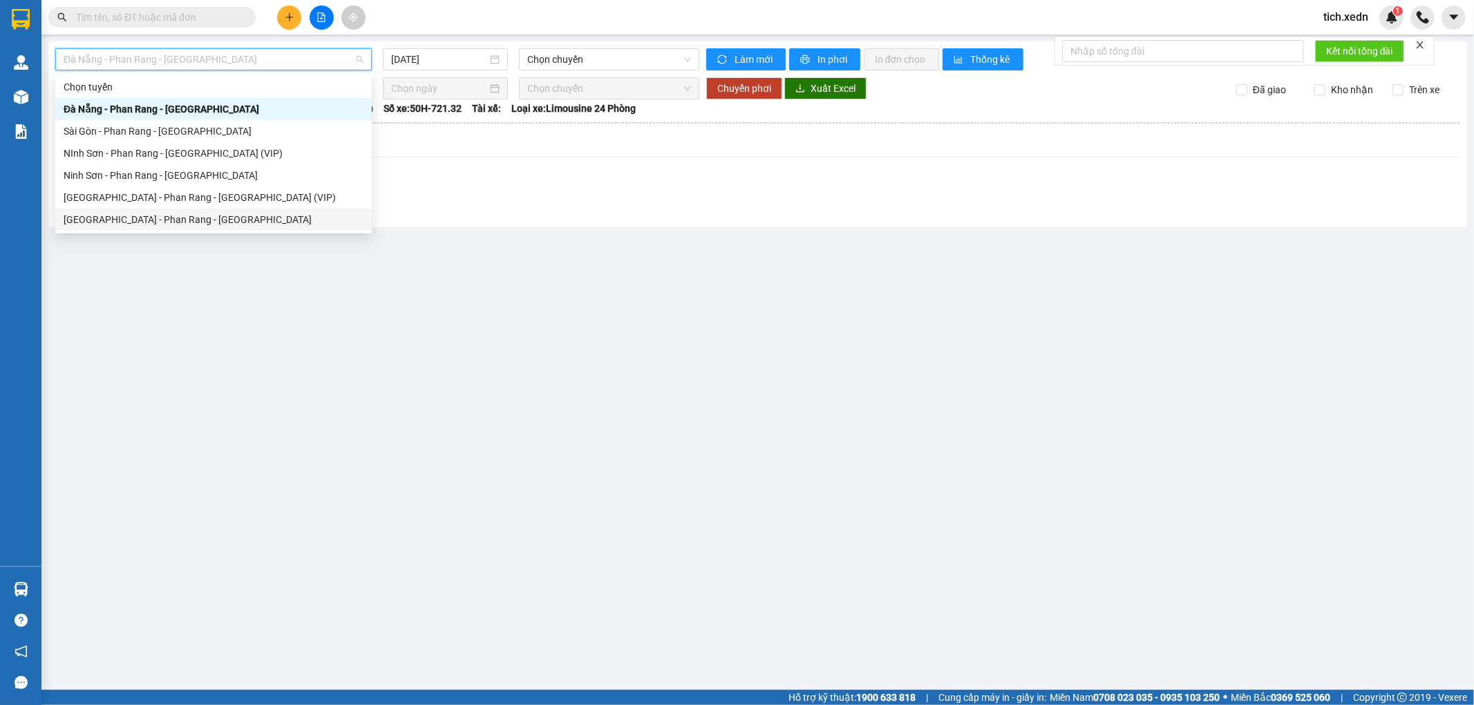
click at [311, 225] on div "[GEOGRAPHIC_DATA] - Phan Rang - [GEOGRAPHIC_DATA]" at bounding box center [214, 219] width 300 height 15
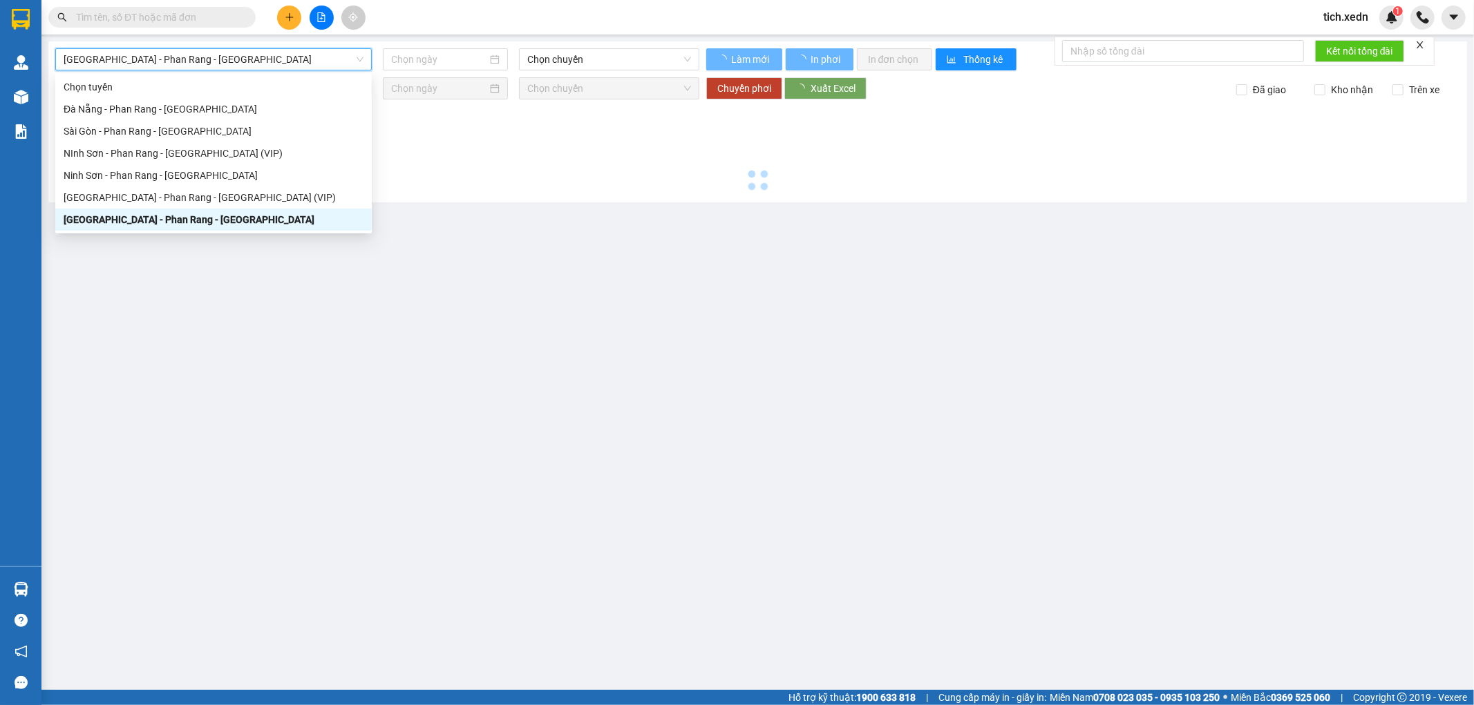
type input "[DATE]"
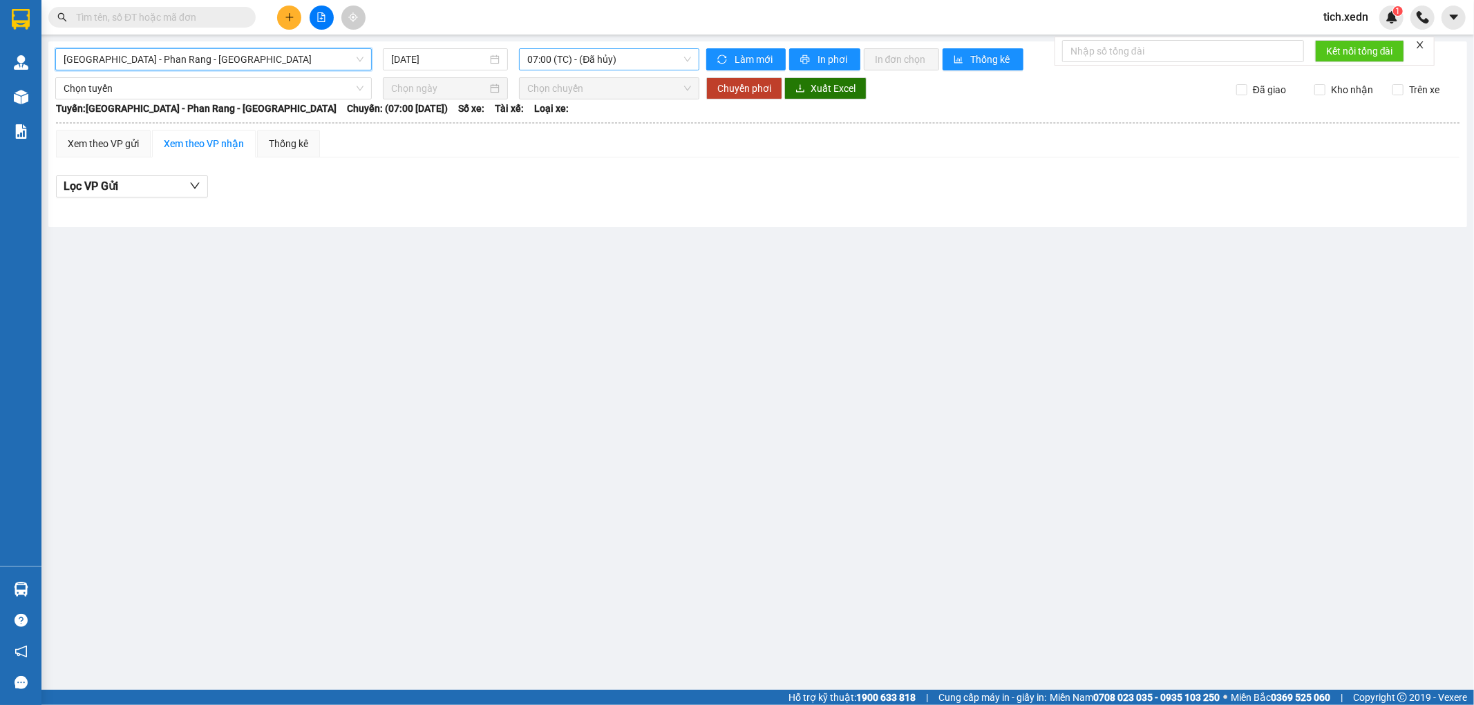
click at [645, 56] on span "07:00 (TC) - (Đã hủy)" at bounding box center [608, 59] width 163 height 21
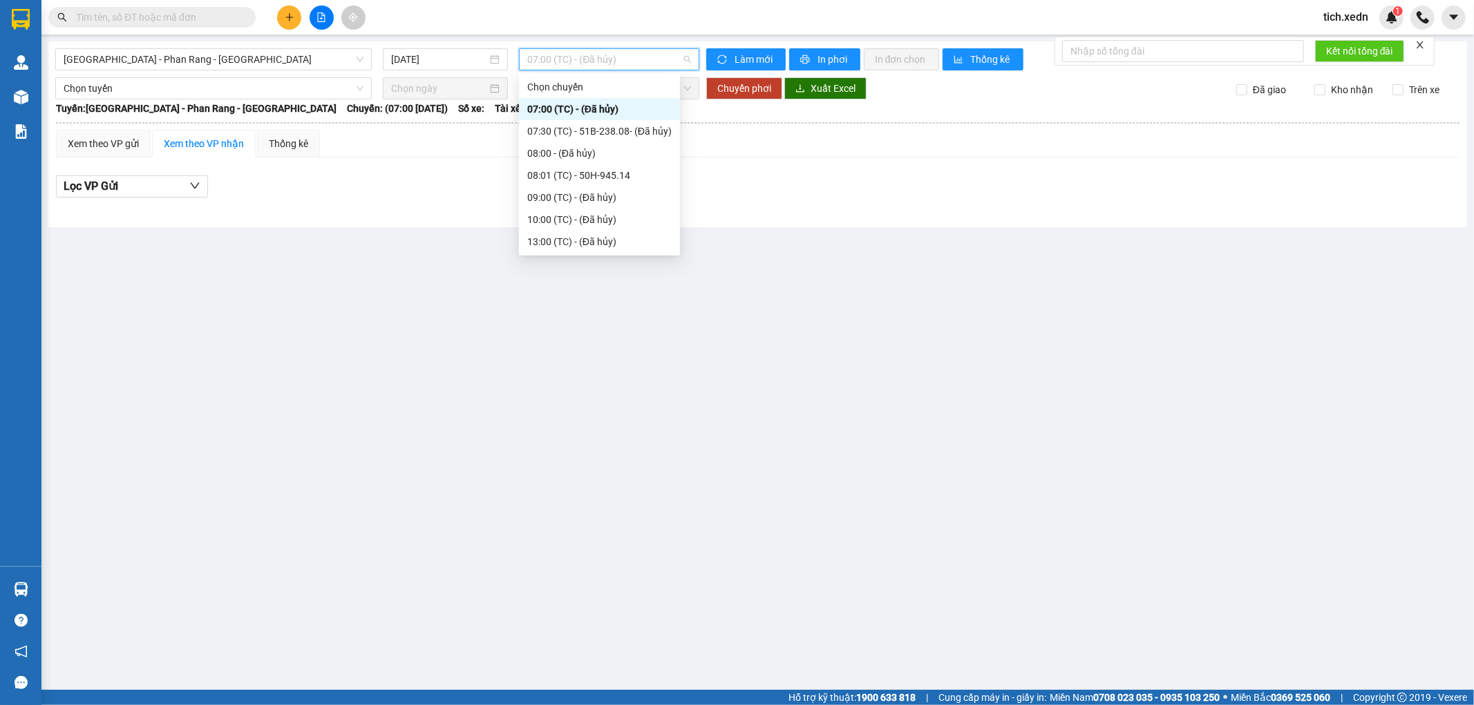
click at [624, 323] on div "21:45 - 50H-264.19" at bounding box center [599, 330] width 144 height 15
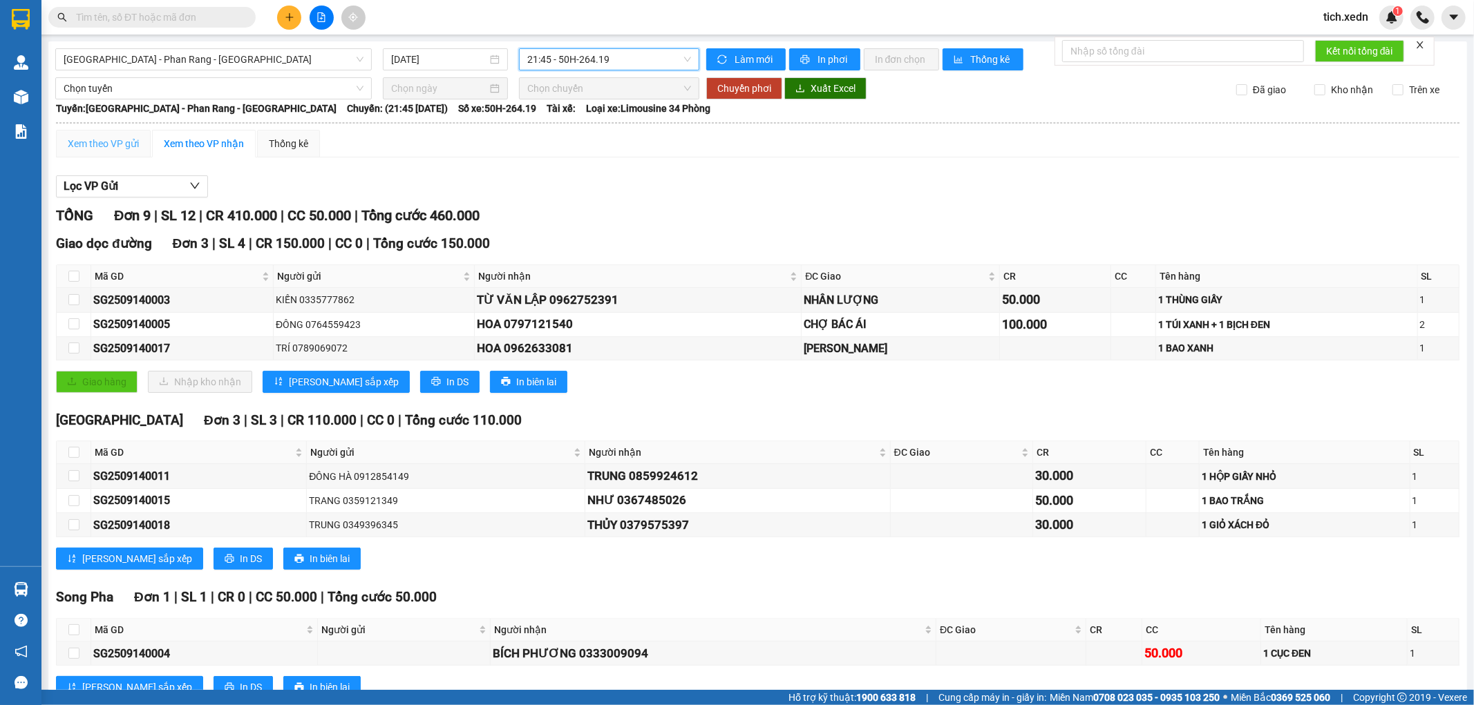
click at [132, 135] on div "Xem theo VP gửi" at bounding box center [103, 144] width 95 height 28
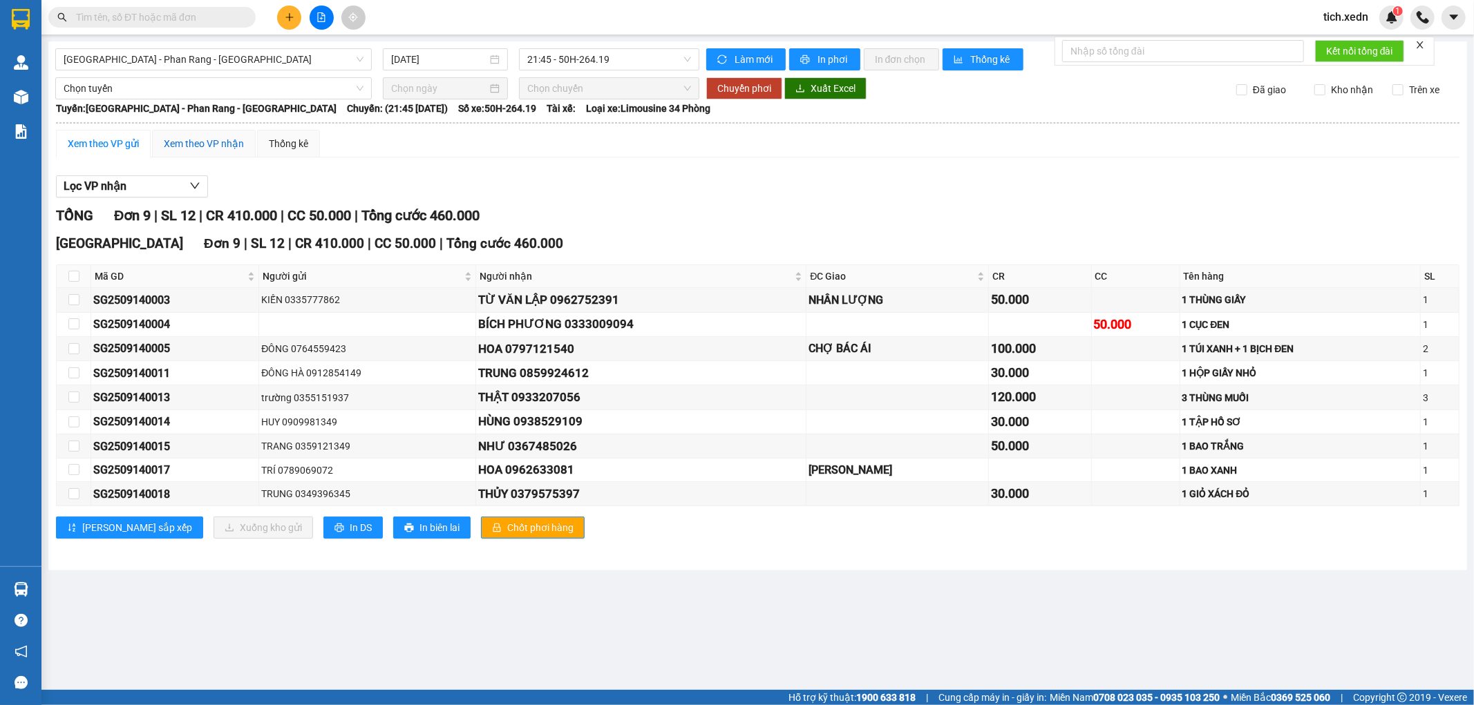
click at [216, 142] on div "Xem theo VP nhận" at bounding box center [204, 143] width 80 height 15
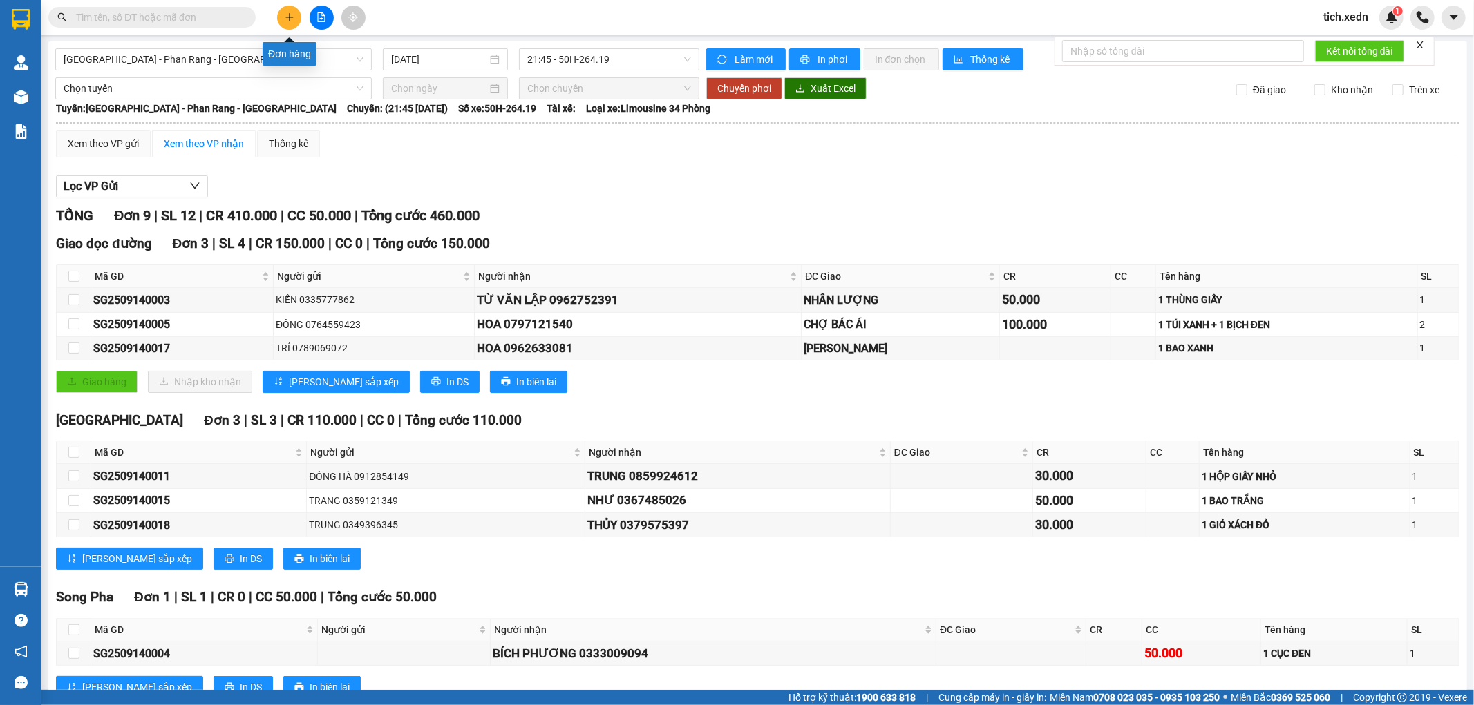
click at [286, 22] on button at bounding box center [289, 18] width 24 height 24
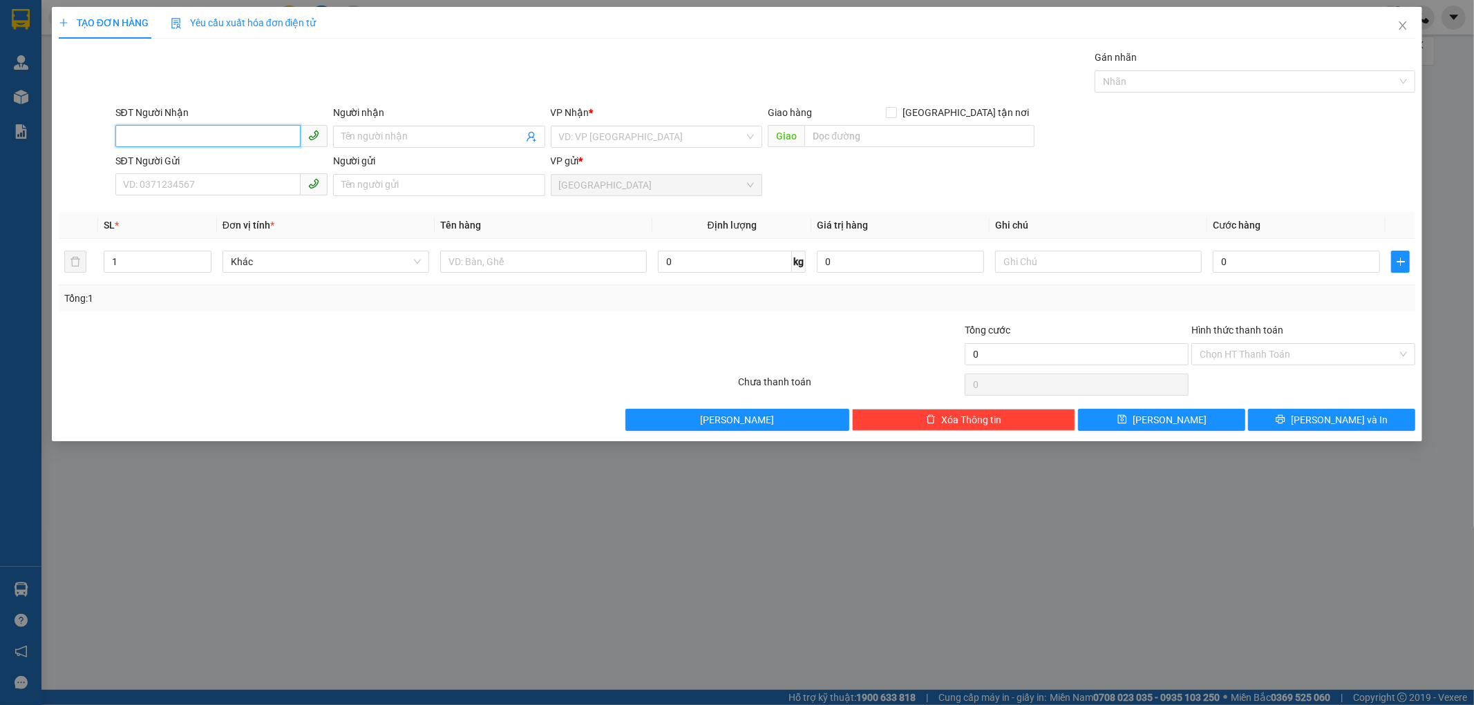
click at [169, 138] on input "SĐT Người Nhận" at bounding box center [207, 136] width 185 height 22
type input "0393523275"
click at [367, 135] on input "Người nhận" at bounding box center [432, 136] width 182 height 15
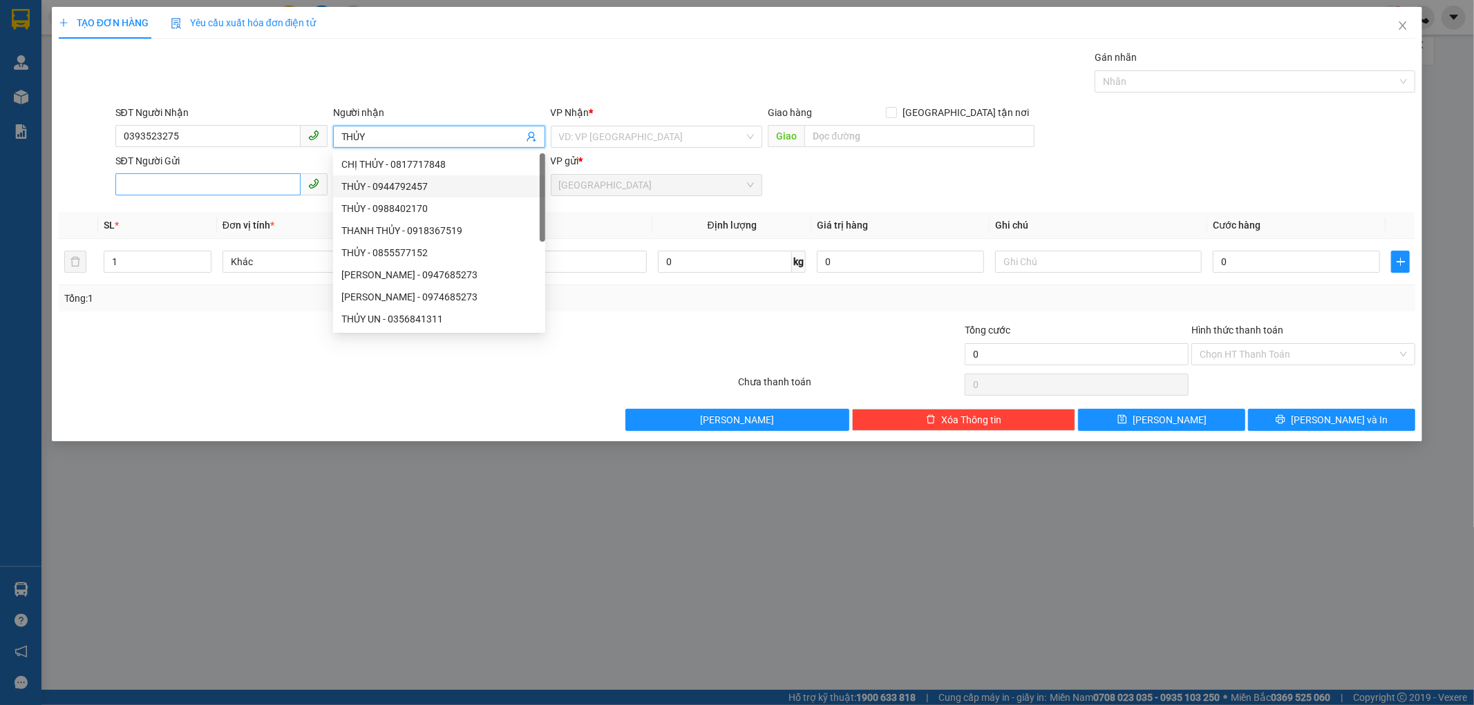
type input "THỦY"
click at [149, 182] on input "SĐT Người Gửi" at bounding box center [207, 184] width 185 height 22
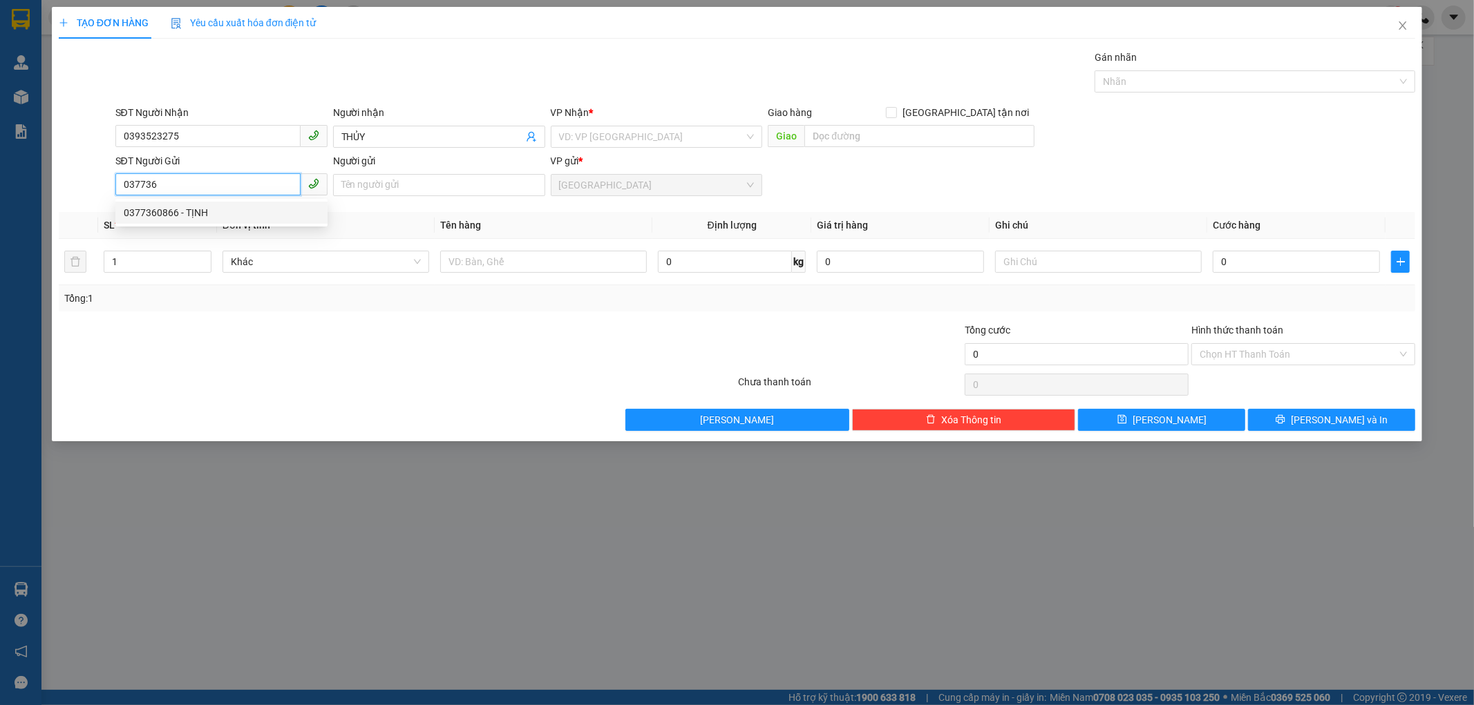
click at [198, 211] on div "0377360866 - TỊNH" at bounding box center [222, 212] width 196 height 15
type input "0377360866"
type input "TỊNH"
type input "100.000"
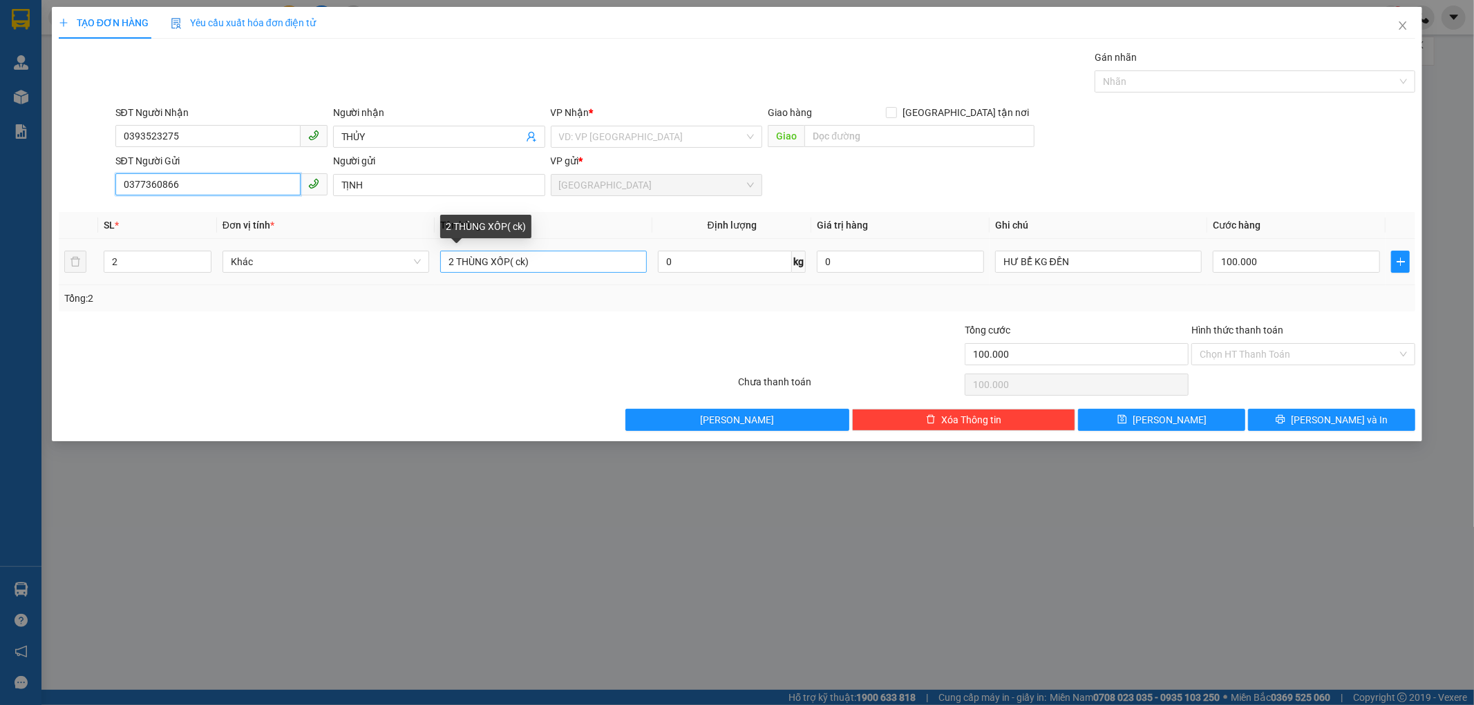
type input "0377360866"
click at [537, 261] on input "2 THÙNG XỐP( ck)" at bounding box center [543, 262] width 207 height 22
click at [456, 258] on input "2 THÙNG XỐP" at bounding box center [543, 262] width 207 height 22
type input "1 THÙNG XỐP"
click at [115, 254] on input "2" at bounding box center [157, 261] width 106 height 21
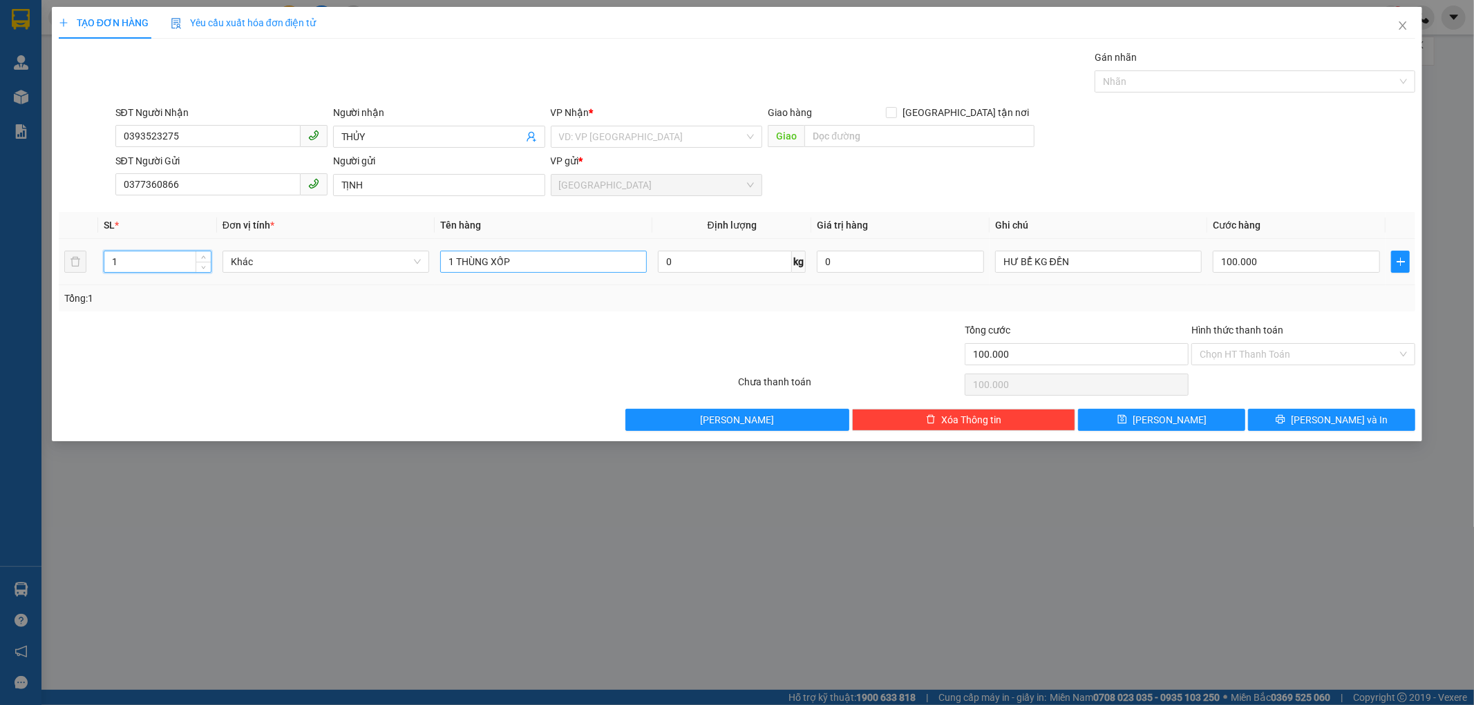
type input "1"
click at [521, 260] on input "1 THÙNG XỐP" at bounding box center [543, 262] width 207 height 22
type input "1 THÙNG XỐP CÓ BỊ HỒNG TRÊN"
click at [1266, 261] on input "100.000" at bounding box center [1296, 262] width 167 height 22
type input "0"
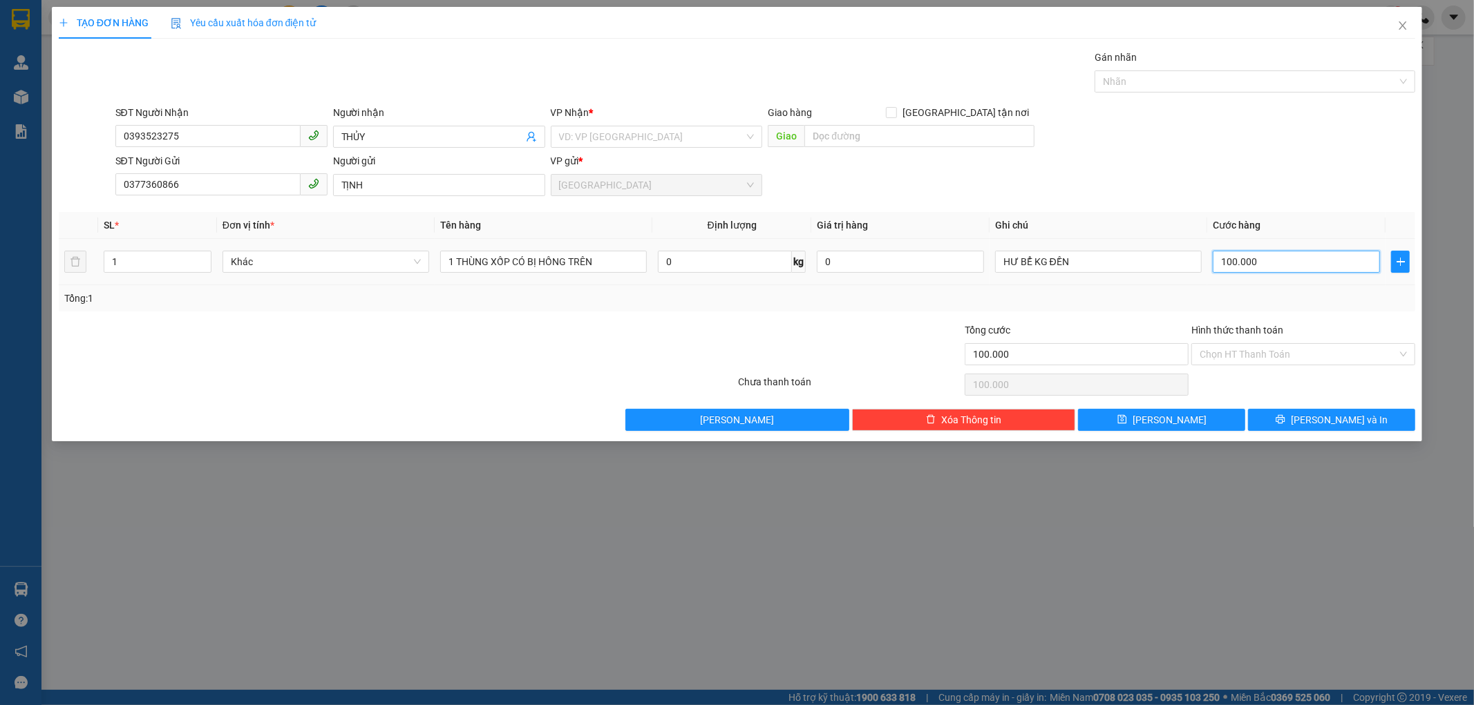
type input "0"
type input "03"
type input "3"
type input "030"
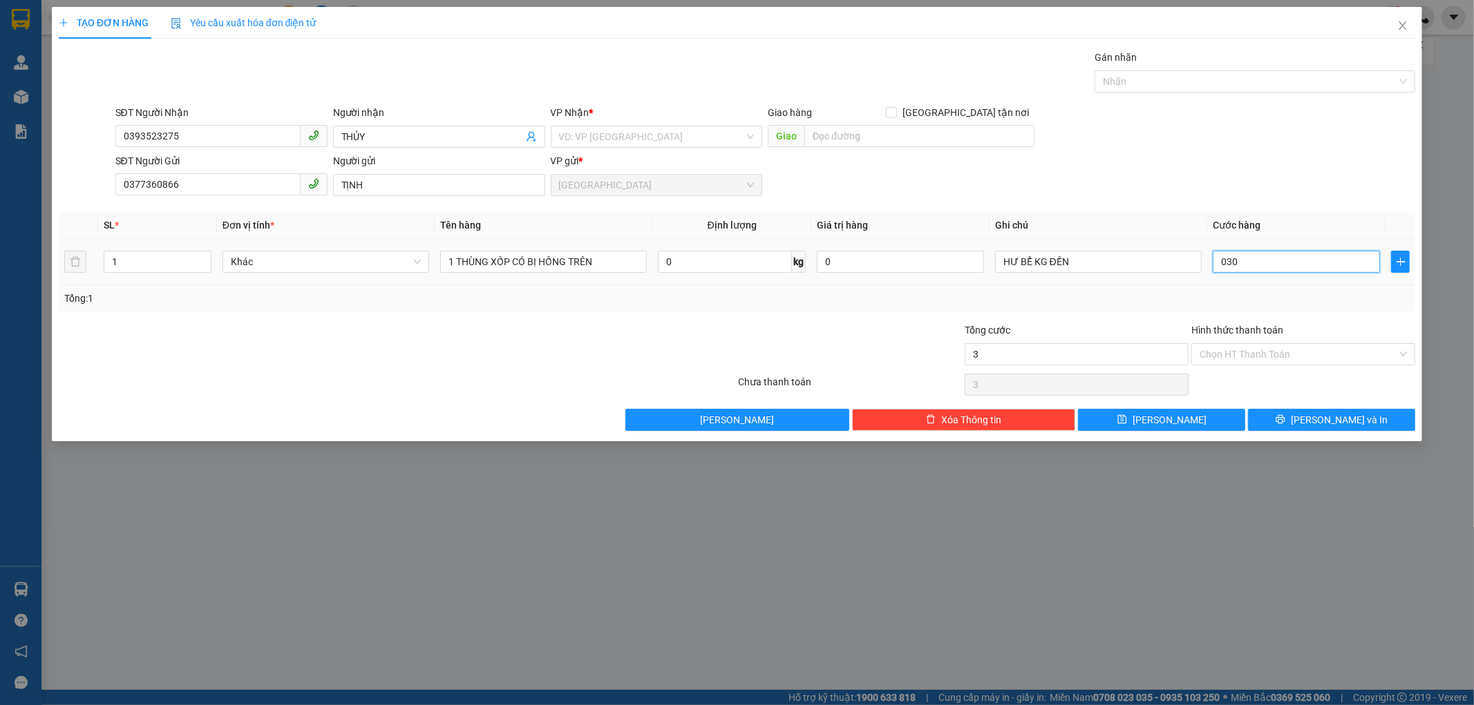
type input "30"
type input "030"
type input "30.000"
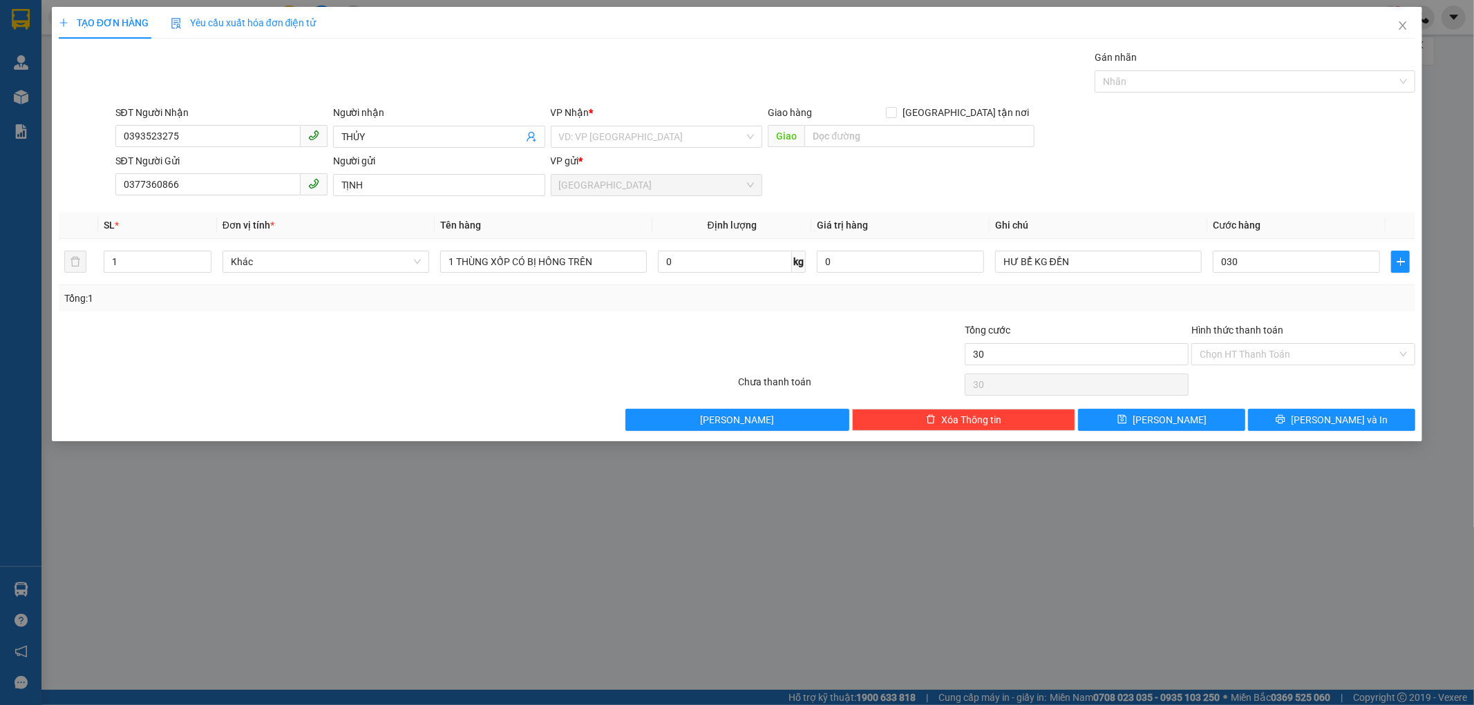
type input "30.000"
click at [1266, 303] on div "Tổng: 1" at bounding box center [737, 298] width 1346 height 15
click at [1299, 350] on input "Hình thức thanh toán" at bounding box center [1298, 354] width 198 height 21
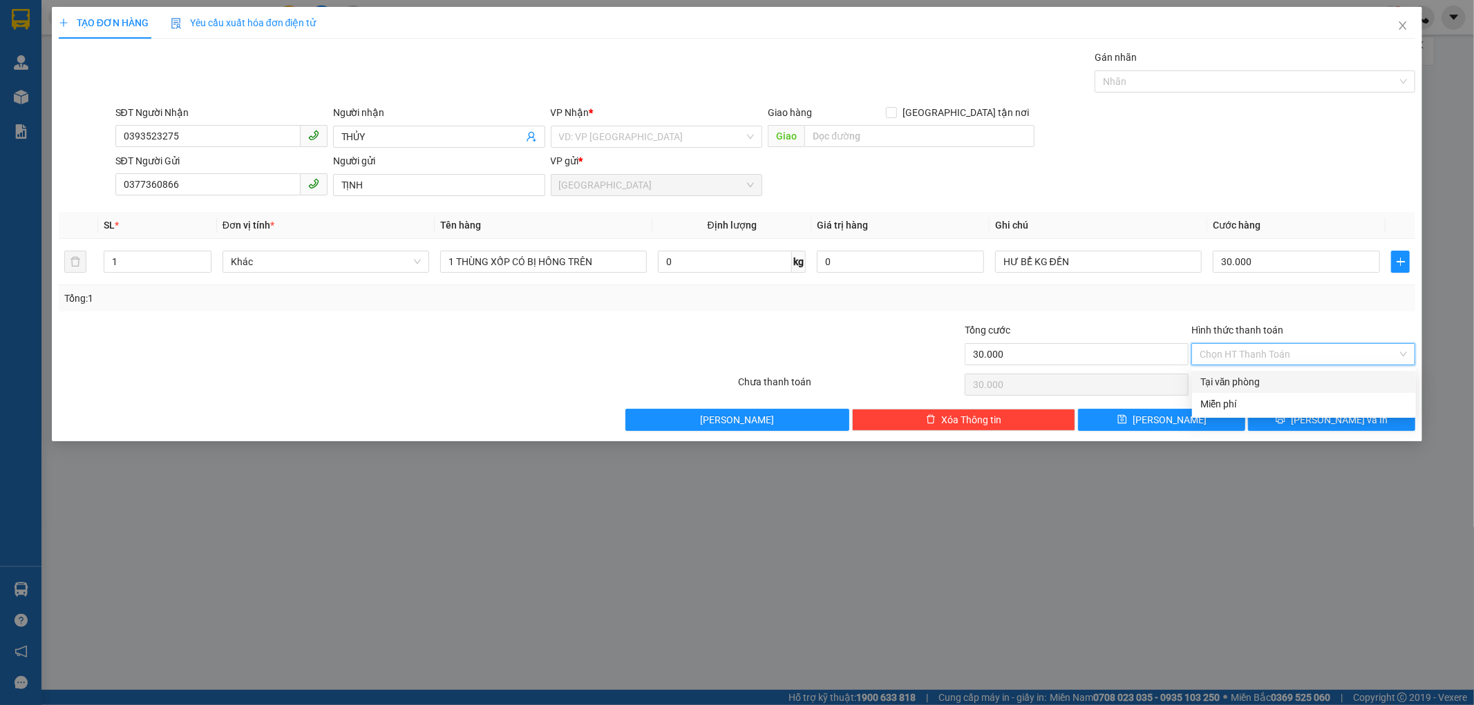
click at [1286, 383] on div "Tại văn phòng" at bounding box center [1303, 381] width 207 height 15
type input "0"
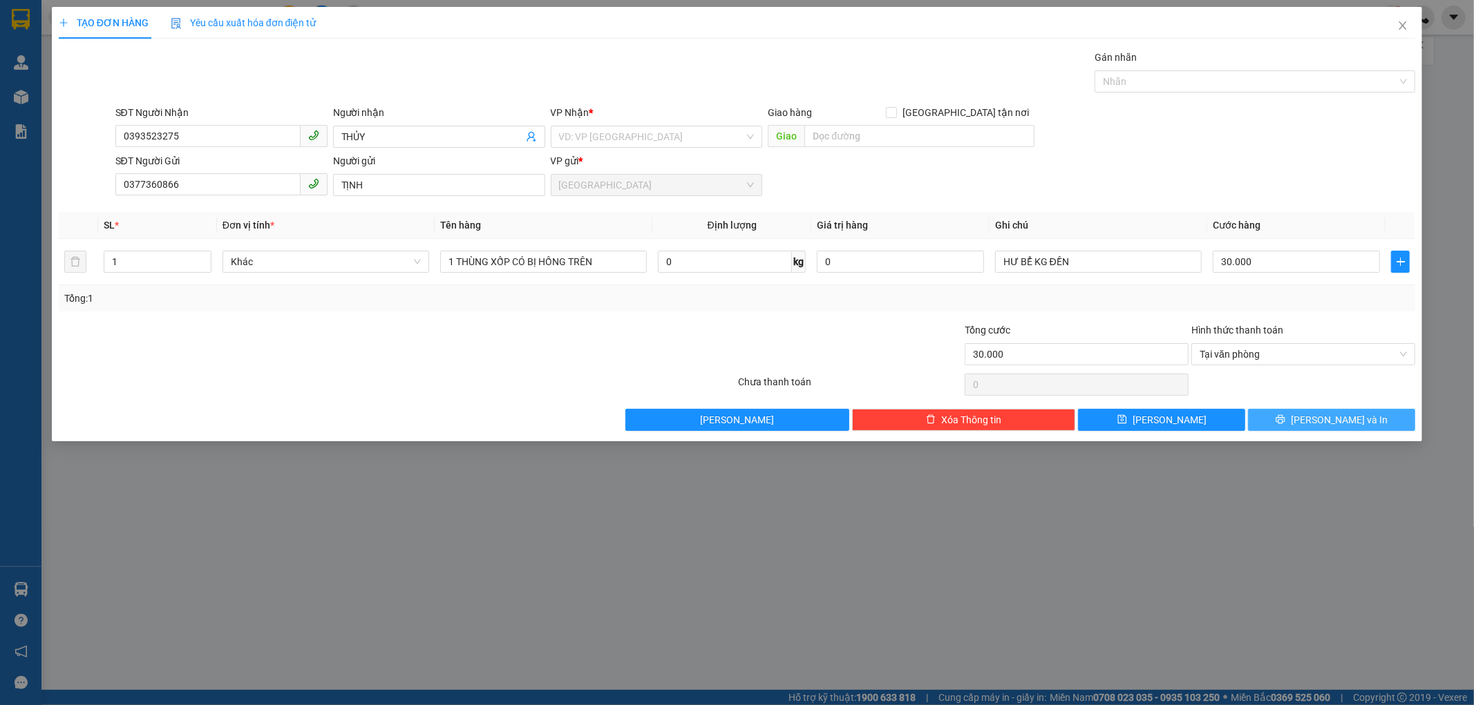
click at [1320, 419] on span "[PERSON_NAME] và In" at bounding box center [1339, 419] width 97 height 15
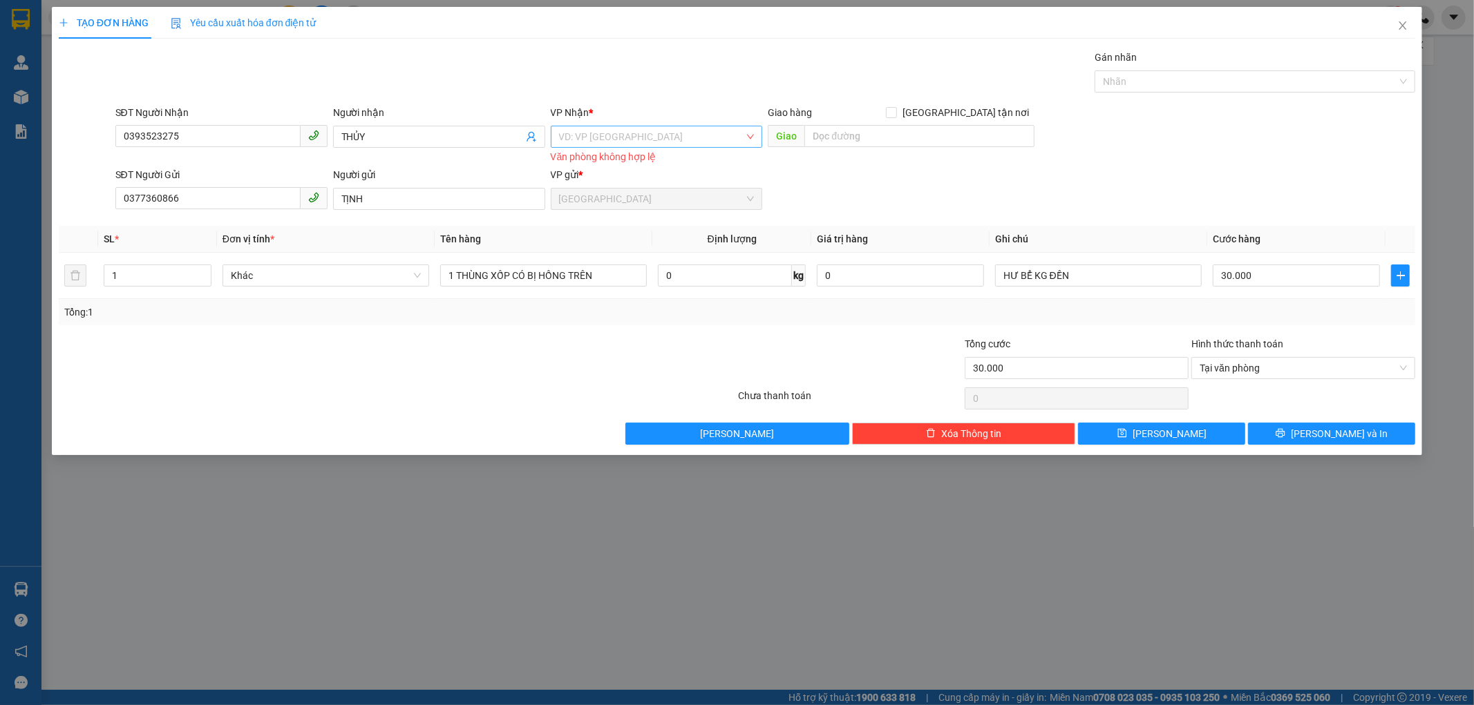
click at [604, 138] on input "search" at bounding box center [652, 136] width 186 height 21
click at [610, 229] on div "[GEOGRAPHIC_DATA]" at bounding box center [657, 230] width 196 height 15
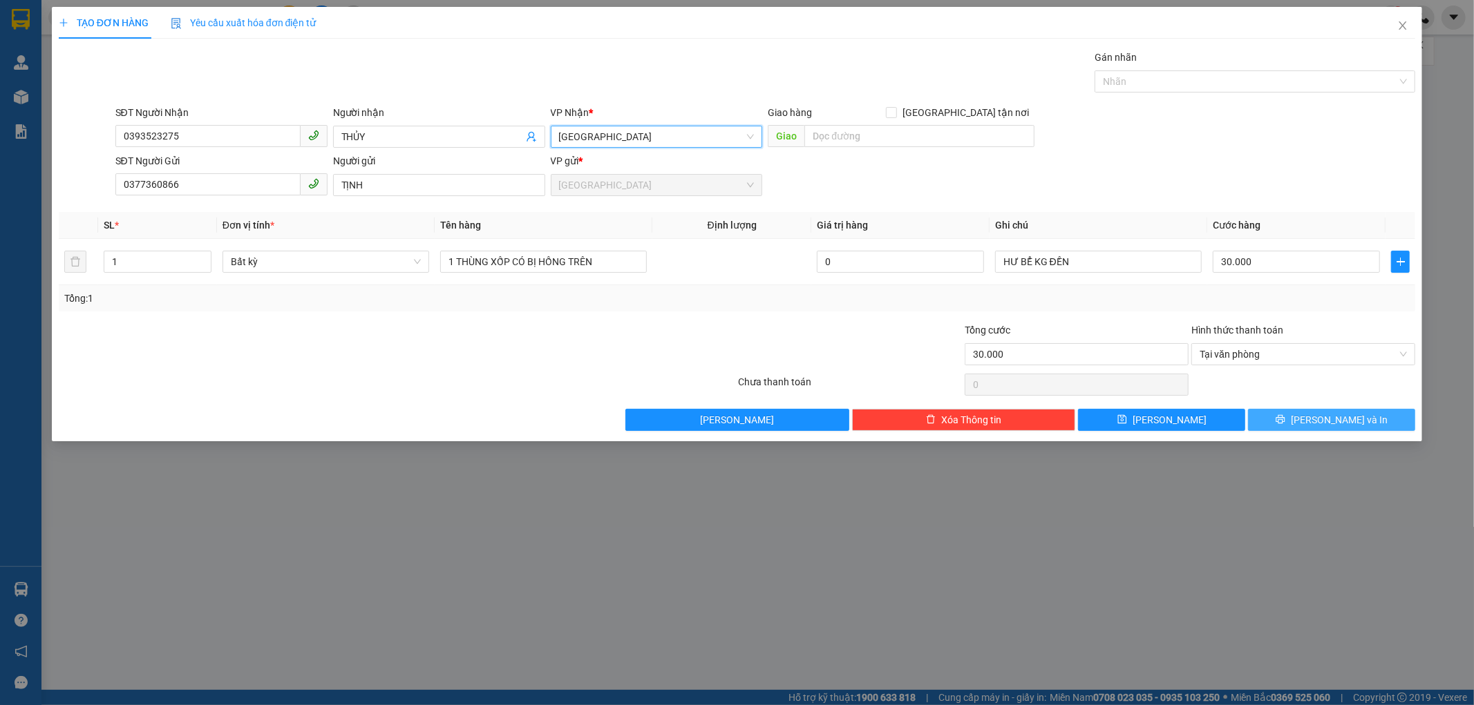
drag, startPoint x: 1283, startPoint y: 424, endPoint x: 1281, endPoint y: 411, distance: 13.3
click at [1283, 424] on button "[PERSON_NAME] và In" at bounding box center [1331, 420] width 167 height 22
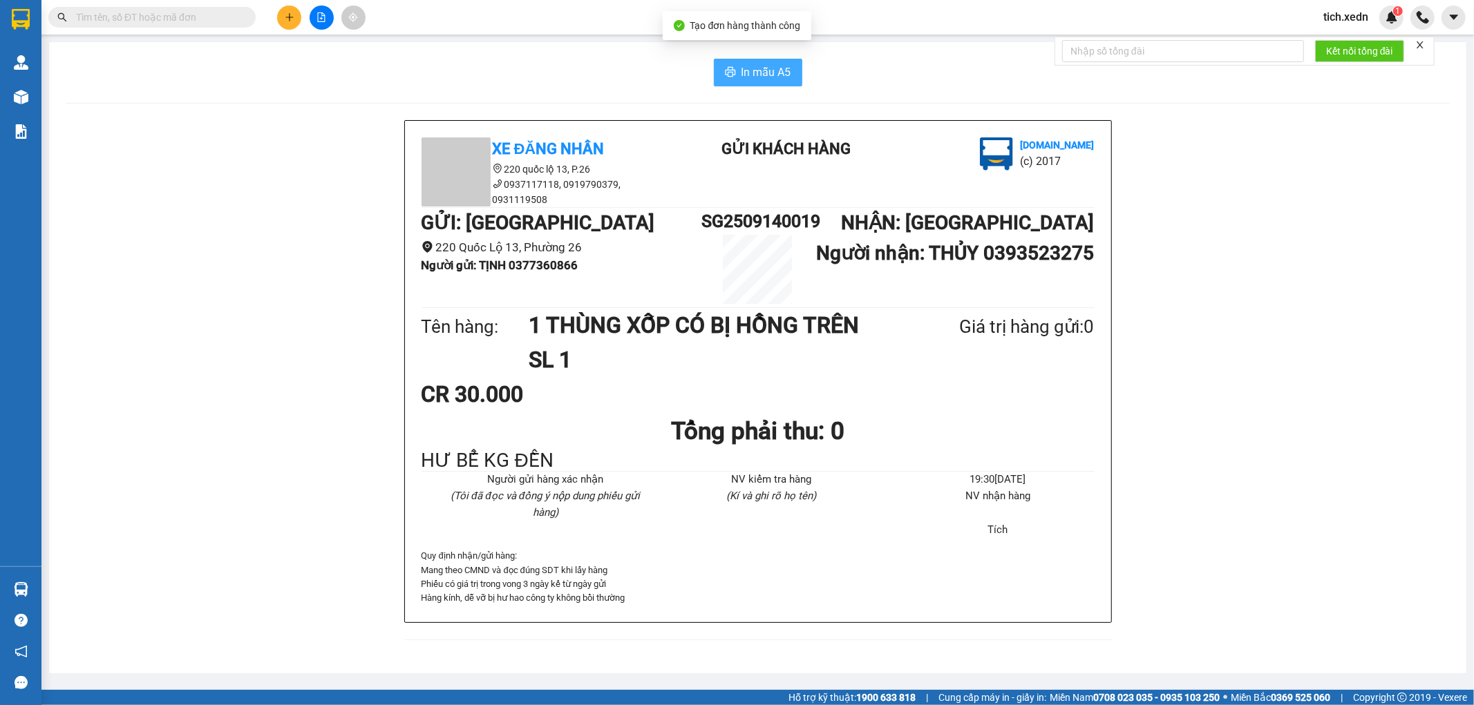
click at [760, 65] on span "In mẫu A5" at bounding box center [766, 72] width 50 height 17
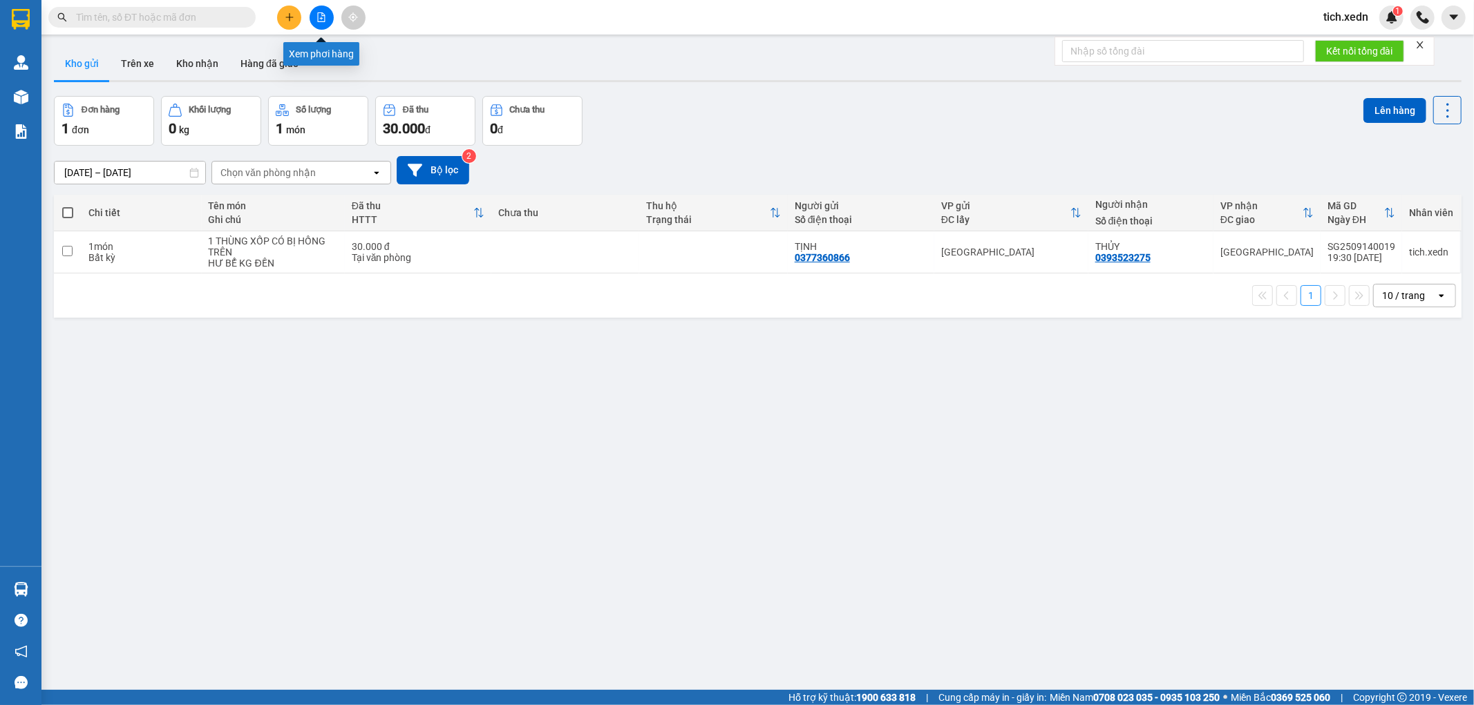
click at [318, 15] on icon "file-add" at bounding box center [322, 17] width 8 height 10
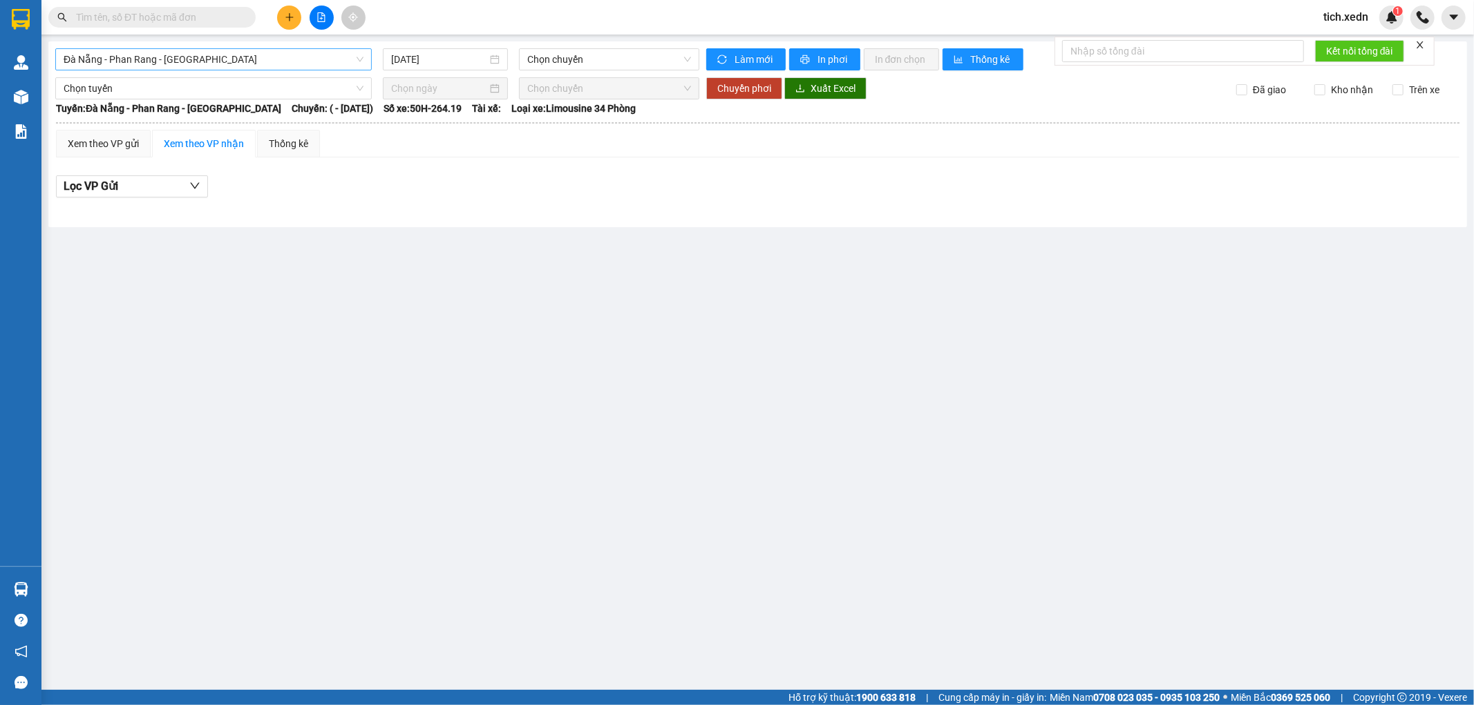
click at [330, 61] on span "Đà Nẵng - Phan Rang - [GEOGRAPHIC_DATA]" at bounding box center [214, 59] width 300 height 21
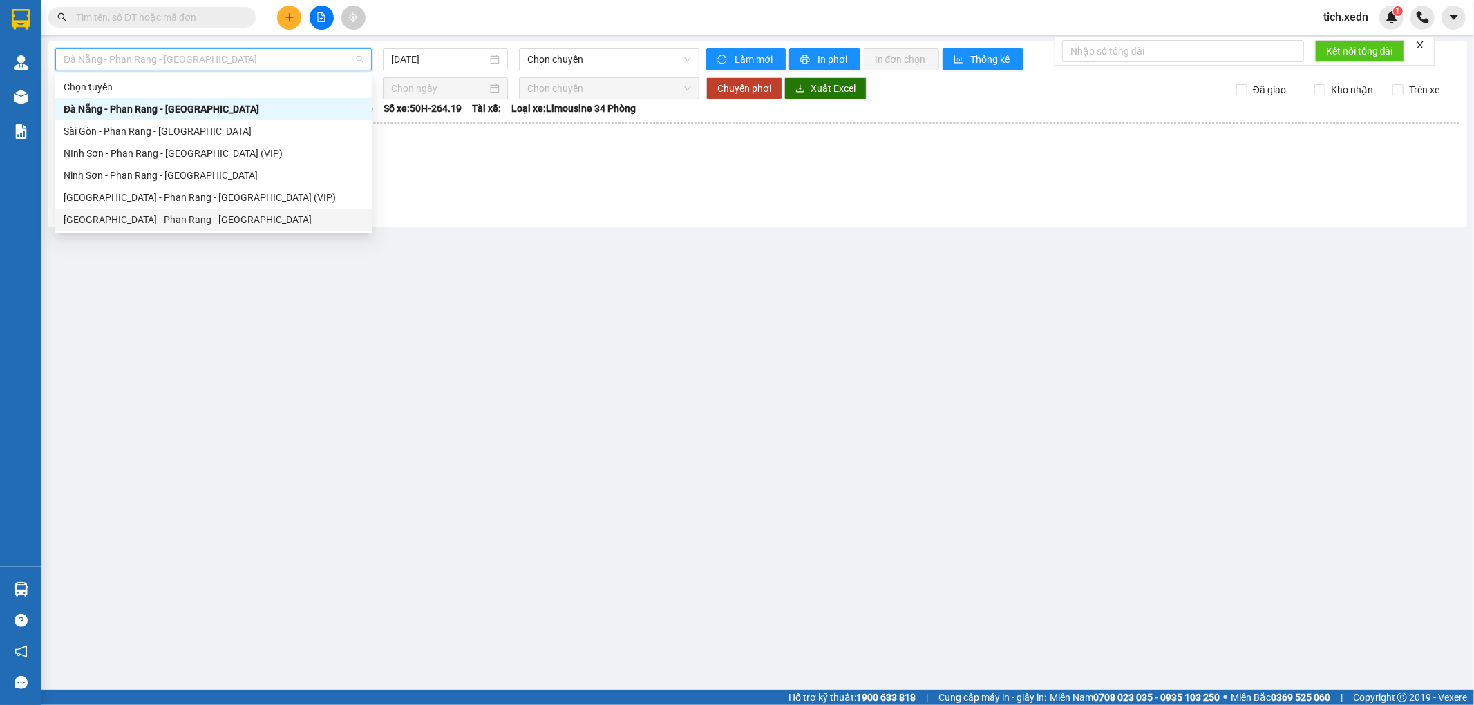
click at [318, 219] on div "[GEOGRAPHIC_DATA] - Phan Rang - [GEOGRAPHIC_DATA]" at bounding box center [214, 219] width 300 height 15
type input "[DATE]"
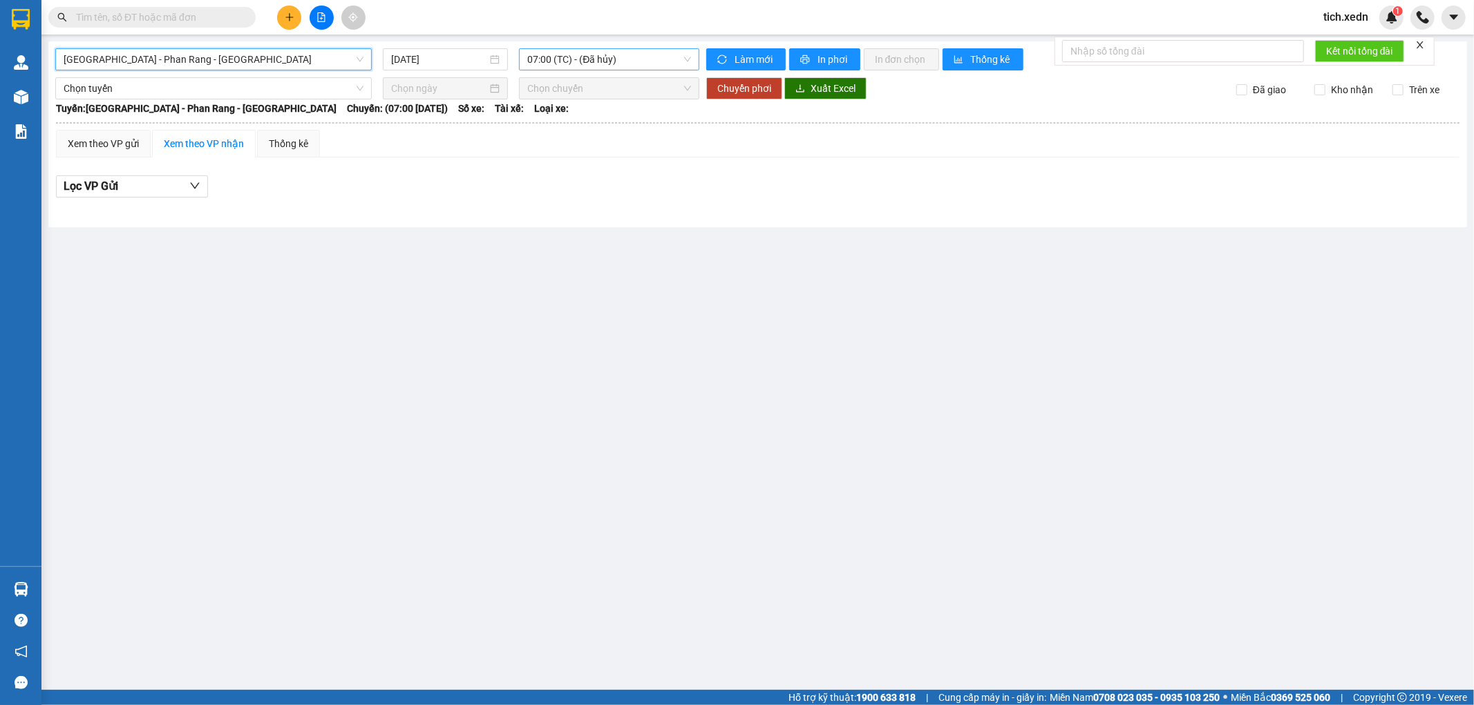
click at [573, 55] on span "07:00 (TC) - (Đã hủy)" at bounding box center [608, 59] width 163 height 21
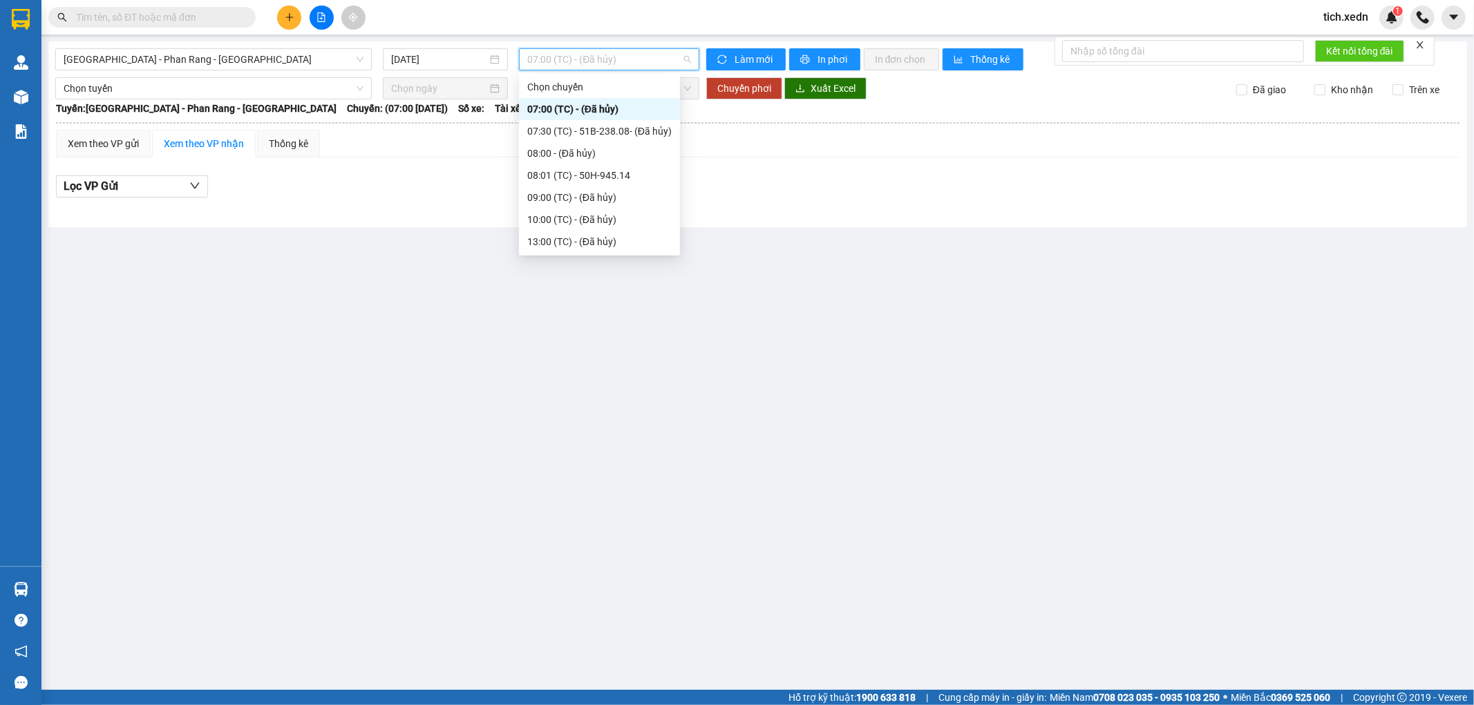
click at [608, 278] on div "20:00 - 50H-721.32" at bounding box center [599, 285] width 144 height 15
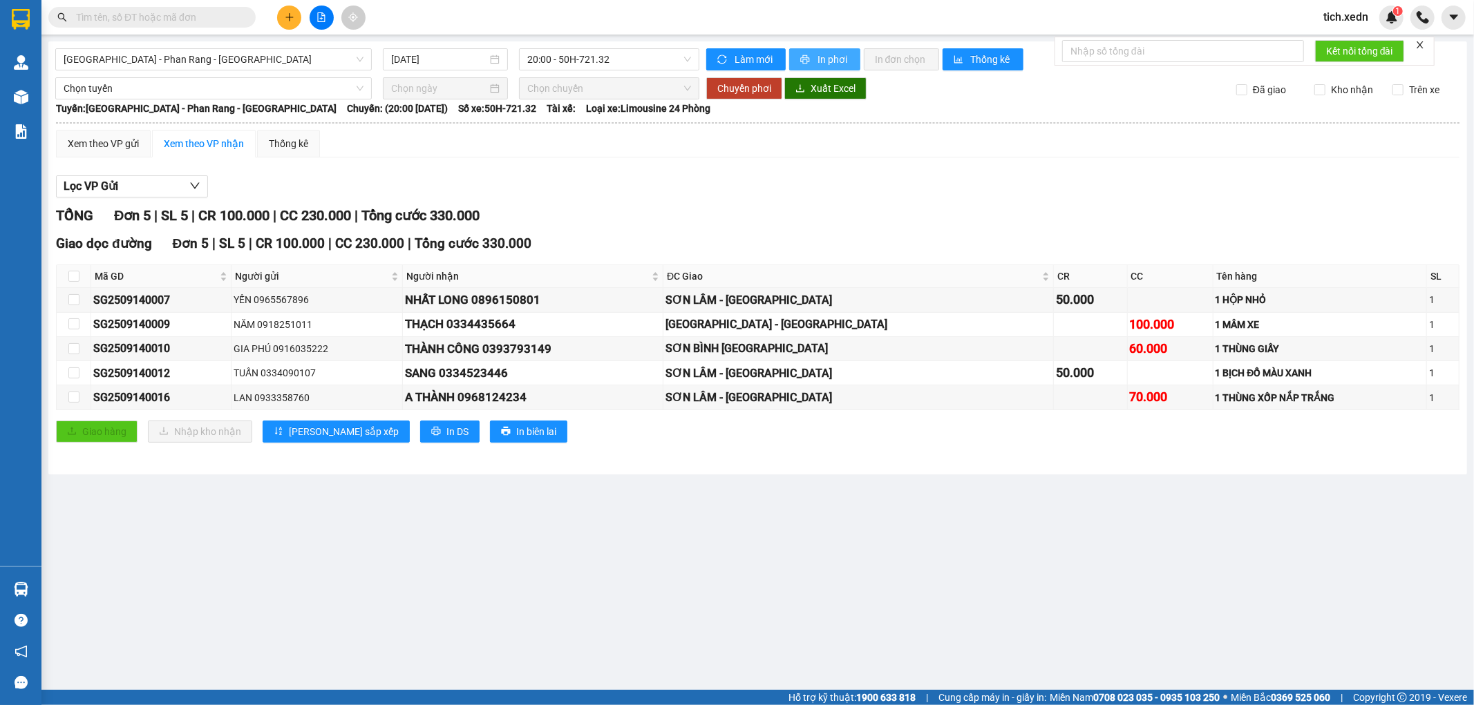
click at [811, 57] on button "In phơi" at bounding box center [824, 59] width 71 height 22
click at [294, 15] on icon "plus" at bounding box center [290, 17] width 10 height 10
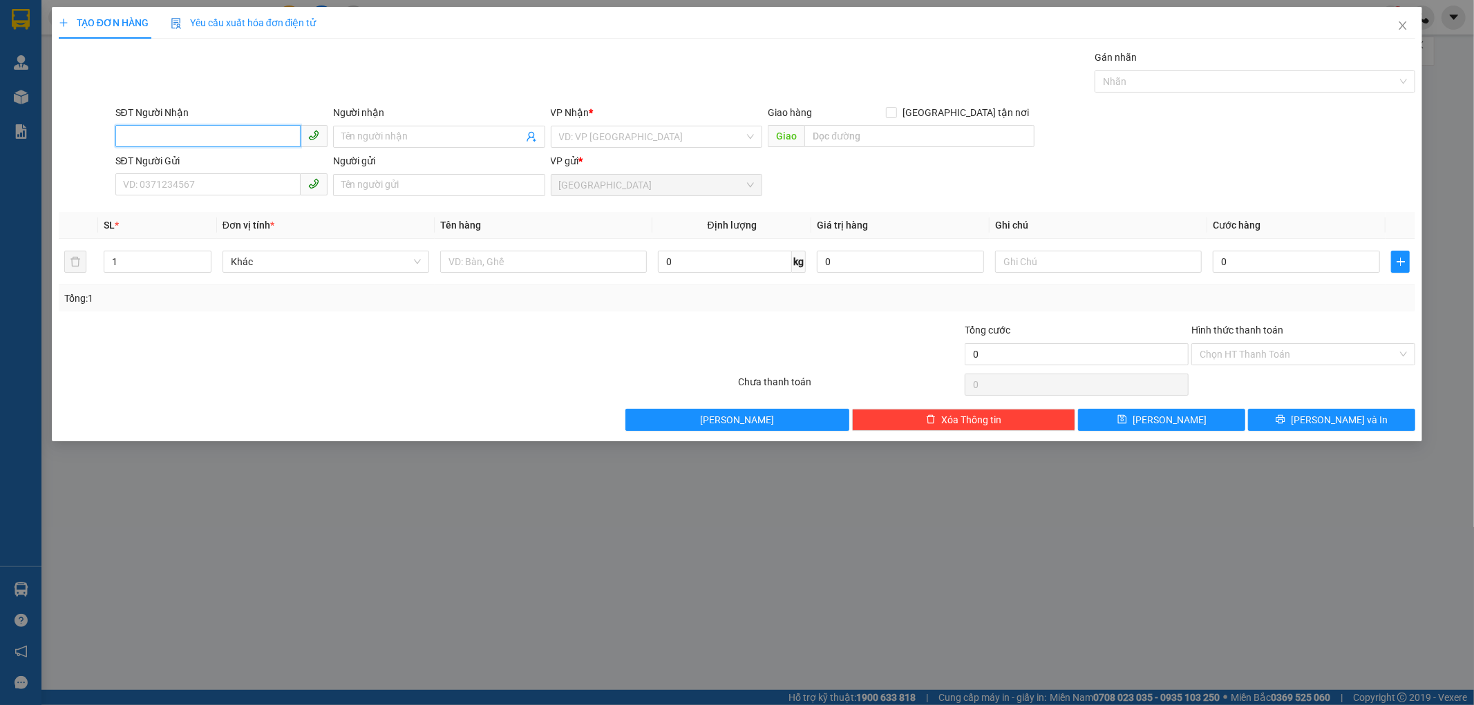
click at [199, 130] on input "SĐT Người Nhận" at bounding box center [207, 136] width 185 height 22
type input "0933977518"
click at [355, 126] on span at bounding box center [439, 137] width 212 height 22
click at [137, 177] on input "SĐT Người Gửi" at bounding box center [207, 184] width 185 height 22
click at [379, 135] on input "KHANG V" at bounding box center [432, 136] width 182 height 15
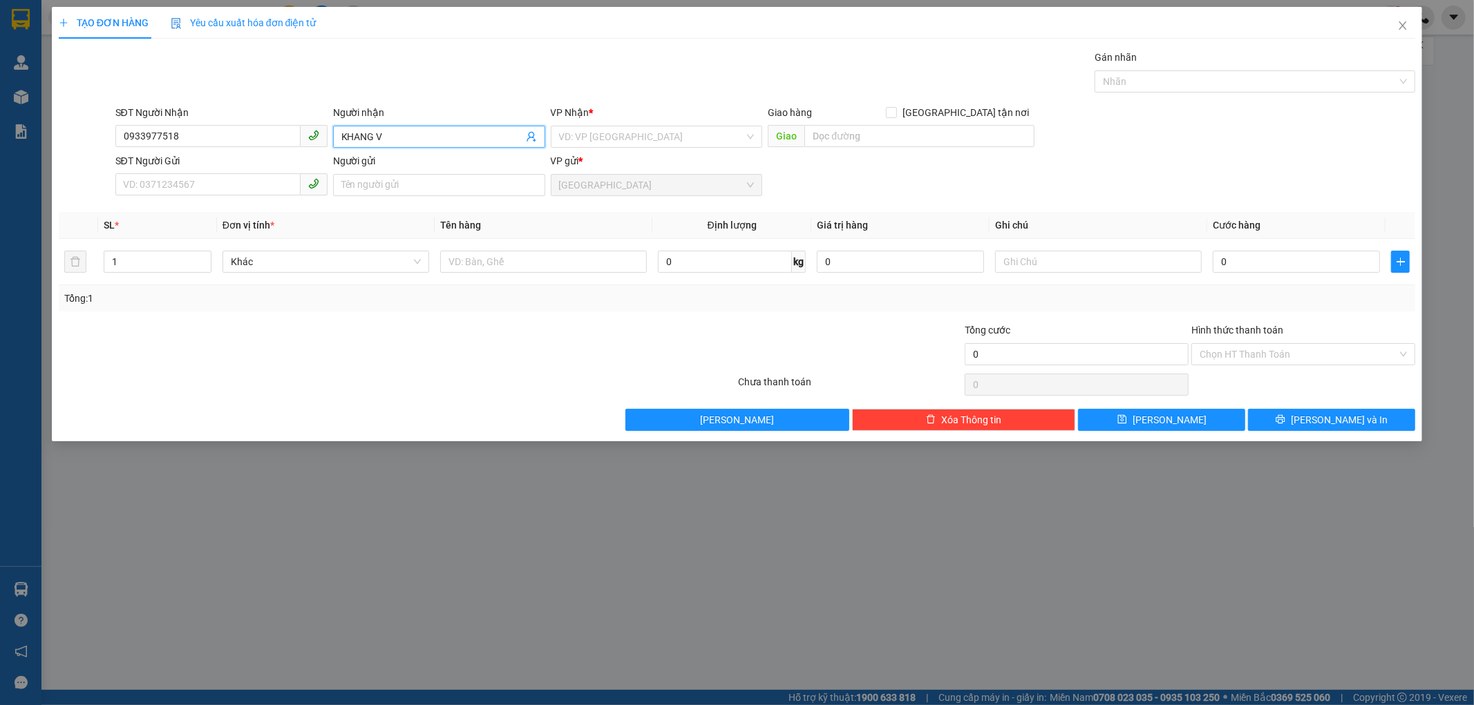
click at [391, 127] on span "KHANG V" at bounding box center [439, 137] width 212 height 22
click at [386, 140] on input "KHANGV" at bounding box center [432, 136] width 182 height 15
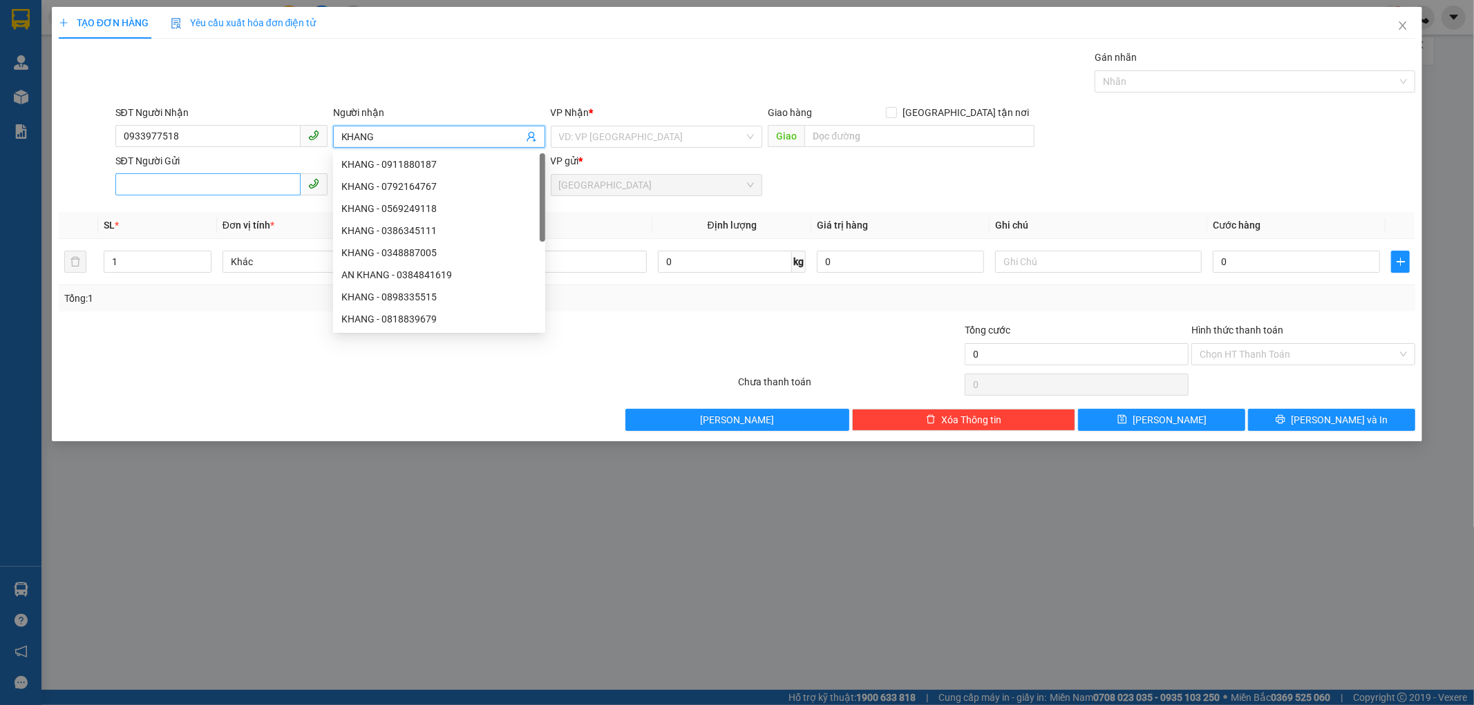
type input "KHANG"
click at [142, 189] on input "SĐT Người Gửi" at bounding box center [207, 184] width 185 height 22
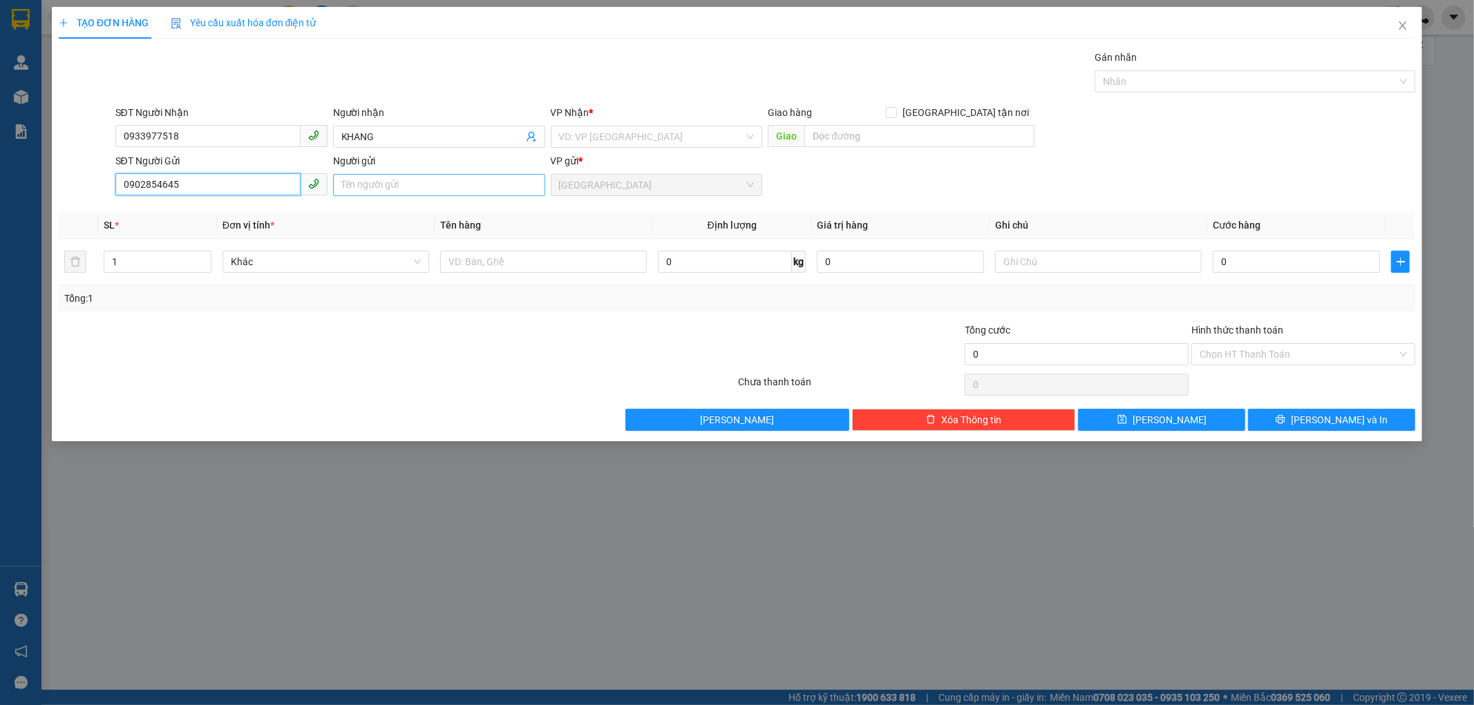
type input "0902854645"
click at [356, 189] on input "Người gửi" at bounding box center [439, 185] width 212 height 22
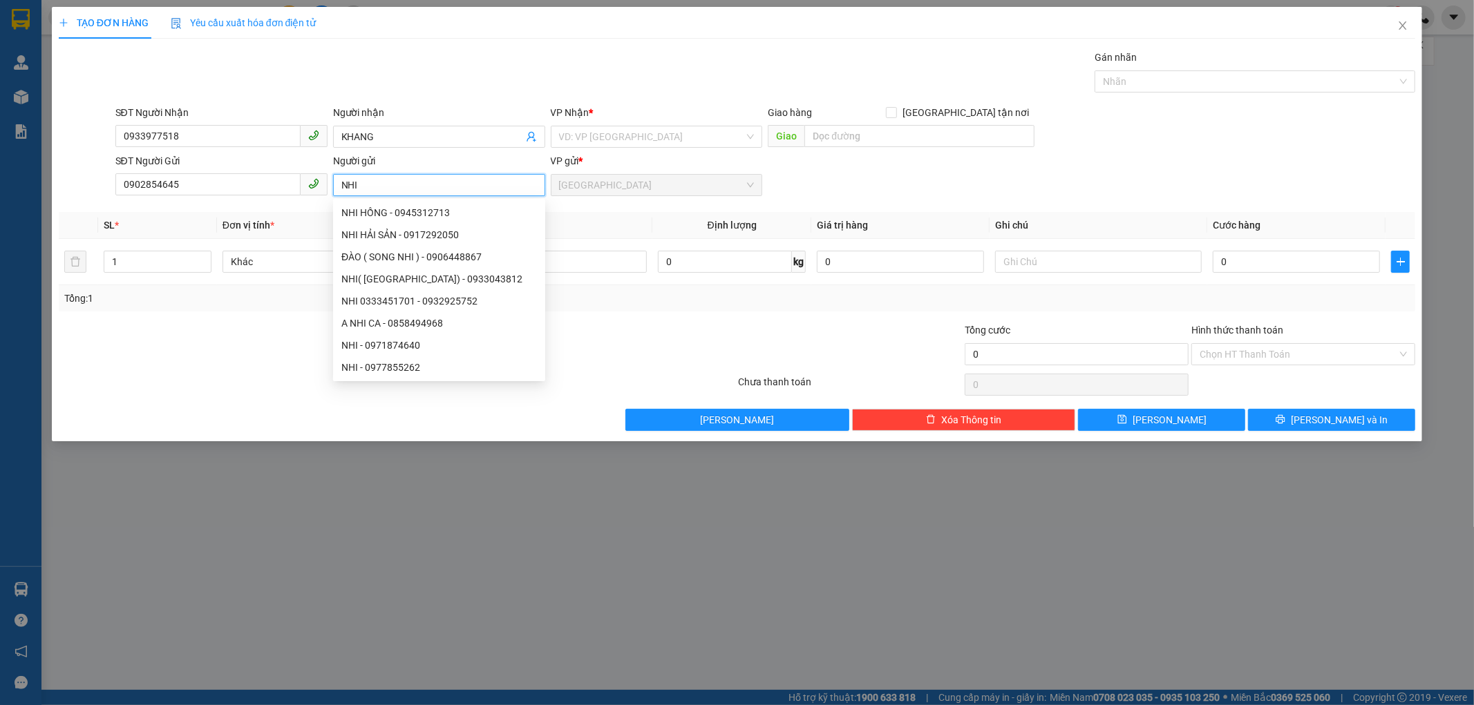
type input "NHI"
click at [599, 232] on th "Tên hàng" at bounding box center [544, 225] width 218 height 27
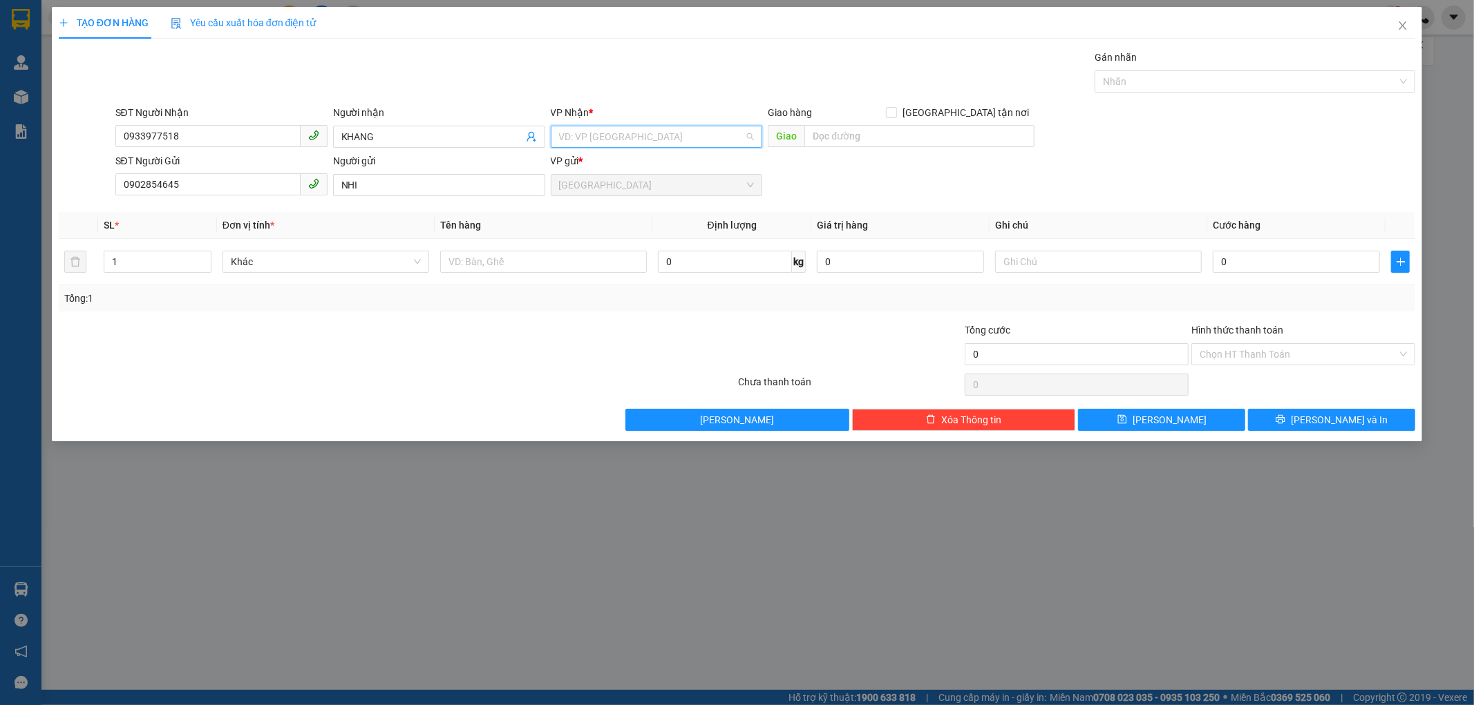
click at [609, 140] on input "search" at bounding box center [652, 136] width 186 height 21
click at [500, 263] on input "text" at bounding box center [543, 262] width 207 height 22
type input "1 BỊ TRẮNG"
click at [1032, 265] on input "text" at bounding box center [1098, 262] width 207 height 22
type input "BÁNH"
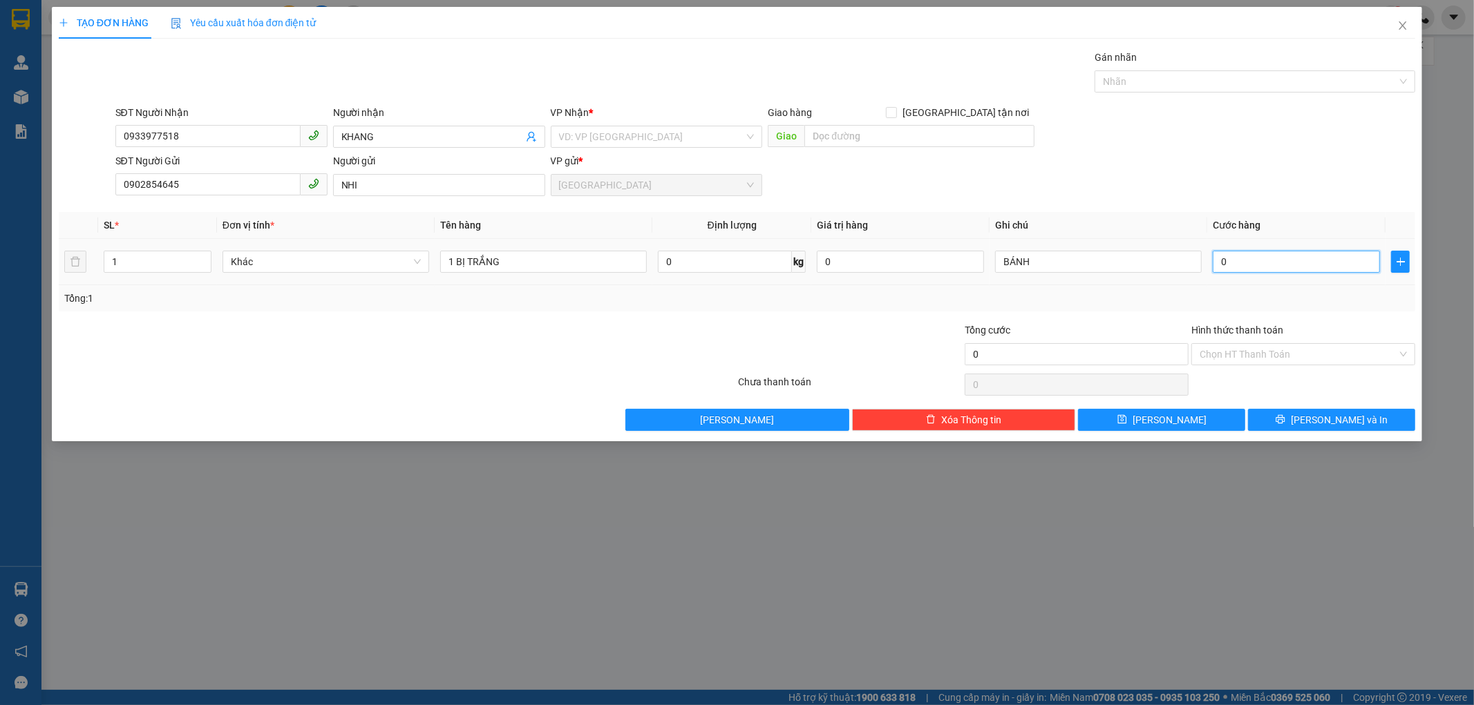
click at [1221, 259] on input "0" at bounding box center [1296, 262] width 167 height 22
type input "5"
type input "50"
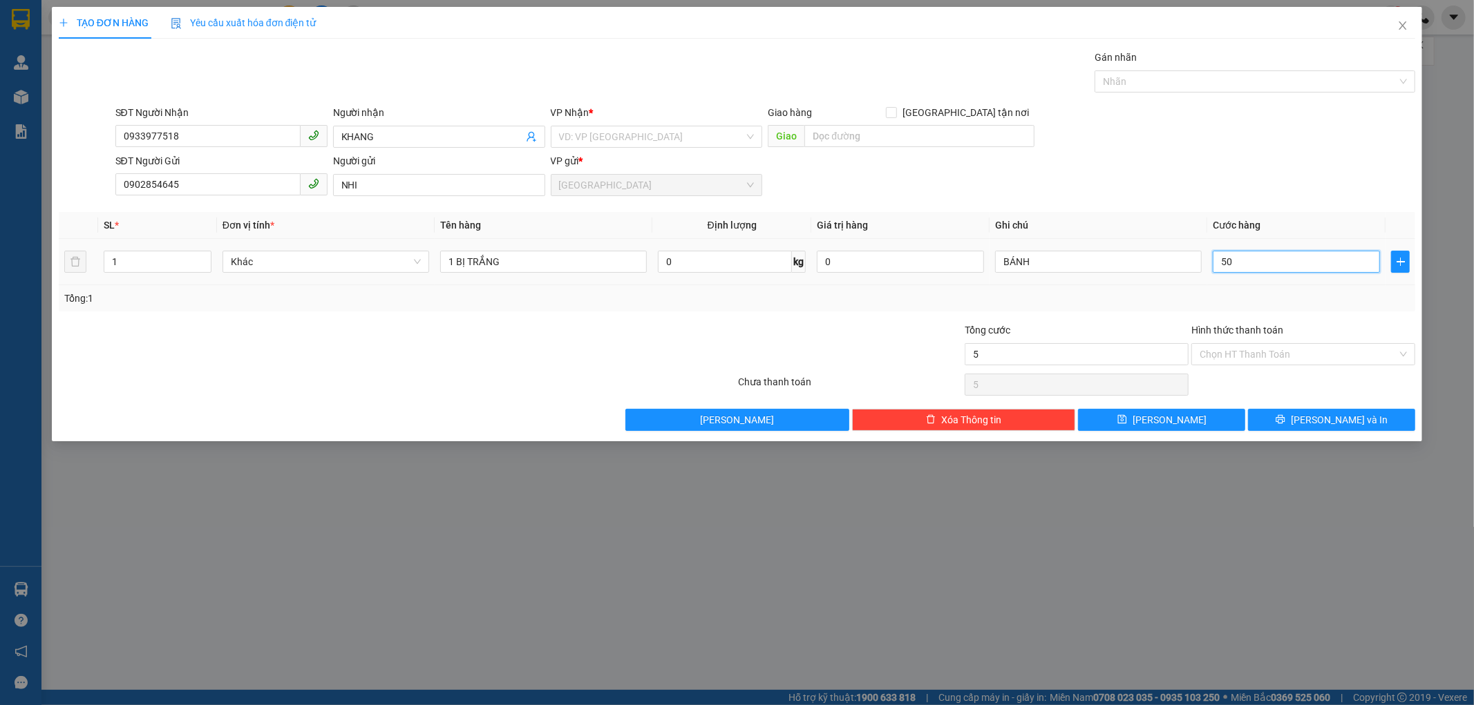
type input "50"
click at [1266, 298] on div "Tổng: 1" at bounding box center [737, 298] width 1357 height 26
type input "50.000"
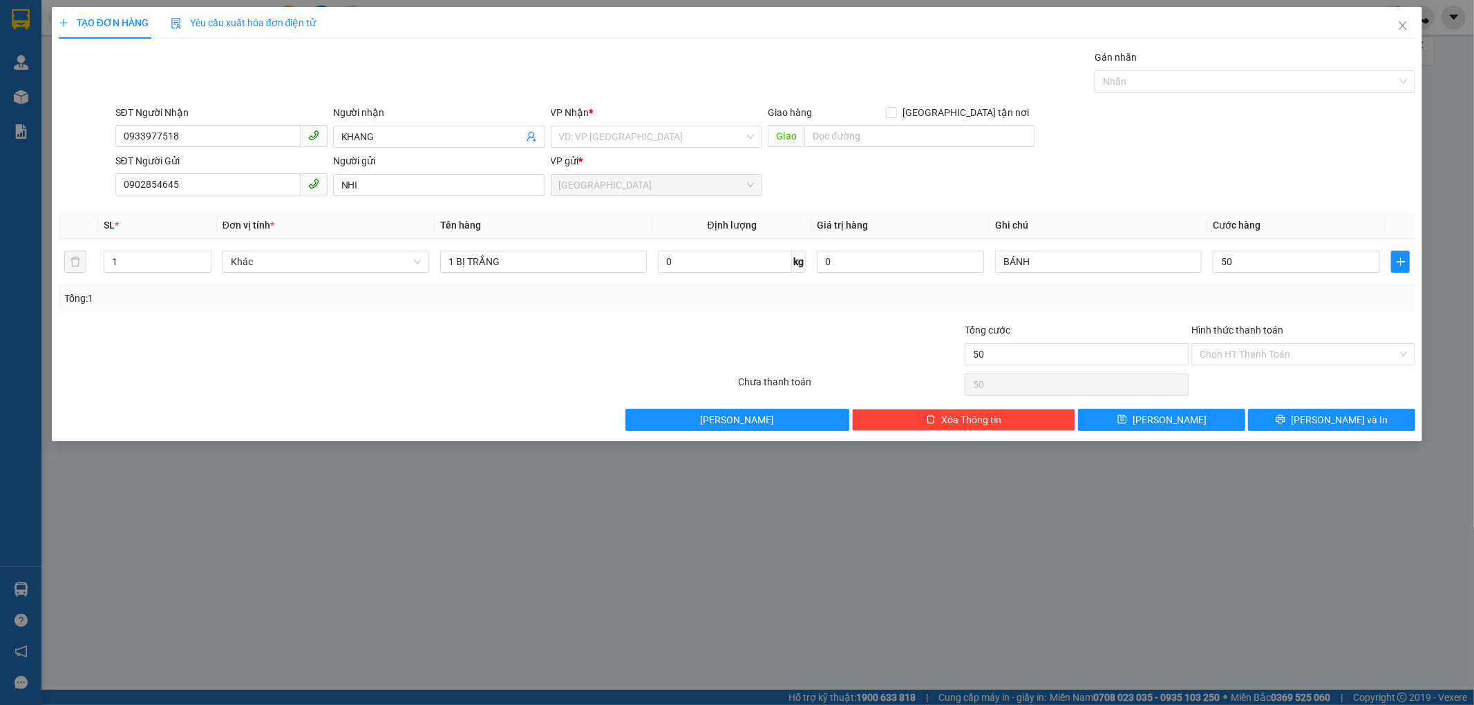
type input "50.000"
click at [598, 134] on input "search" at bounding box center [652, 136] width 186 height 21
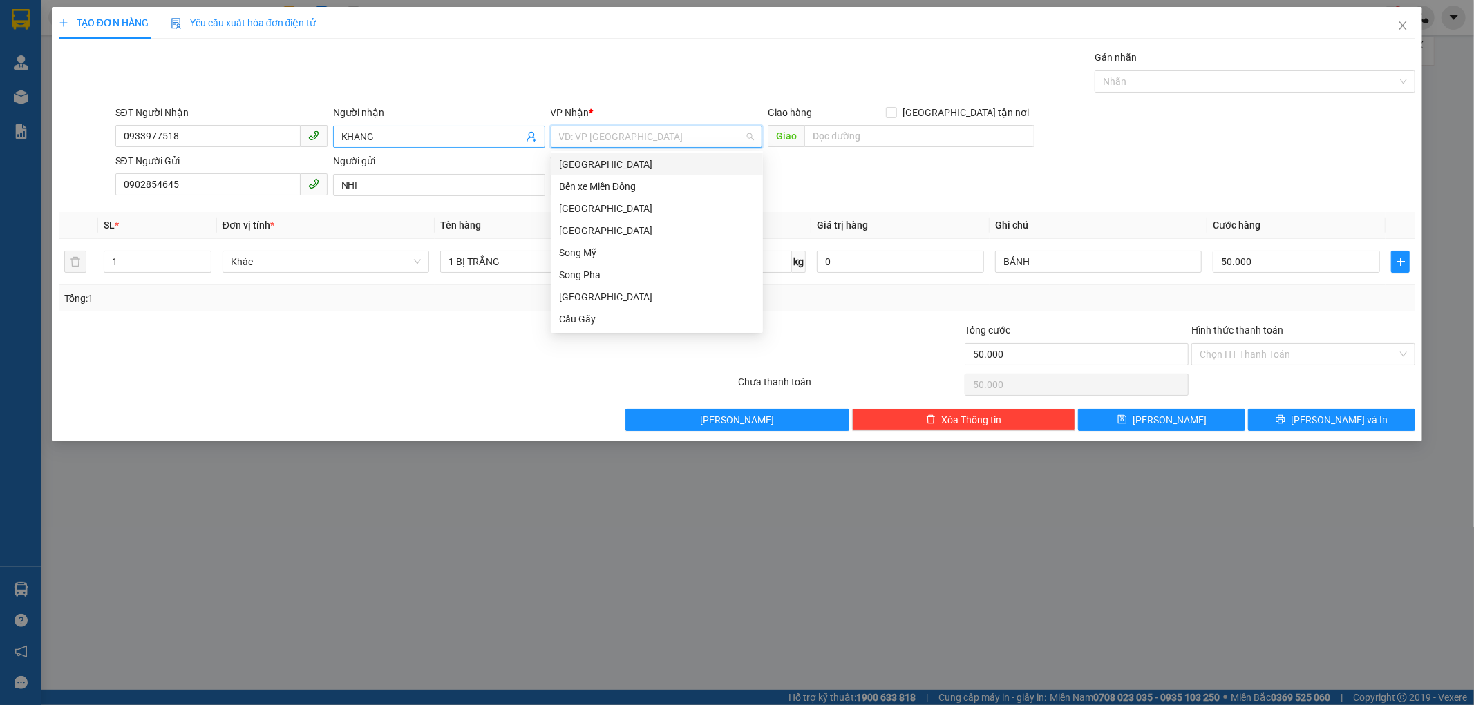
click at [383, 133] on input "KHANG" at bounding box center [432, 136] width 182 height 15
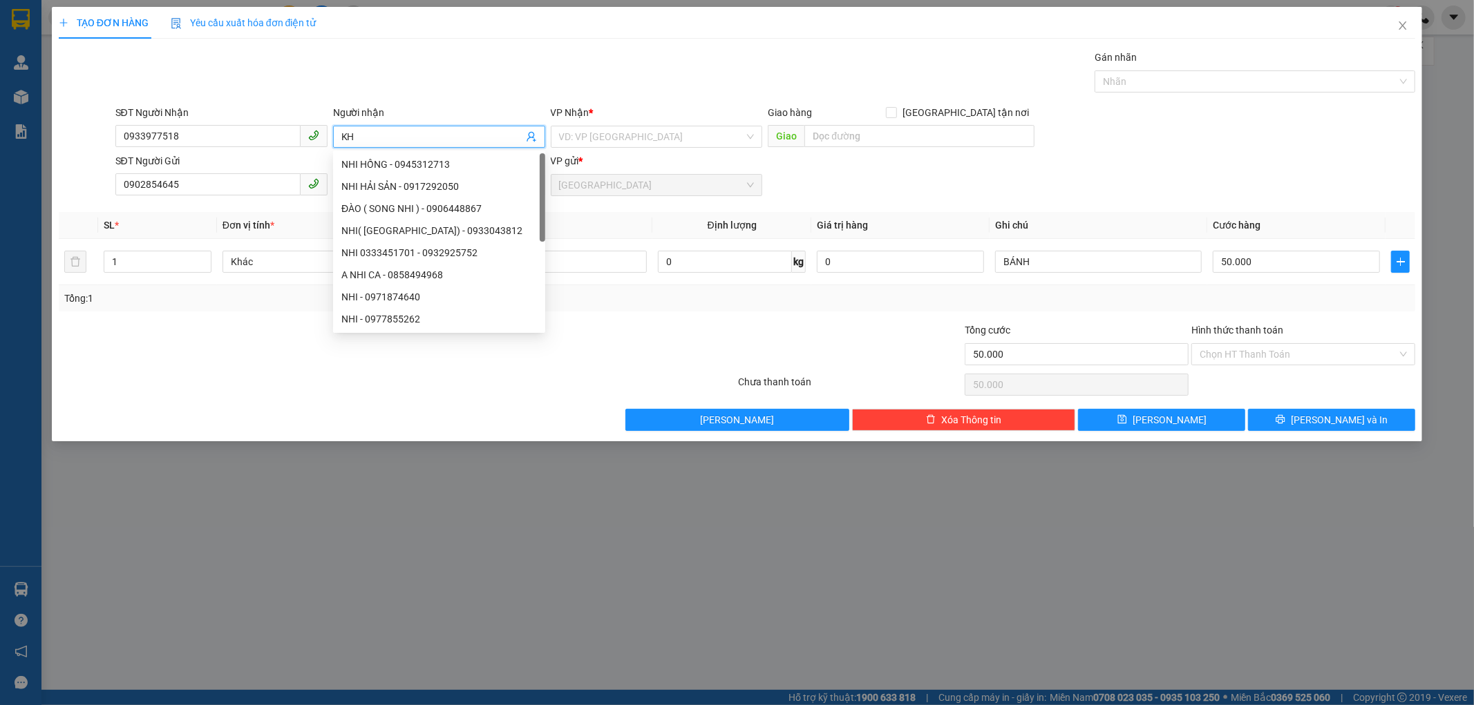
type input "K"
click at [196, 129] on input "0933977518" at bounding box center [207, 136] width 185 height 22
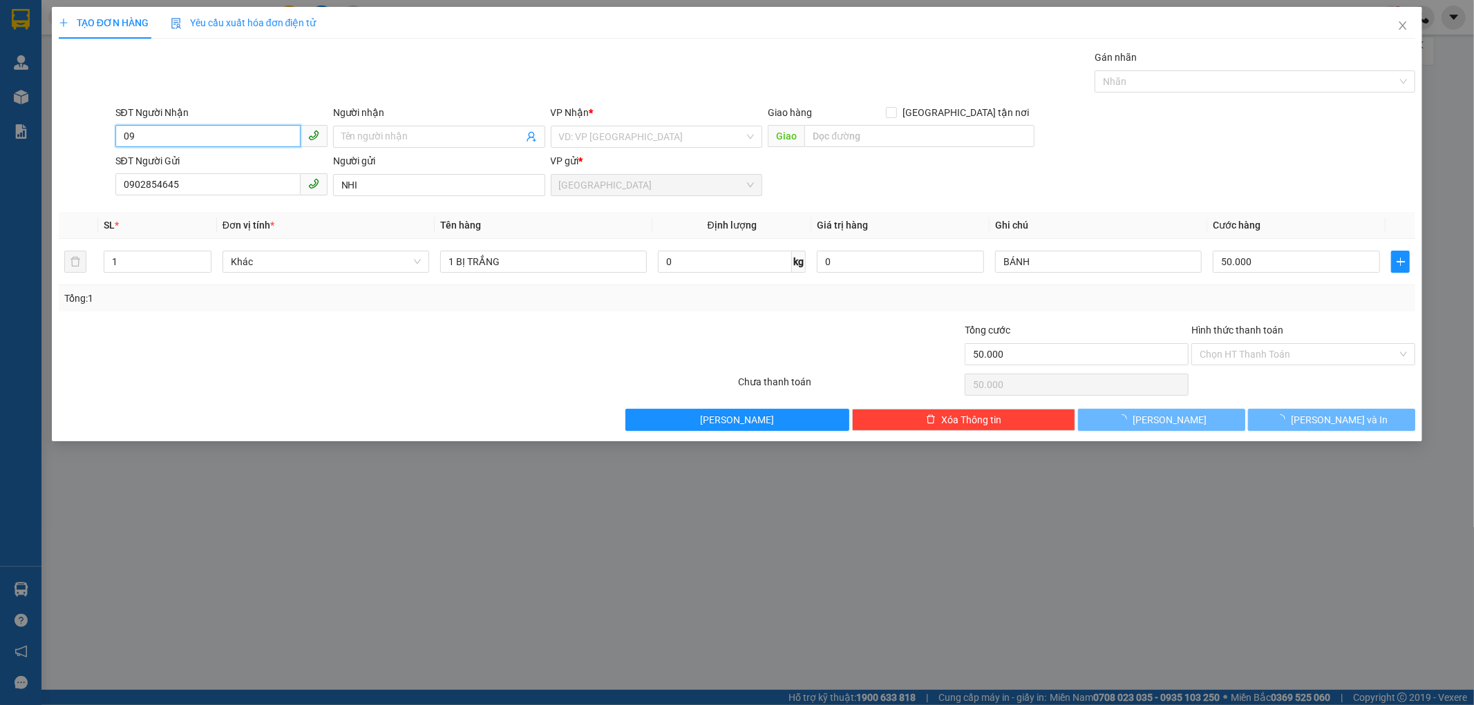
type input "0"
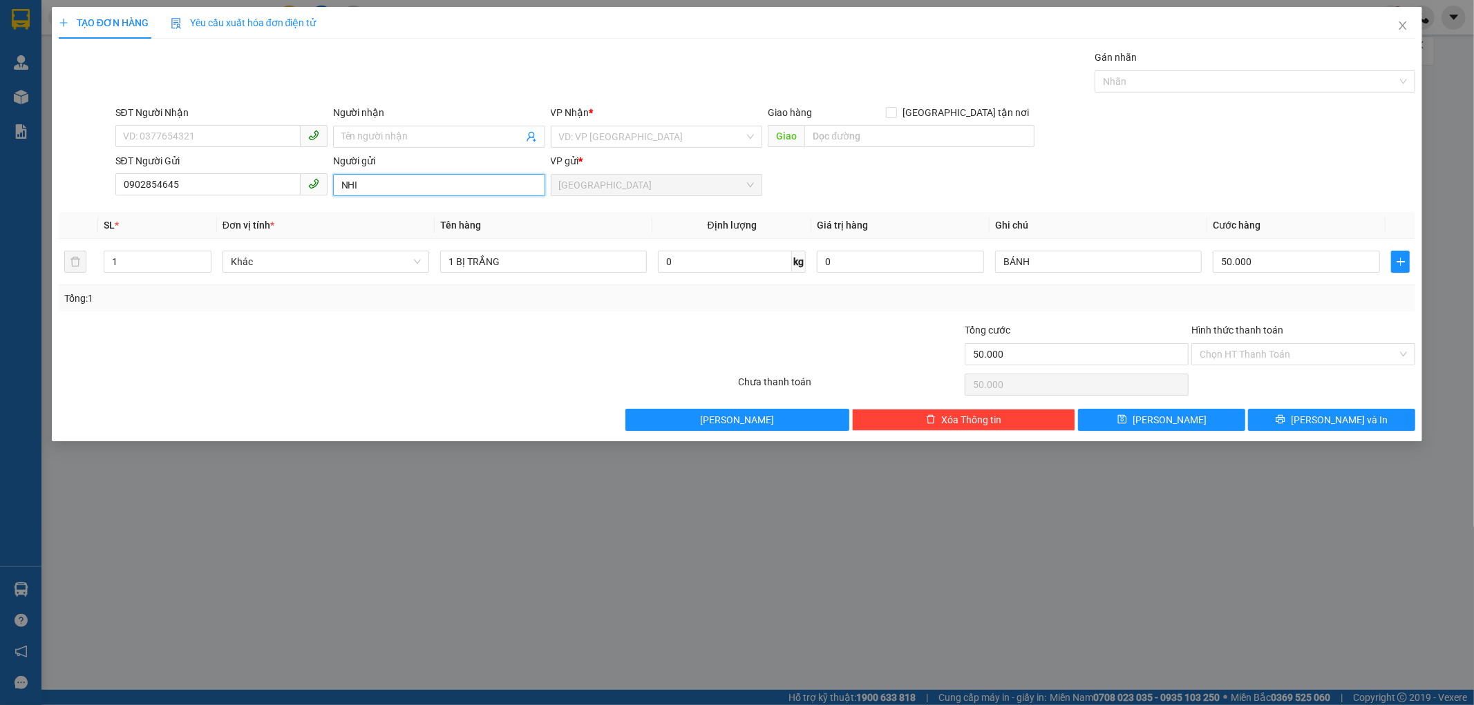
click at [356, 185] on input "NHI" at bounding box center [439, 185] width 212 height 22
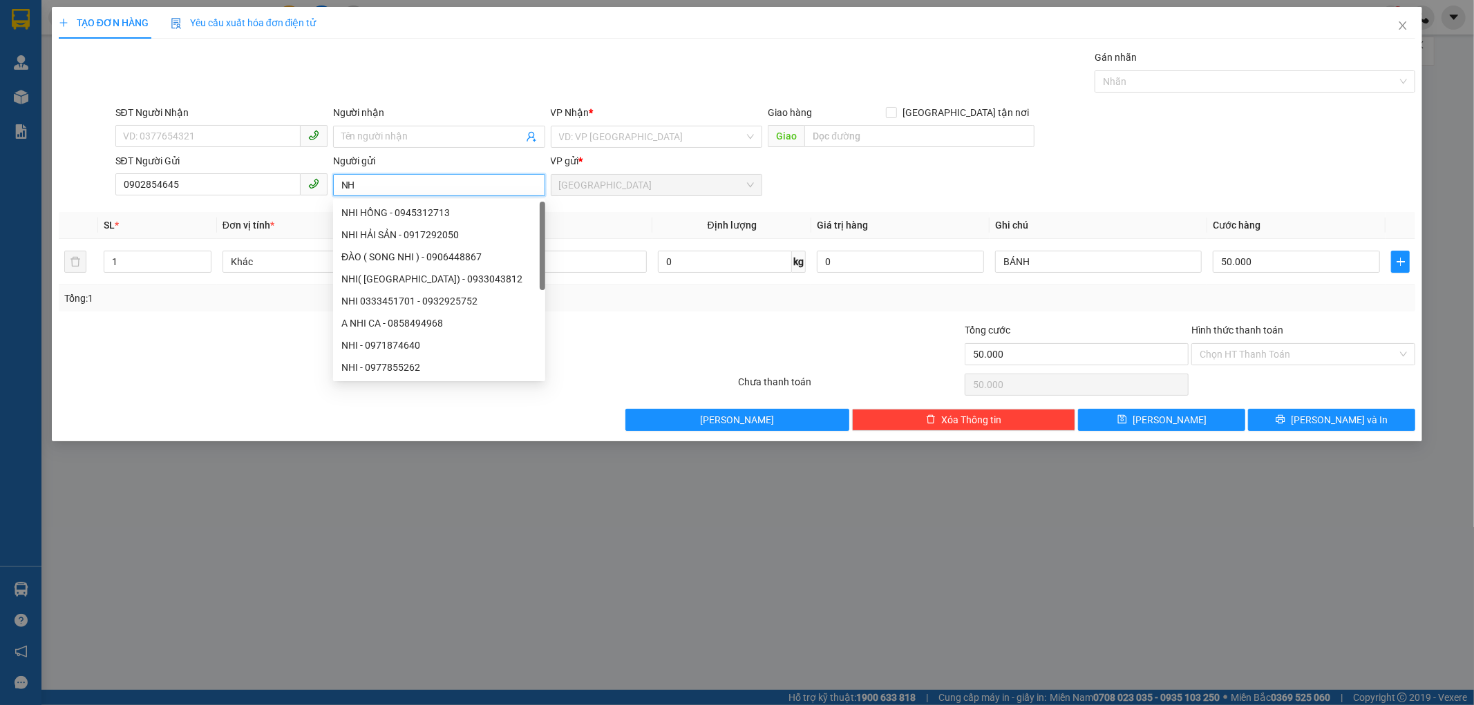
type input "N"
click at [177, 185] on input "0902854645" at bounding box center [207, 184] width 185 height 22
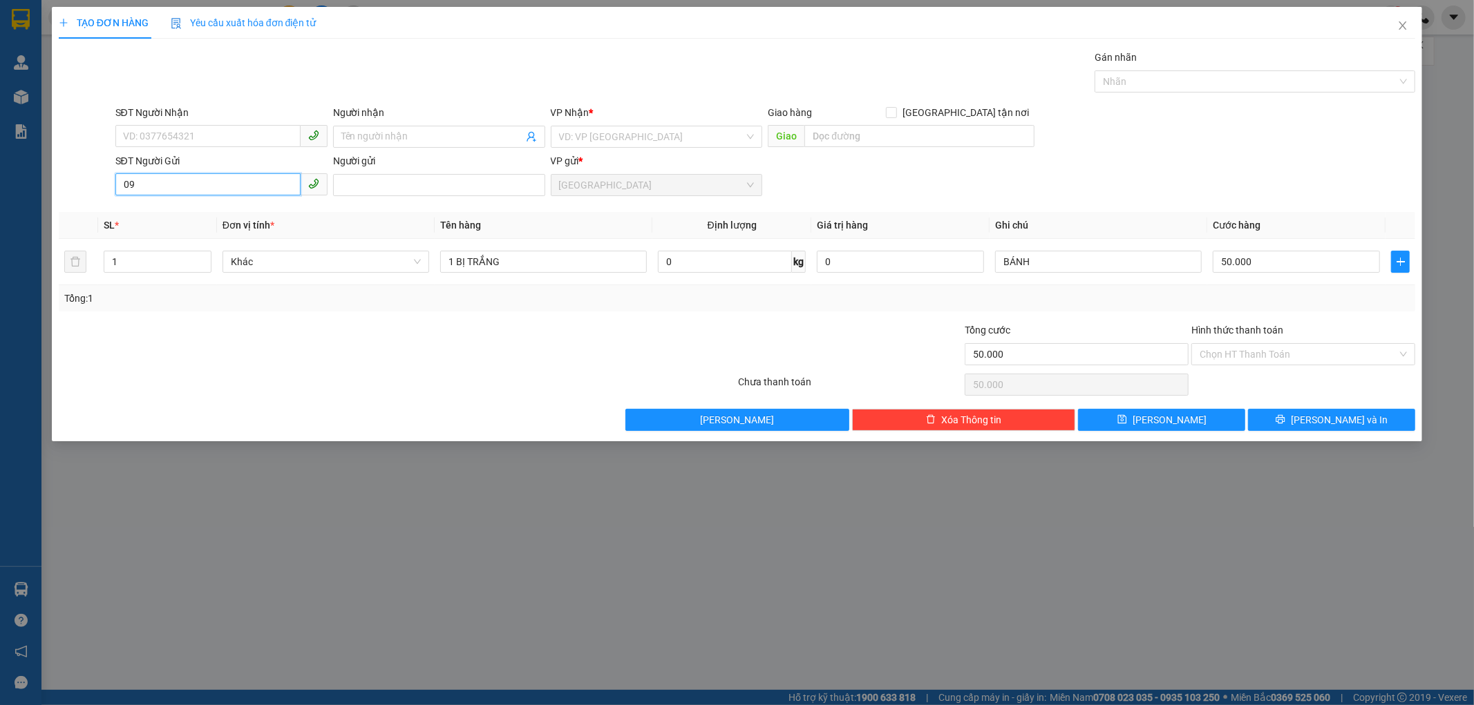
type input "0"
click at [508, 264] on input "1 BỊ TRẮNG" at bounding box center [543, 262] width 207 height 22
type input "1"
click at [260, 267] on span "Khác" at bounding box center [326, 261] width 190 height 21
click at [147, 260] on input "1" at bounding box center [157, 261] width 106 height 21
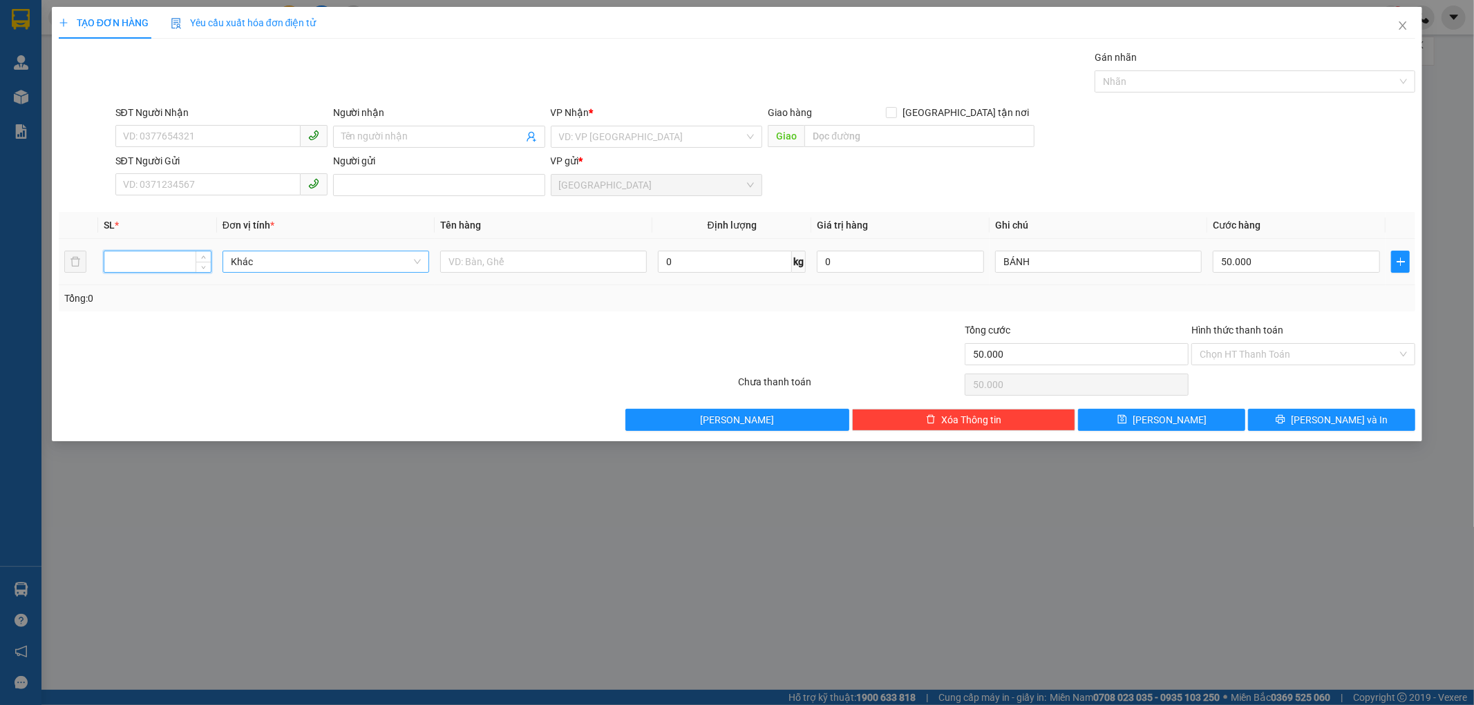
click at [260, 267] on span "Khác" at bounding box center [326, 261] width 190 height 21
click at [495, 370] on div at bounding box center [283, 347] width 453 height 48
click at [1040, 261] on input "BÁNH" at bounding box center [1098, 262] width 207 height 22
type input "B"
click at [1259, 267] on input "50.000" at bounding box center [1296, 262] width 167 height 22
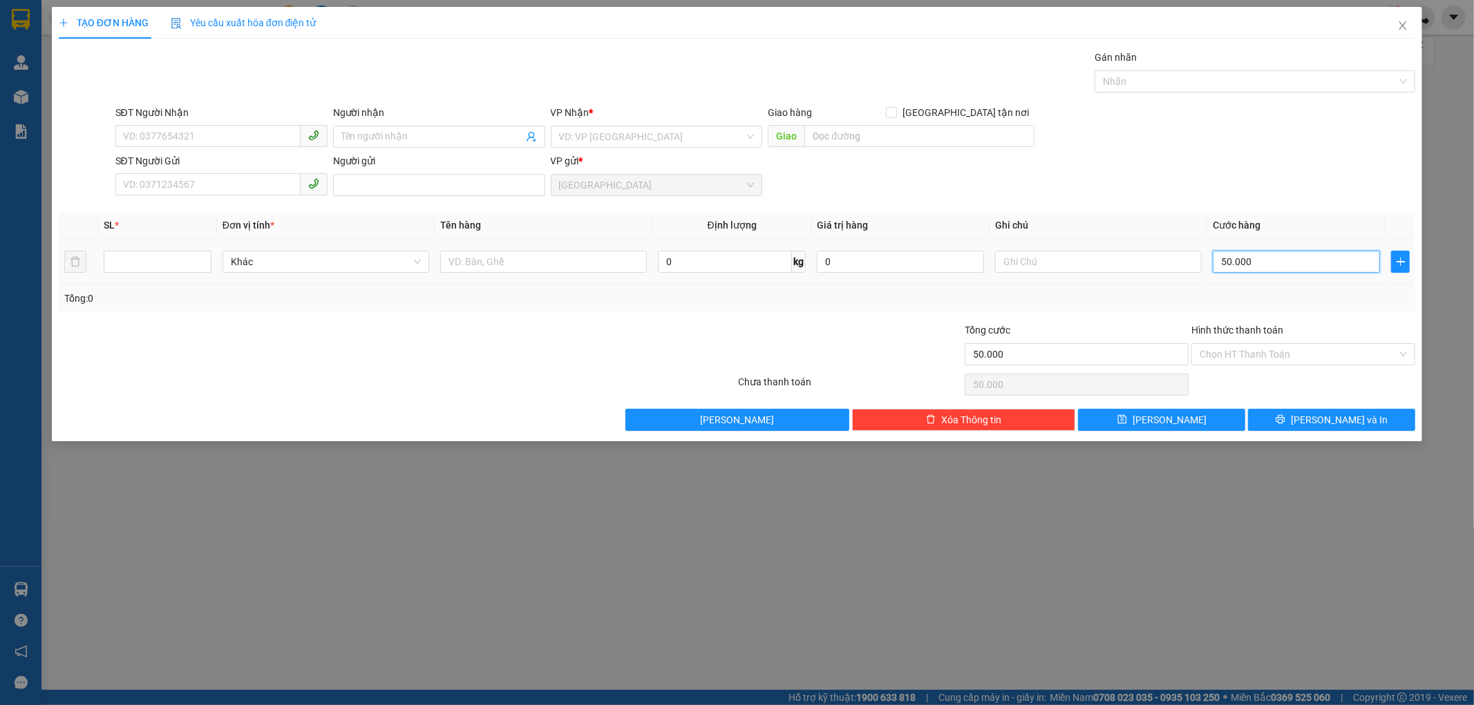
type input "0"
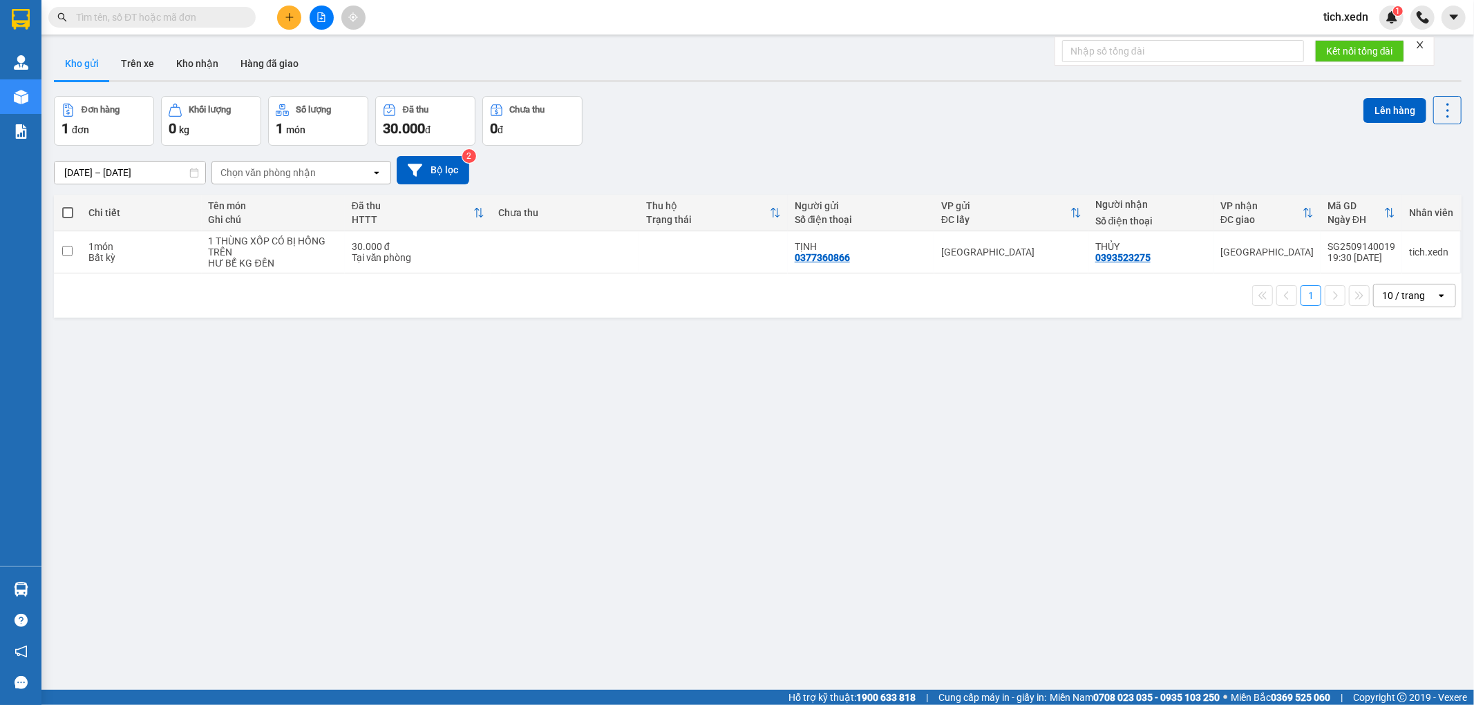
click at [64, 212] on span at bounding box center [67, 212] width 11 height 11
click at [68, 206] on input "checkbox" at bounding box center [68, 206] width 0 height 0
checkbox input "true"
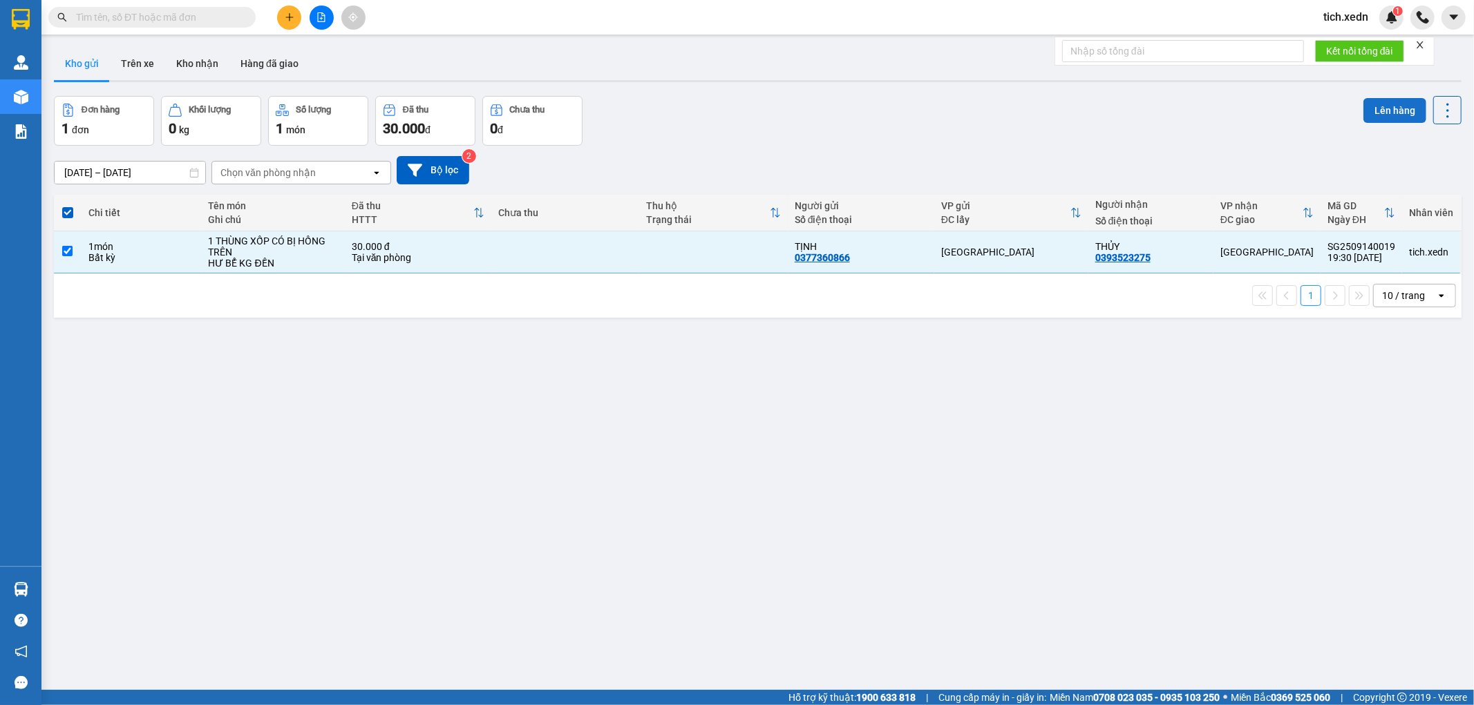
click at [1379, 113] on button "Lên hàng" at bounding box center [1394, 110] width 63 height 25
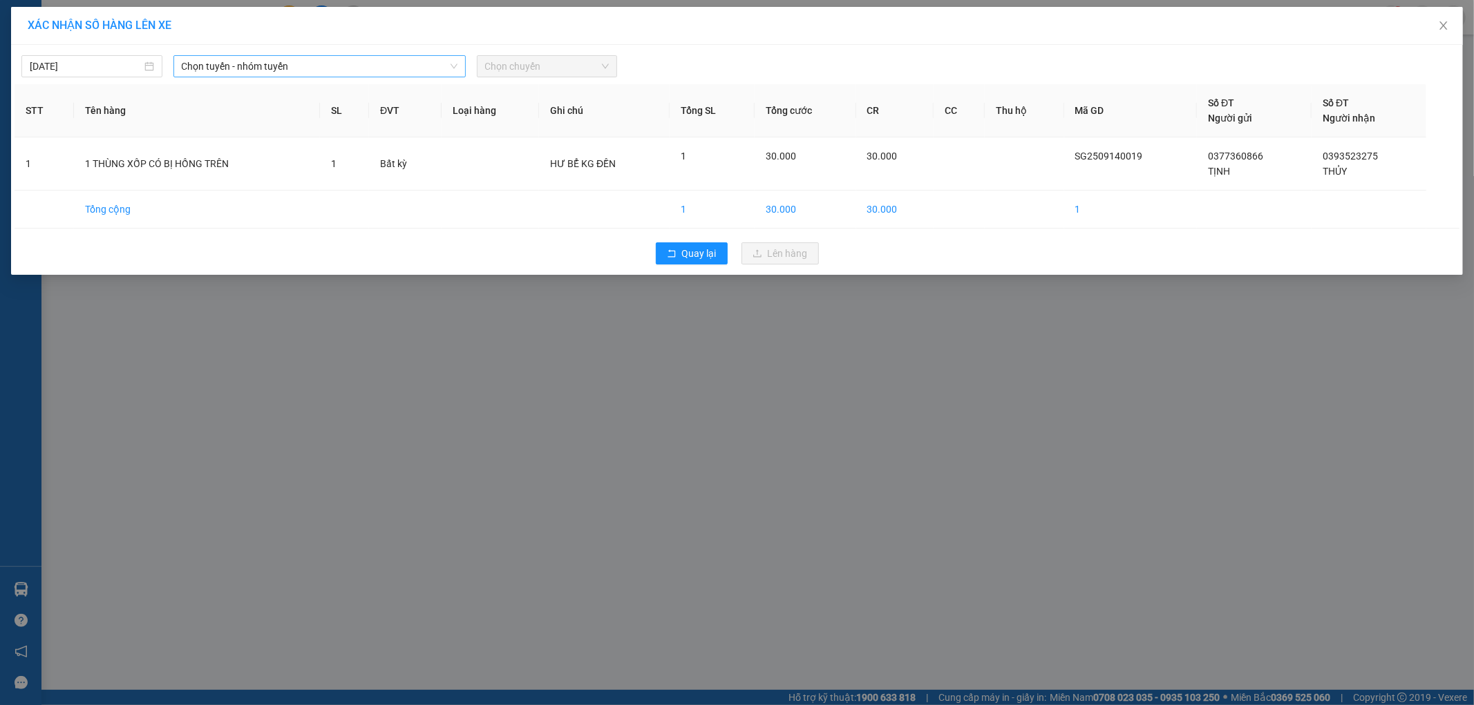
click at [348, 64] on span "Chọn tuyến - nhóm tuyến" at bounding box center [320, 66] width 276 height 21
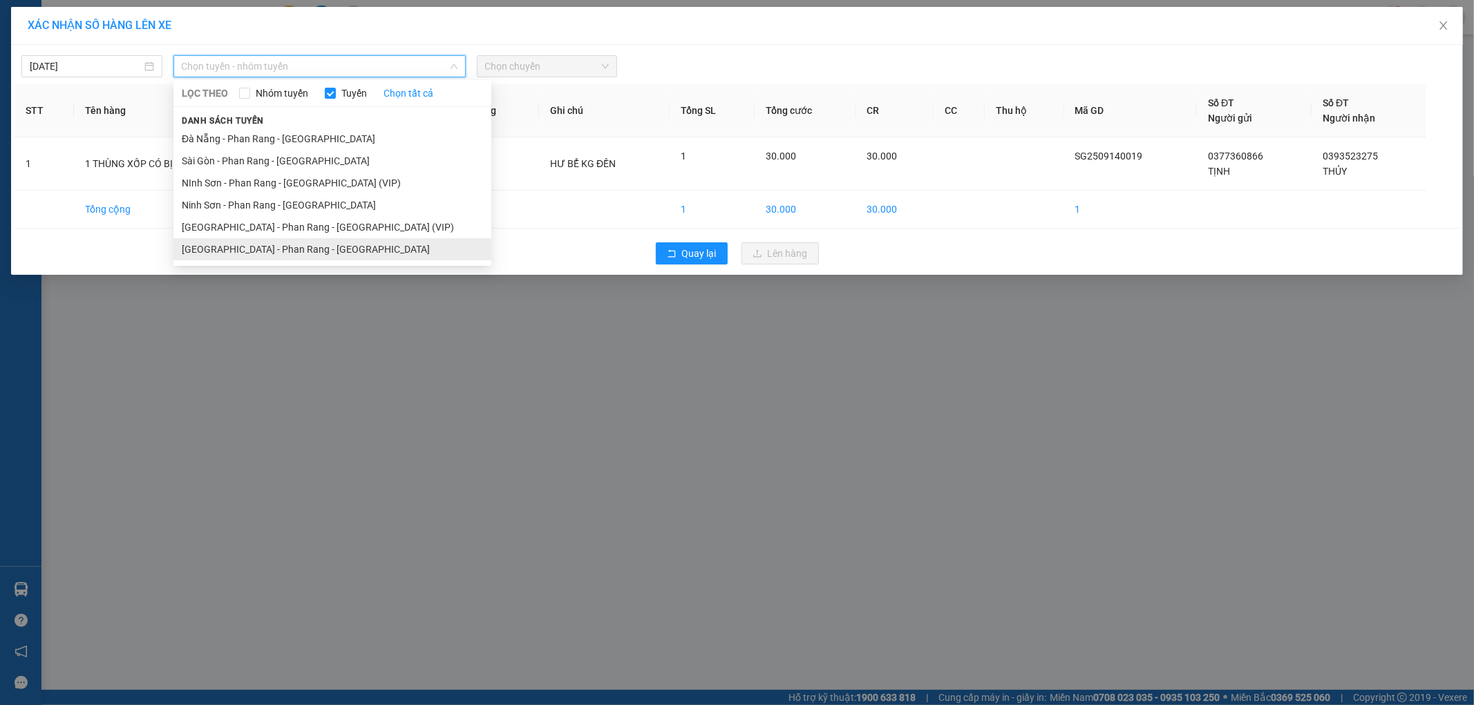
click at [305, 253] on li "[GEOGRAPHIC_DATA] - Phan Rang - [GEOGRAPHIC_DATA]" at bounding box center [332, 249] width 318 height 22
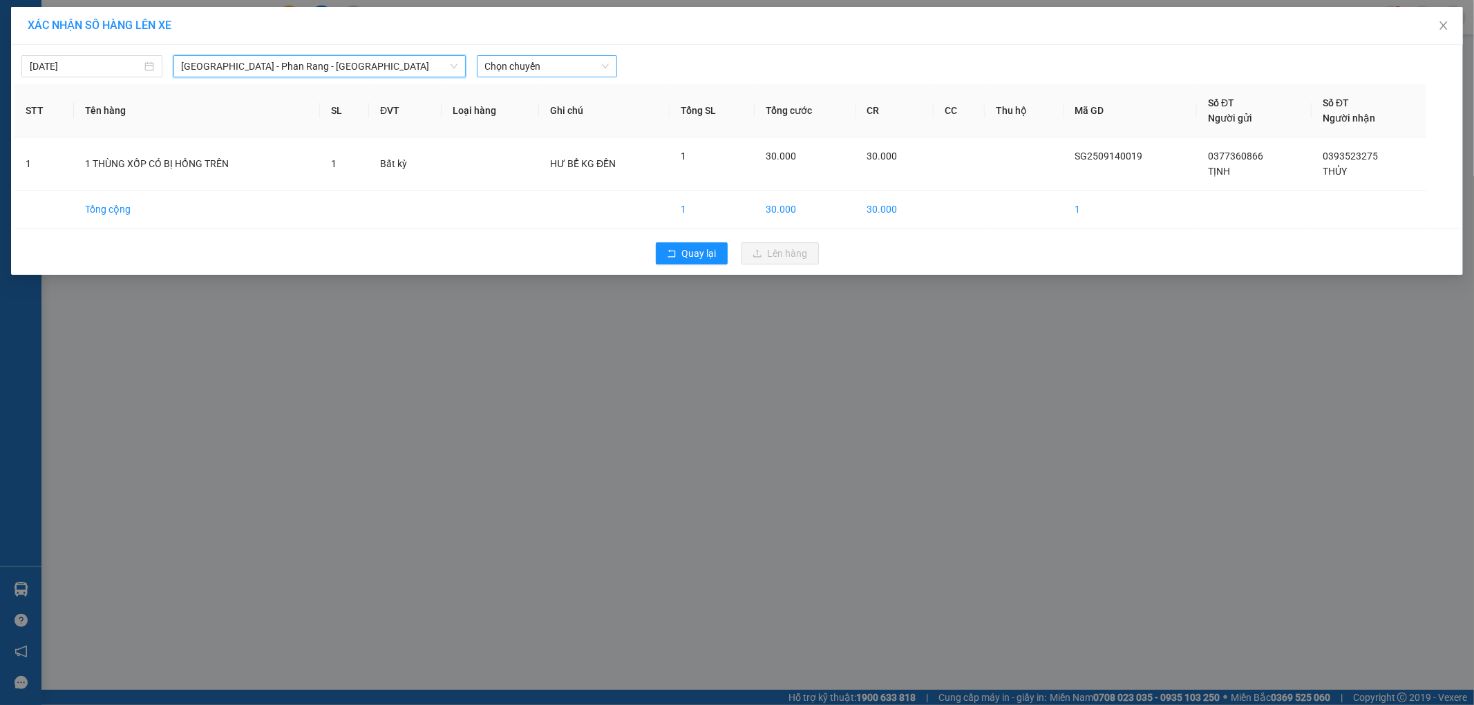
click at [542, 59] on span "Chọn chuyến" at bounding box center [547, 66] width 124 height 21
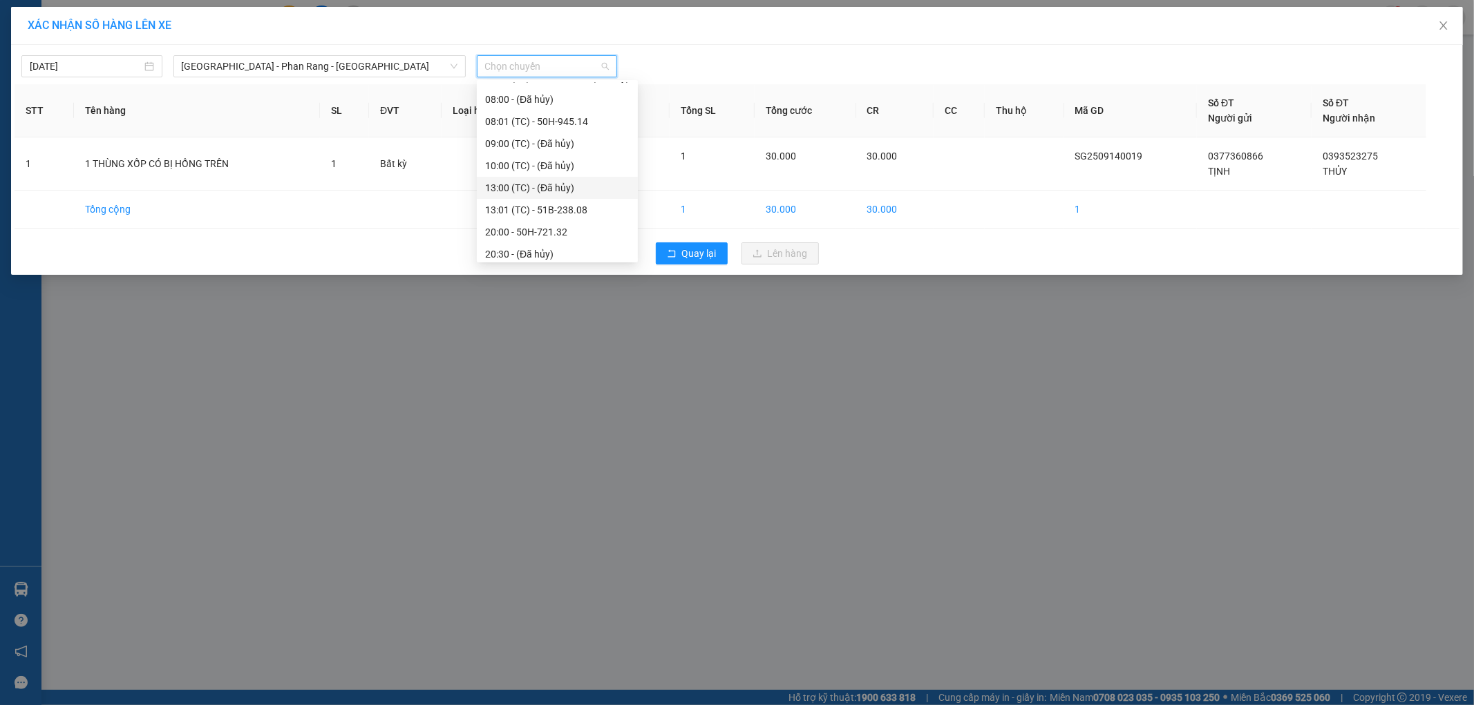
scroll to position [88, 0]
click at [578, 246] on div "21:45 - 50H-264.19" at bounding box center [557, 248] width 144 height 15
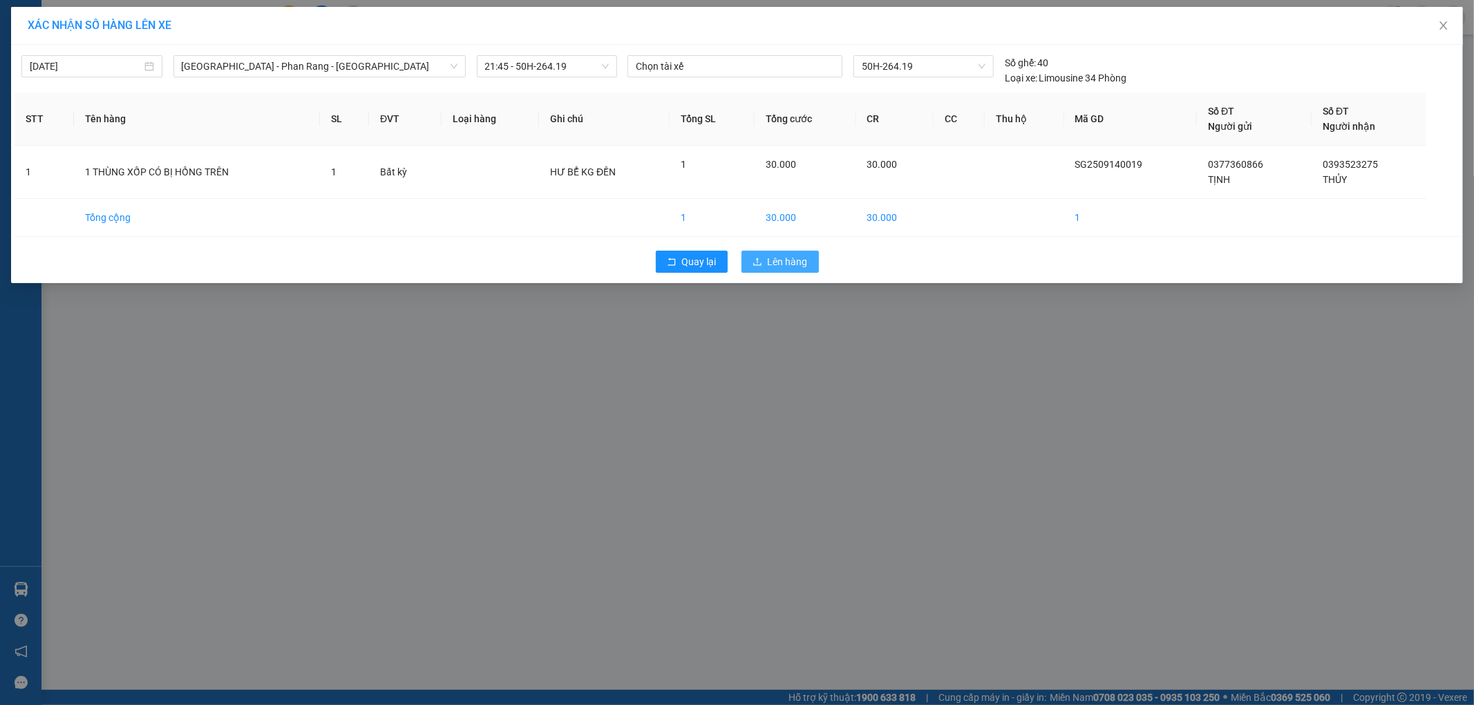
click at [790, 266] on span "Lên hàng" at bounding box center [788, 261] width 40 height 15
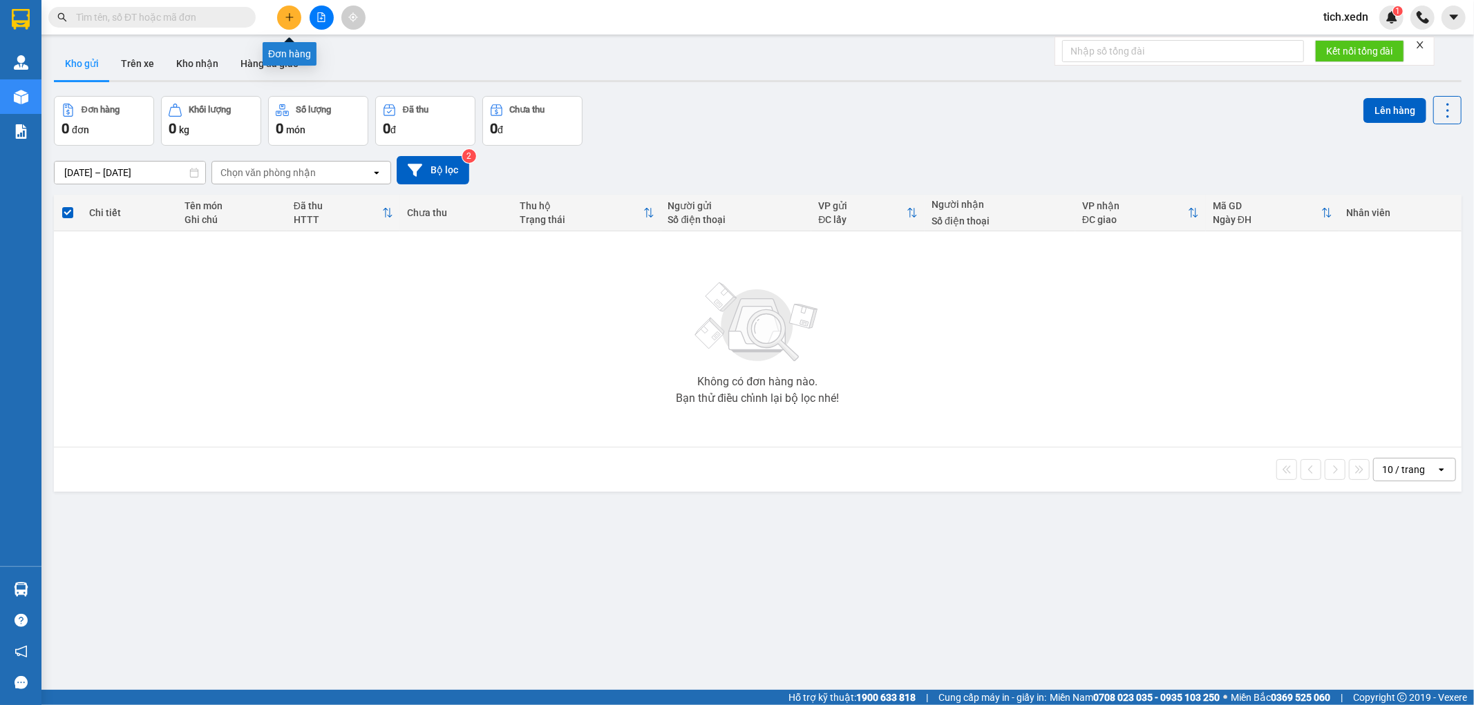
click at [288, 19] on icon "plus" at bounding box center [290, 17] width 10 height 10
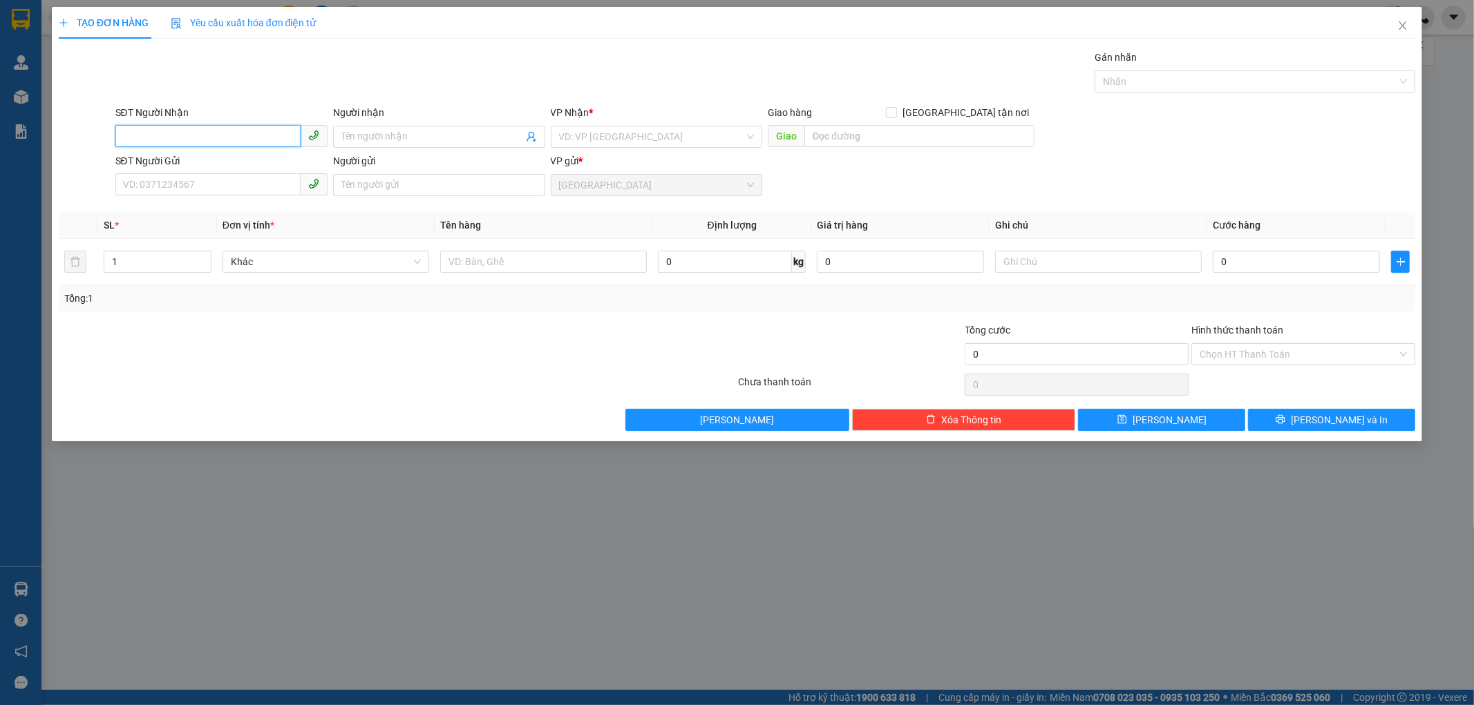
click at [209, 144] on input "SĐT Người Nhận" at bounding box center [207, 136] width 185 height 22
click at [258, 162] on div "0928334699 - THANH" at bounding box center [222, 164] width 196 height 15
type input "0928334699"
type input "THANH"
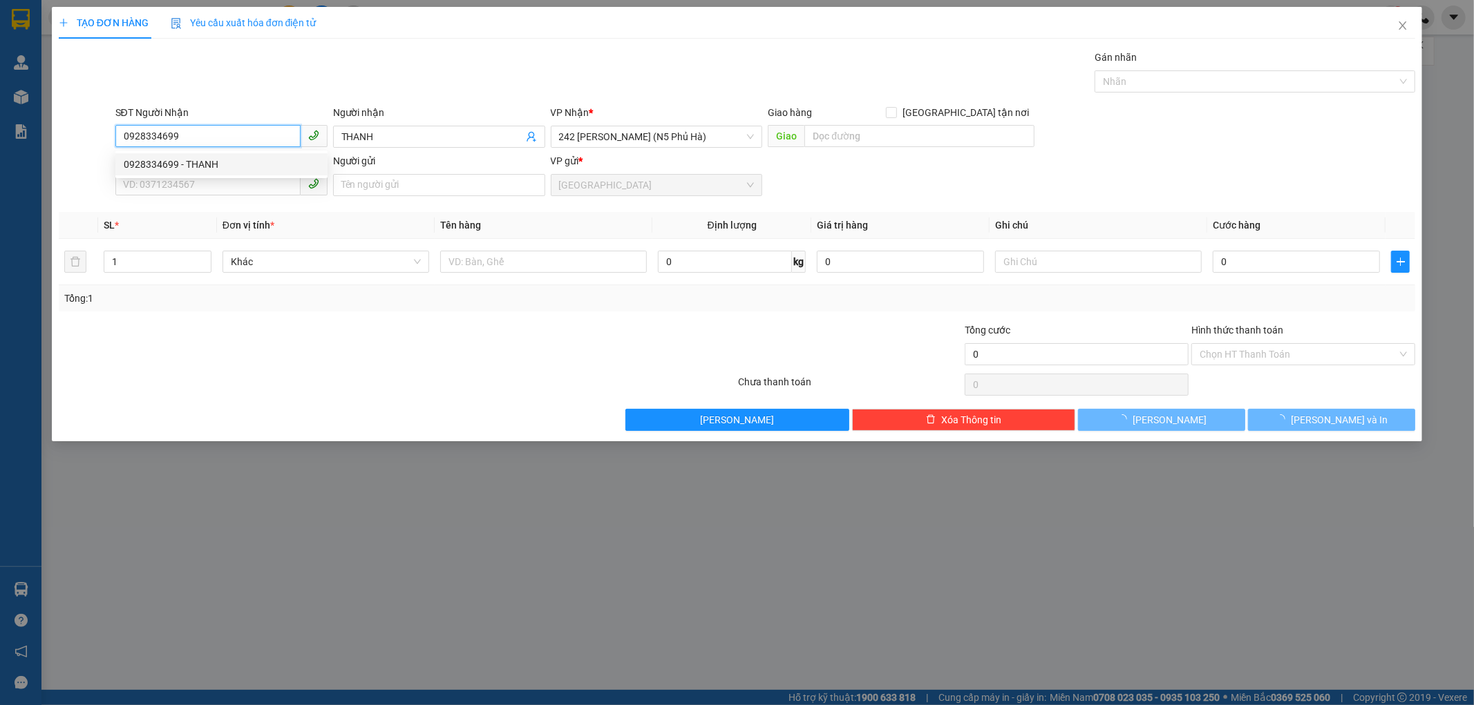
type input "30.000"
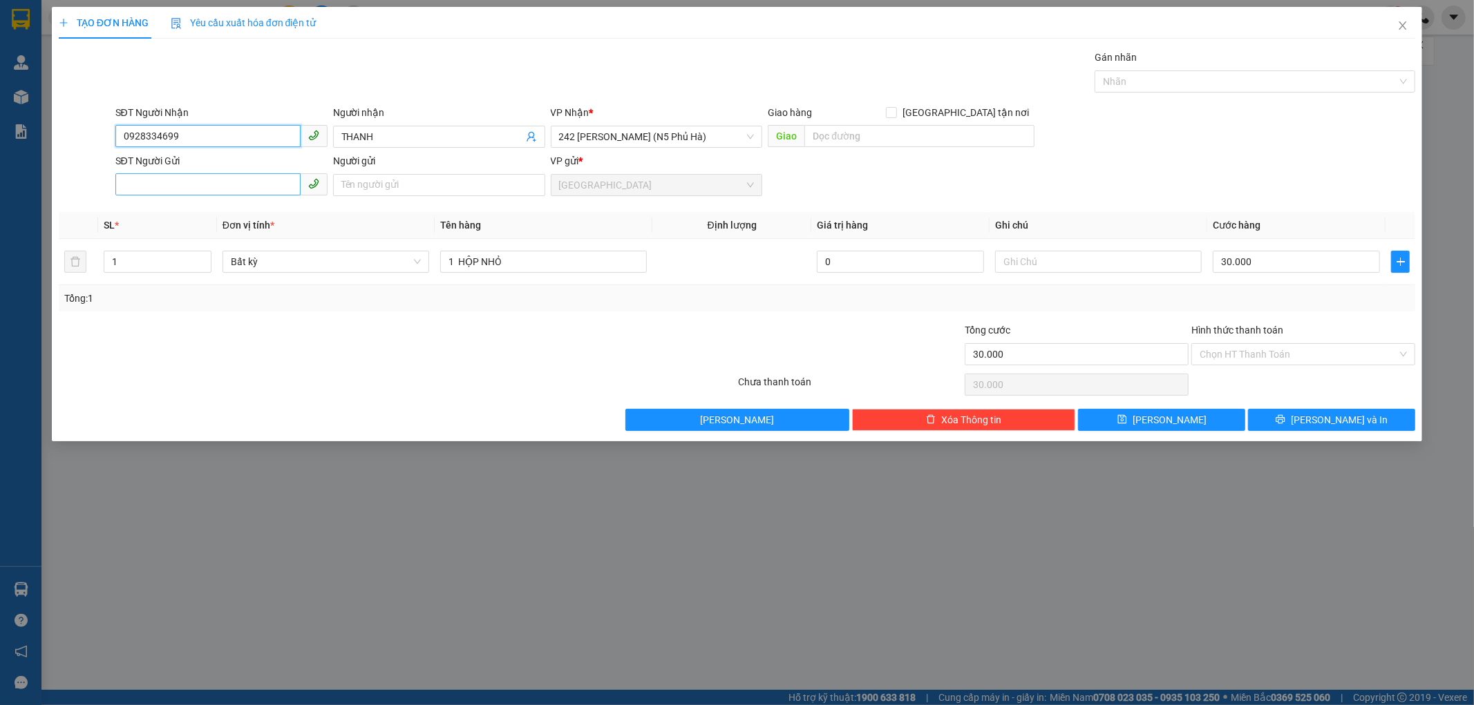
type input "0928334699"
click at [218, 187] on input "SĐT Người Gửi" at bounding box center [207, 184] width 185 height 22
click at [162, 189] on input "SĐT Người Gửi" at bounding box center [207, 184] width 185 height 22
type input "0965116095"
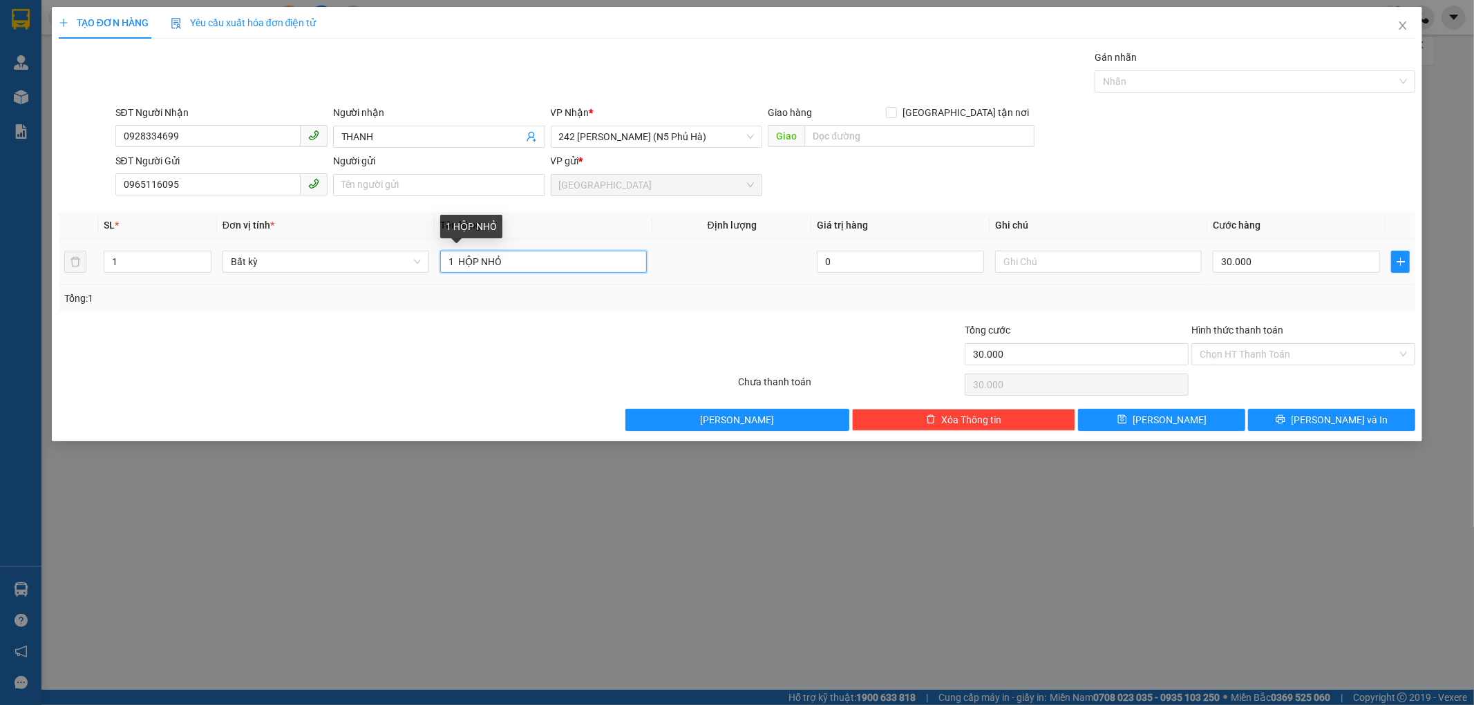
click at [519, 261] on input "1 HỘP NHỎ" at bounding box center [543, 262] width 207 height 22
type input "1 THÙNG GIẤY MÀU ĐỎ"
click at [1272, 268] on input "30.000" at bounding box center [1296, 262] width 167 height 22
type input "0"
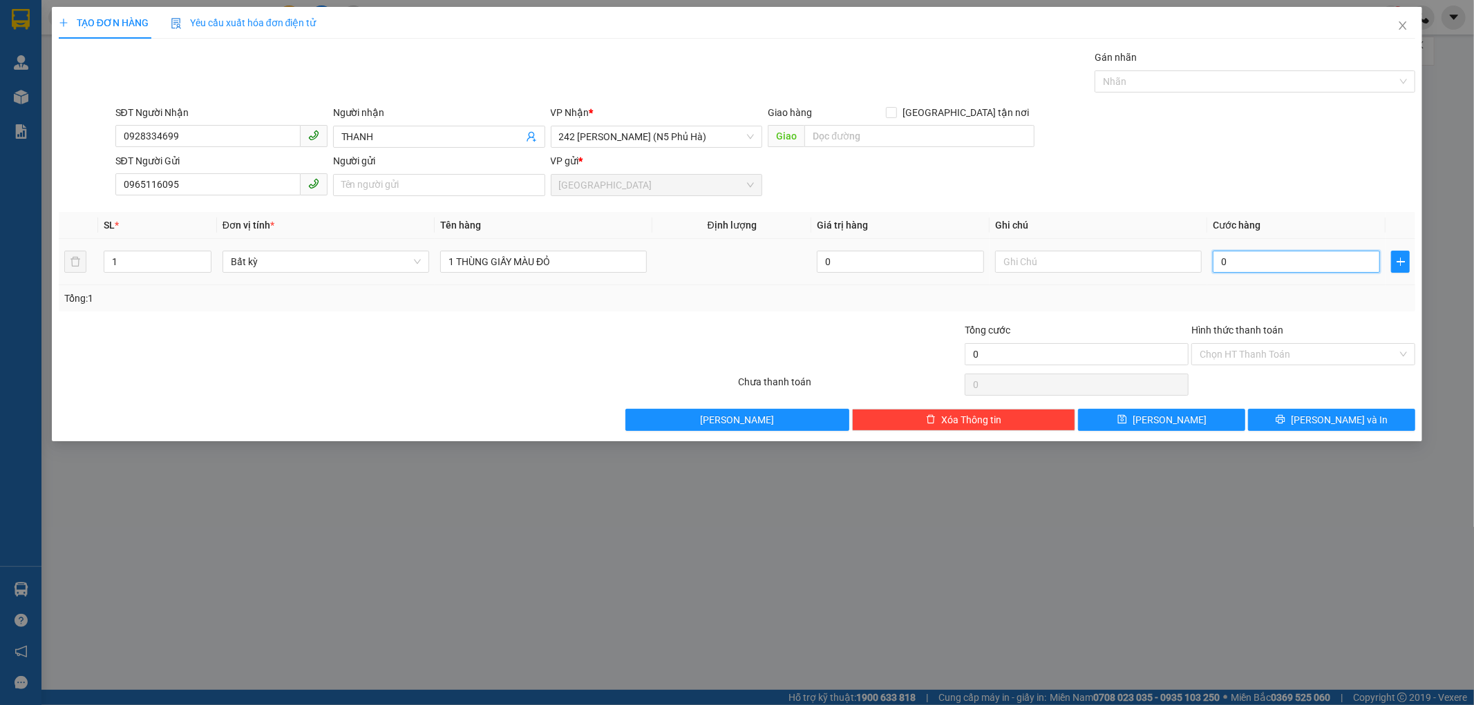
type input "05"
type input "5"
type input "0.509"
type input "509"
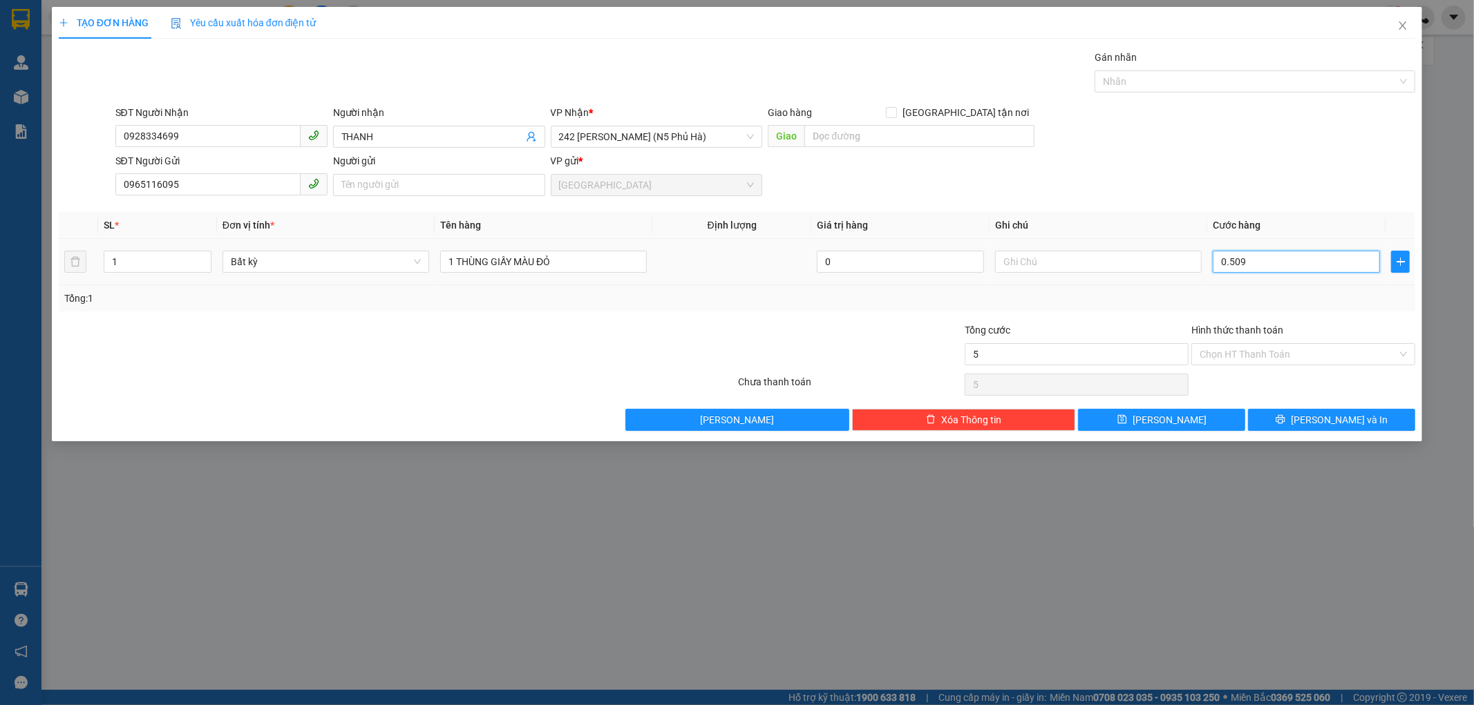
type input "509"
type input "50"
type input "050"
type input "50.000"
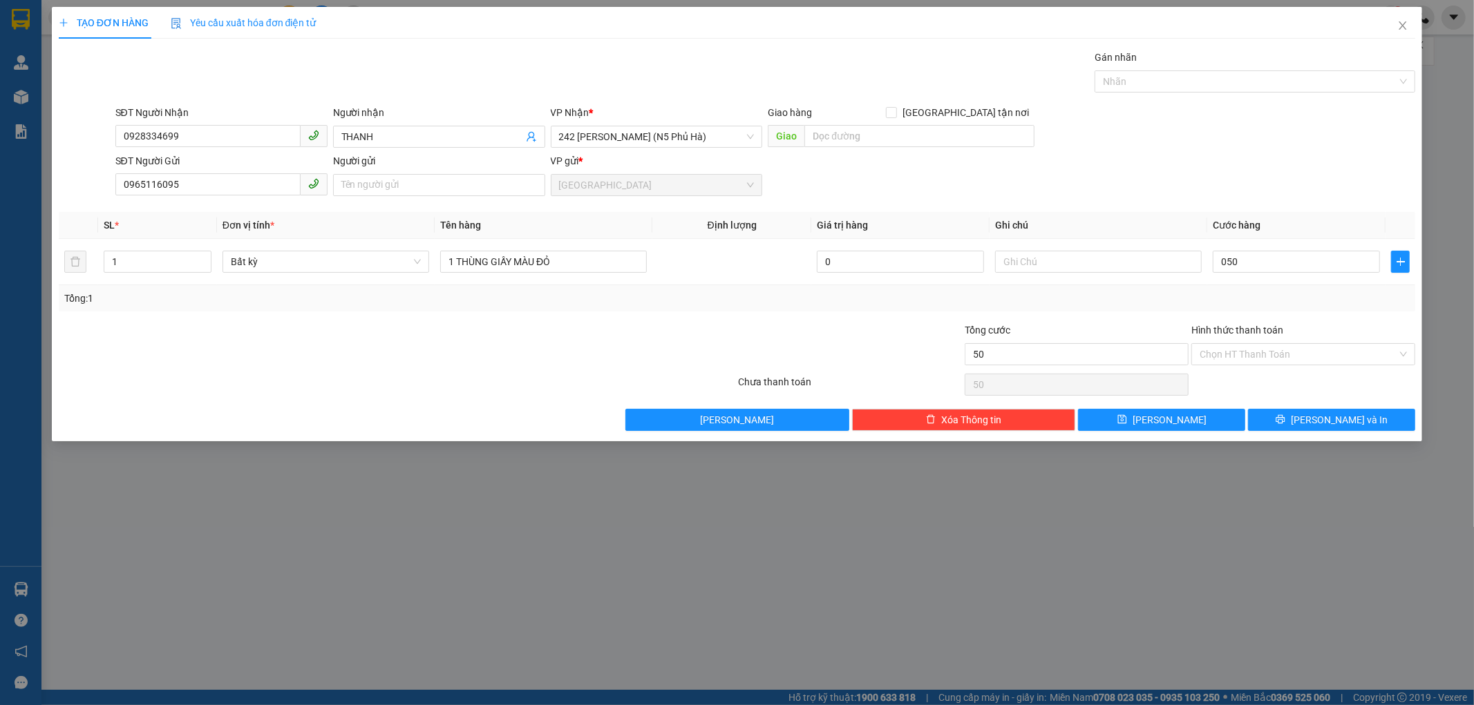
type input "50.000"
click at [1261, 305] on div "Tổng: 1" at bounding box center [737, 298] width 1346 height 15
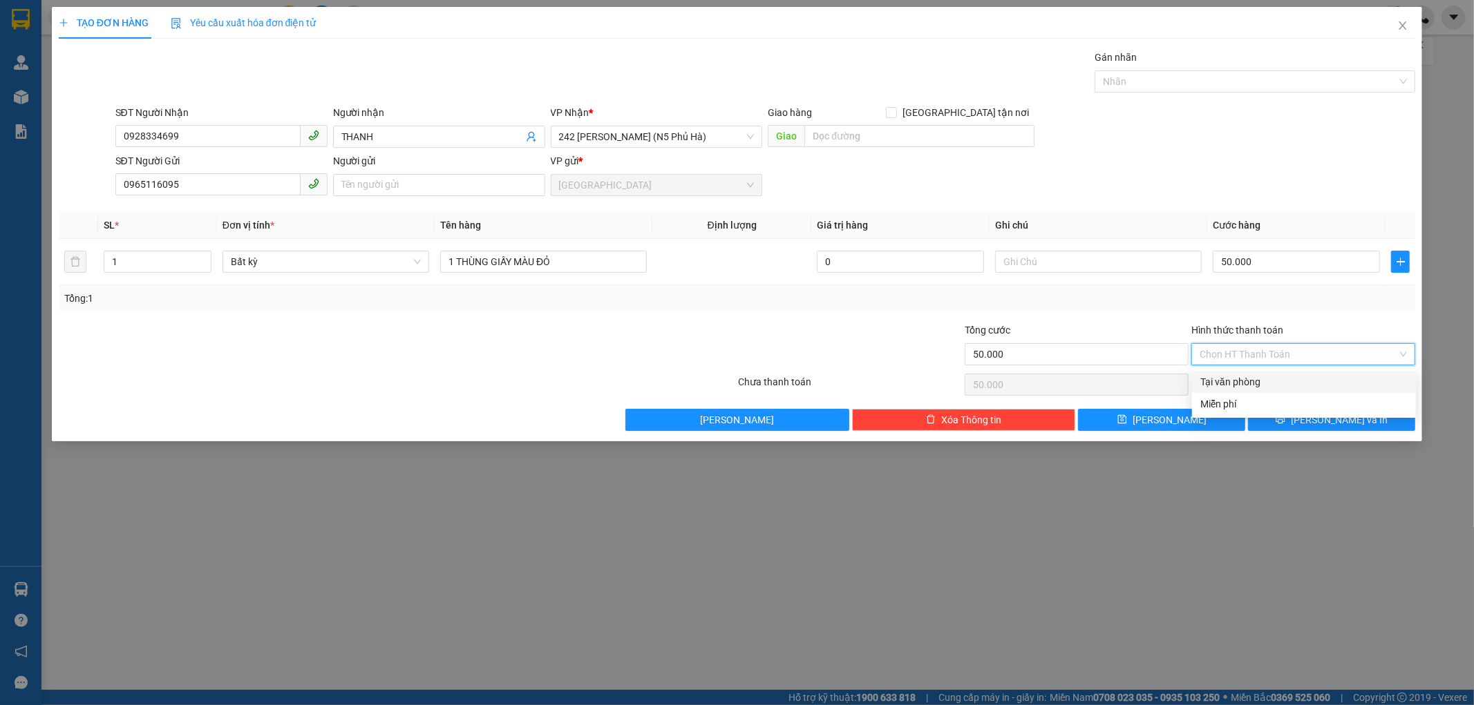
click at [1263, 344] on input "Hình thức thanh toán" at bounding box center [1298, 354] width 198 height 21
click at [1261, 374] on div "Tại văn phòng" at bounding box center [1303, 381] width 207 height 15
type input "0"
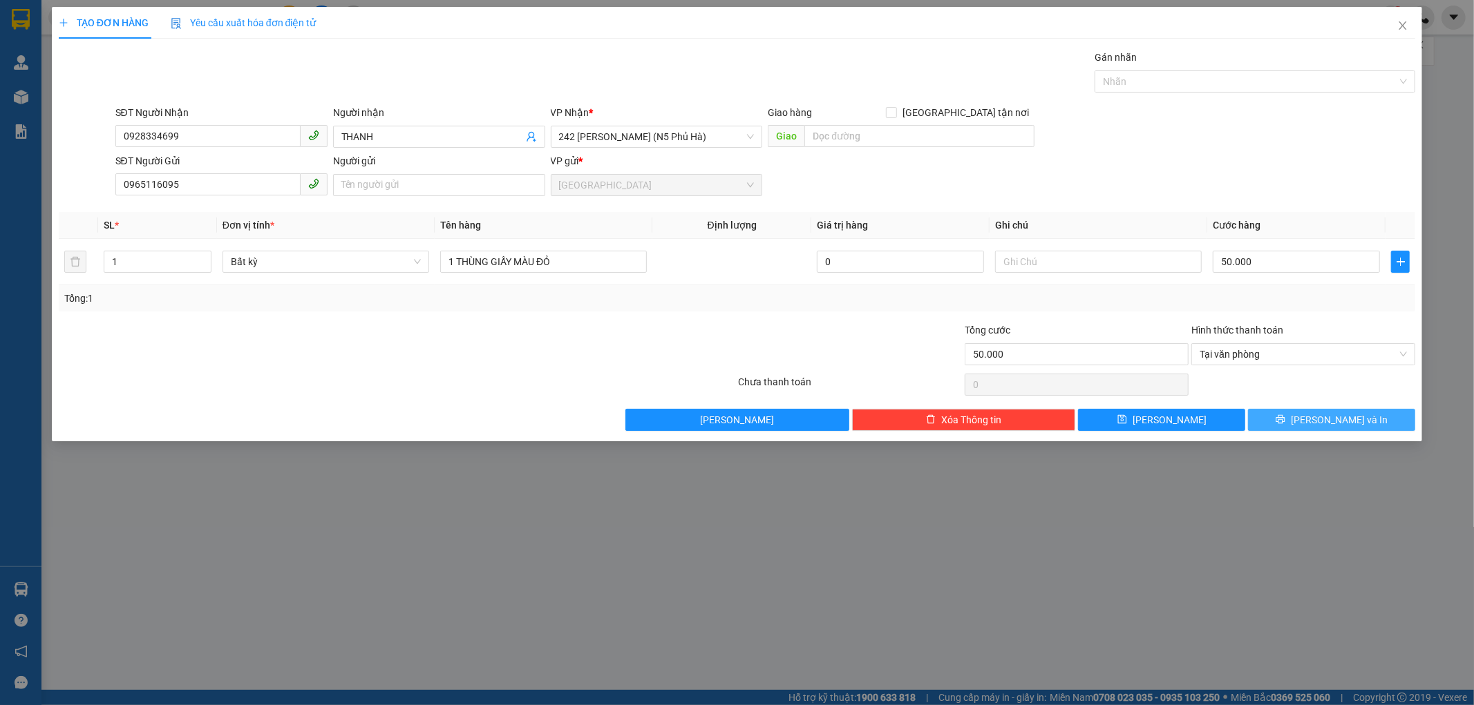
click at [1280, 413] on button "[PERSON_NAME] và In" at bounding box center [1331, 420] width 167 height 22
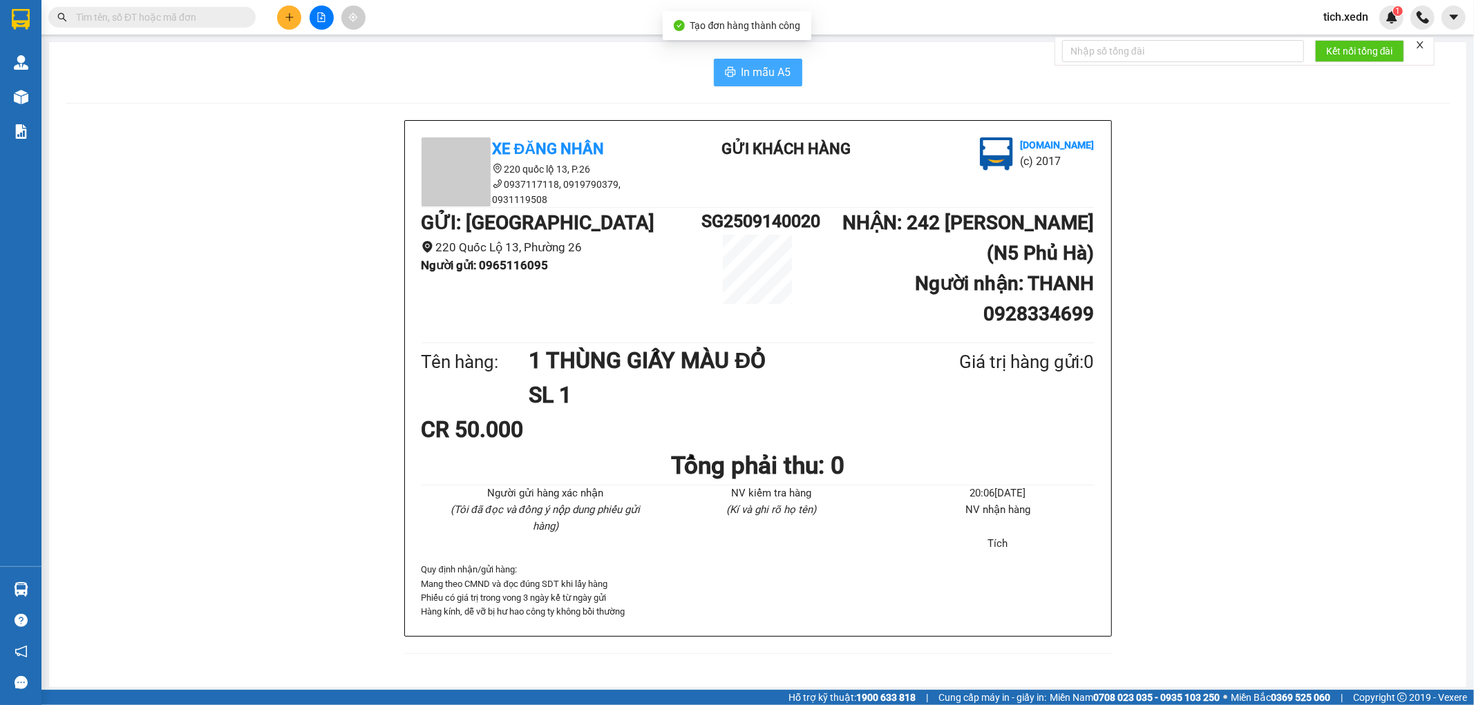
click at [749, 70] on span "In mẫu A5" at bounding box center [766, 72] width 50 height 17
